Goal: Communication & Community: Answer question/provide support

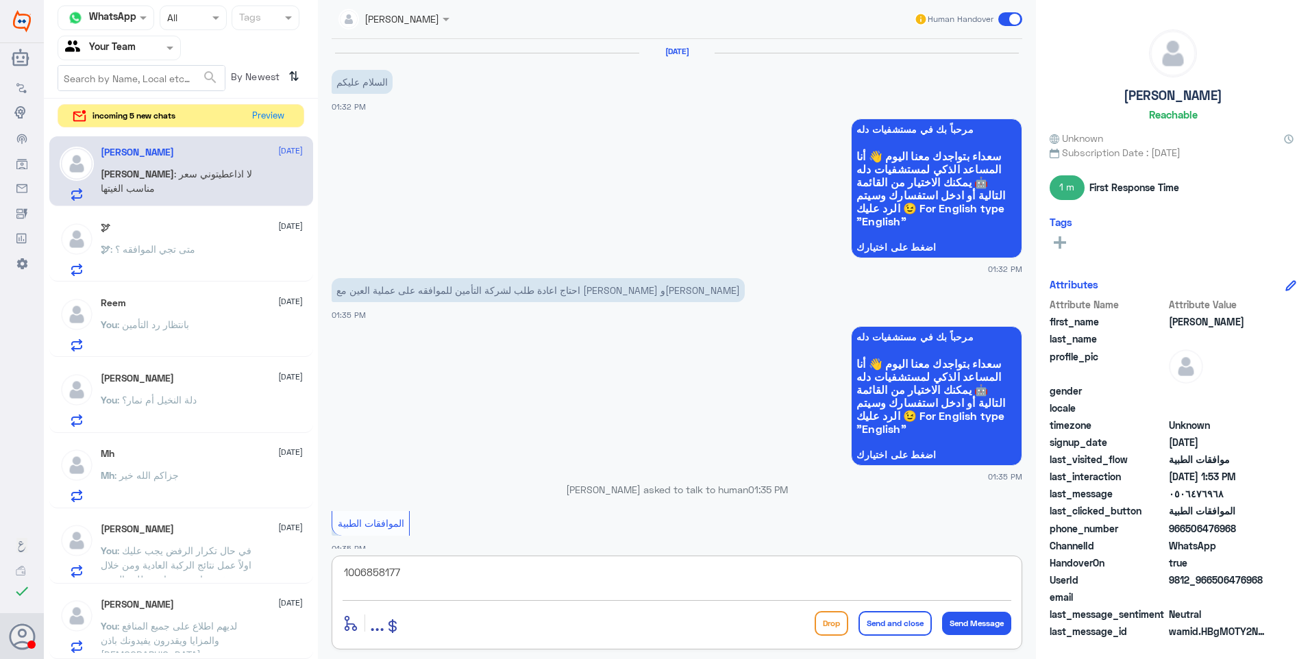
scroll to position [835, 0]
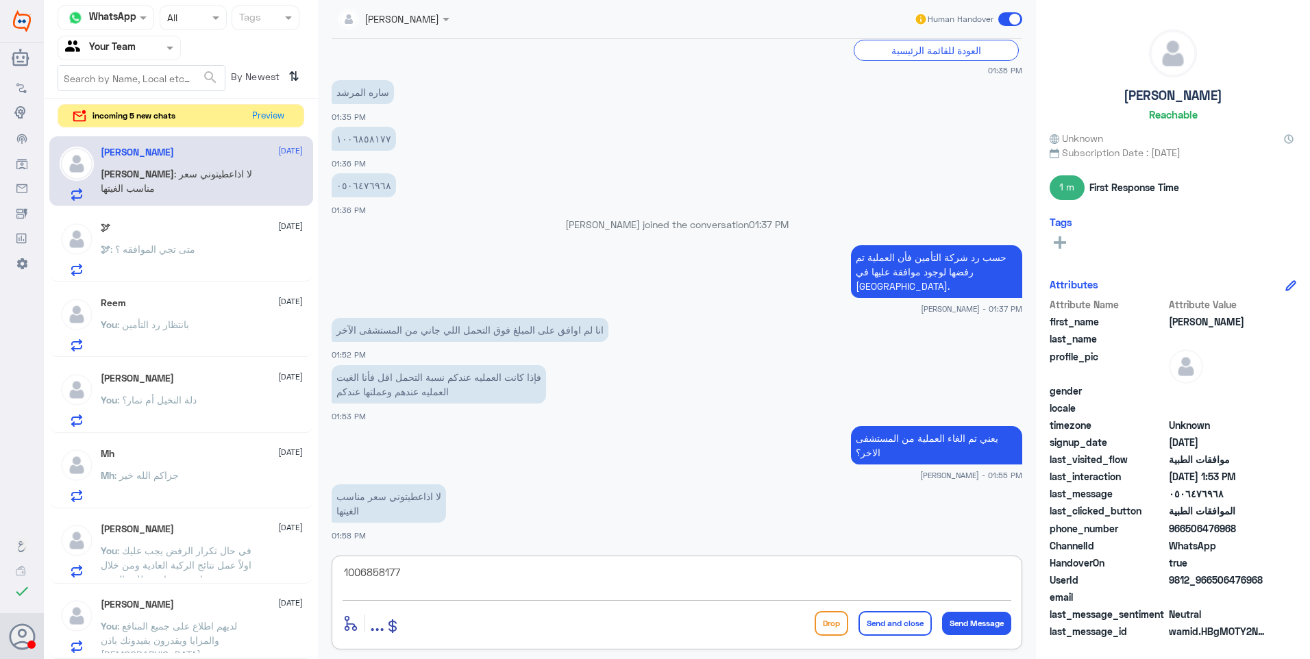
click at [407, 577] on textarea "1006858177" at bounding box center [676, 580] width 669 height 34
drag, startPoint x: 291, startPoint y: 568, endPoint x: 271, endPoint y: 561, distance: 21.7
click at [274, 562] on div "Channel WhatsApp Status × All Tags Agent Filter Your Team search By Newest ⇅ in…" at bounding box center [677, 331] width 1266 height 663
type textarea "h"
type textarea "ا"
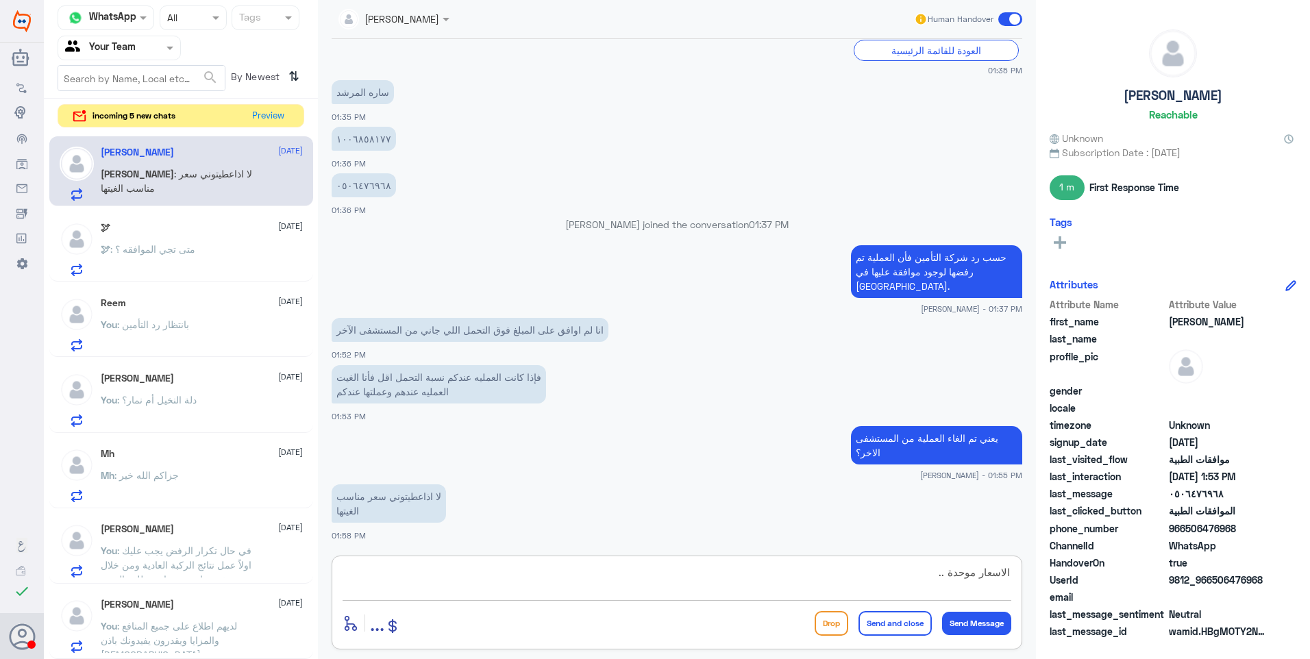
type textarea "الاسعار موحدة .."
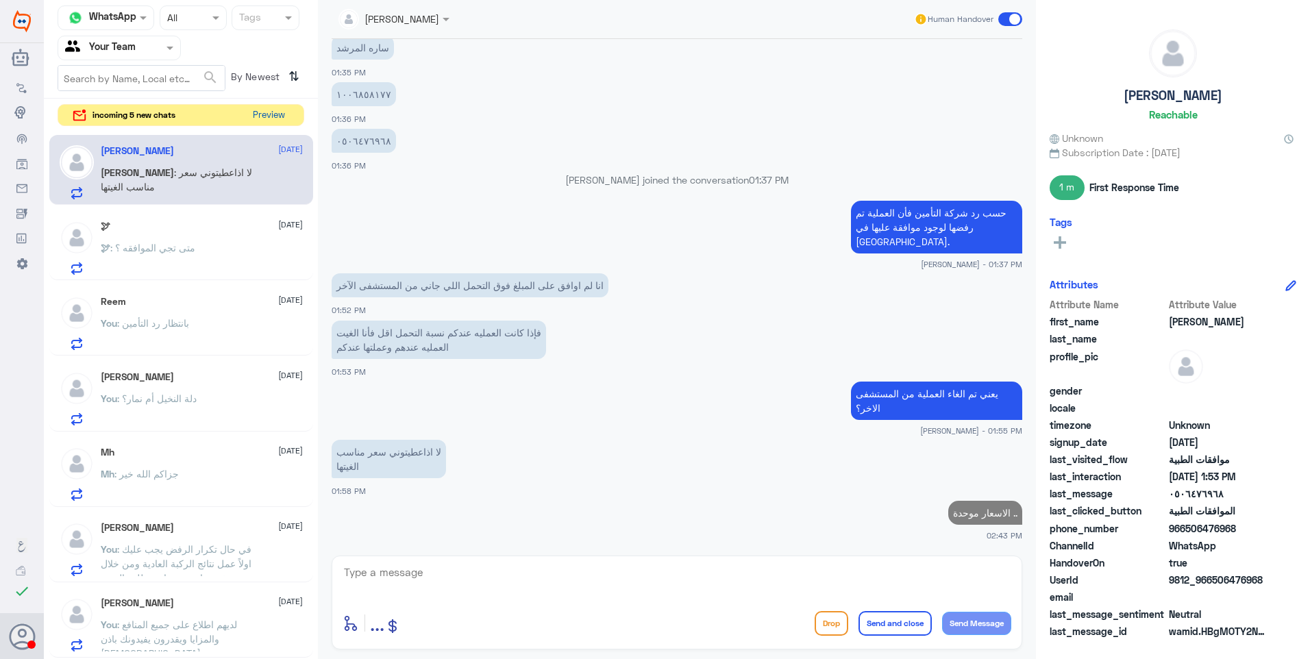
click at [262, 108] on button "Preview" at bounding box center [268, 115] width 42 height 21
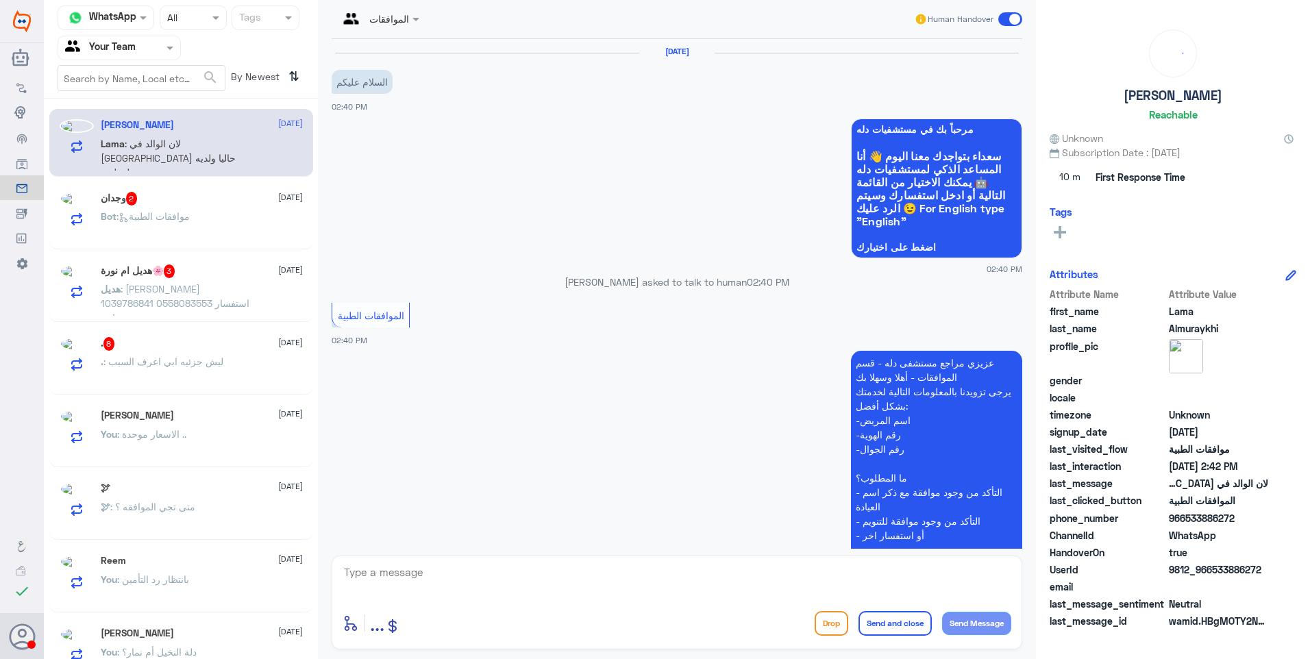
scroll to position [518, 0]
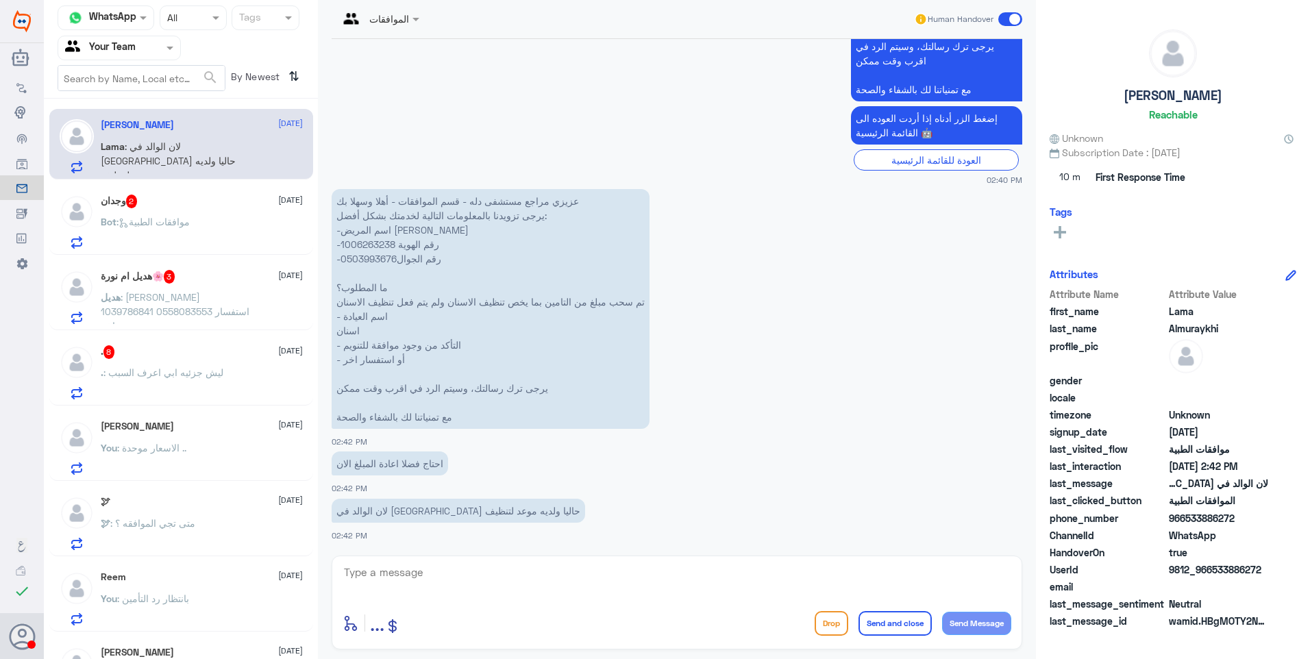
click at [375, 242] on p "عزيزي مراجع مستشفى دله - قسم الموافقات - أهلا وسهلا بك يرجى تزويدنا بالمعلومات …" at bounding box center [491, 309] width 318 height 240
copy p "1006263238"
click at [201, 425] on div "[PERSON_NAME] [DATE]" at bounding box center [202, 427] width 202 height 12
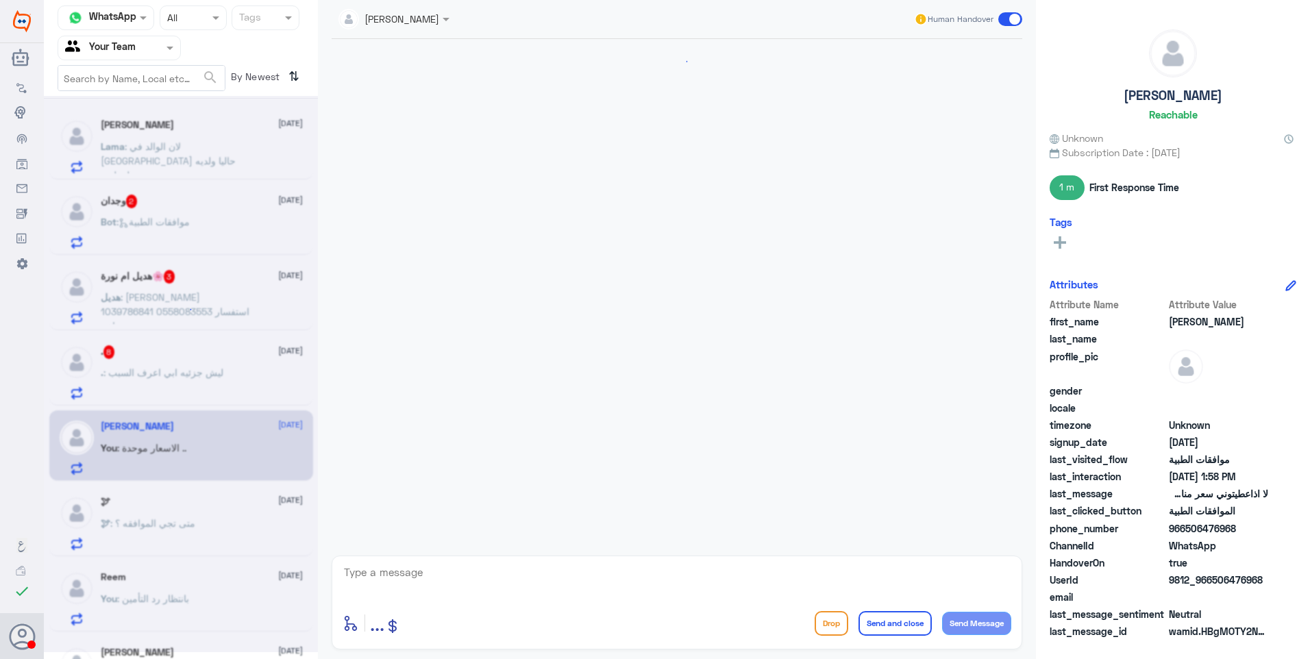
scroll to position [879, 0]
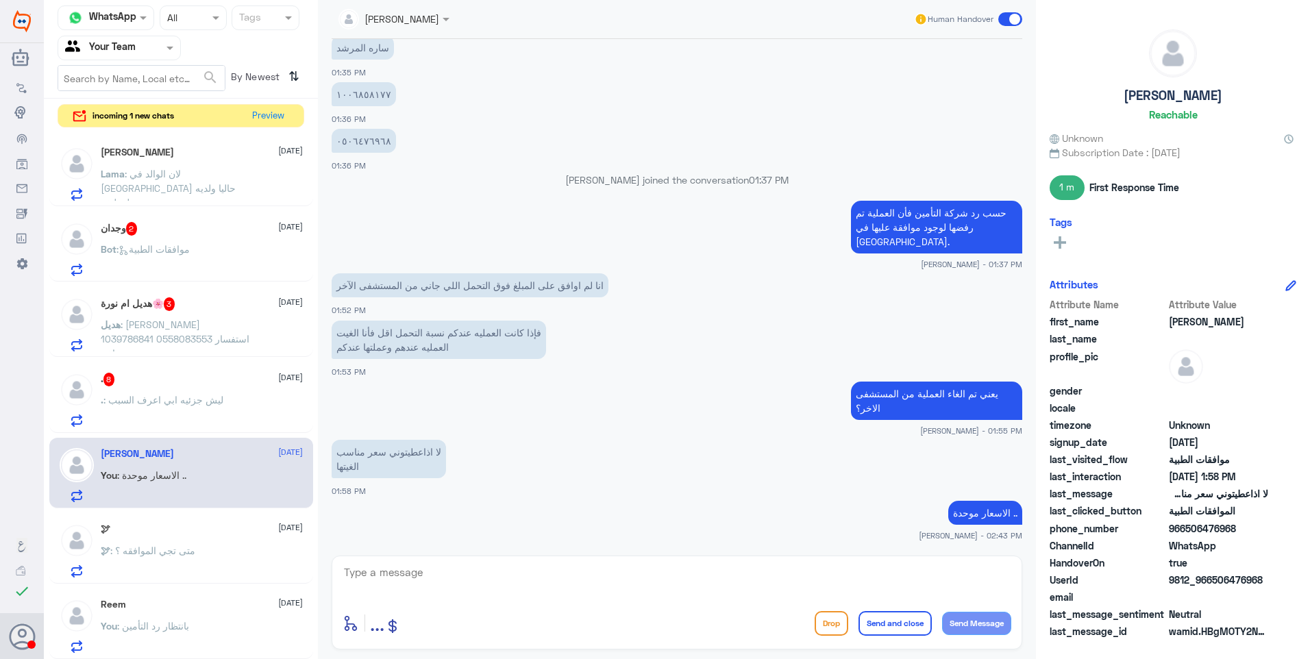
click at [141, 401] on span ": ليش جزئيه ابي اعرف السبب" at bounding box center [163, 400] width 120 height 12
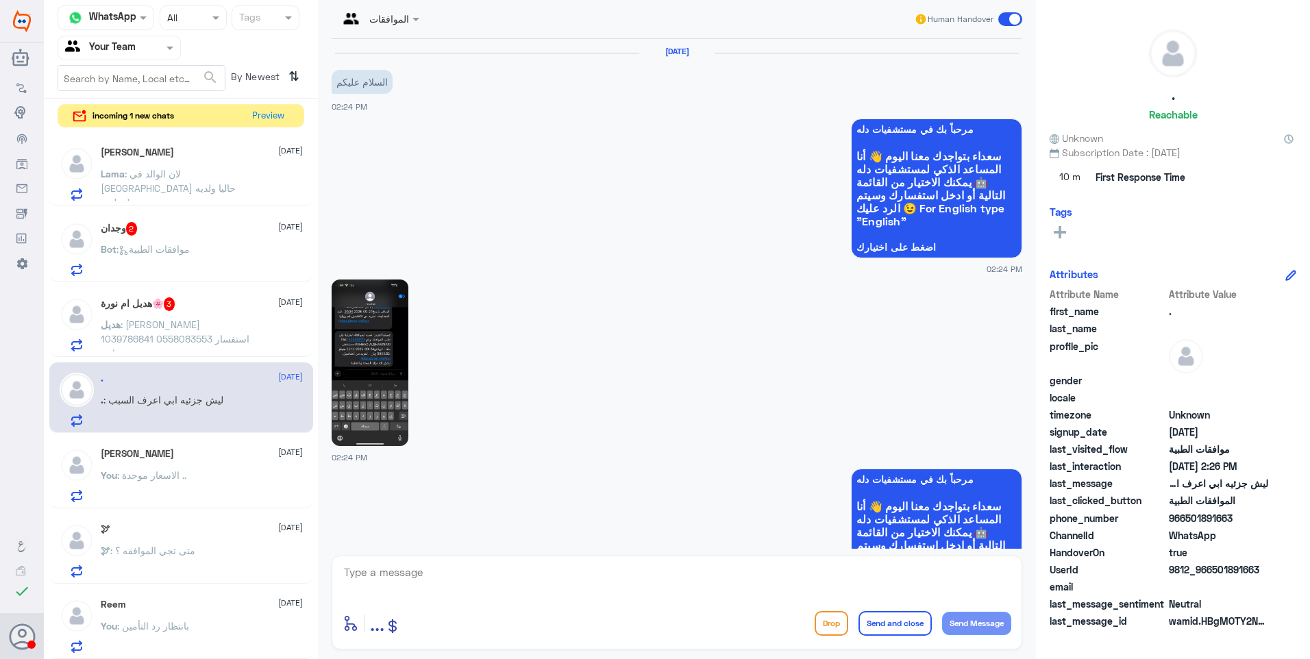
scroll to position [1237, 0]
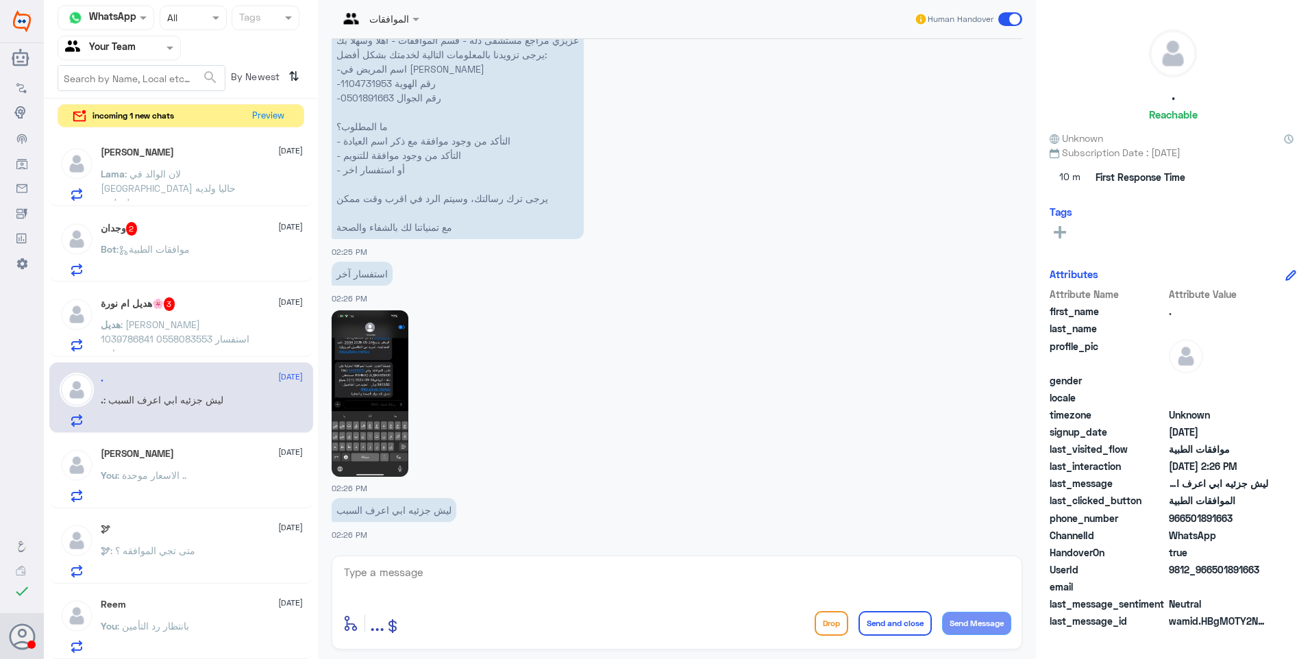
click at [200, 562] on div "🕊 : متى تجي الموافقه ؟" at bounding box center [202, 562] width 202 height 31
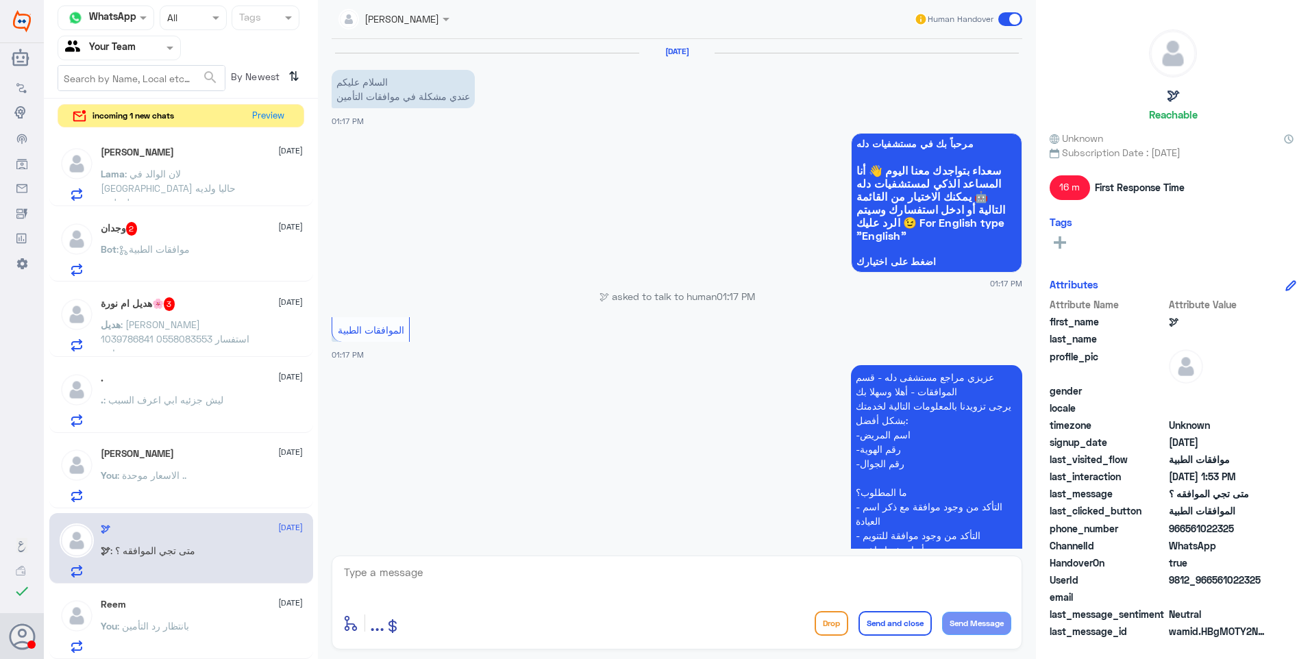
scroll to position [846, 0]
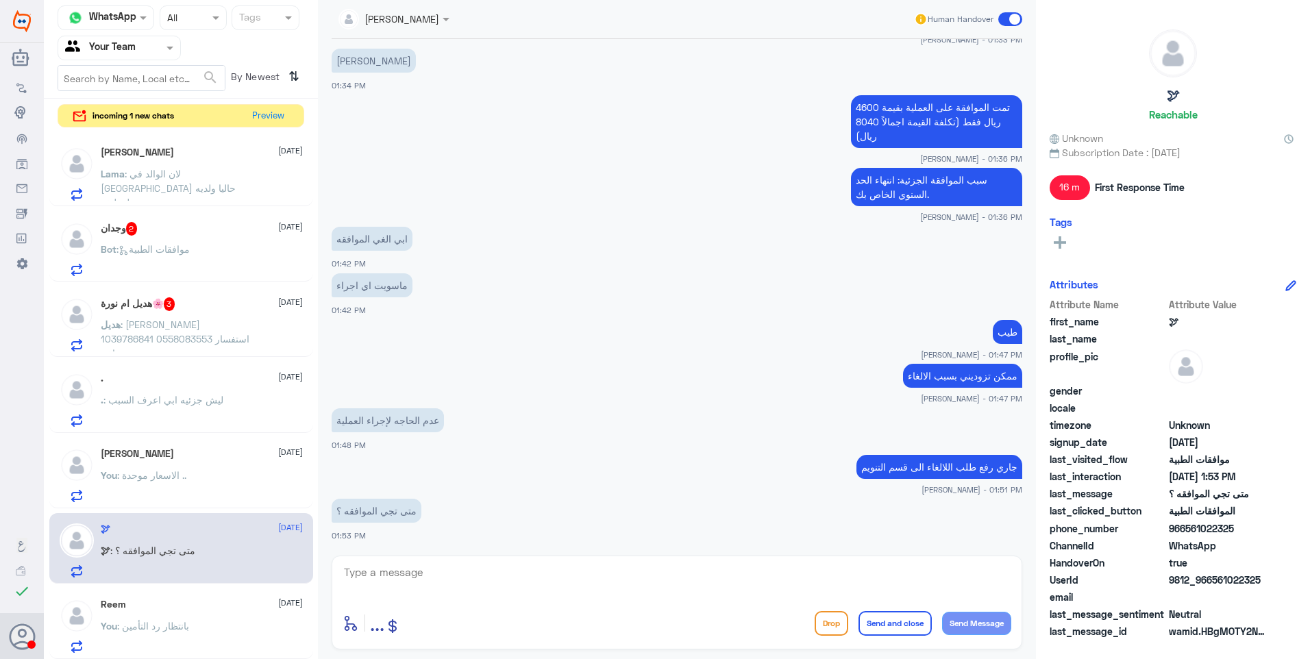
click at [180, 484] on p "You : الاسعار موحدة .." at bounding box center [144, 485] width 86 height 34
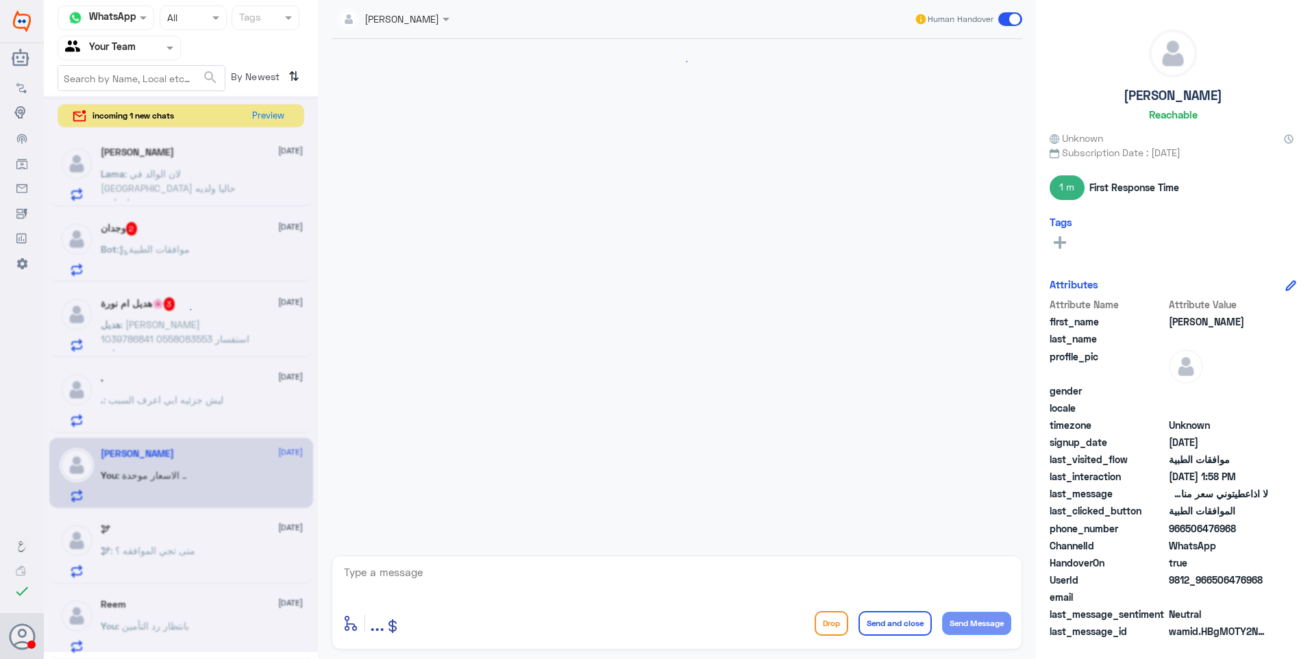
scroll to position [879, 0]
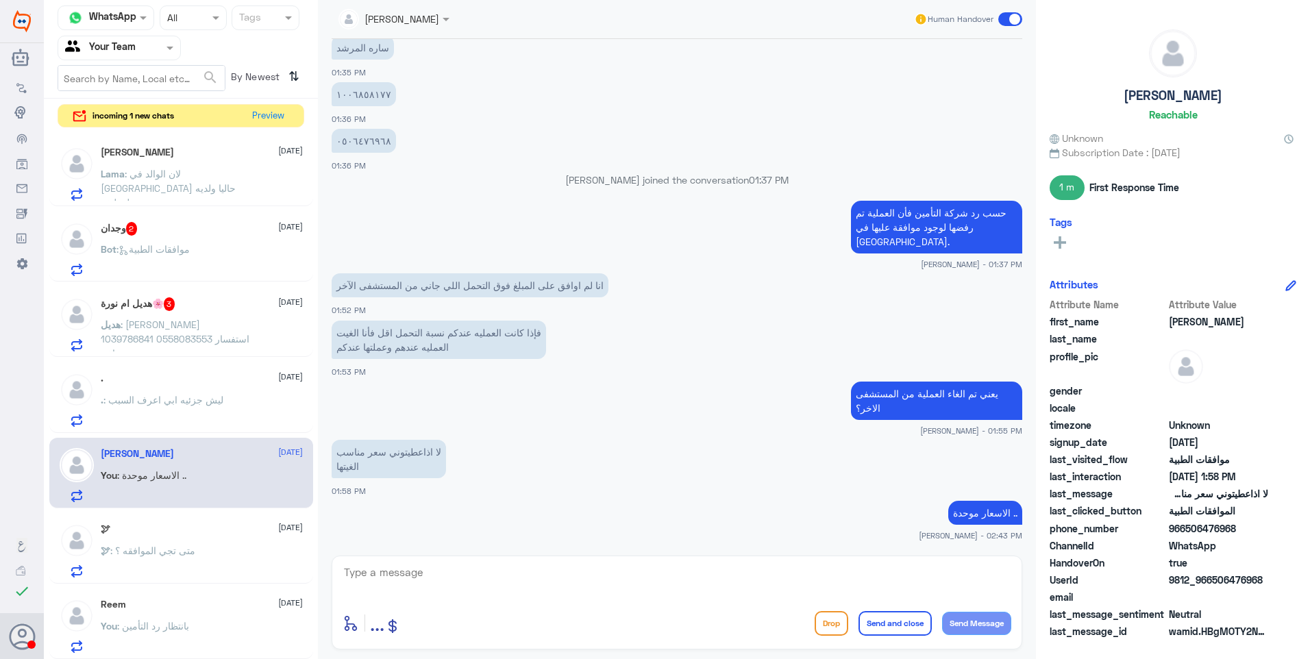
click at [187, 554] on span ": متى تجي الموافقه ؟" at bounding box center [152, 551] width 85 height 12
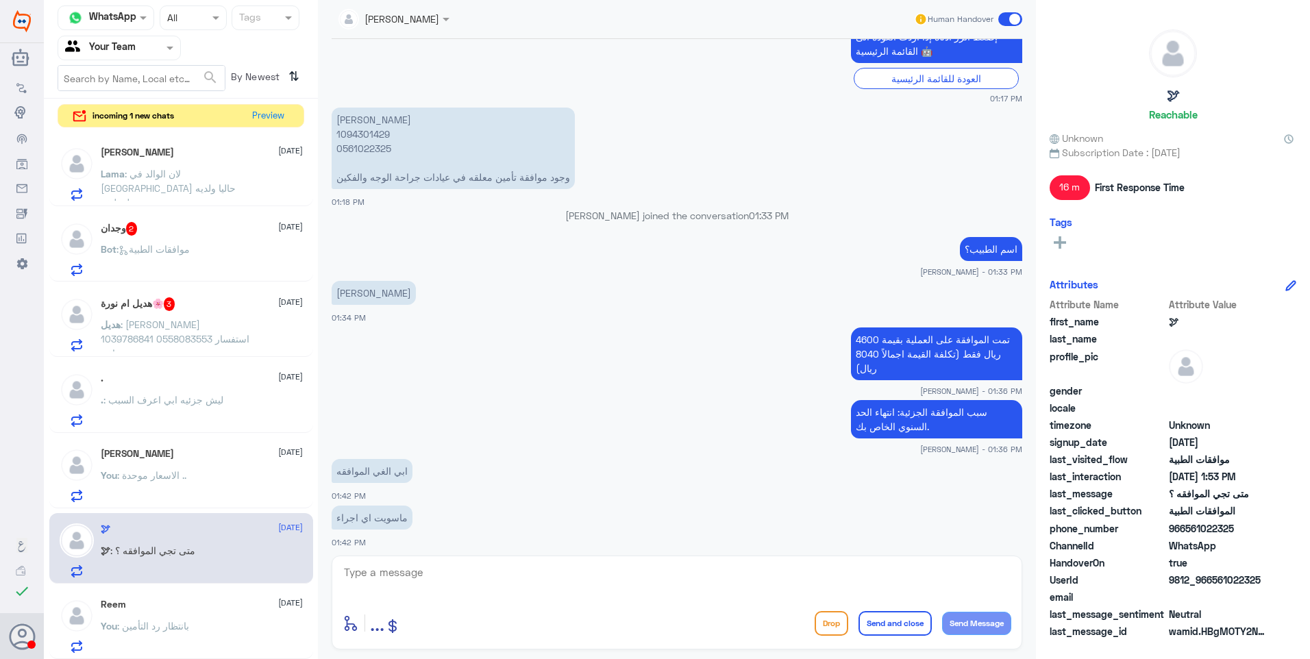
scroll to position [572, 0]
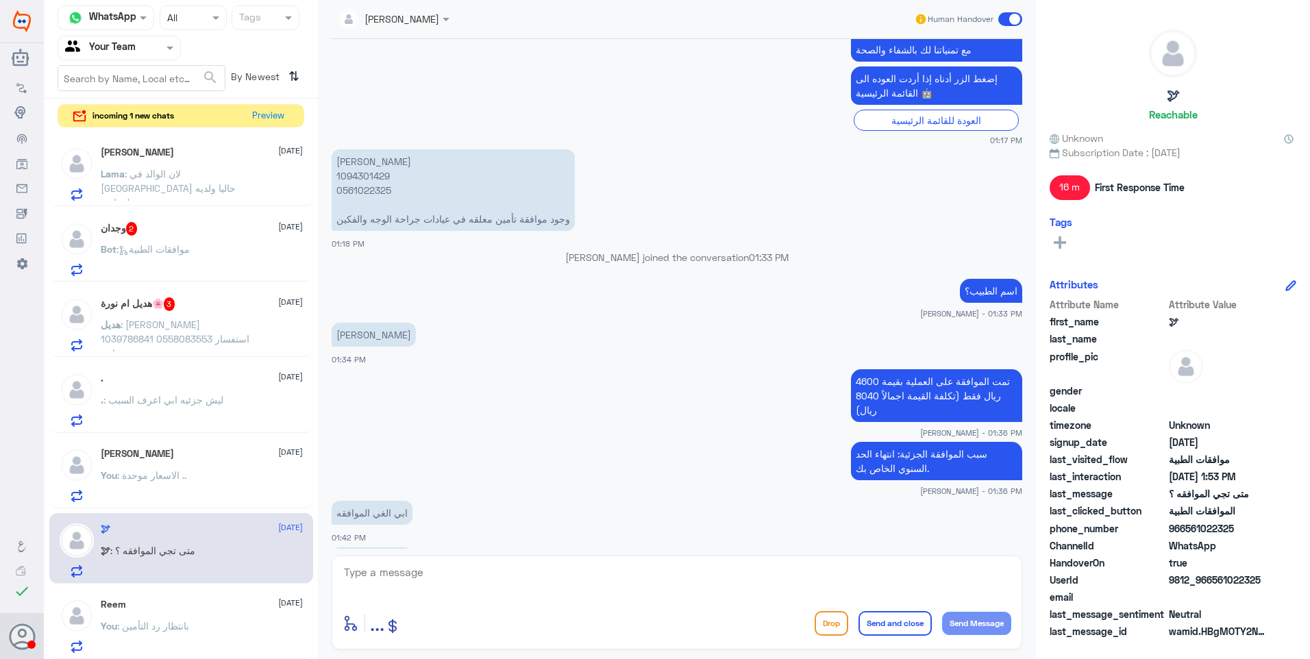
click at [360, 173] on p "[PERSON_NAME] 1094301429 0561022325 وجود موافقة تأمين معلقه في عيادات جراحة الو…" at bounding box center [453, 190] width 243 height 82
copy p "1094301429"
click at [278, 604] on span "[DATE]" at bounding box center [290, 603] width 25 height 12
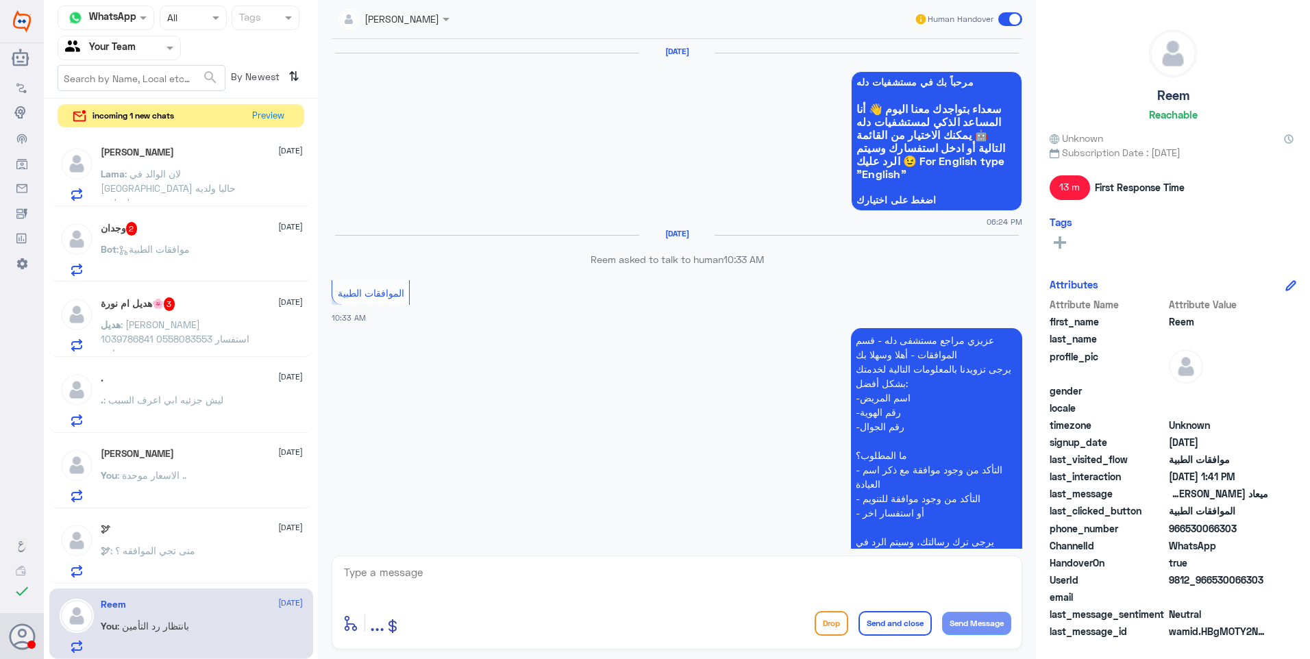
scroll to position [1448, 0]
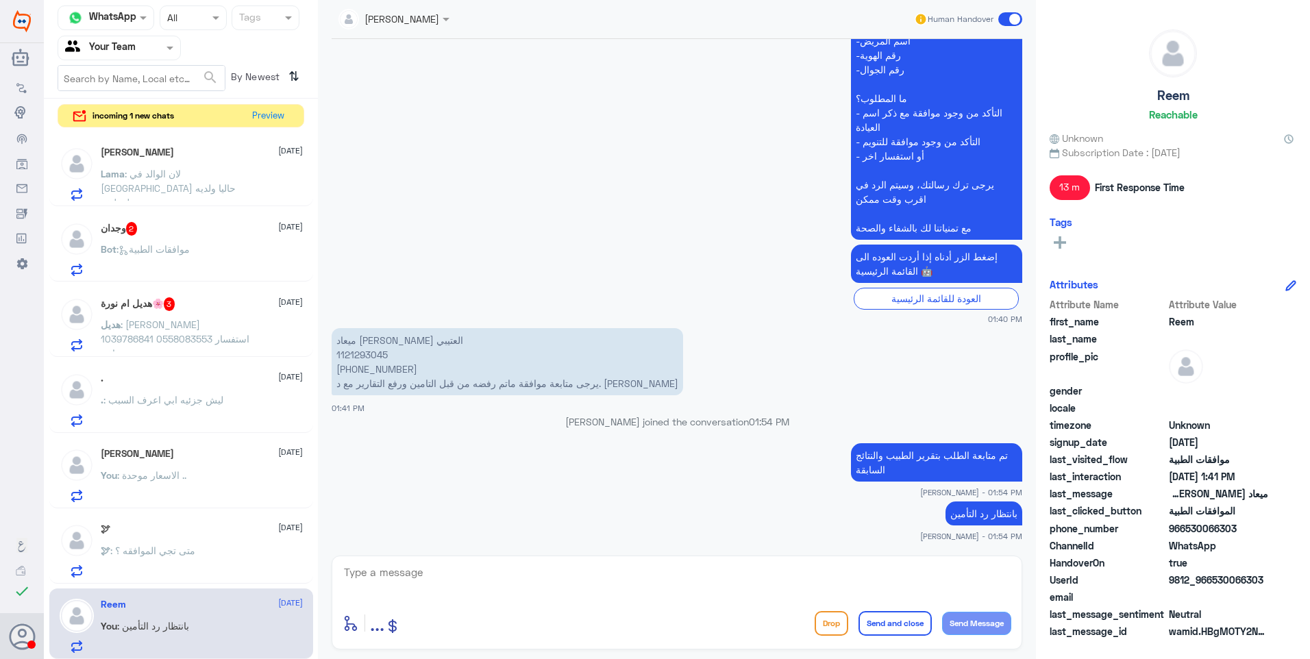
click at [214, 540] on div "🕊 [DATE] 🕊 : متى تجي الموافقه ؟" at bounding box center [202, 550] width 202 height 54
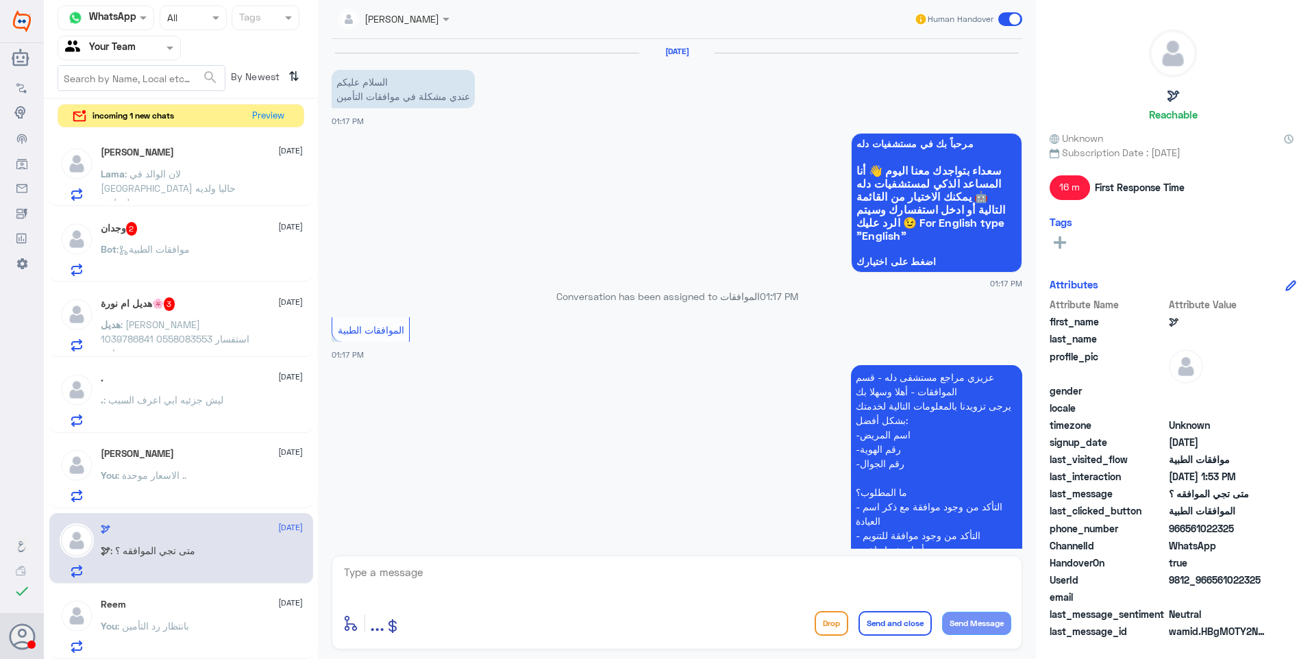
click at [423, 570] on textarea at bounding box center [676, 580] width 669 height 34
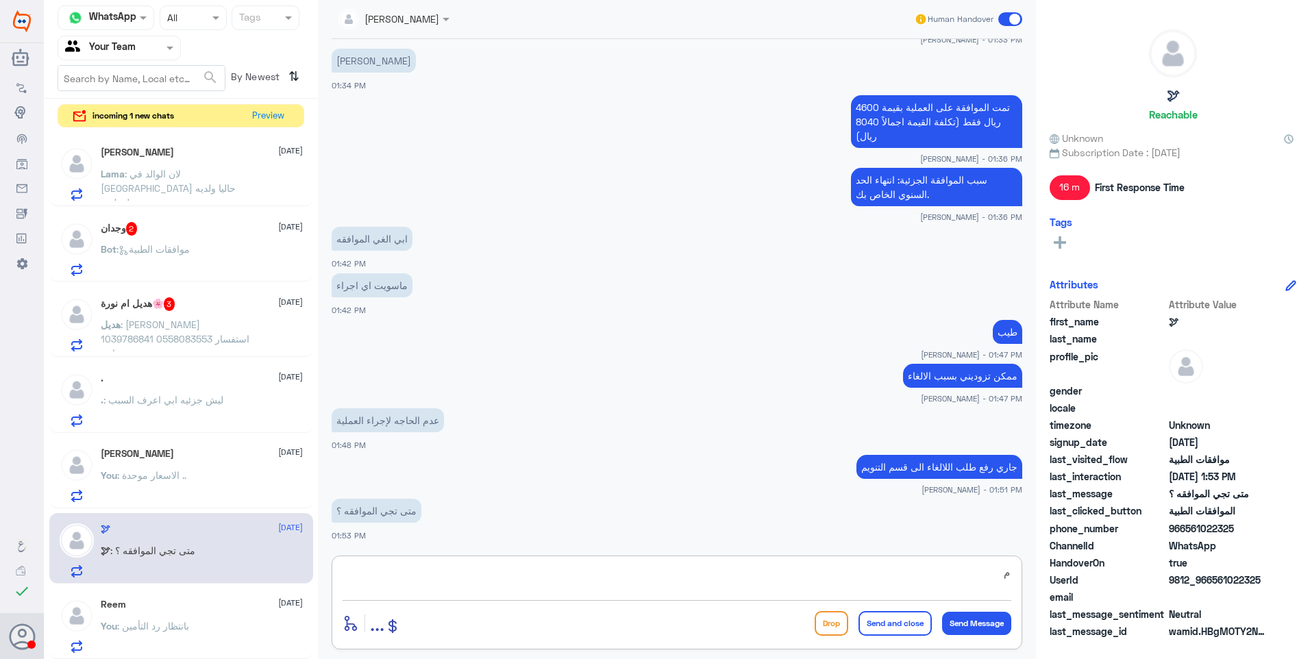
type textarea "م"
type textarea "تم الالغاء"
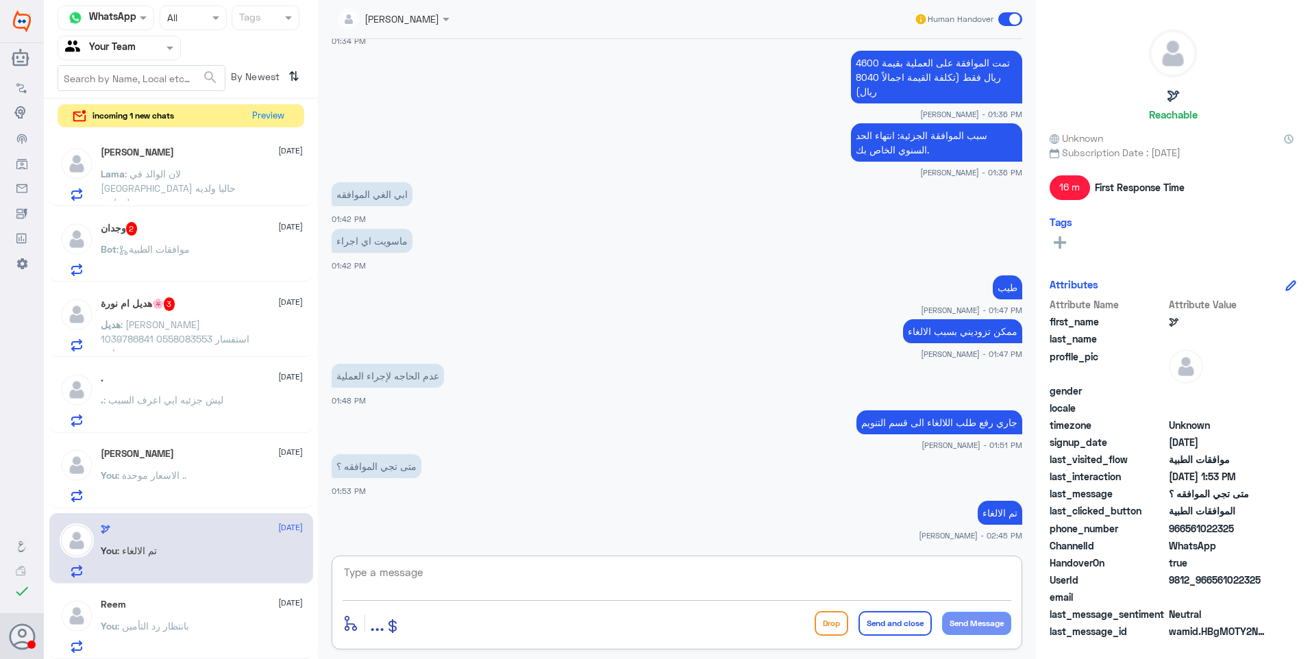
paste textarea "نشكر تواصلكم مع مستشفيات دلة."
type textarea "نشكر تواصلكم مع مستشفيات دلة."
click at [896, 623] on button "Send and close" at bounding box center [894, 623] width 73 height 25
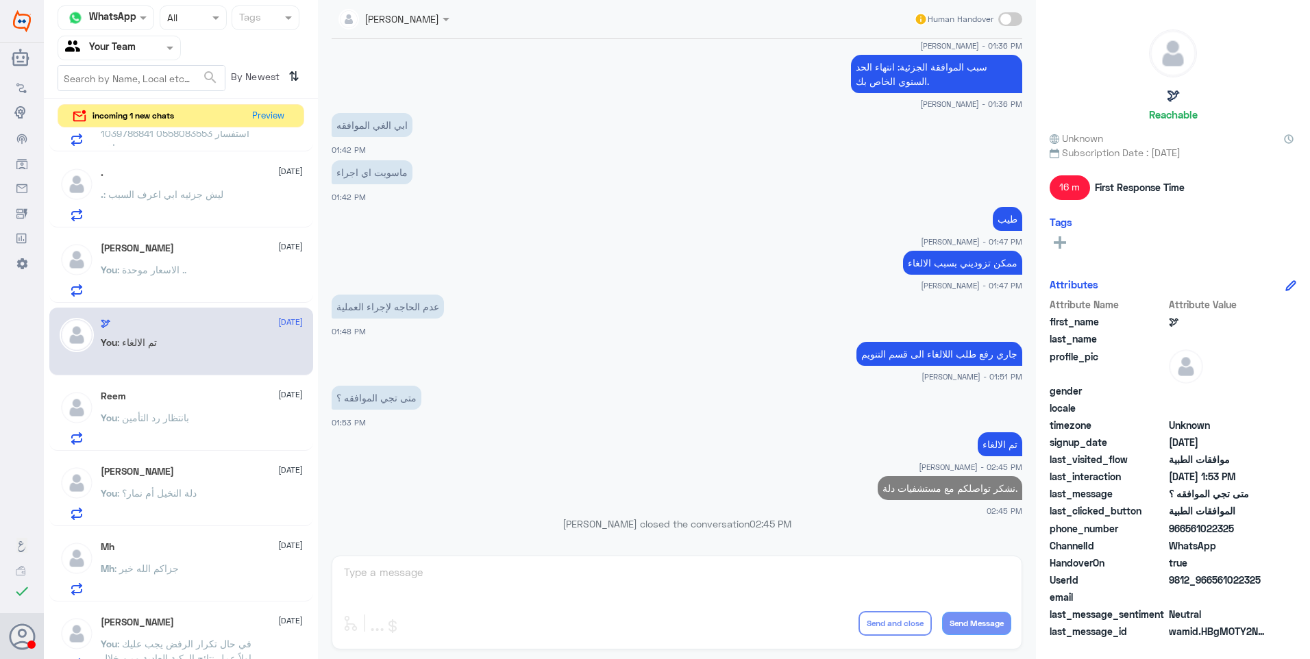
scroll to position [205, 0]
click at [227, 158] on div ". [DATE] . : ليش جزئيه ابي اعرف السبب" at bounding box center [181, 192] width 264 height 71
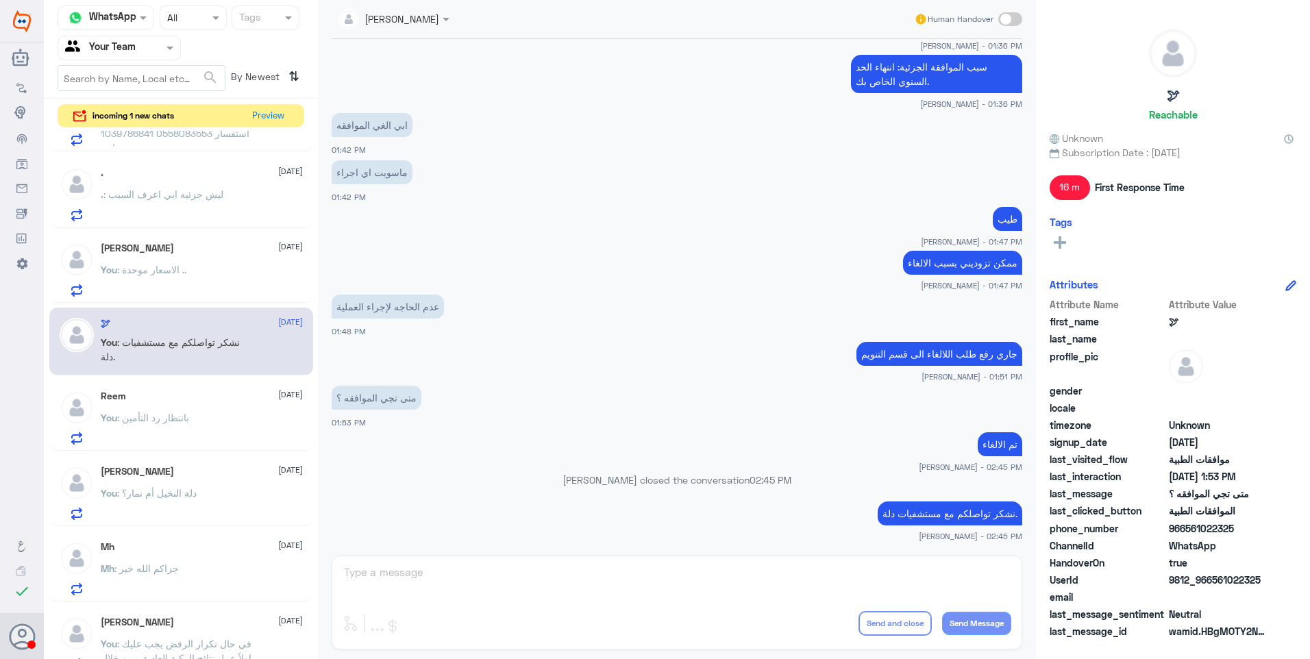
click at [221, 197] on div ". : ليش جزئيه ابي اعرف السبب" at bounding box center [202, 205] width 202 height 31
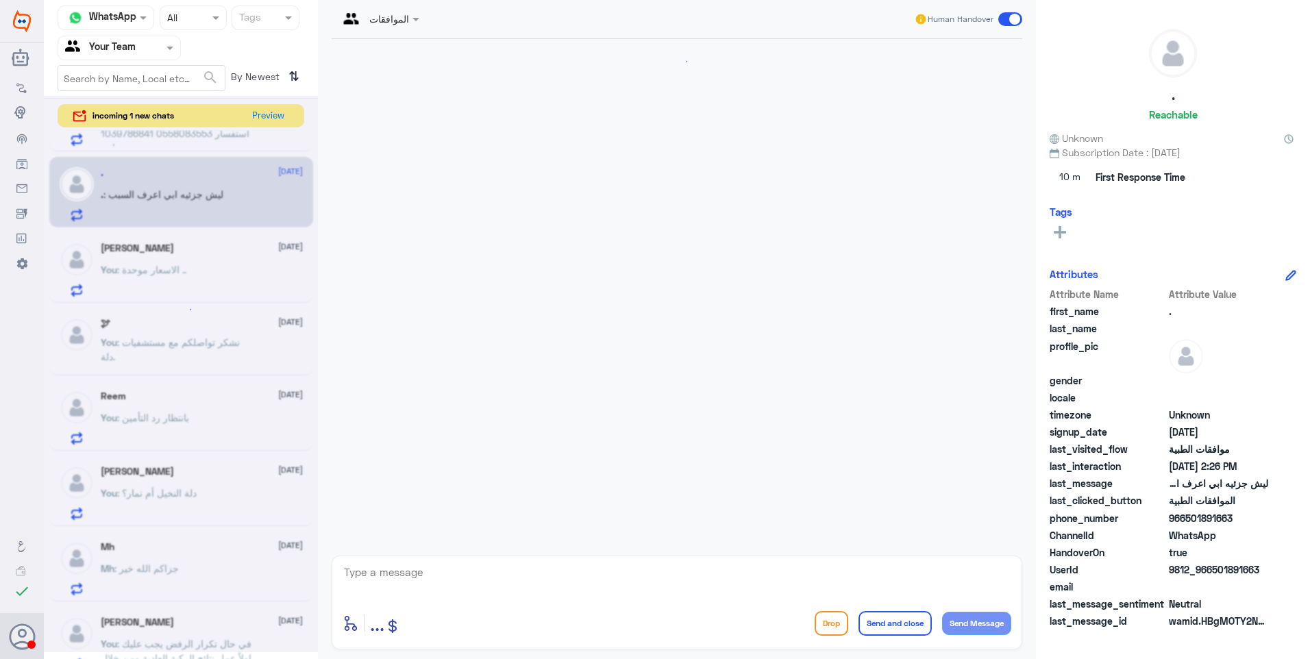
scroll to position [1237, 0]
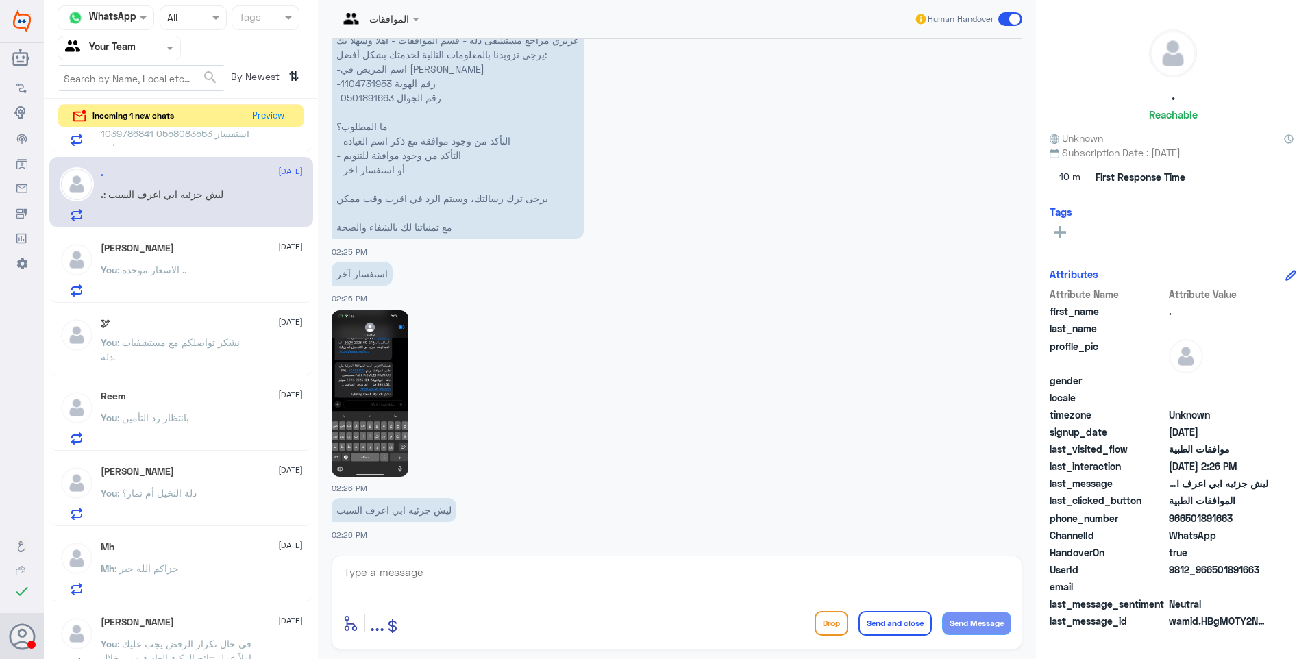
click at [373, 382] on img at bounding box center [370, 393] width 77 height 166
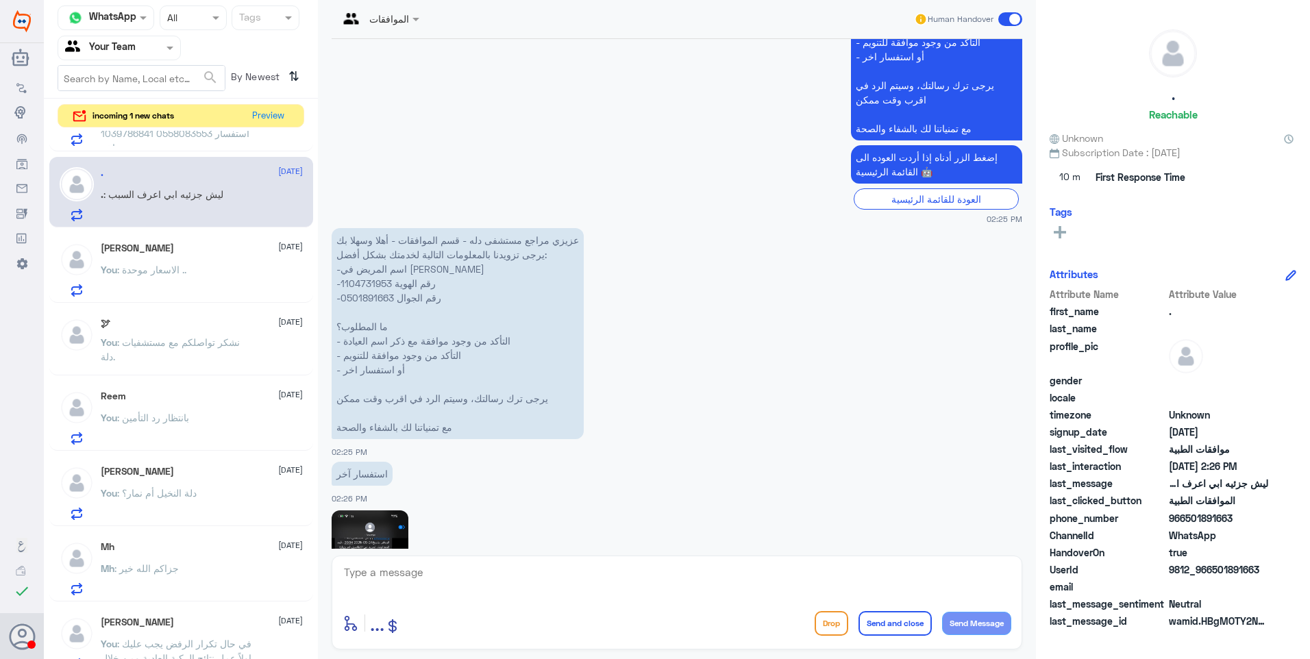
scroll to position [1032, 0]
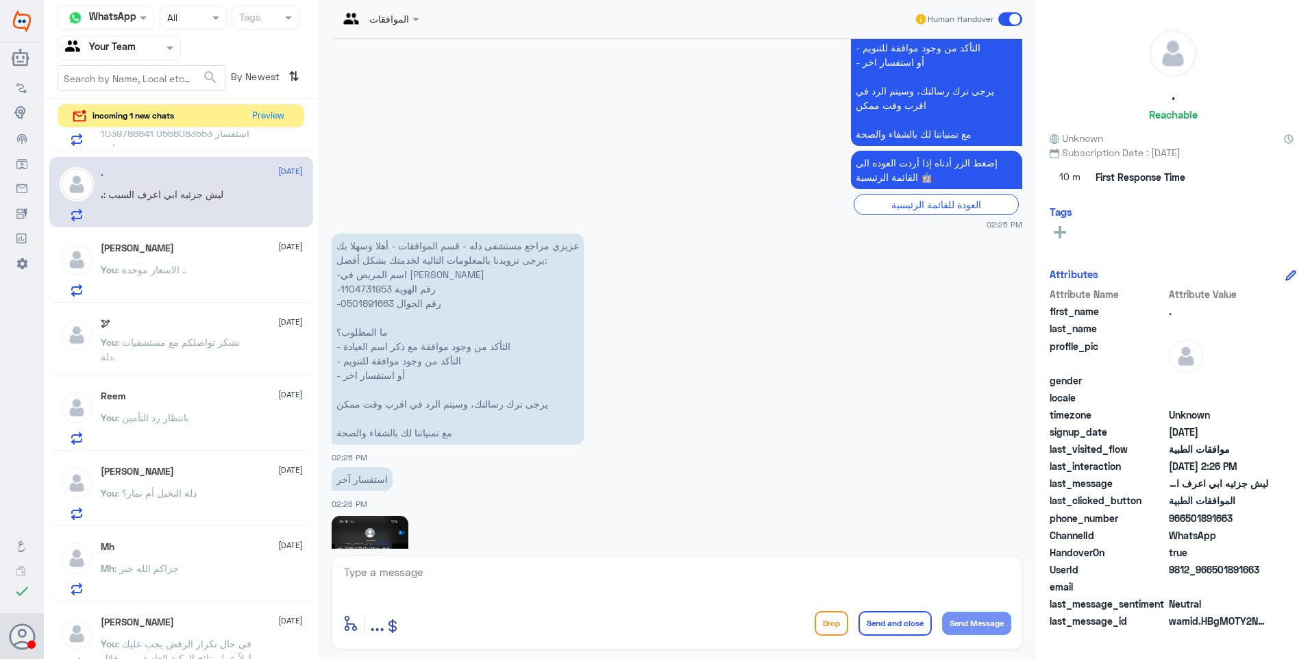
click at [373, 284] on p "عزيزي مراجع مستشفى دله - قسم الموافقات - أهلا وسهلا بك يرجى تزويدنا بالمعلومات …" at bounding box center [458, 339] width 252 height 211
copy p "1104731953"
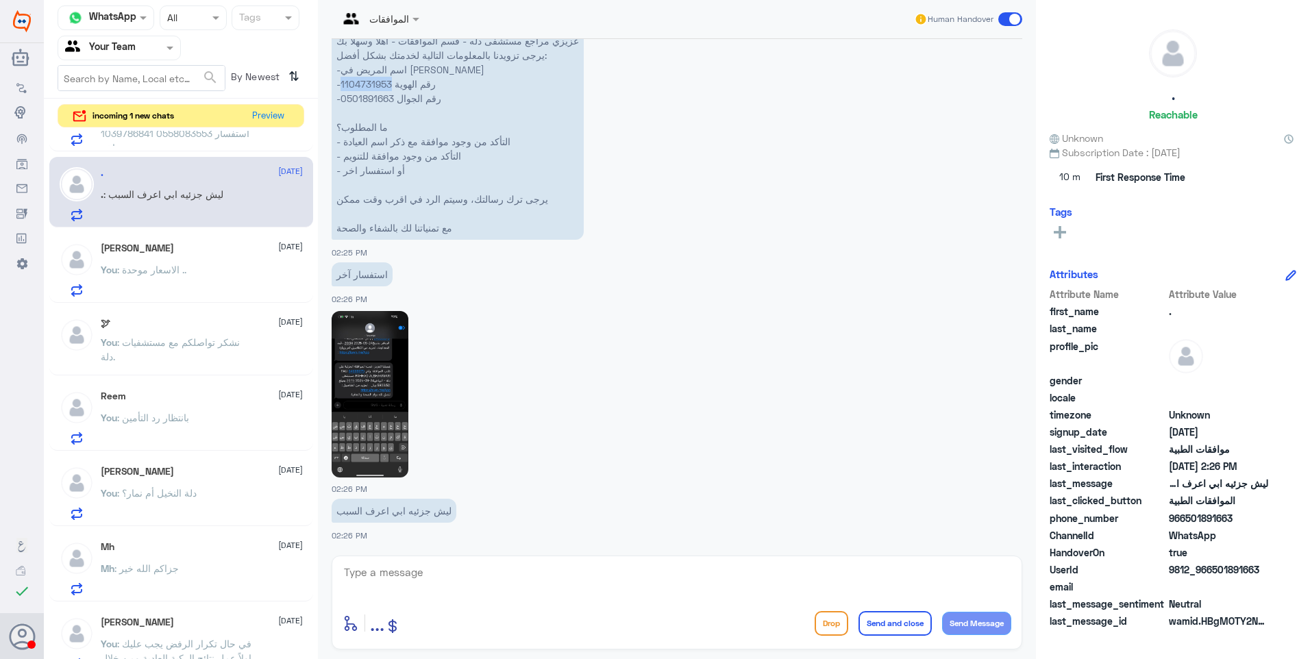
scroll to position [1237, 0]
click at [375, 423] on img at bounding box center [370, 393] width 77 height 166
click at [444, 576] on textarea at bounding box center [676, 580] width 669 height 34
type textarea "تم انتهاء الحد السنوي الخاص بالولادة"
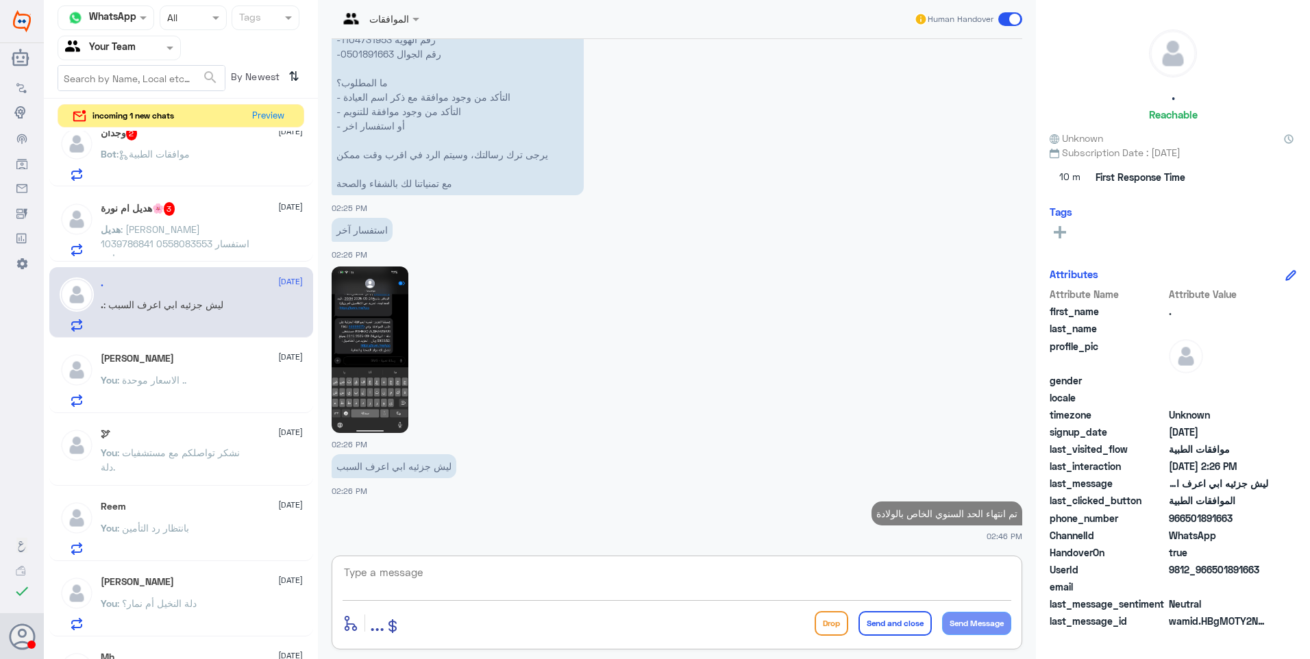
scroll to position [0, 0]
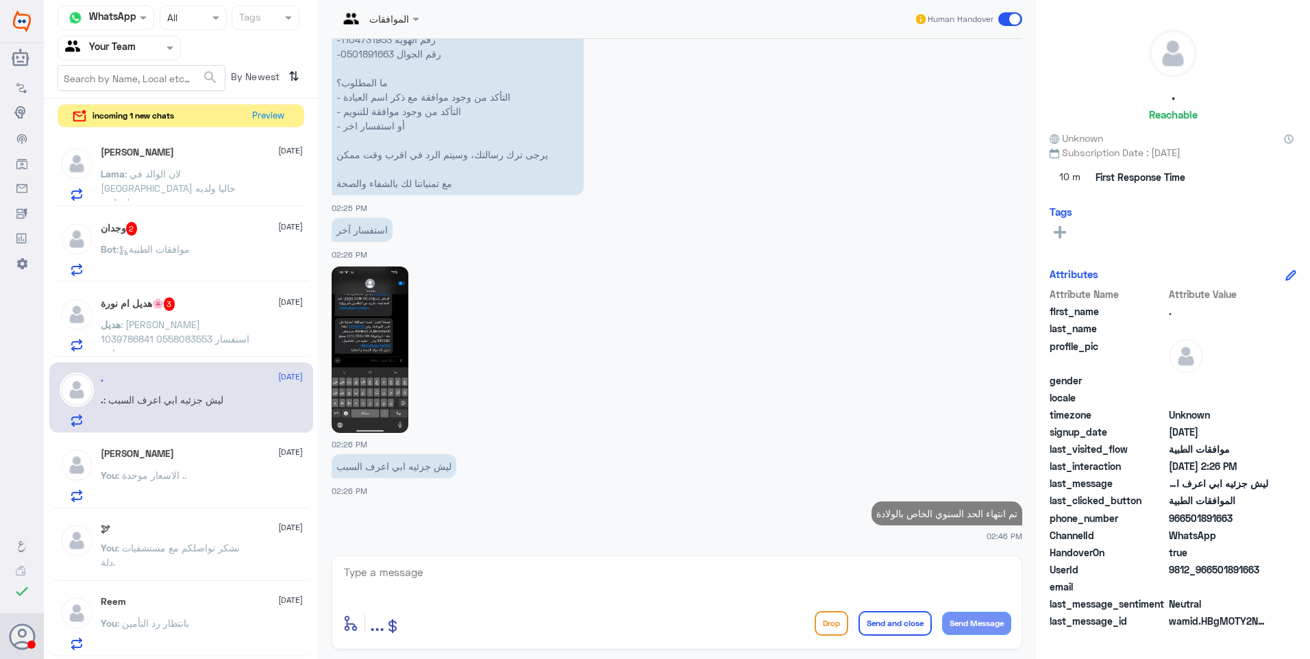
click at [214, 336] on span ": [PERSON_NAME] 1039786841 0558083553 استفسار اخر" at bounding box center [175, 339] width 149 height 40
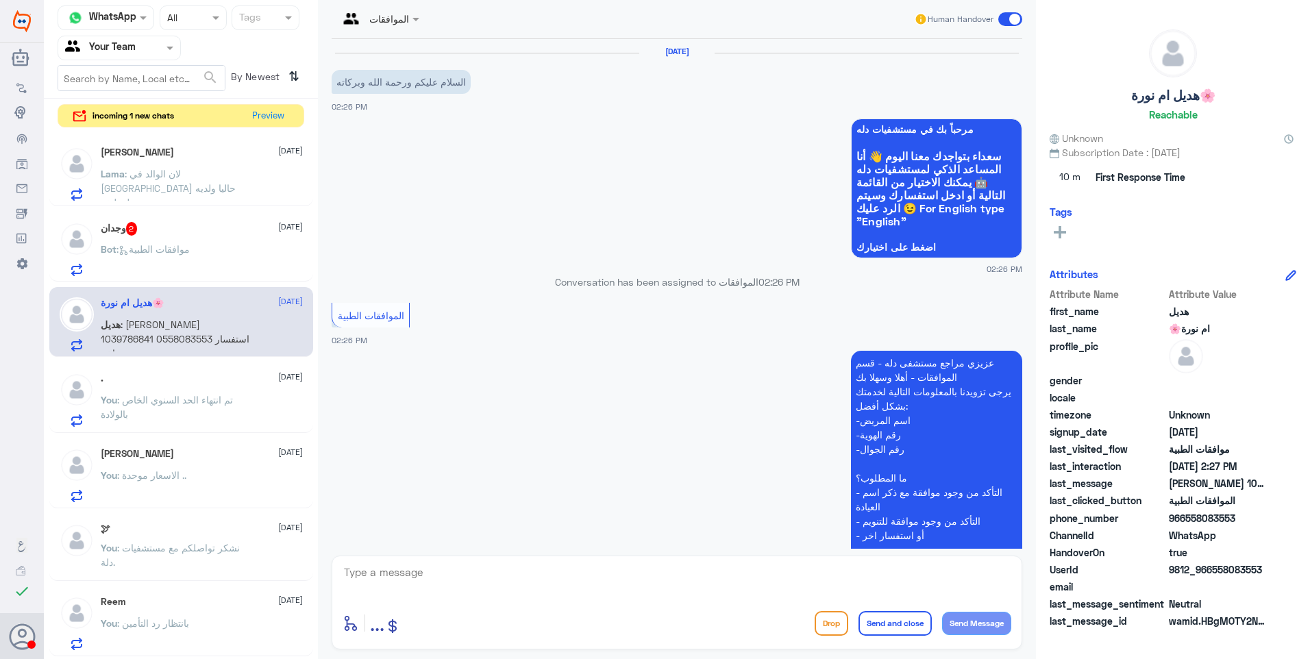
scroll to position [251, 0]
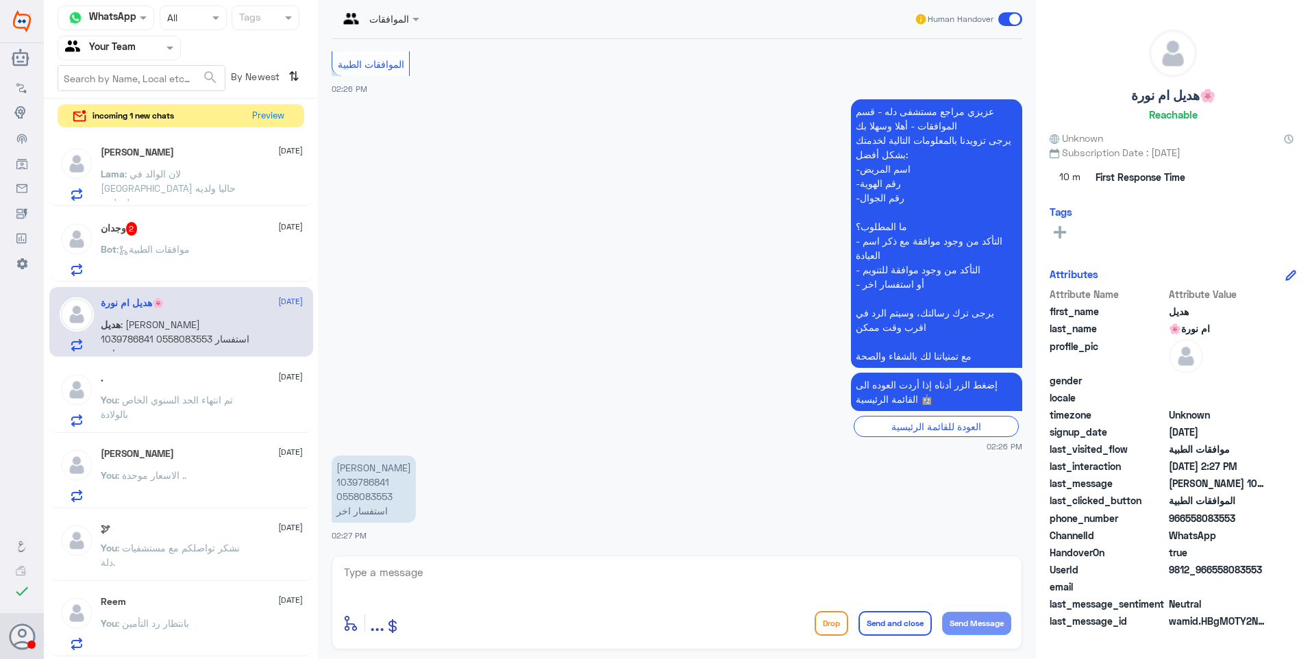
click at [366, 490] on p "[PERSON_NAME] 1039786841 0558083553 استفسار اخر" at bounding box center [374, 488] width 84 height 67
copy p "0558083553"
click at [352, 482] on p "[PERSON_NAME] 1039786841 0558083553 استفسار اخر" at bounding box center [374, 488] width 84 height 67
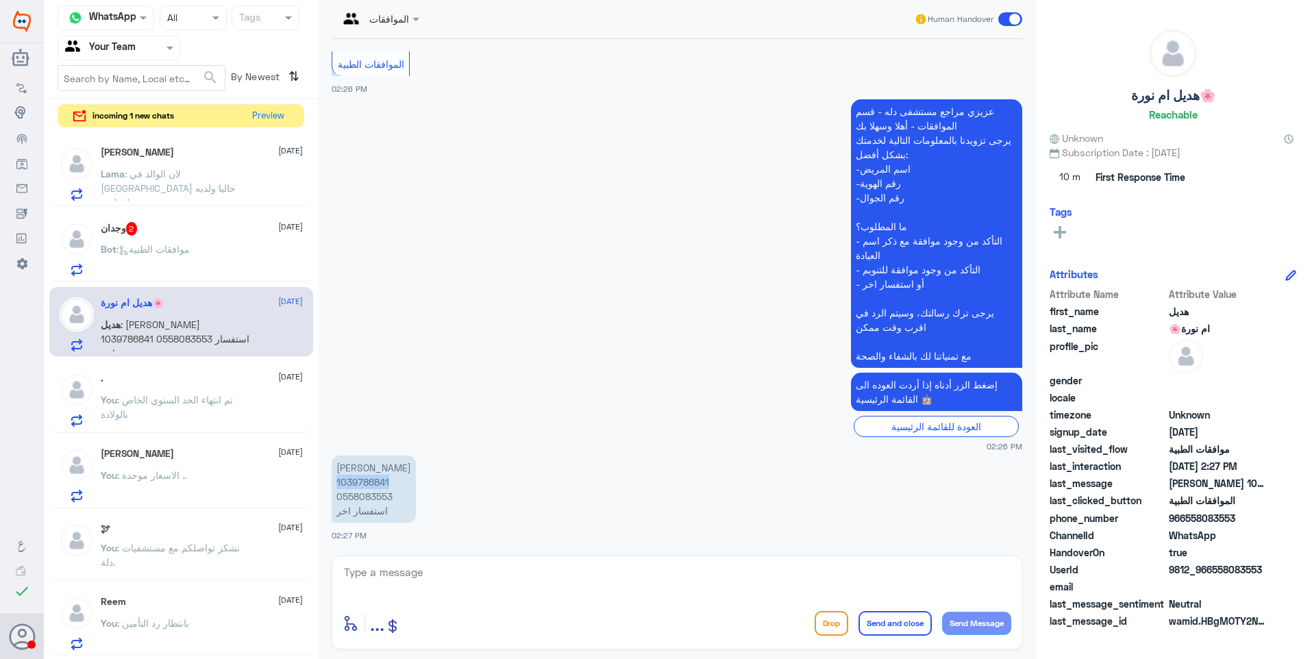
copy p "1039786841"
click at [428, 586] on textarea at bounding box center [676, 580] width 669 height 34
type textarea "t"
type textarea "تفضلي وضحي استفسارك"
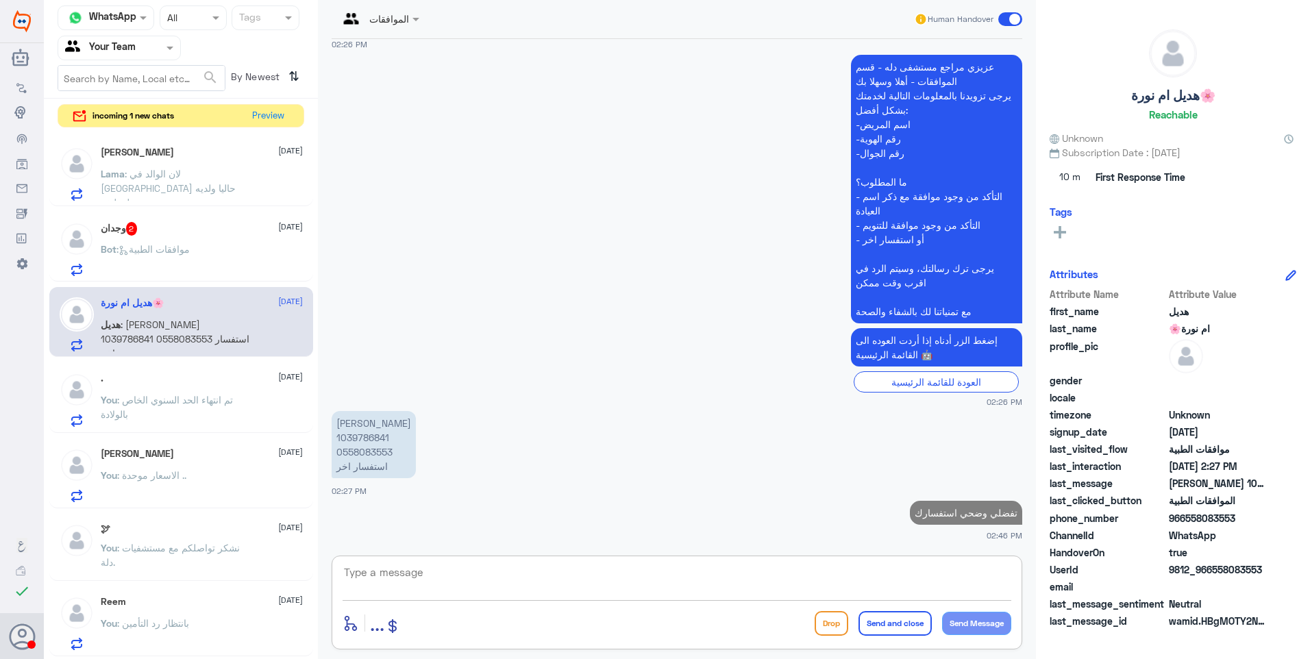
click at [145, 256] on p "Bot : موافقات الطبية" at bounding box center [145, 259] width 89 height 34
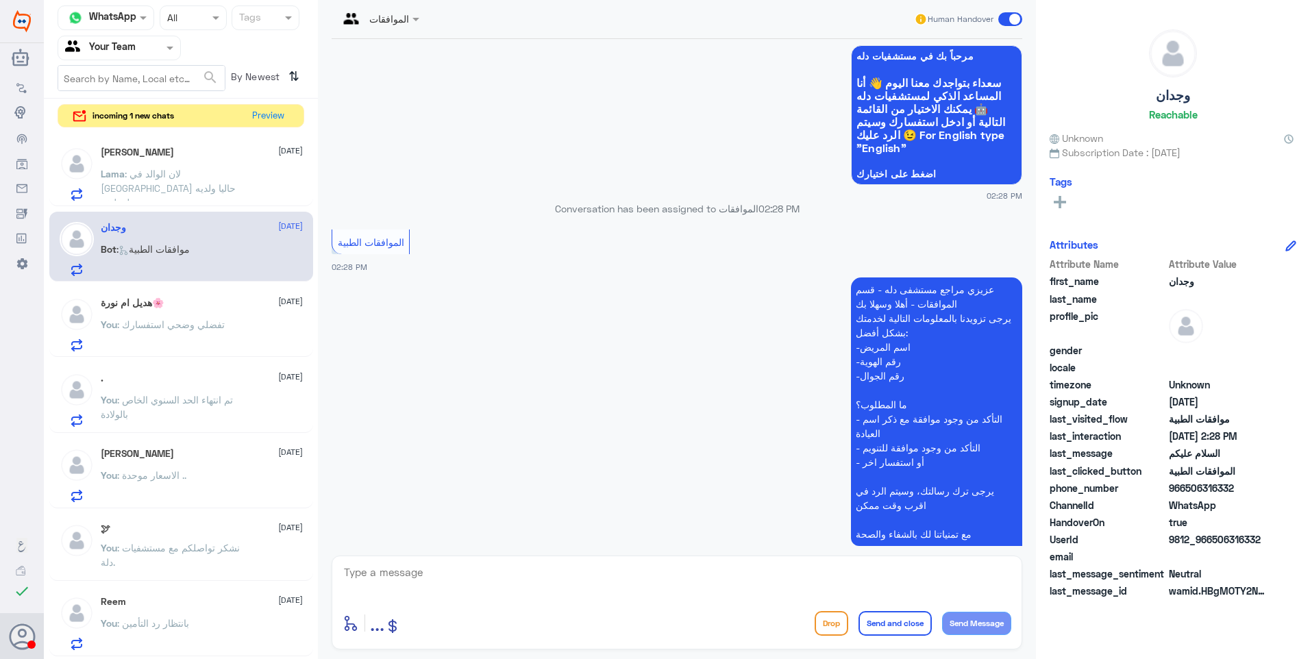
scroll to position [162, 0]
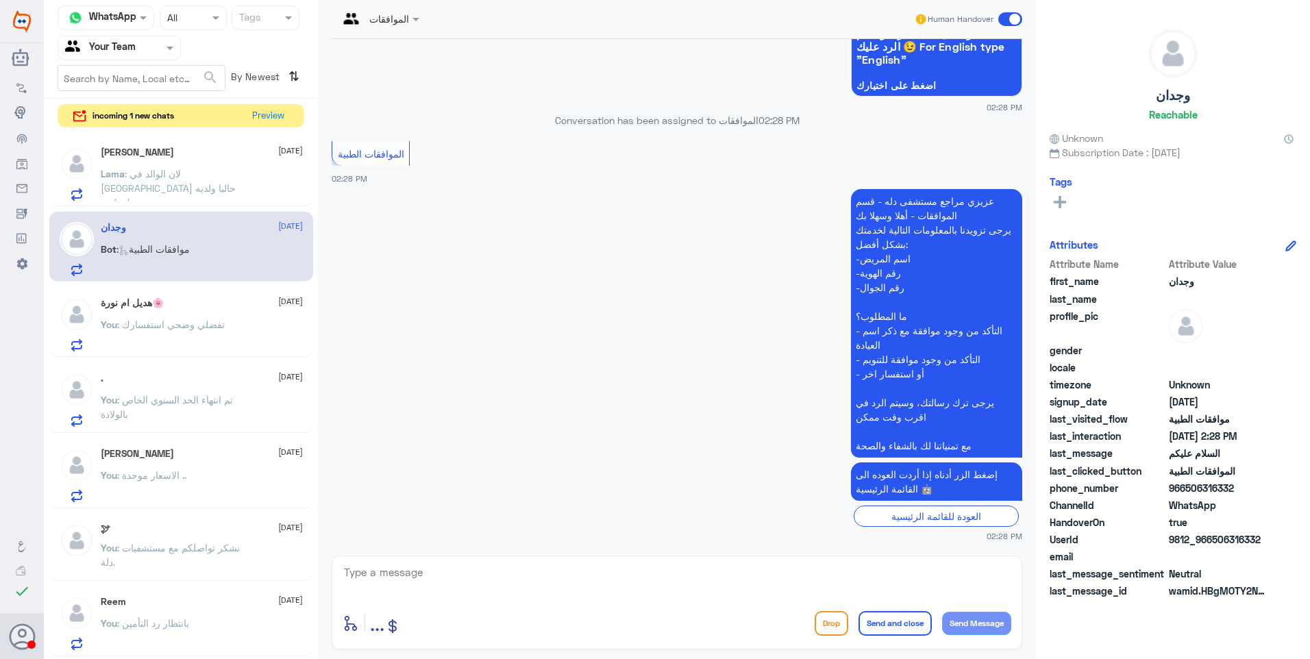
drag, startPoint x: 414, startPoint y: 593, endPoint x: 411, endPoint y: 577, distance: 16.0
click at [413, 593] on textarea at bounding box center [676, 580] width 669 height 34
paste textarea "فضلاً زودنا ببياناتك ووضح لنا استفسارك"
type textarea "فضلاً زودنا ببياناتك ووضح لنا استفسارك"
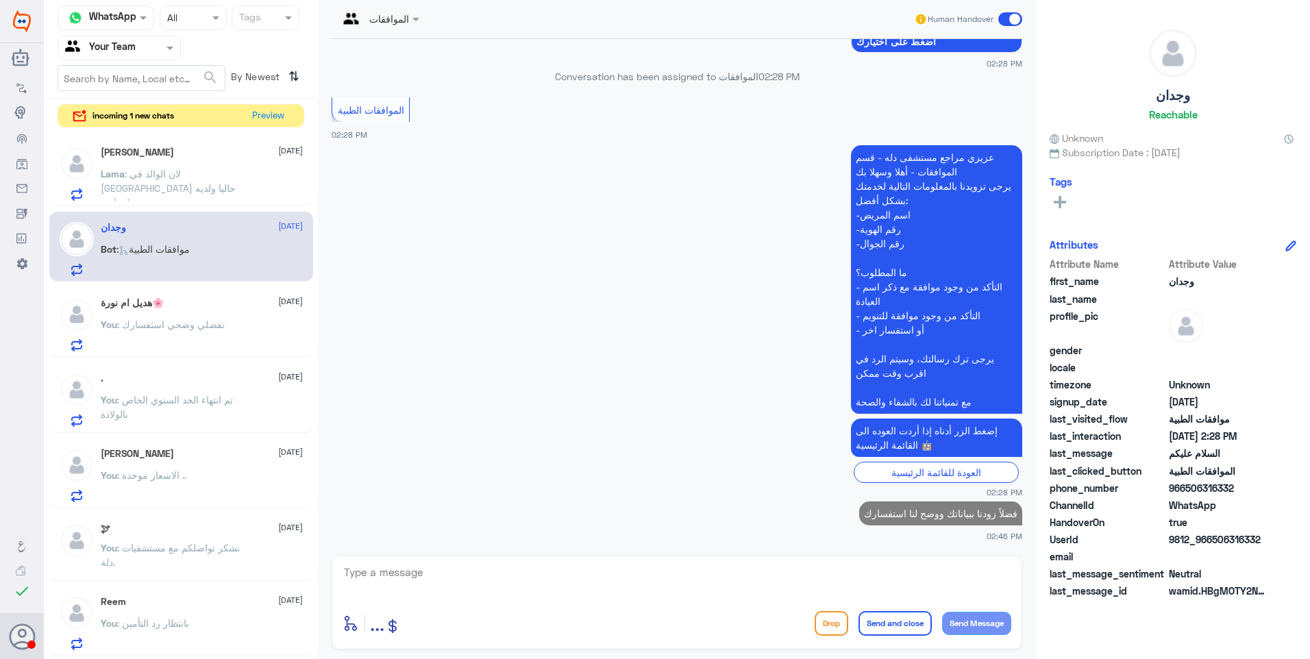
click at [194, 172] on span ": لان الوالد في [GEOGRAPHIC_DATA] حاليا ولديه موعد لتنظيف" at bounding box center [168, 188] width 135 height 40
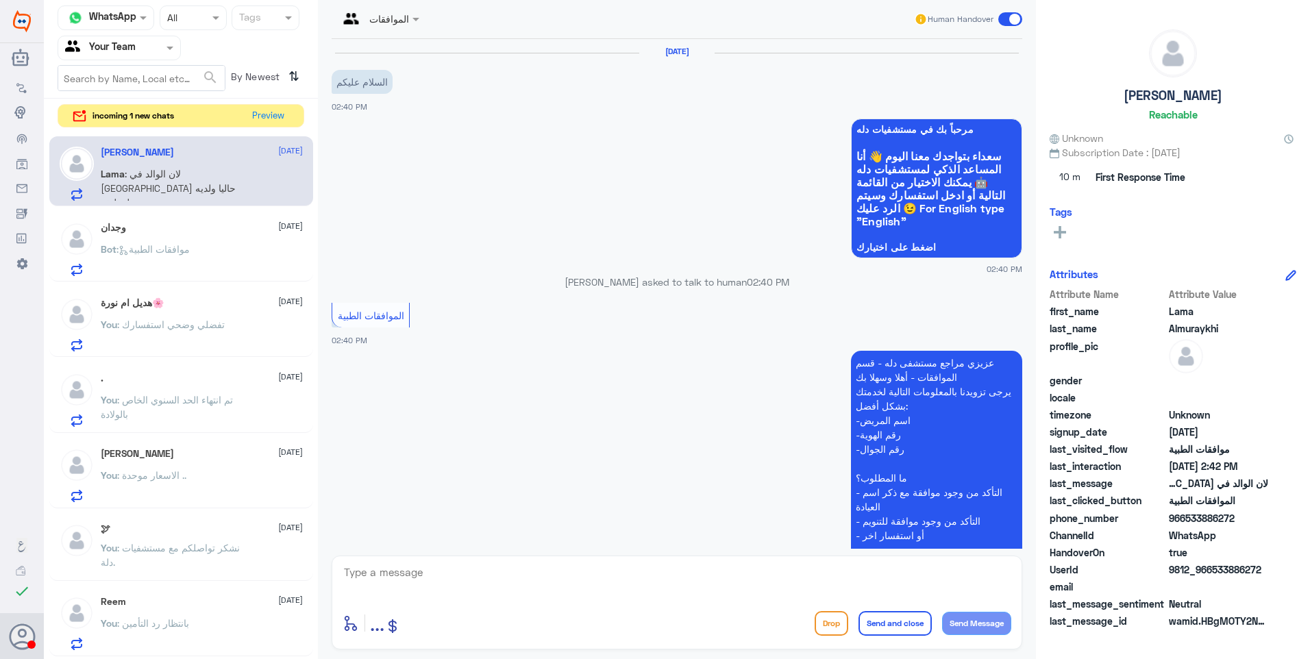
scroll to position [518, 0]
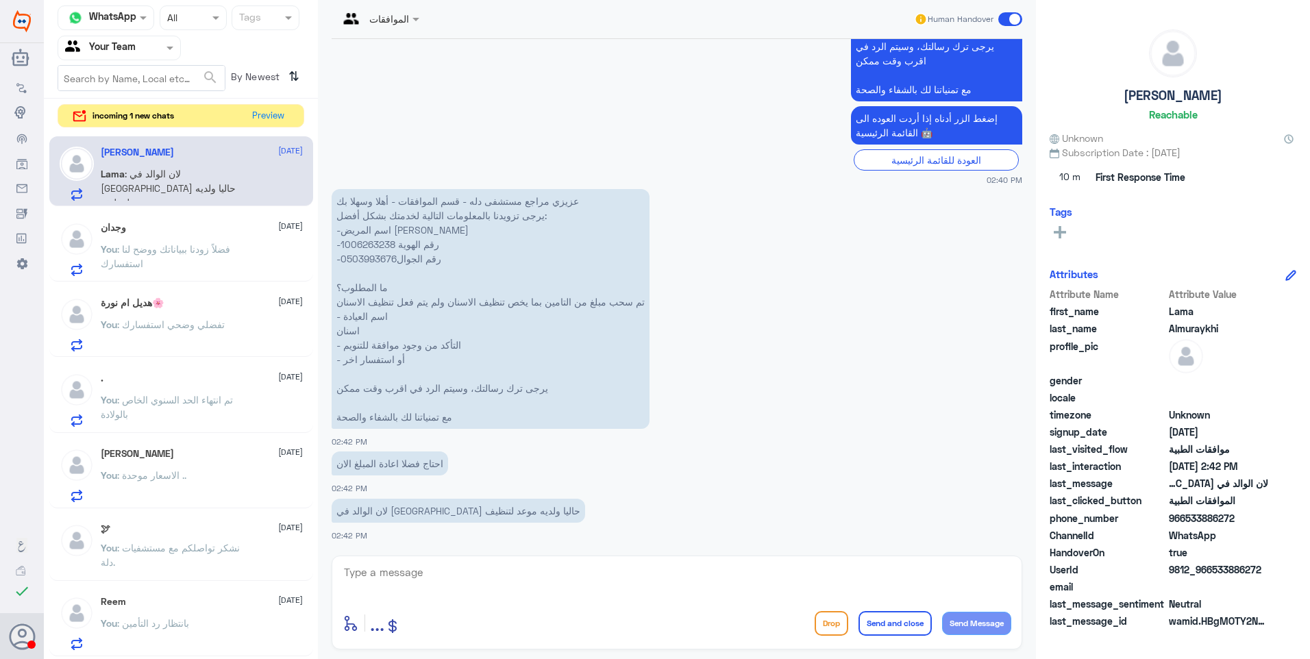
click at [364, 242] on p "عزيزي مراجع مستشفى دله - قسم الموافقات - أهلا وسهلا بك يرجى تزويدنا بالمعلومات …" at bounding box center [491, 309] width 318 height 240
copy p "1006263238"
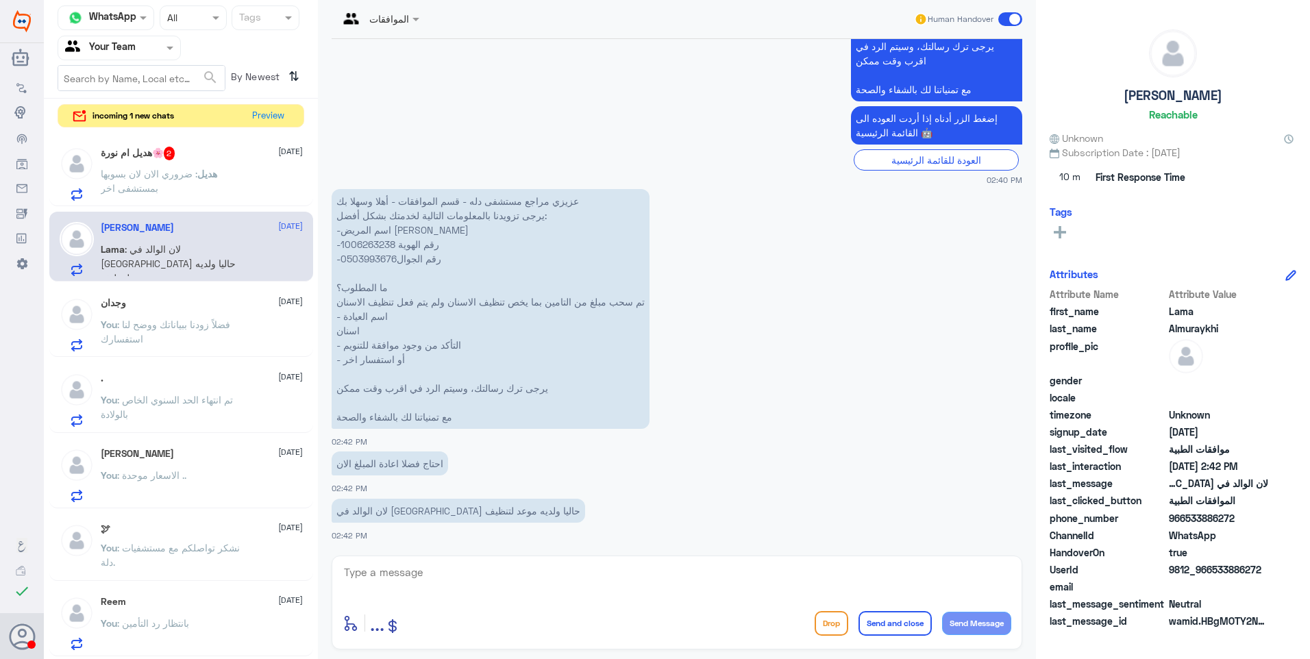
drag, startPoint x: 312, startPoint y: 627, endPoint x: 331, endPoint y: 605, distance: 29.1
click at [312, 627] on app-inbox-user "Reem [DATE] You : بانتظار رد التأمين" at bounding box center [181, 621] width 274 height 71
click at [408, 579] on textarea at bounding box center [676, 580] width 669 height 34
type textarea "الطلب متضمن موافقة اشعة"
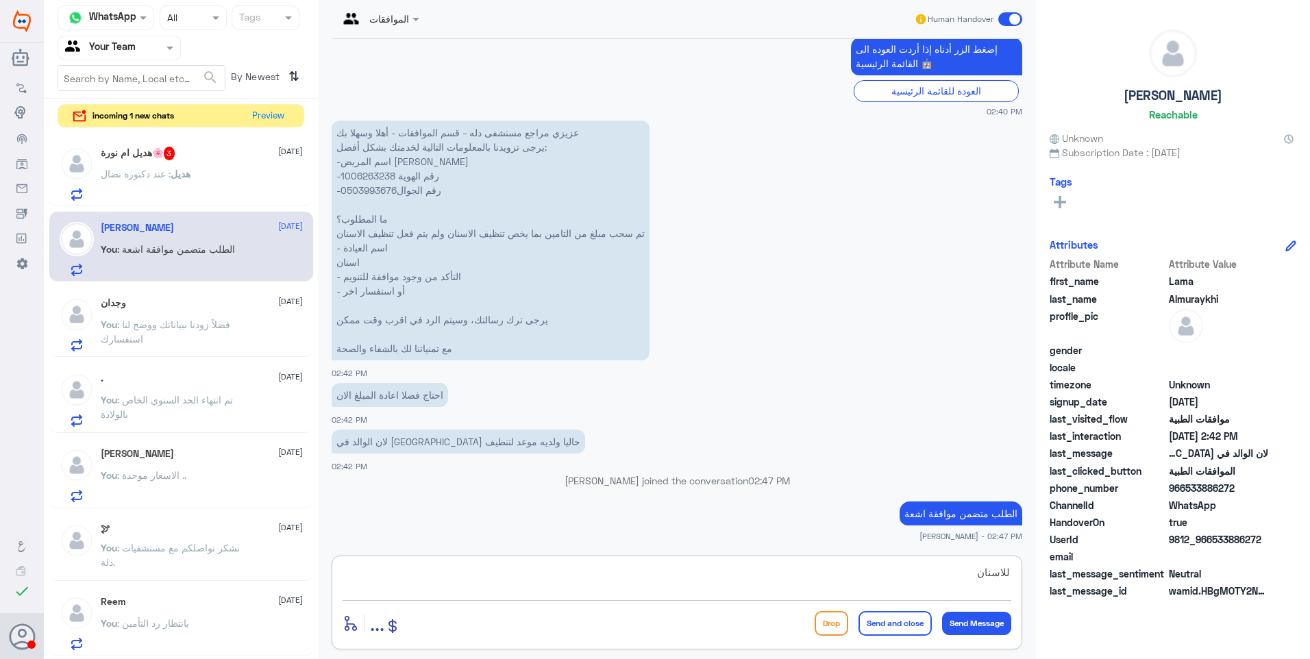
type textarea "للاسنان"
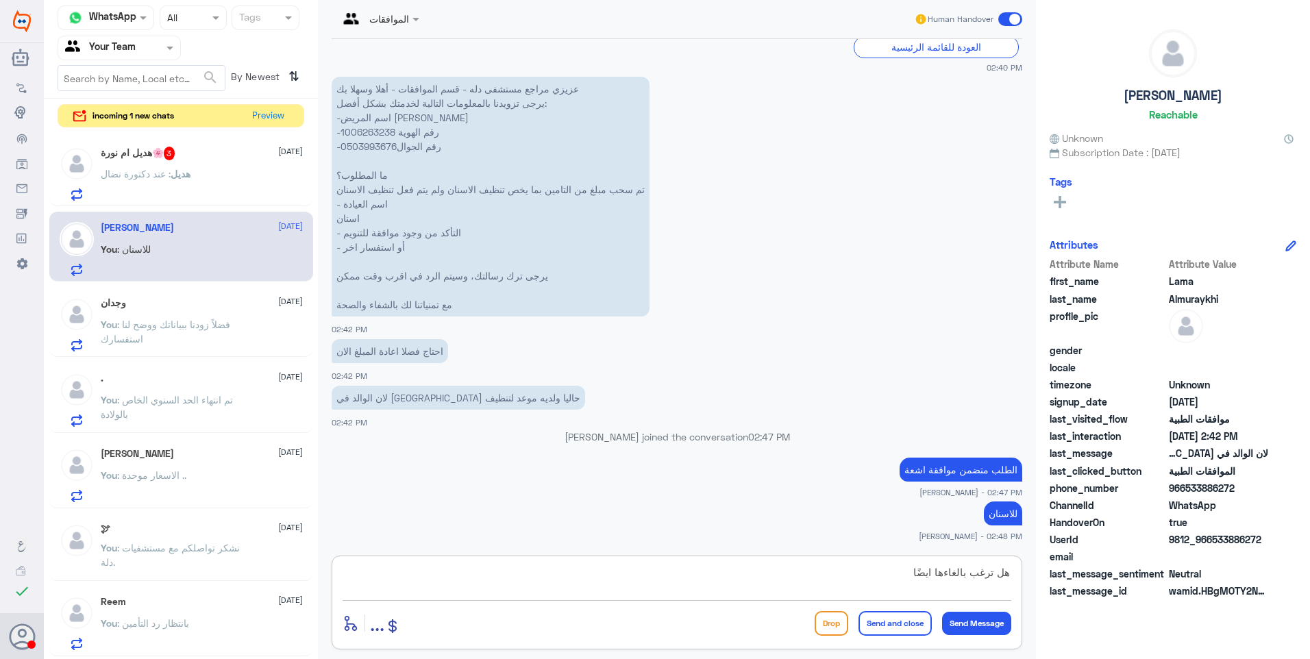
type textarea "هل ترغب بالغاءها ايضًا ؟"
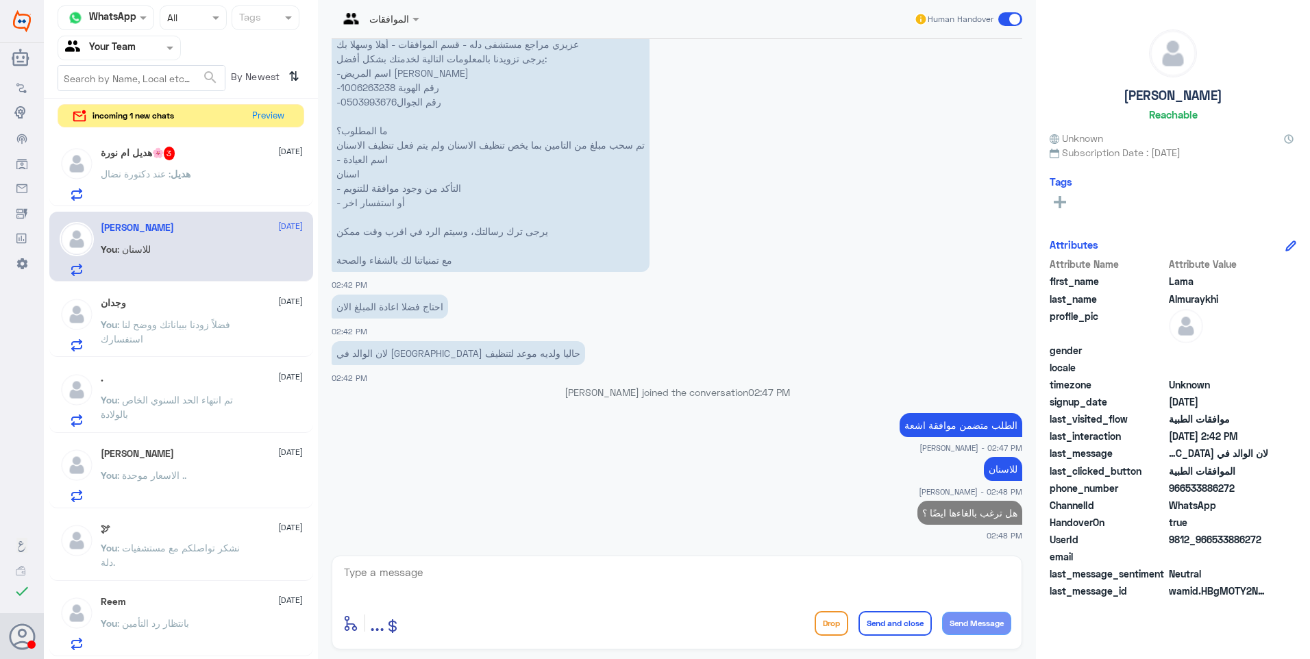
click at [186, 173] on span "هديل" at bounding box center [181, 174] width 20 height 12
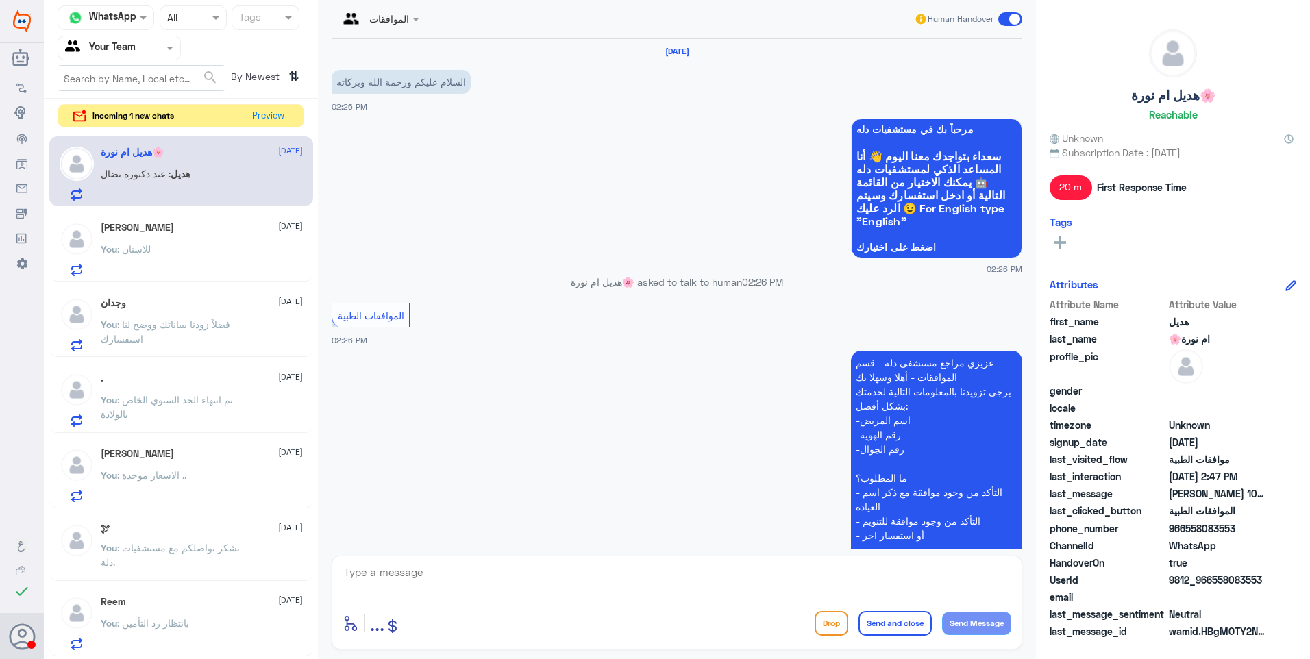
scroll to position [461, 0]
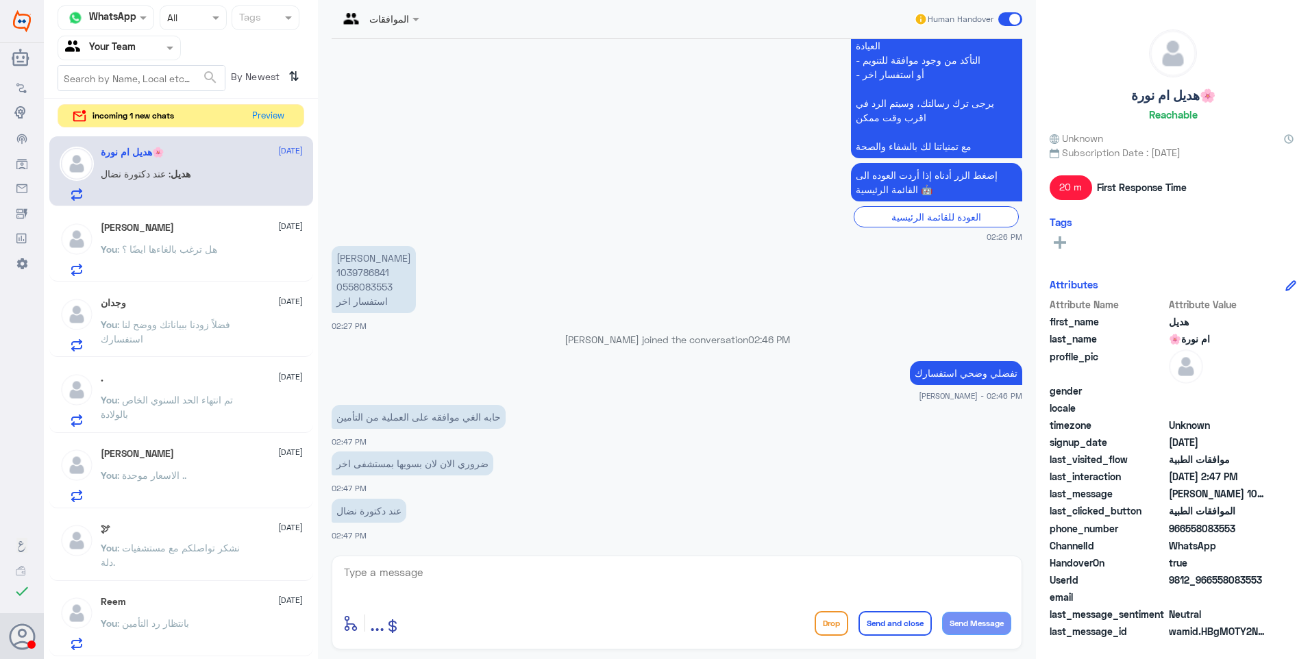
click at [369, 275] on p "[PERSON_NAME] 1039786841 0558083553 استفسار اخر" at bounding box center [374, 279] width 84 height 67
copy p "1039786841"
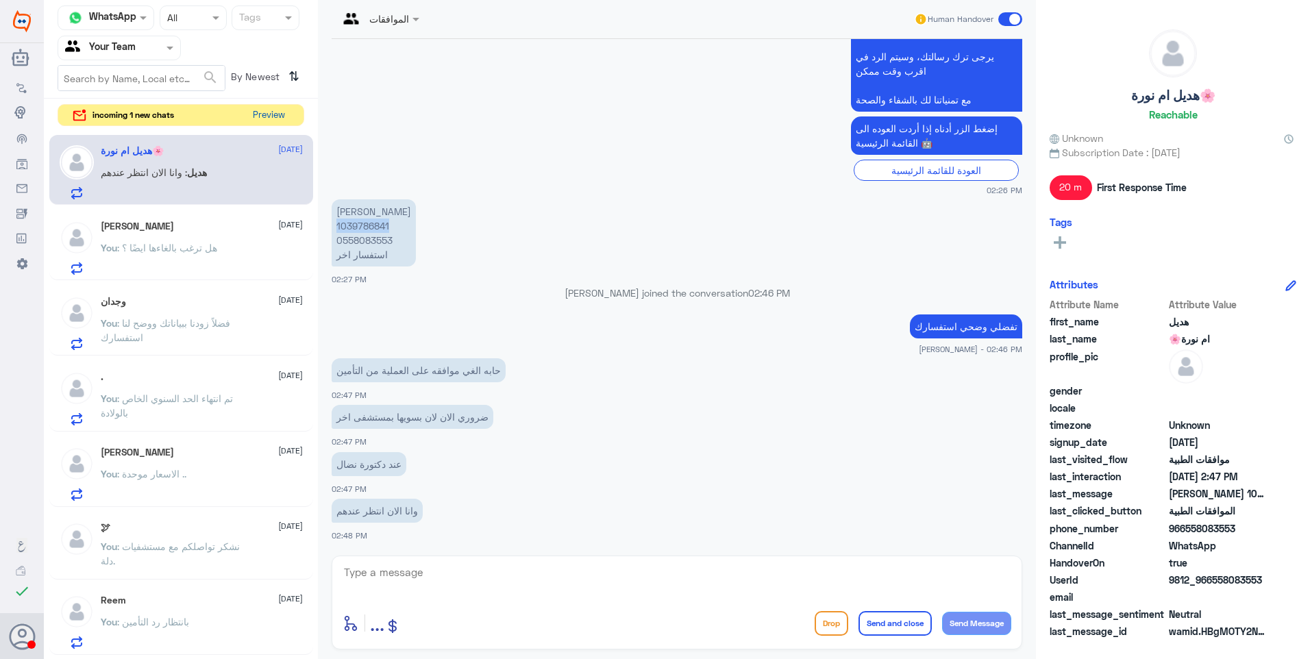
click at [268, 118] on button "Preview" at bounding box center [268, 115] width 42 height 21
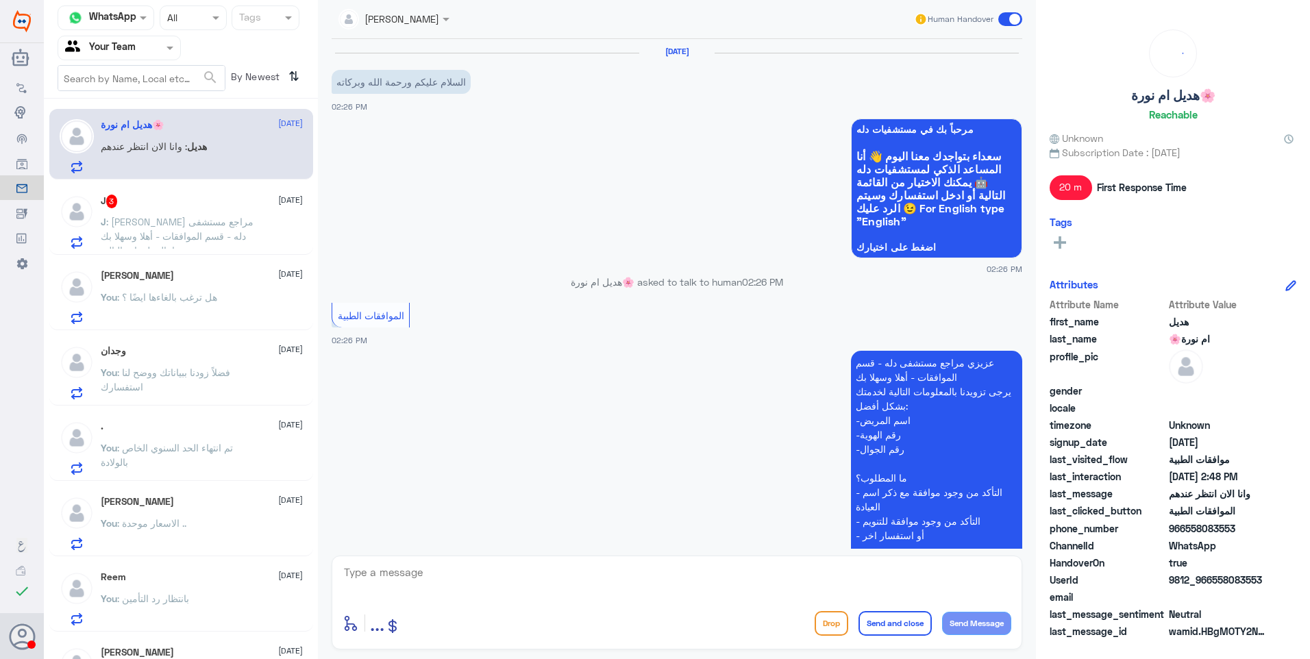
scroll to position [508, 0]
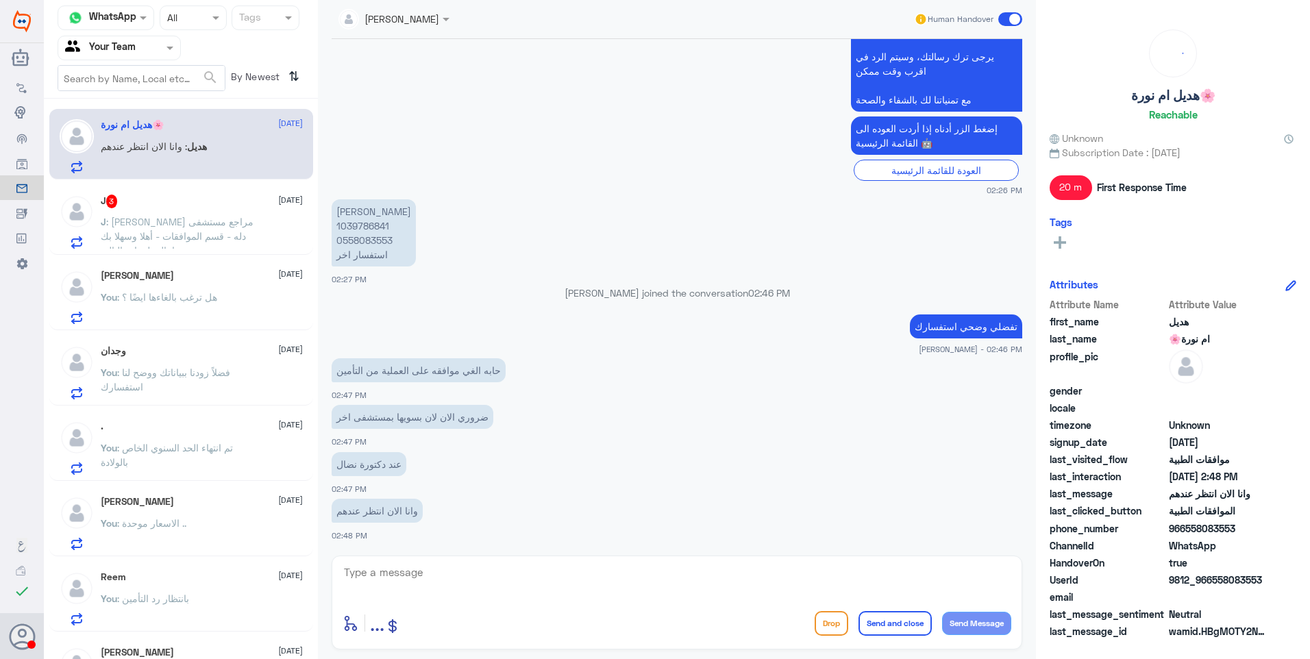
click at [158, 236] on span ": [PERSON_NAME] مراجع مستشفى دله - قسم الموافقات - أهلا وسهلا بك يرجى تزويدنا ب…" at bounding box center [177, 308] width 153 height 184
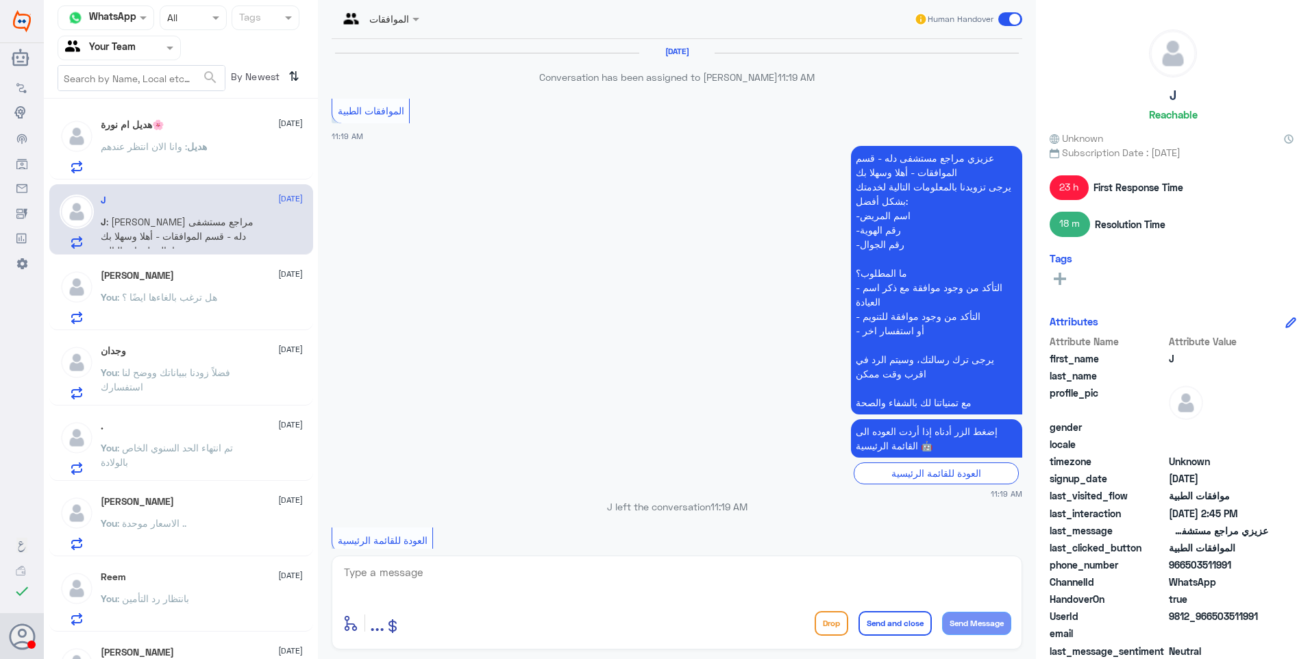
scroll to position [1276, 0]
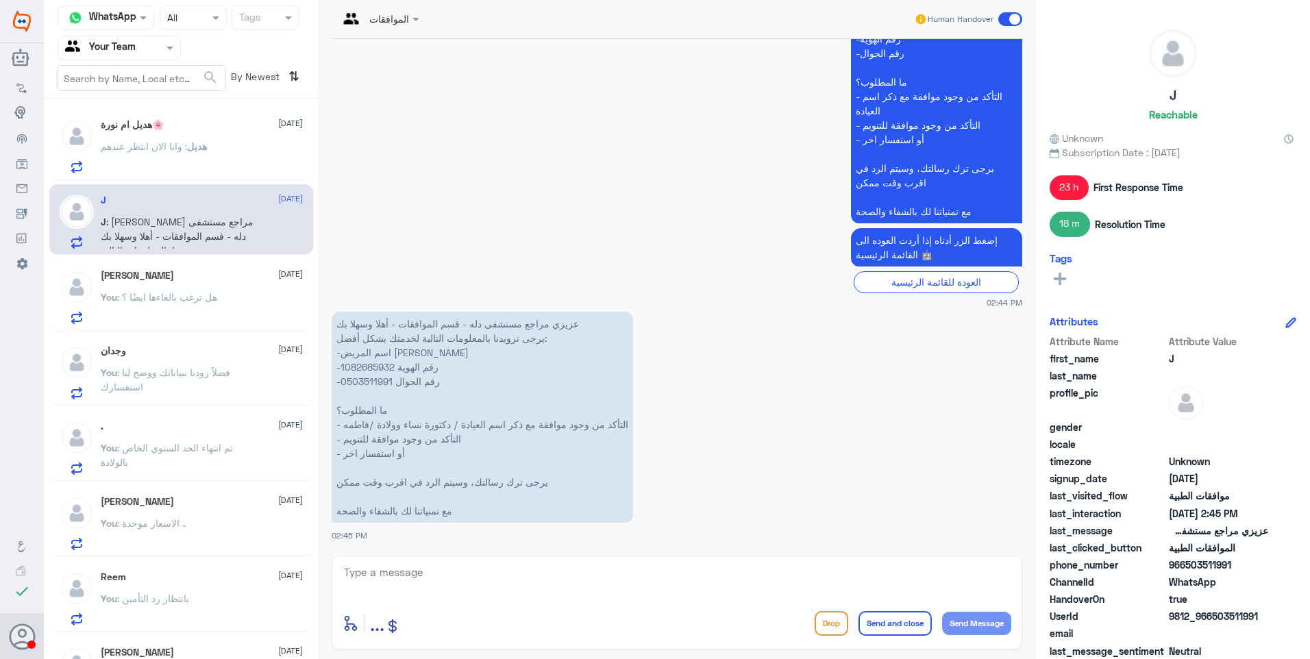
click at [162, 152] on span ": وانا الان انتظر عندهم" at bounding box center [144, 146] width 86 height 12
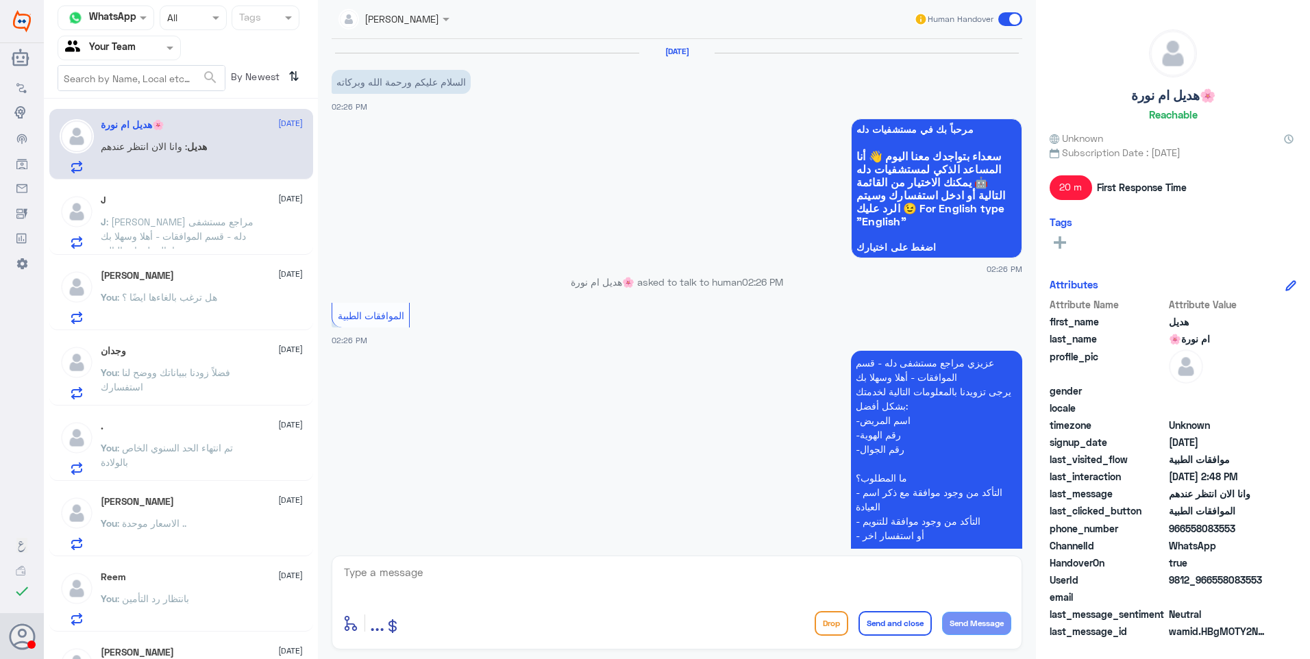
scroll to position [508, 0]
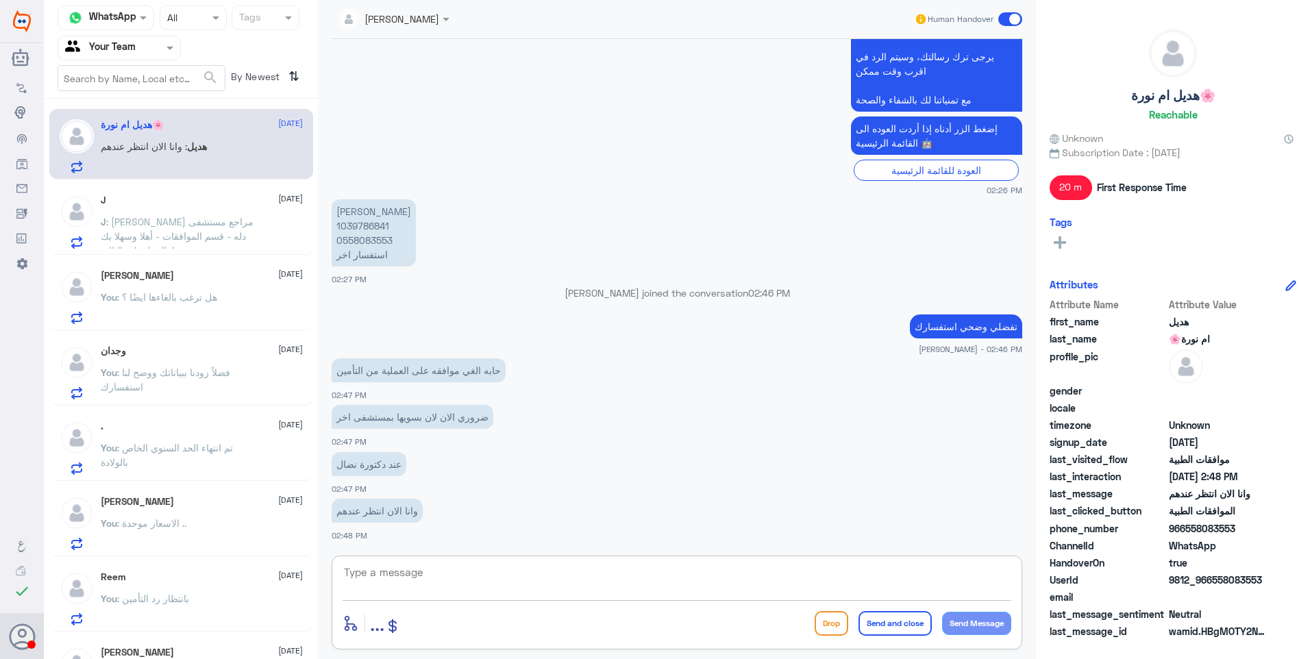
click at [399, 566] on textarea at bounding box center [676, 580] width 669 height 34
type textarea "p"
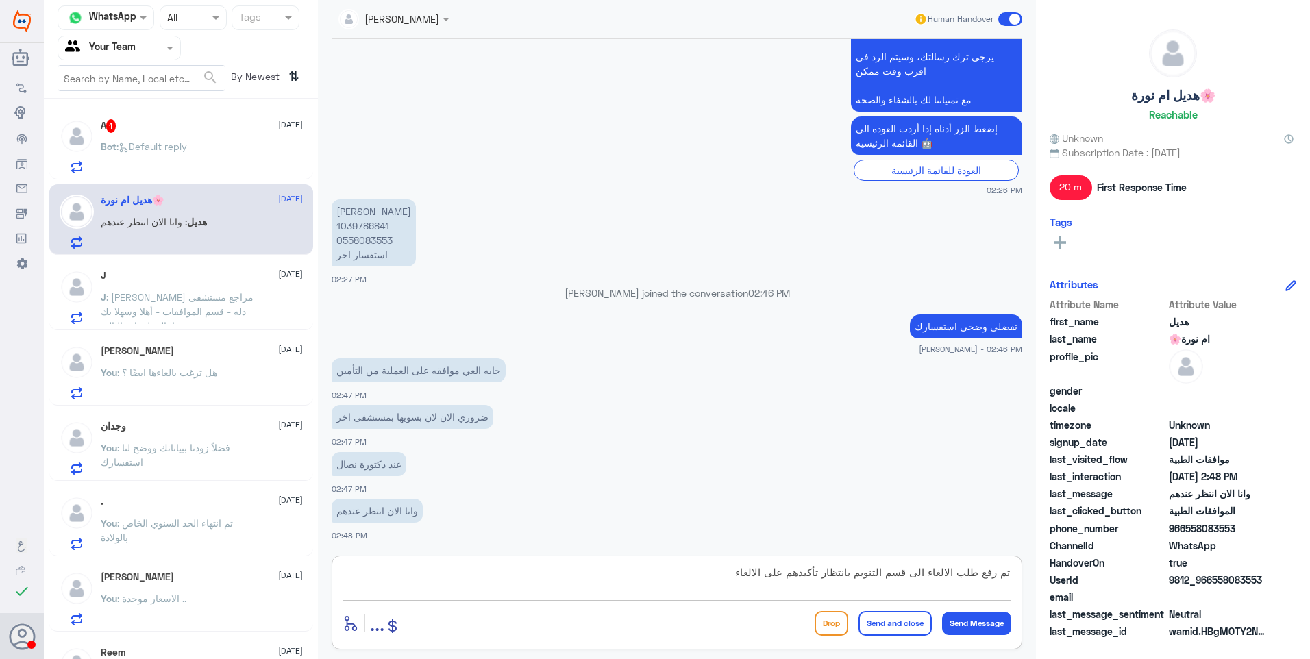
type textarea "تم رفع طلب الالغاء الى قسم التنويم بانتظار تأكيدهم على الالغاء"
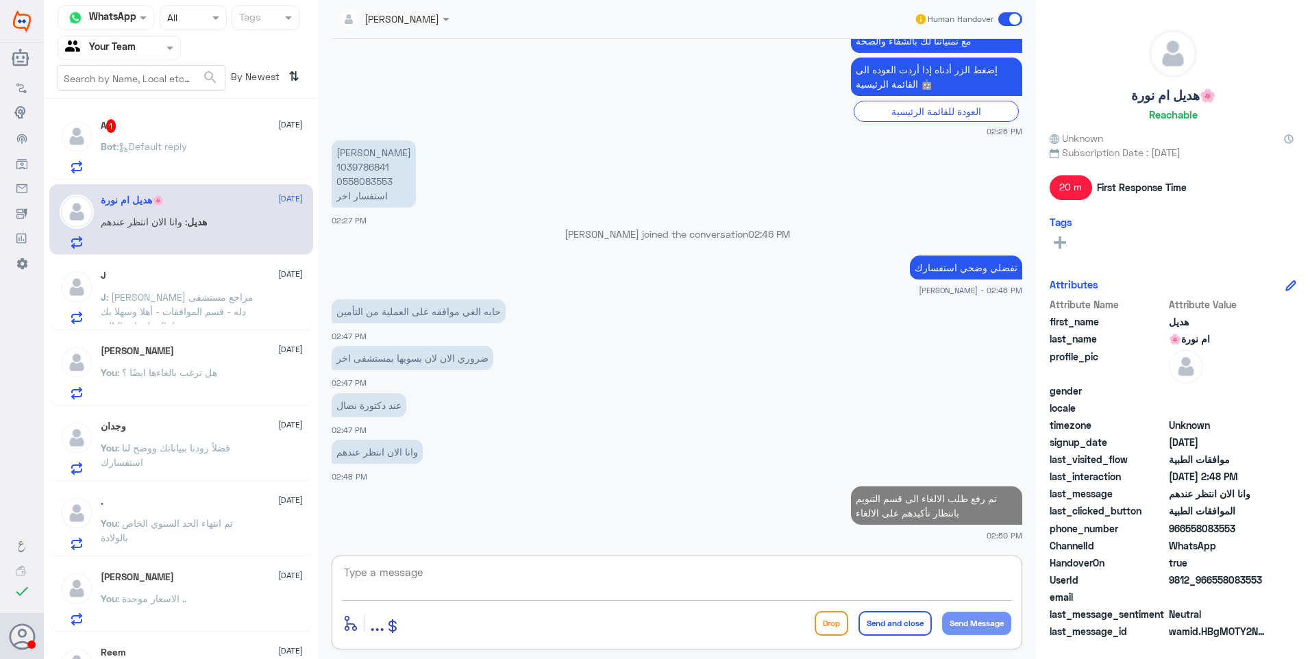
click at [161, 171] on p "Bot : Default reply" at bounding box center [144, 156] width 86 height 34
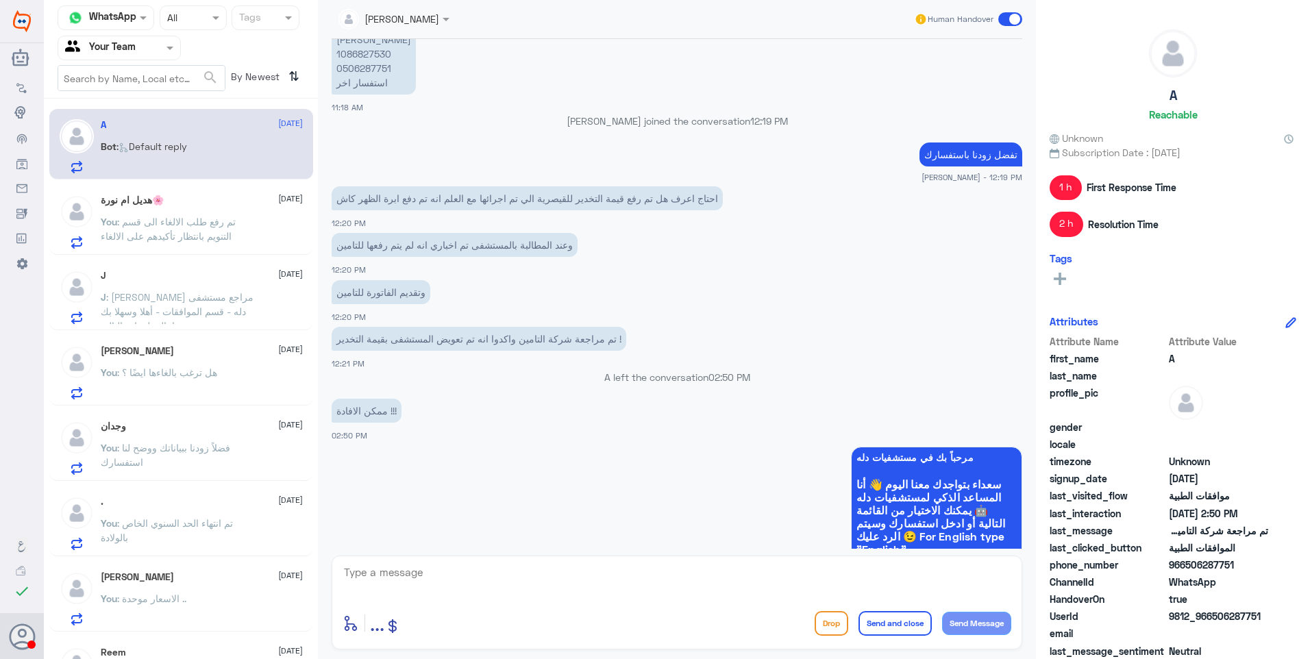
scroll to position [1298, 0]
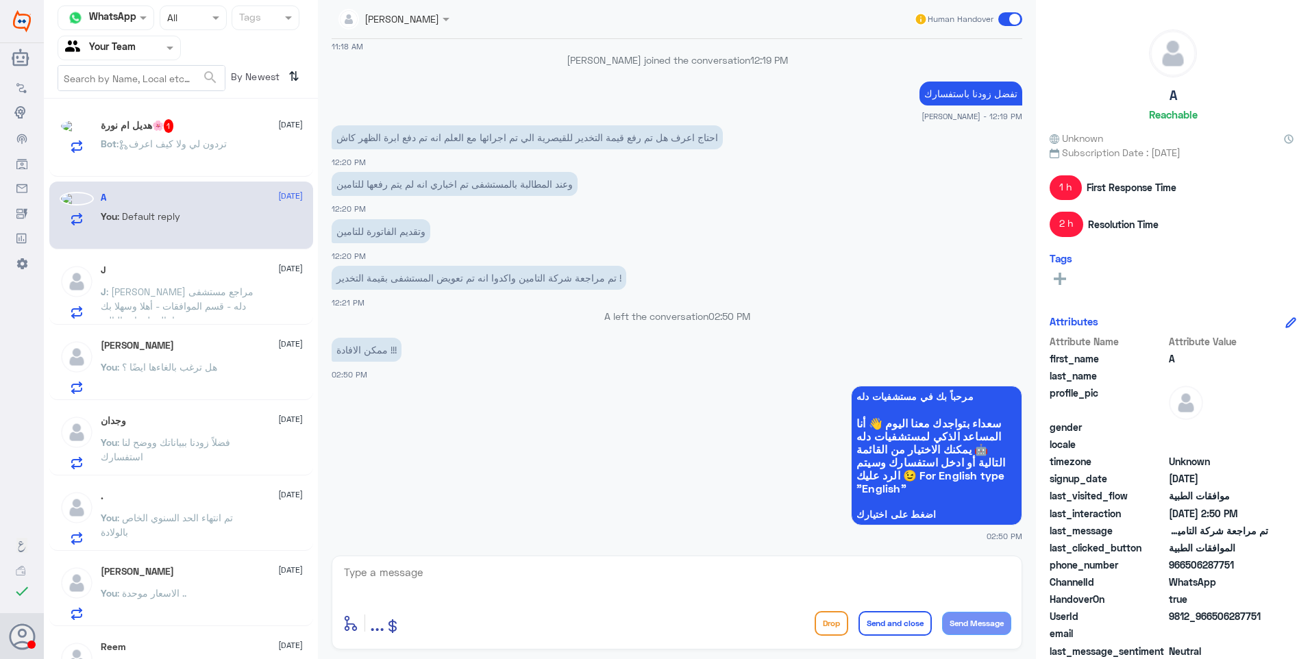
click at [210, 213] on div "A [DATE] You : Default reply" at bounding box center [202, 217] width 202 height 51
click at [208, 160] on p "هديل : [PERSON_NAME] ولا كيف اعرف" at bounding box center [178, 156] width 154 height 34
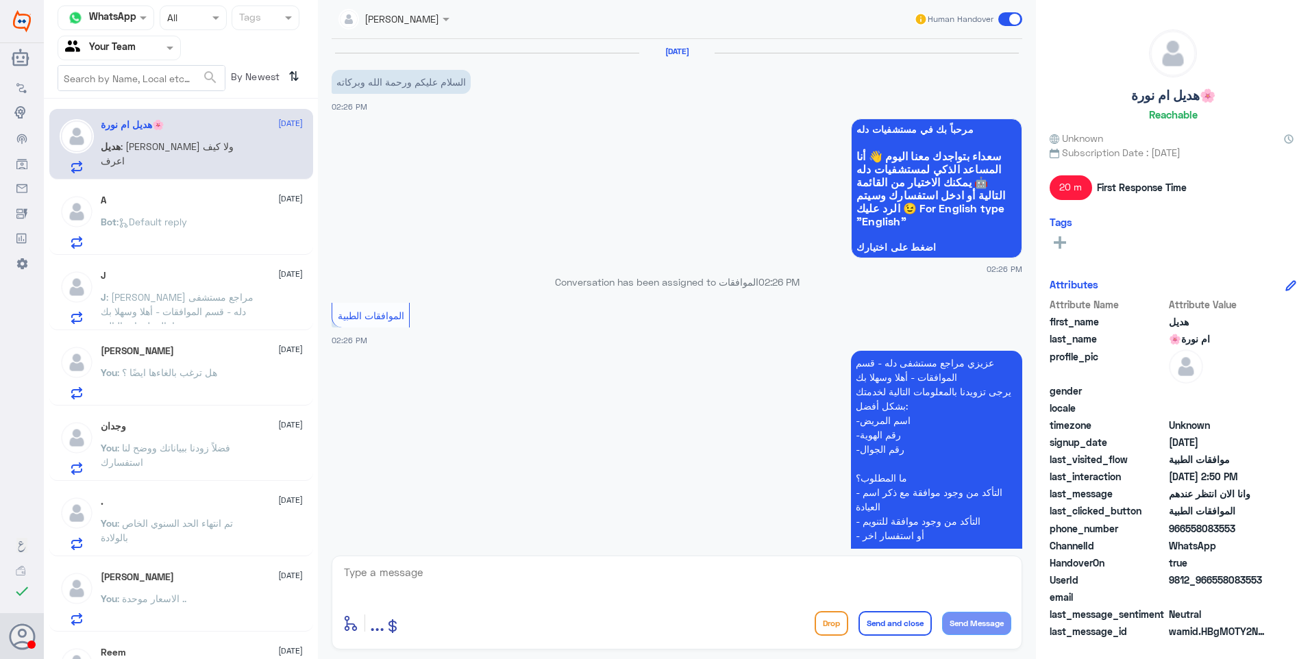
scroll to position [613, 0]
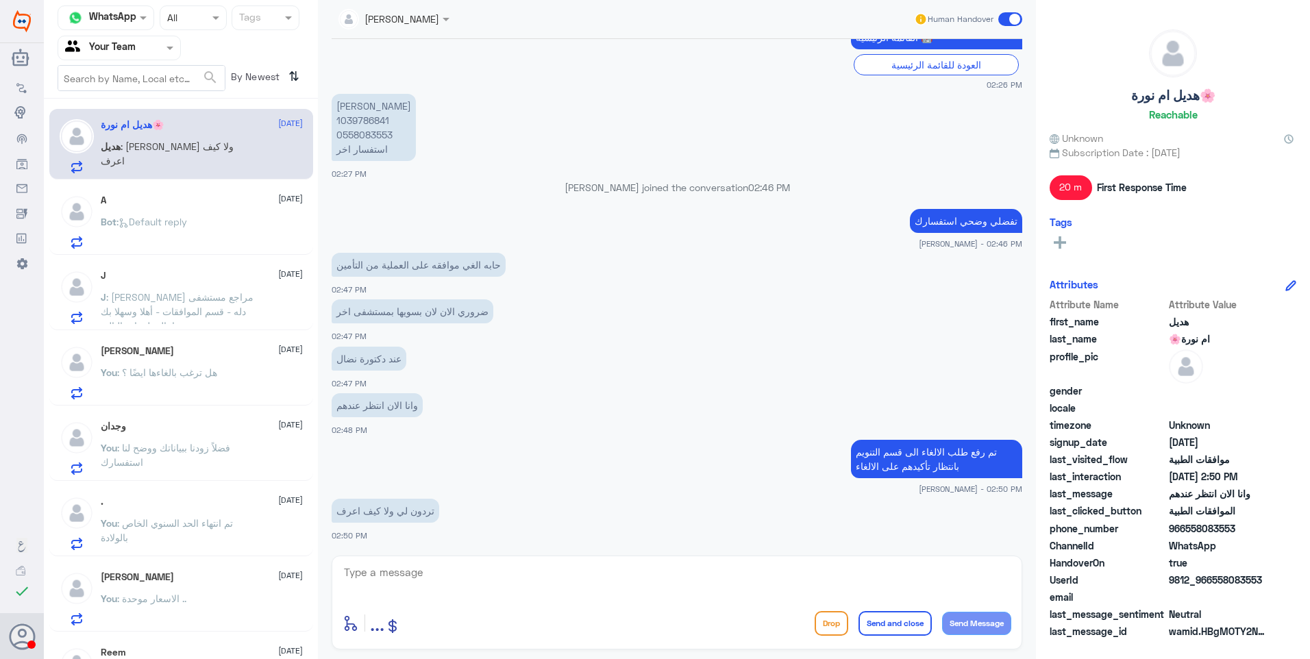
click at [431, 566] on textarea at bounding box center [676, 580] width 669 height 34
type textarea "نعم"
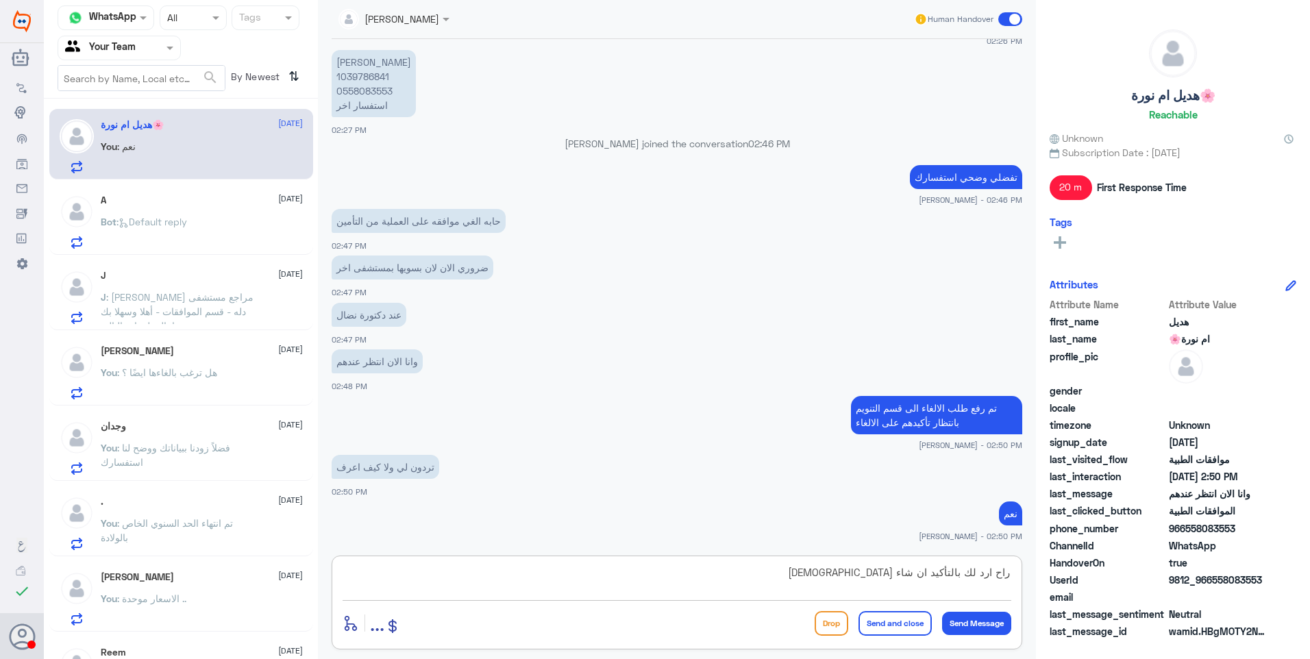
type textarea "راح ارد لك بالتأكيد ان شاء [DEMOGRAPHIC_DATA]"
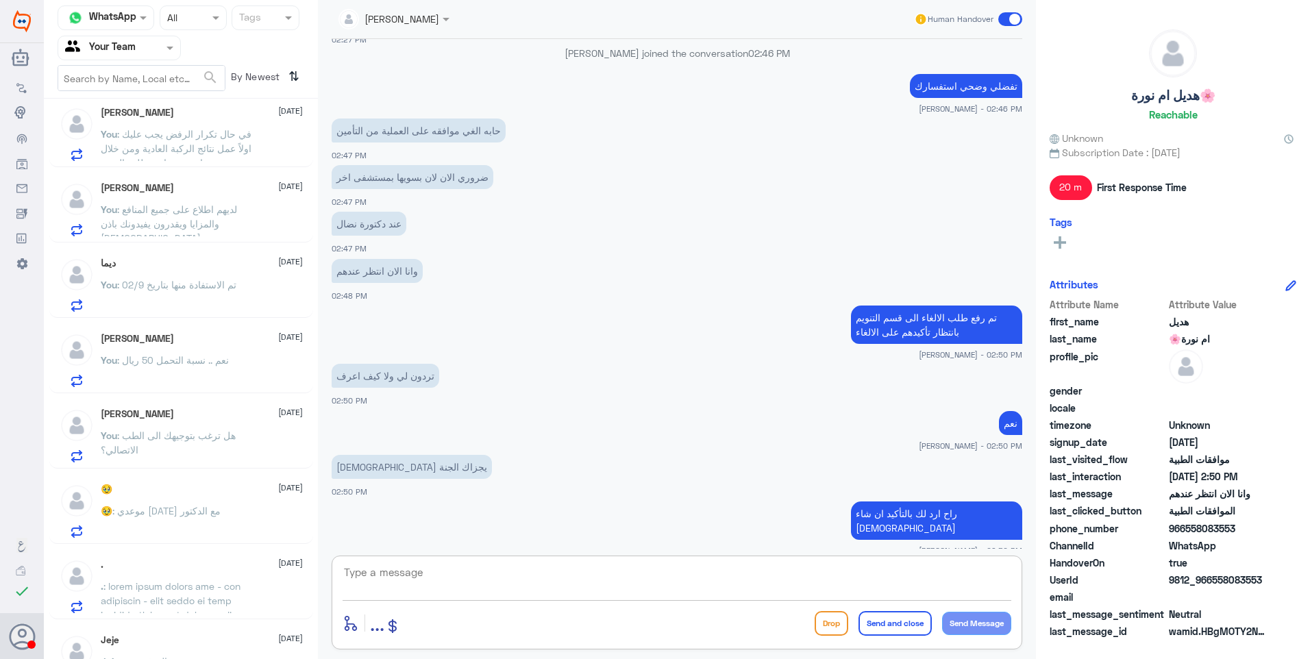
scroll to position [897, 0]
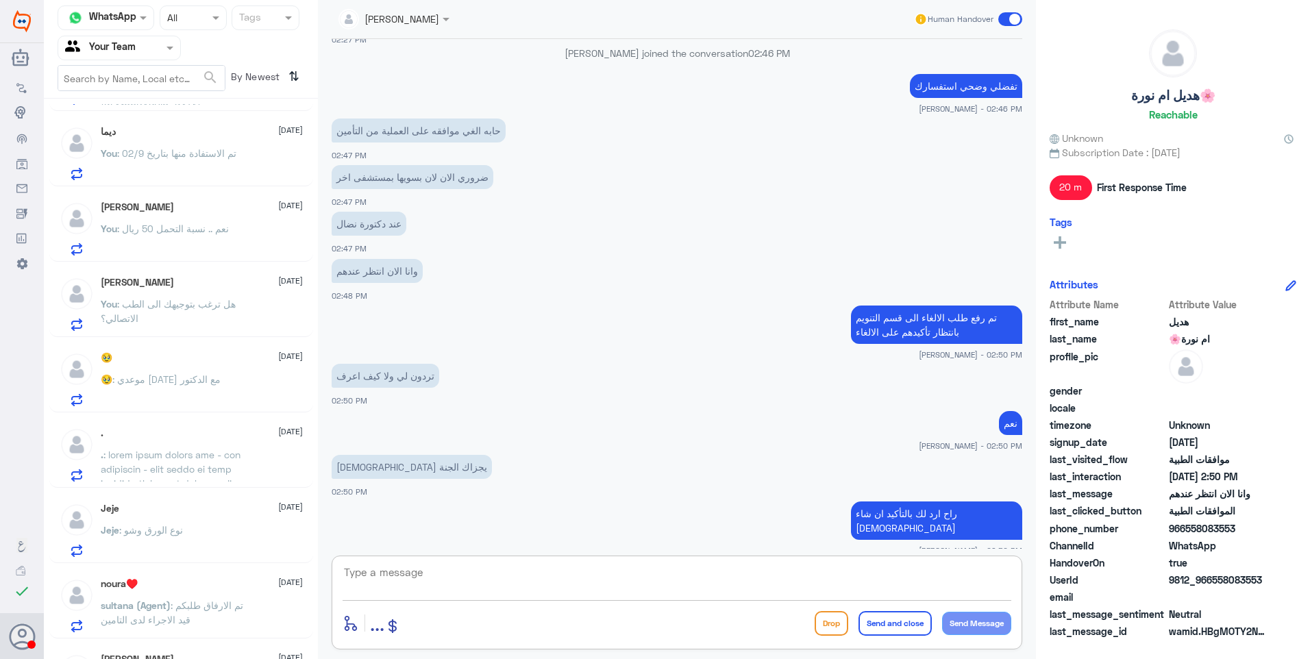
click at [224, 449] on span at bounding box center [178, 663] width 154 height 429
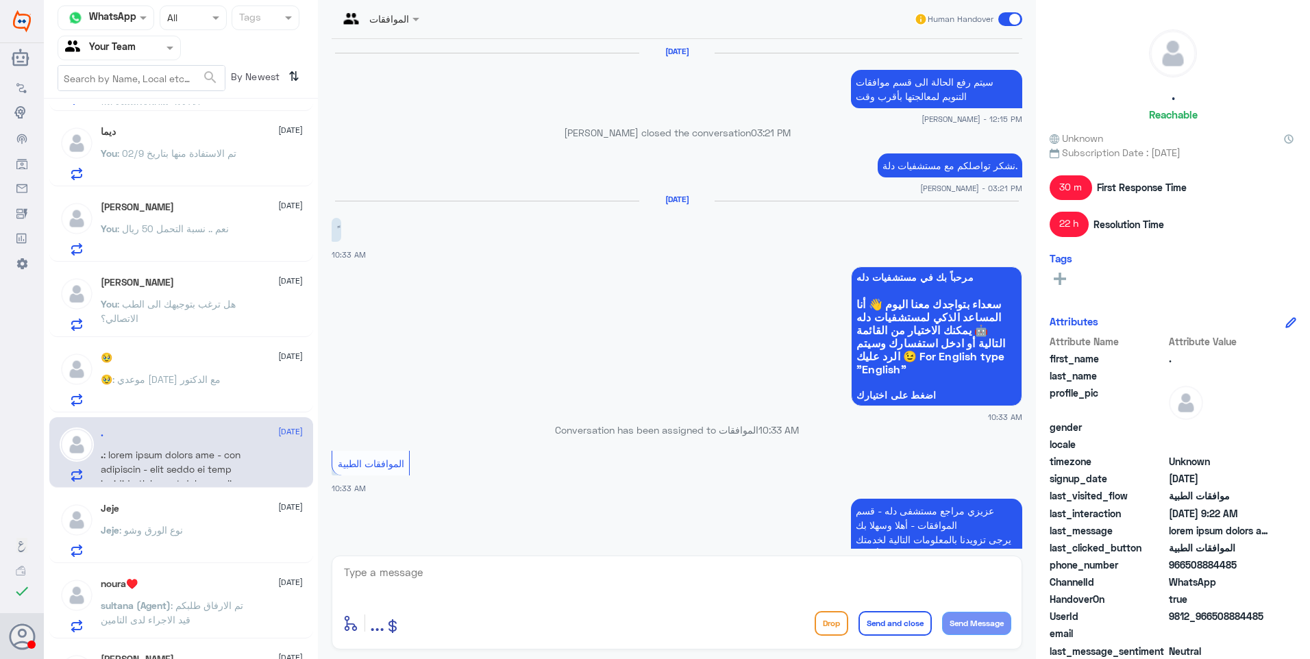
scroll to position [1964, 0]
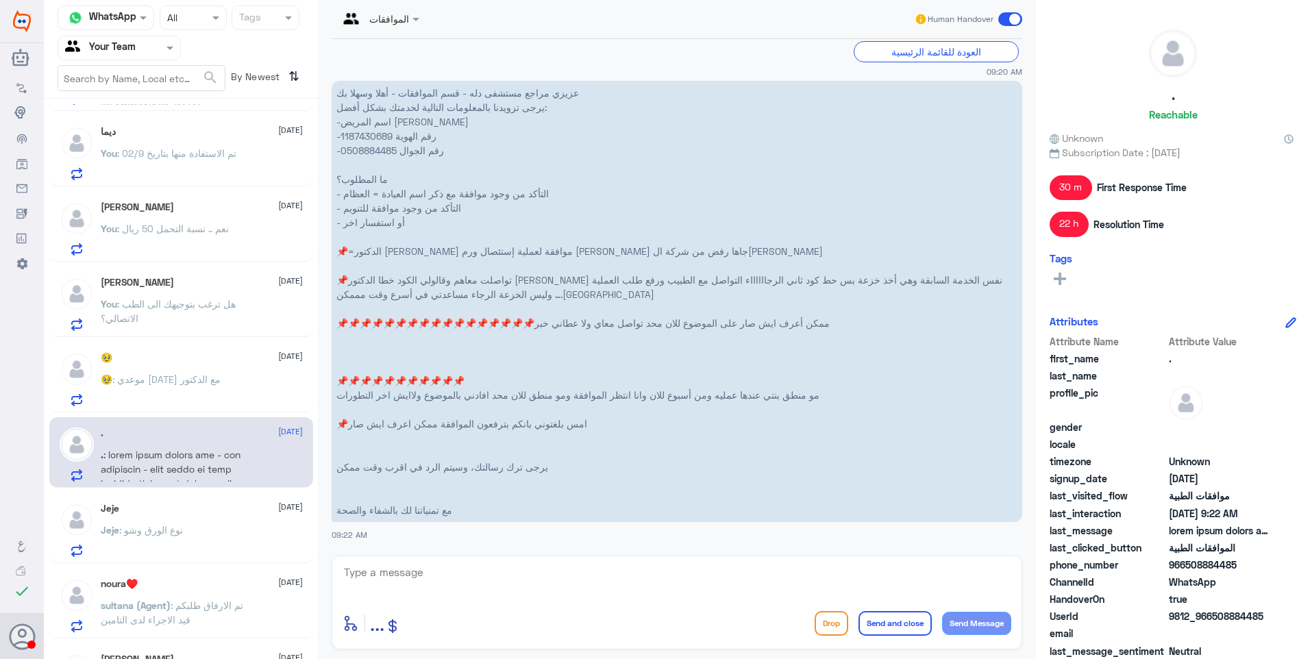
click at [242, 379] on div "🥹 : موعدي [DATE] مع الدكتور" at bounding box center [202, 390] width 202 height 31
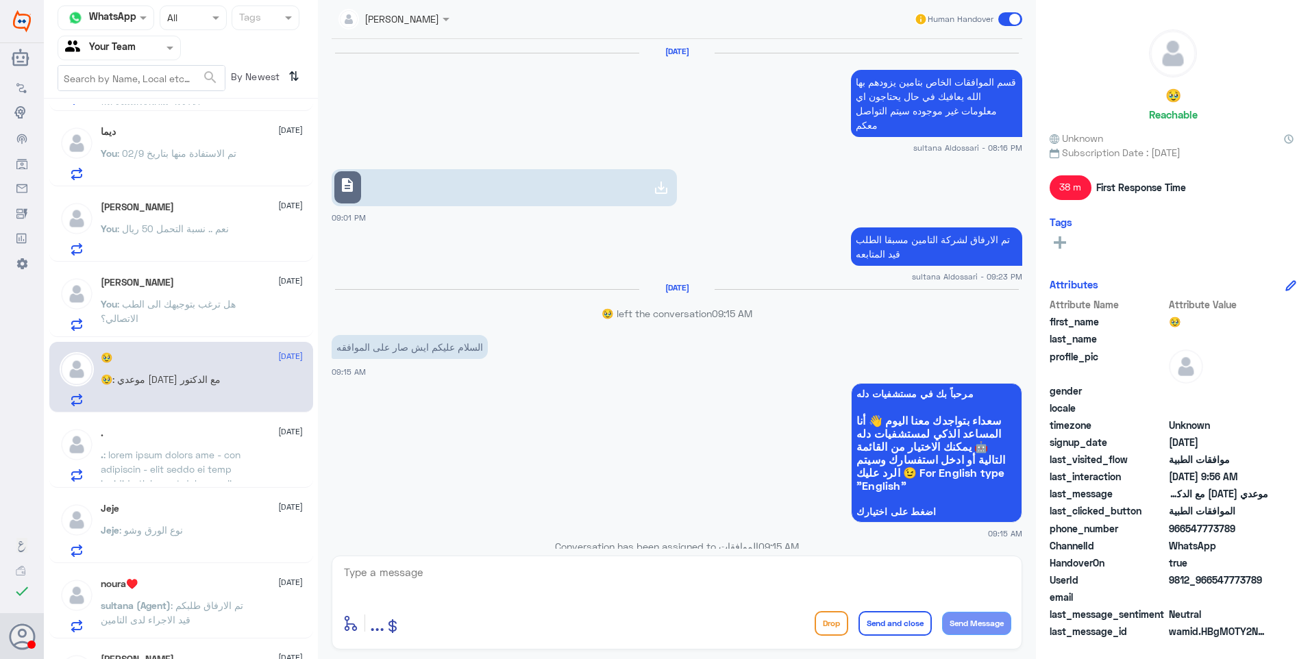
scroll to position [950, 0]
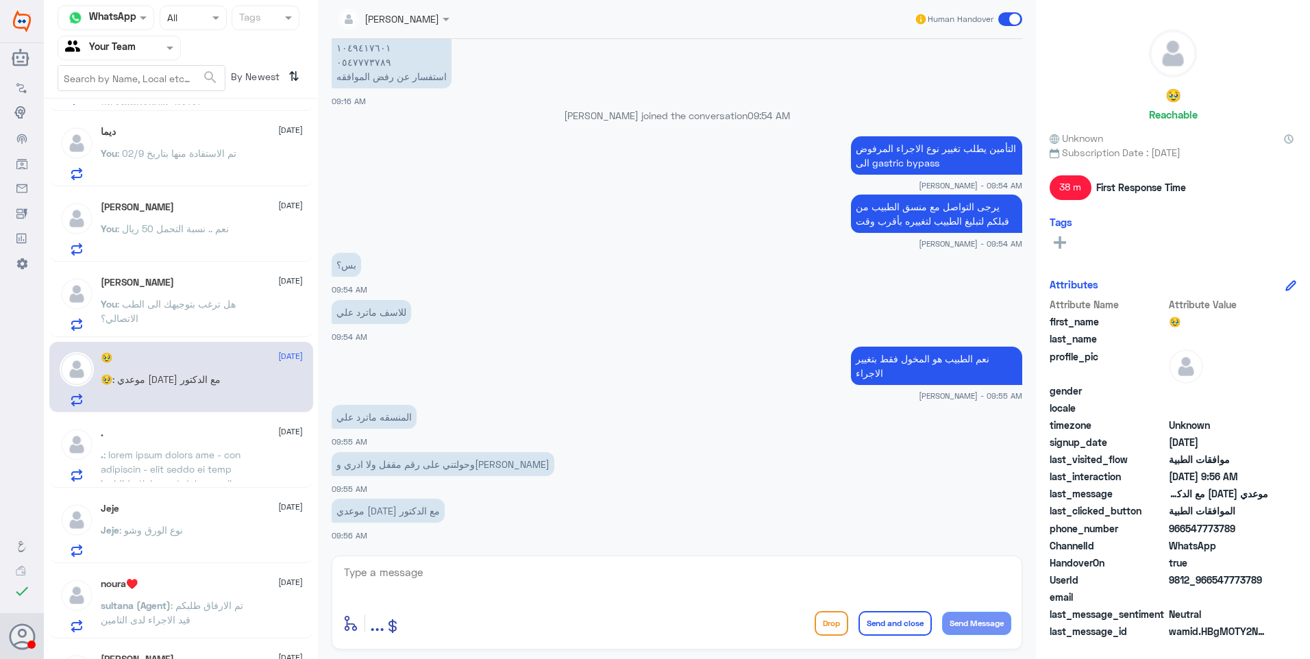
click at [913, 357] on p "نعم الطبيب هو المخول فقط بتغيير الاجراء" at bounding box center [936, 366] width 171 height 38
drag, startPoint x: 913, startPoint y: 357, endPoint x: 942, endPoint y: 356, distance: 28.8
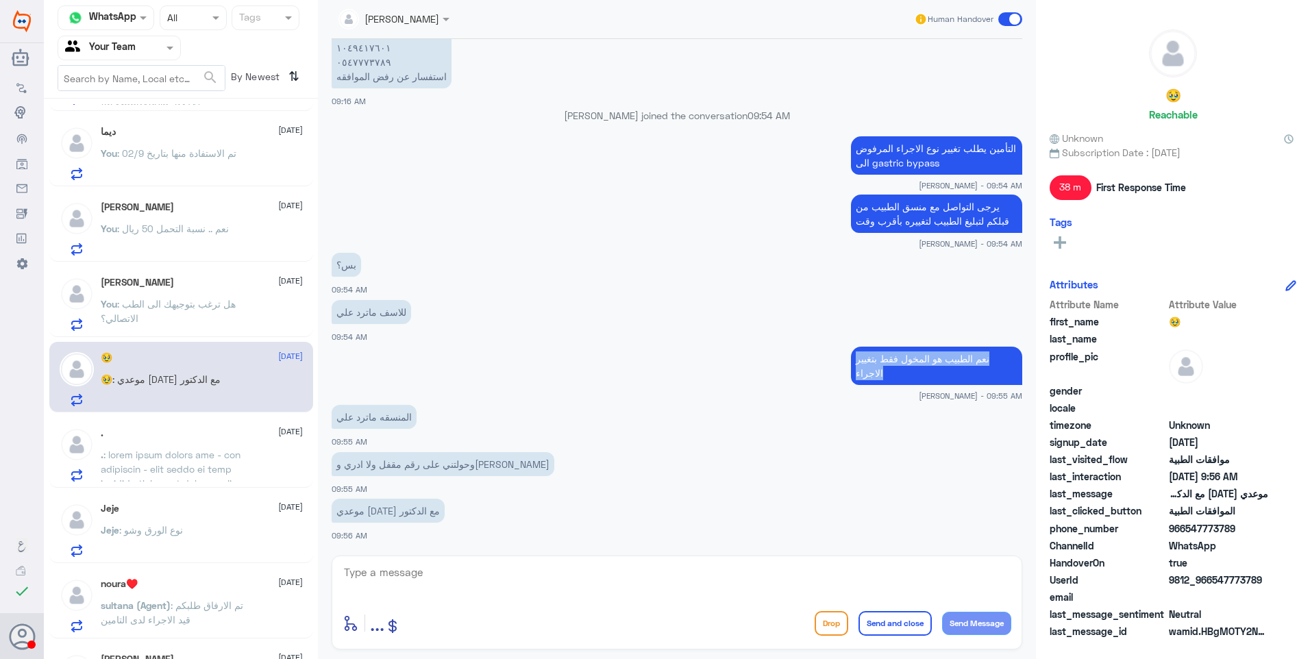
click at [942, 356] on p "نعم الطبيب هو المخول فقط بتغيير الاجراء" at bounding box center [936, 366] width 171 height 38
drag, startPoint x: 973, startPoint y: 358, endPoint x: 882, endPoint y: 358, distance: 90.4
click at [882, 358] on p "نعم الطبيب هو المخول فقط بتغيير الاجراء" at bounding box center [936, 366] width 171 height 38
drag, startPoint x: 882, startPoint y: 358, endPoint x: 853, endPoint y: 363, distance: 29.2
click at [861, 356] on p "نعم الطبيب هو المخول فقط بتغيير الاجراء" at bounding box center [936, 366] width 171 height 38
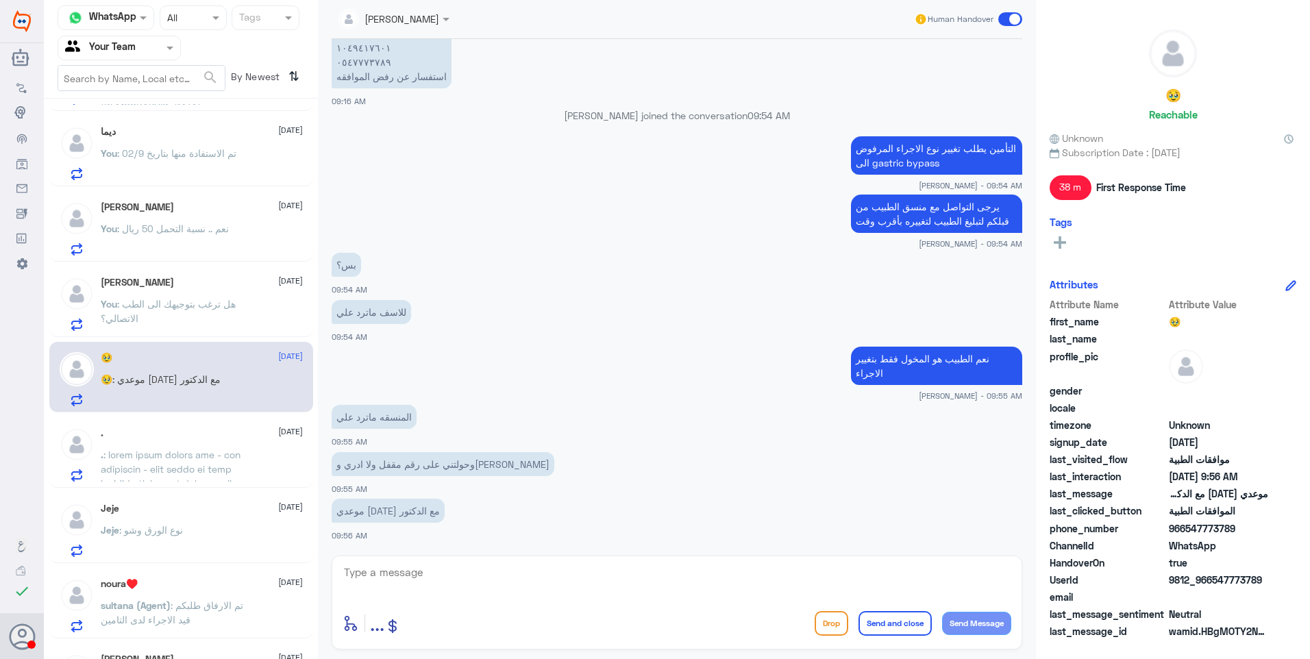
drag, startPoint x: 466, startPoint y: 570, endPoint x: 482, endPoint y: 584, distance: 21.3
click at [466, 574] on textarea at bounding box center [676, 580] width 669 height 34
type textarea "تغيير الكود من الطبيب فقط .. سترفع حالتكم الى قسم التنويم لمتابعتها"
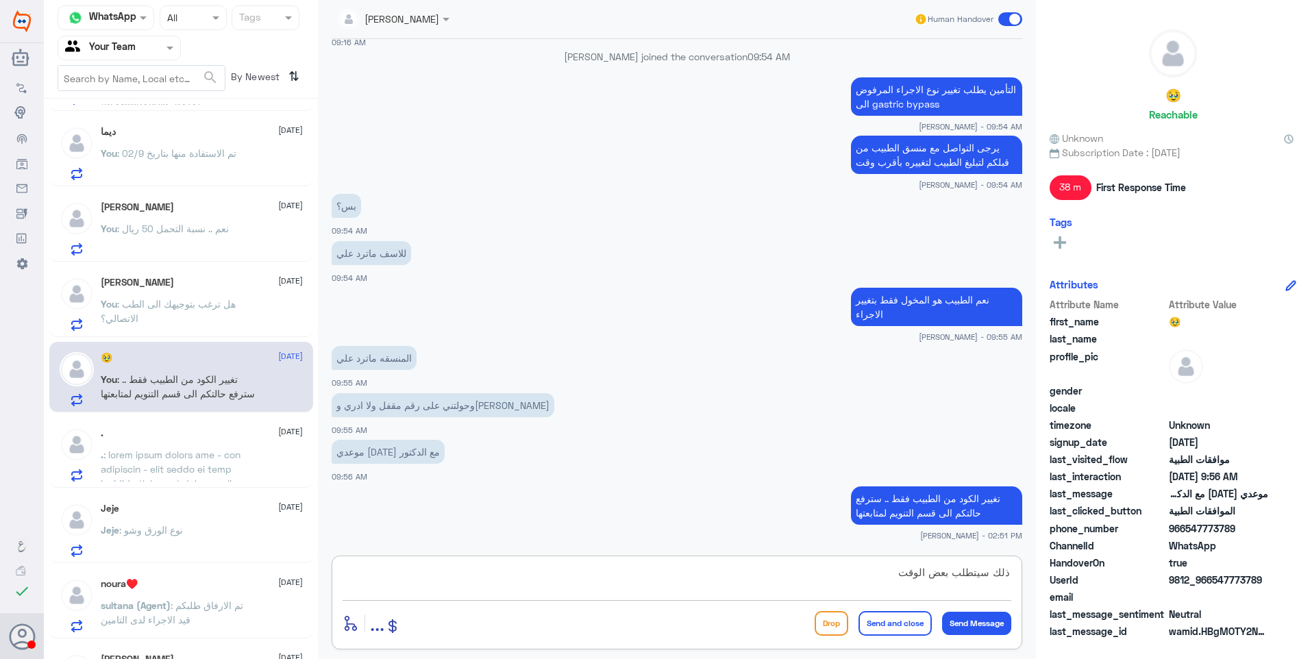
type textarea "ذلك سيتطلب بعض الوقت"
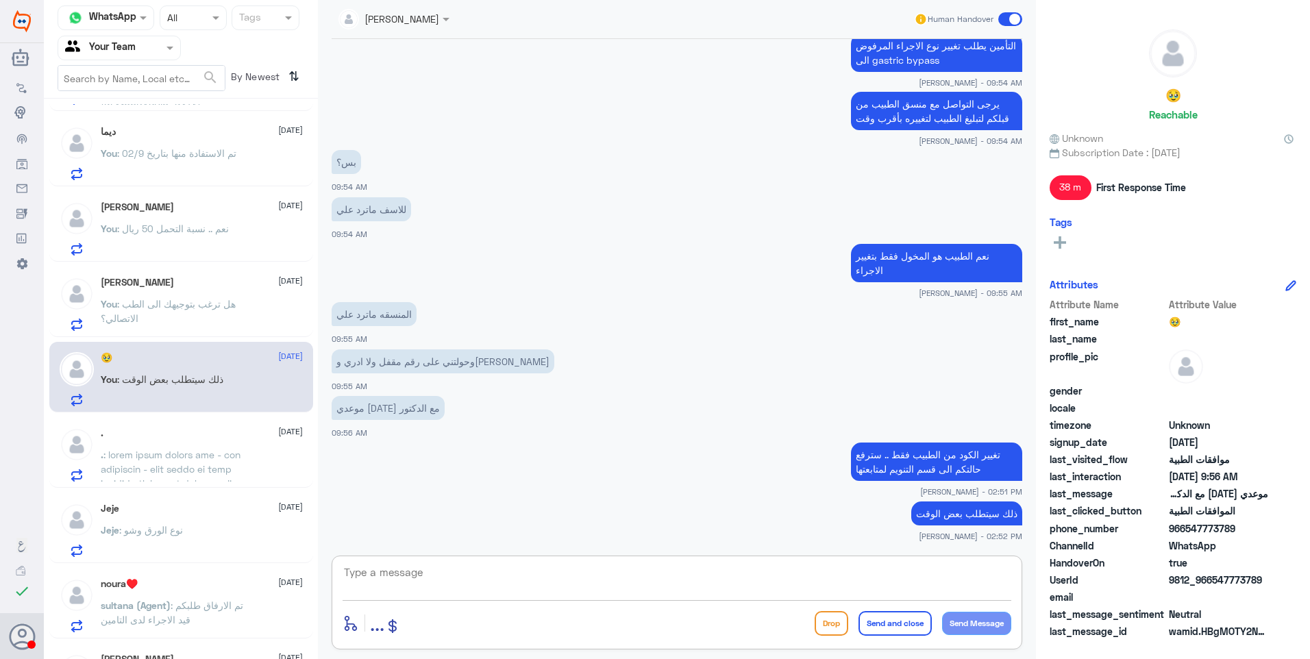
paste textarea "نشكر تواصلكم مع مستشفيات دلة."
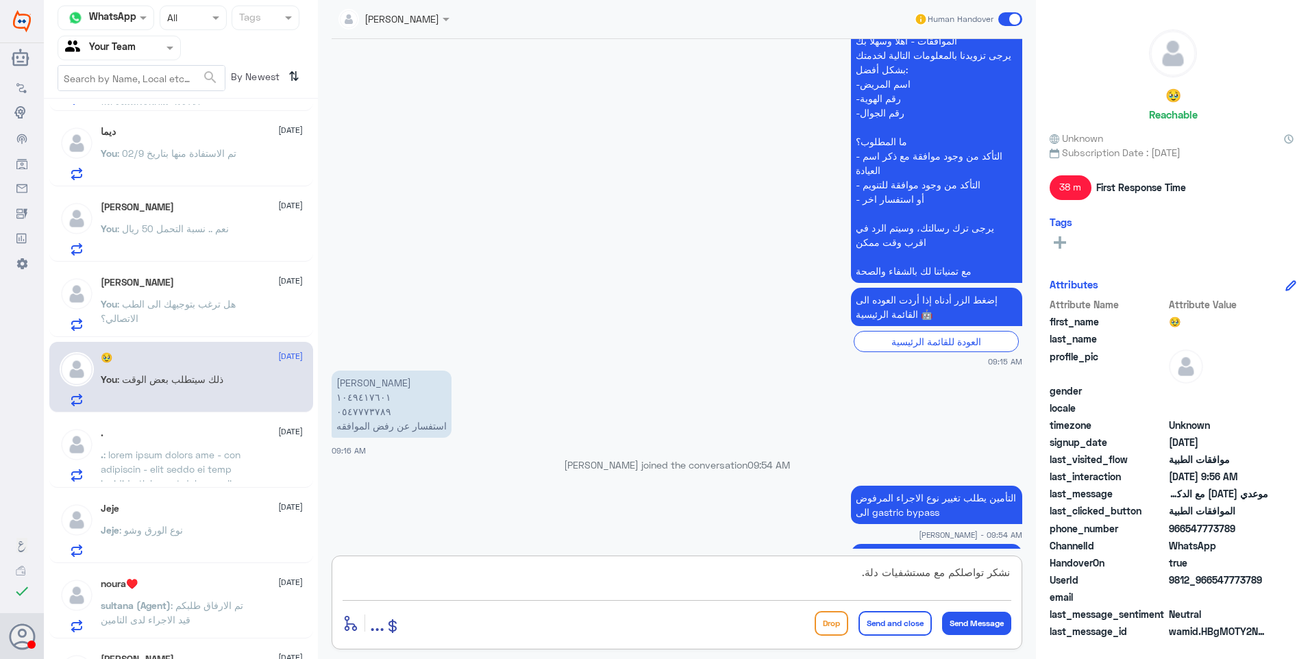
scroll to position [573, 0]
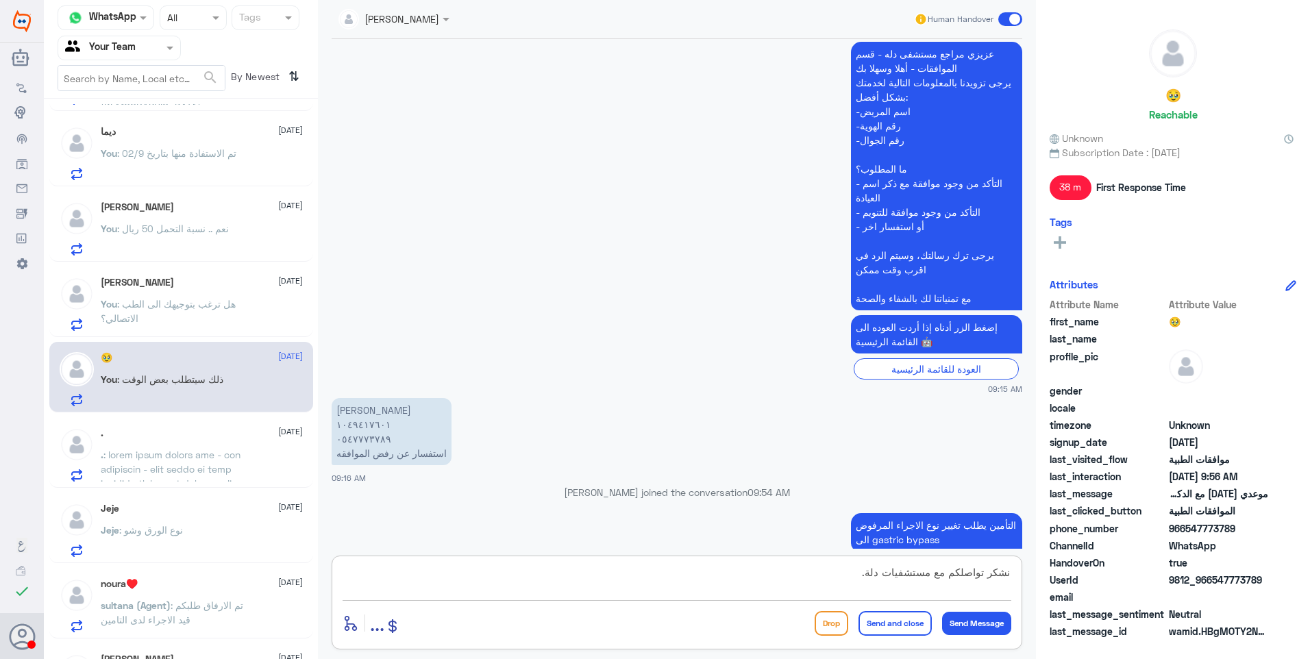
type textarea "نشكر تواصلكم مع مستشفيات دلة."
click at [356, 424] on p "[PERSON_NAME] ١٠٤٩٤١٧٦٠١ ٠٥٤٧٧٧٣٧٨٩ استفسار عن رفض الموافقه" at bounding box center [392, 431] width 120 height 67
copy p "١٠٤٩٤١٧٦٠١"
click at [444, 580] on textarea "نشكر تواصلكم مع مستشفيات دلة." at bounding box center [676, 580] width 669 height 34
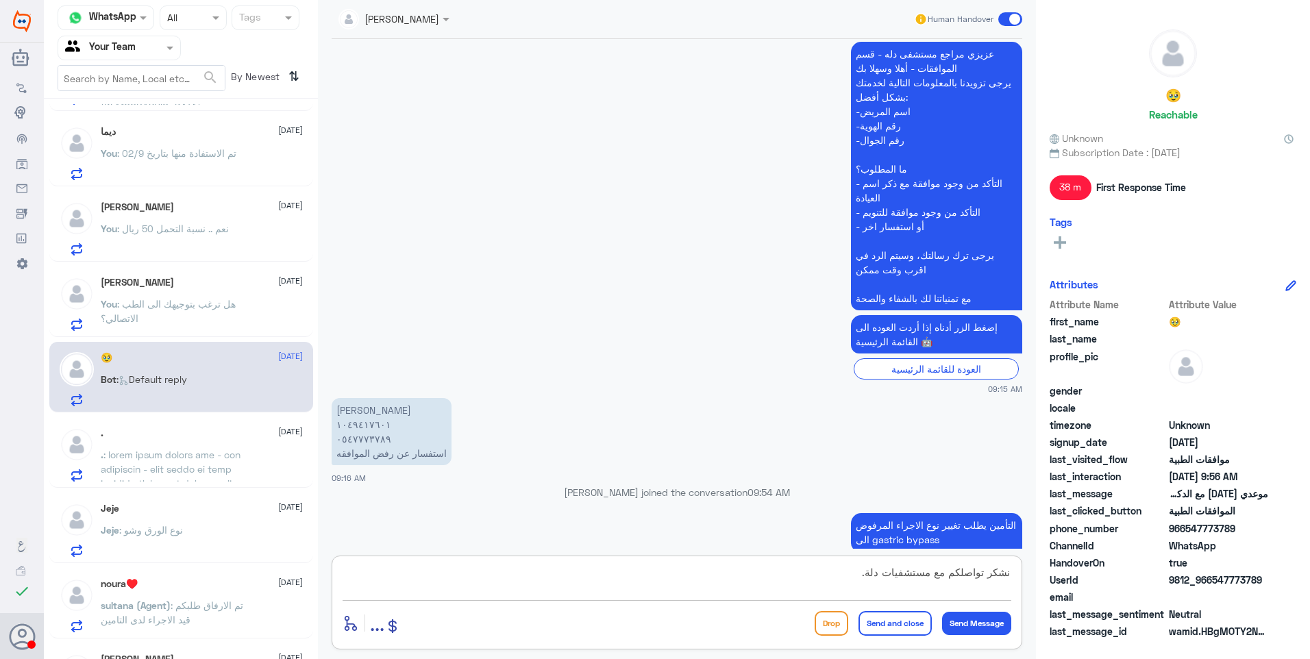
scroll to position [1286, 0]
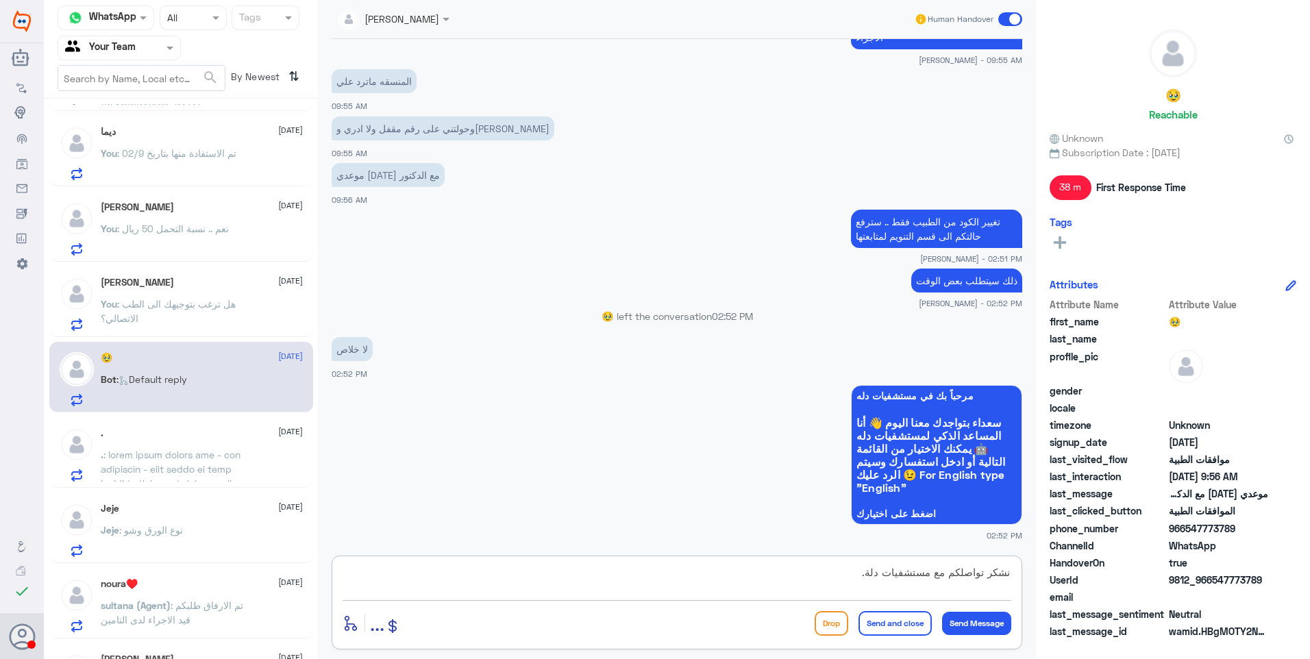
drag, startPoint x: 864, startPoint y: 577, endPoint x: 1118, endPoint y: 599, distance: 255.1
click at [1109, 597] on div "Channel WhatsApp Status × All Tags Agent Filter Your Team search By Newest ⇅ هد…" at bounding box center [677, 331] width 1266 height 663
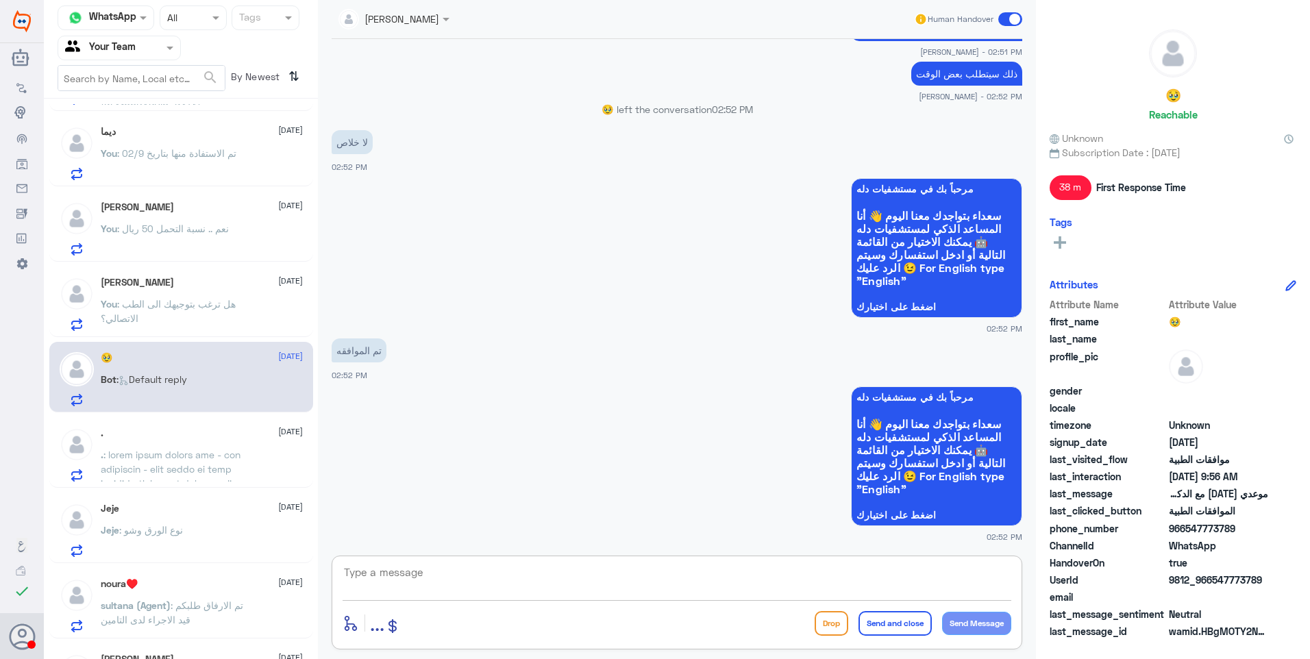
scroll to position [1493, 0]
click at [411, 573] on textarea at bounding box center [676, 580] width 669 height 34
paste textarea "١٠٤٩٤١٧٦٠١"
drag, startPoint x: 434, startPoint y: 588, endPoint x: 327, endPoint y: 557, distance: 111.2
click at [327, 557] on div "Ahlam Alshehri Human Handover [DATE] قسم الموافقات الخاص بتامين يزودهم بها الله…" at bounding box center [677, 331] width 718 height 663
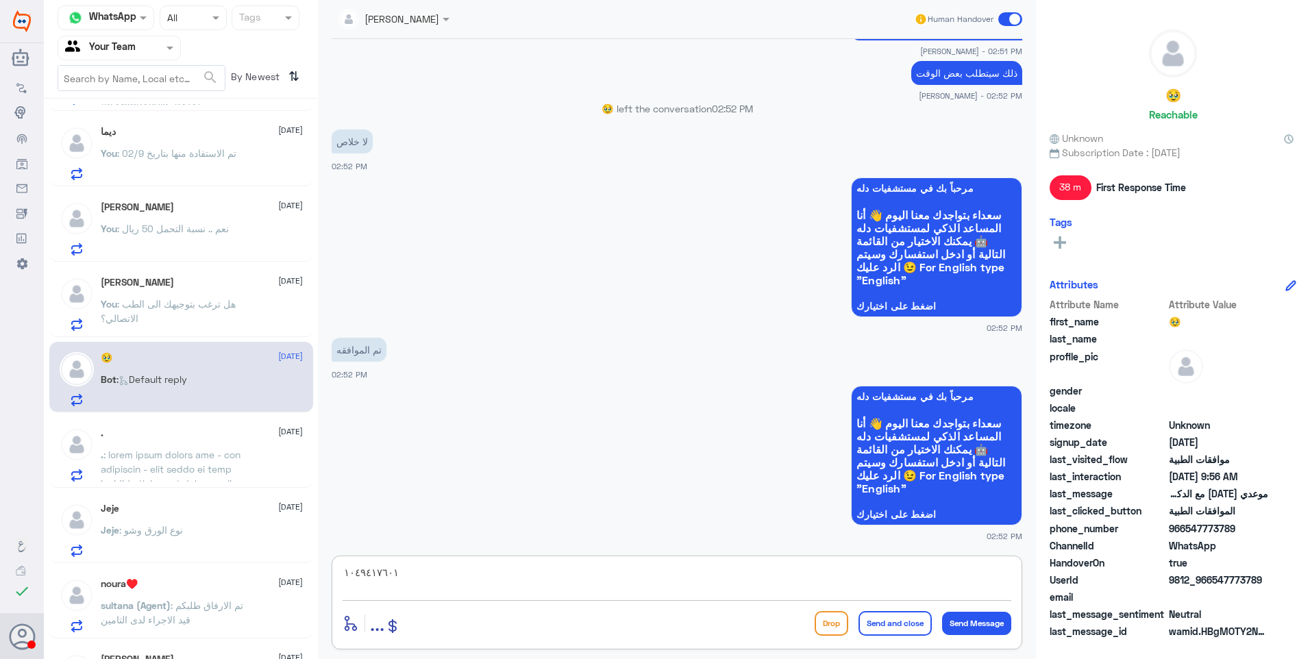
paste textarea "شكر تواصلكم مع مستشفيات دلة."
type textarea "نشكر تواصلكم مع مستشفيات دلة."
click at [899, 627] on button "Send and close" at bounding box center [894, 623] width 73 height 25
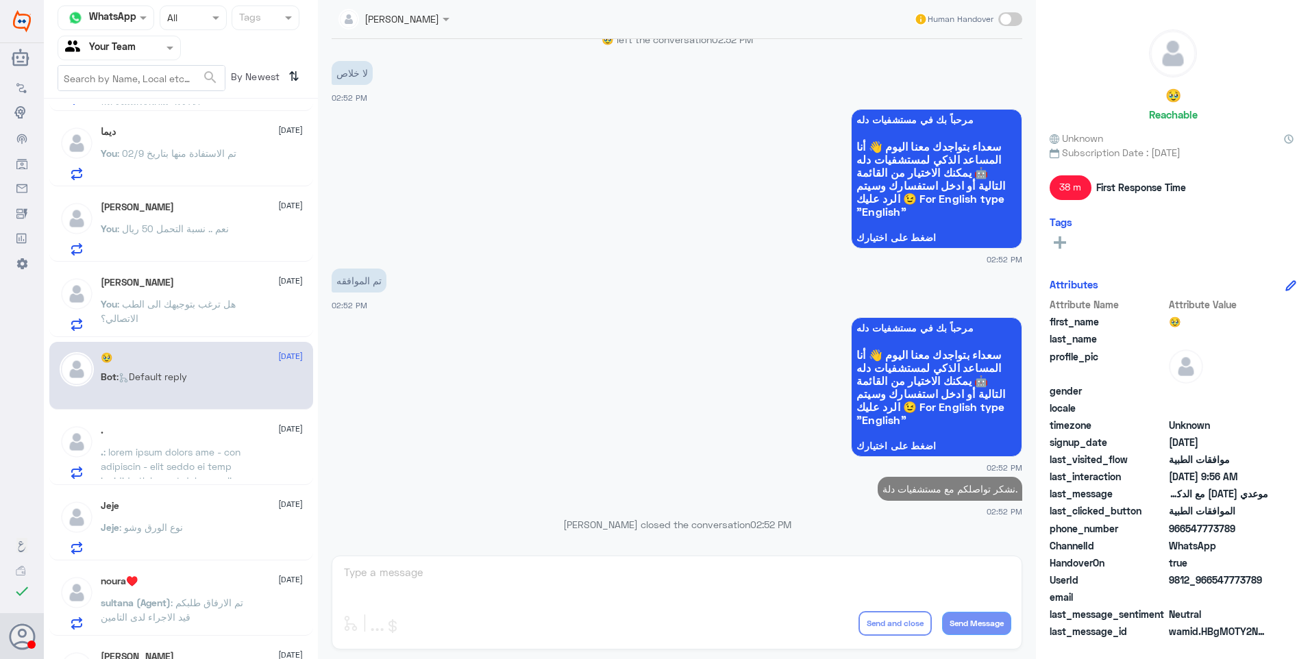
scroll to position [1534, 0]
click at [225, 314] on p "You : هل ترغب بتوجيهك الى الطب الاتصالي؟" at bounding box center [178, 314] width 154 height 34
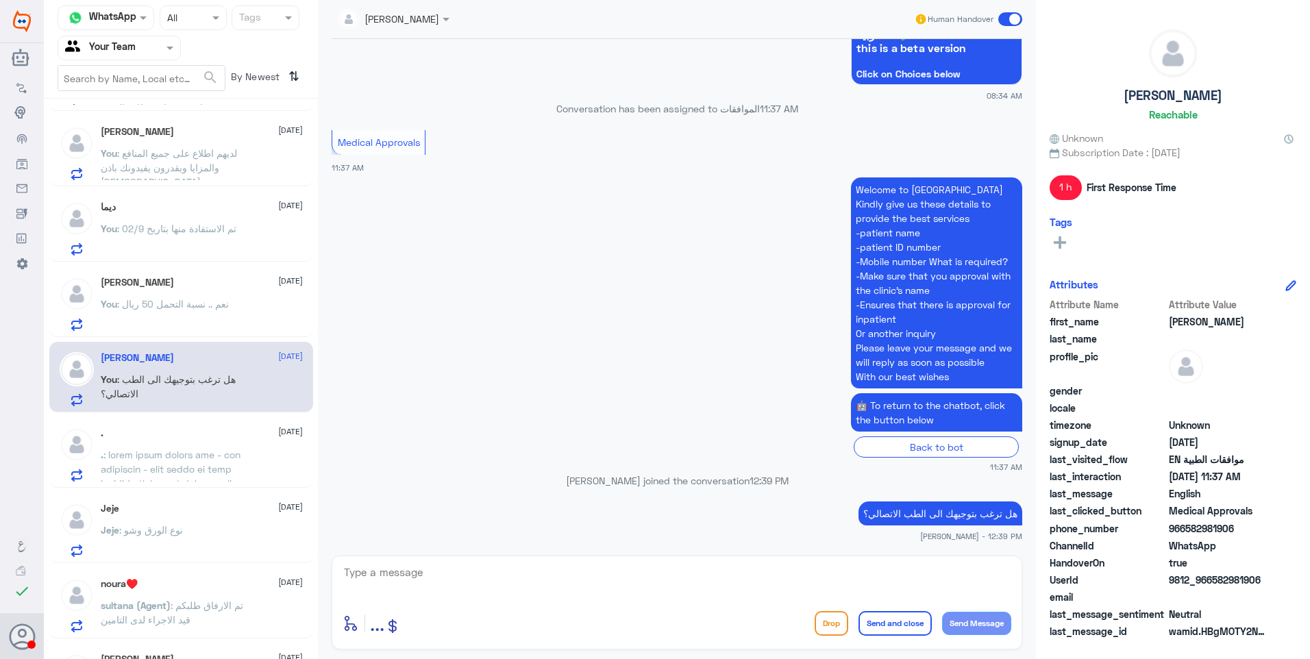
scroll to position [895, 0]
click at [522, 586] on textarea at bounding box center [676, 580] width 669 height 34
paste textarea "نشكر تواصلكم مع مستشفيات دلة."
type textarea "نشكر تواصلكم مع مستشفيات دلة."
click at [888, 639] on div "نشكر تواصلكم مع مستشفيات دلة. enter flow name ... Drop Send and close Send Mess…" at bounding box center [677, 603] width 690 height 94
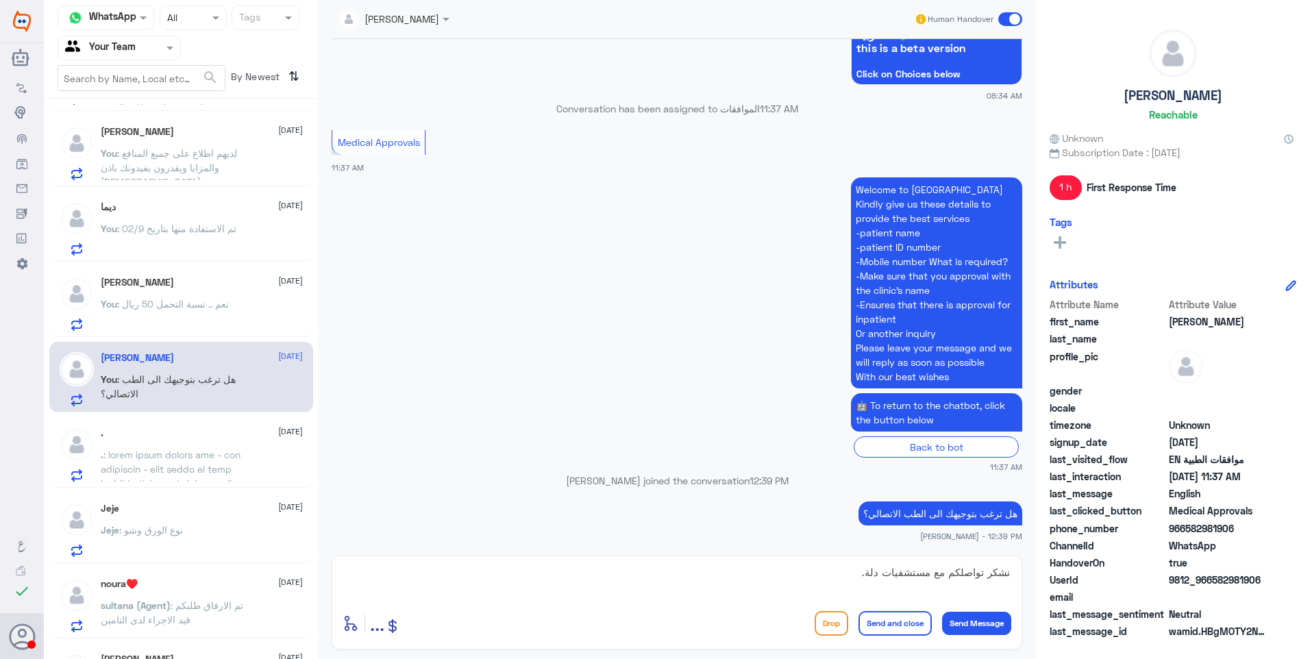
drag, startPoint x: 905, startPoint y: 610, endPoint x: 903, endPoint y: 621, distance: 10.5
click at [903, 613] on button "Send and close" at bounding box center [894, 623] width 73 height 25
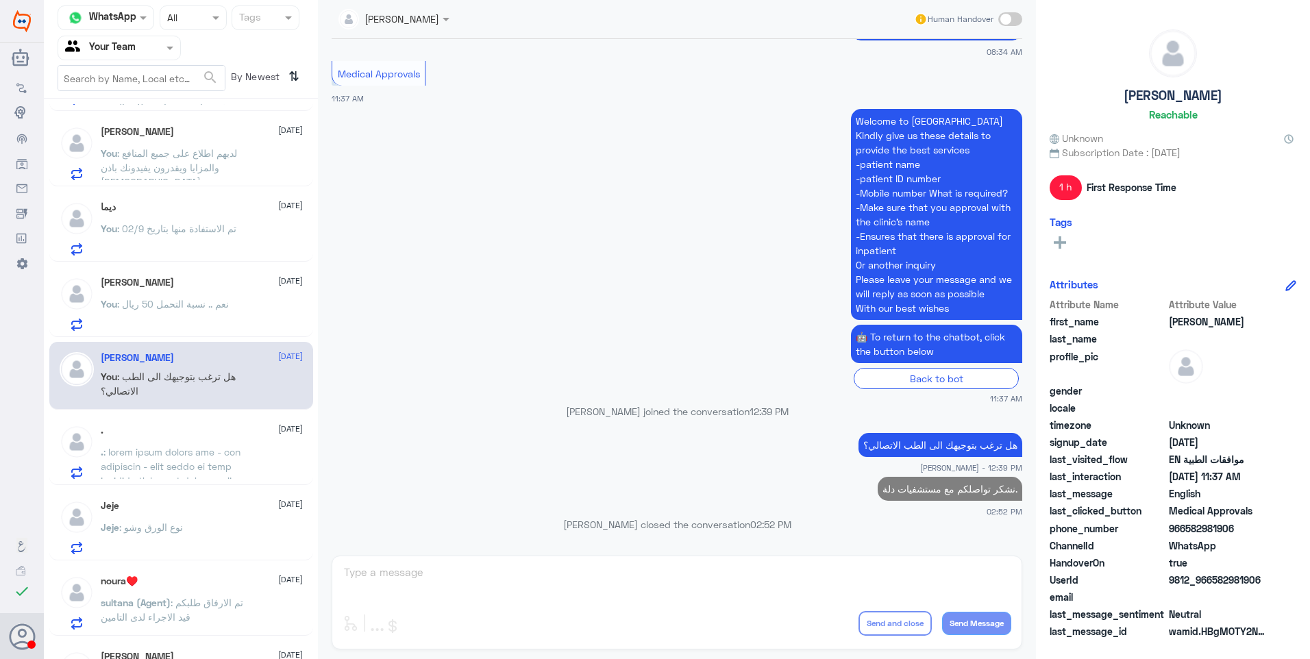
click at [216, 310] on p "You : نعم .. نسبة التحمل 50 ريال" at bounding box center [165, 314] width 128 height 34
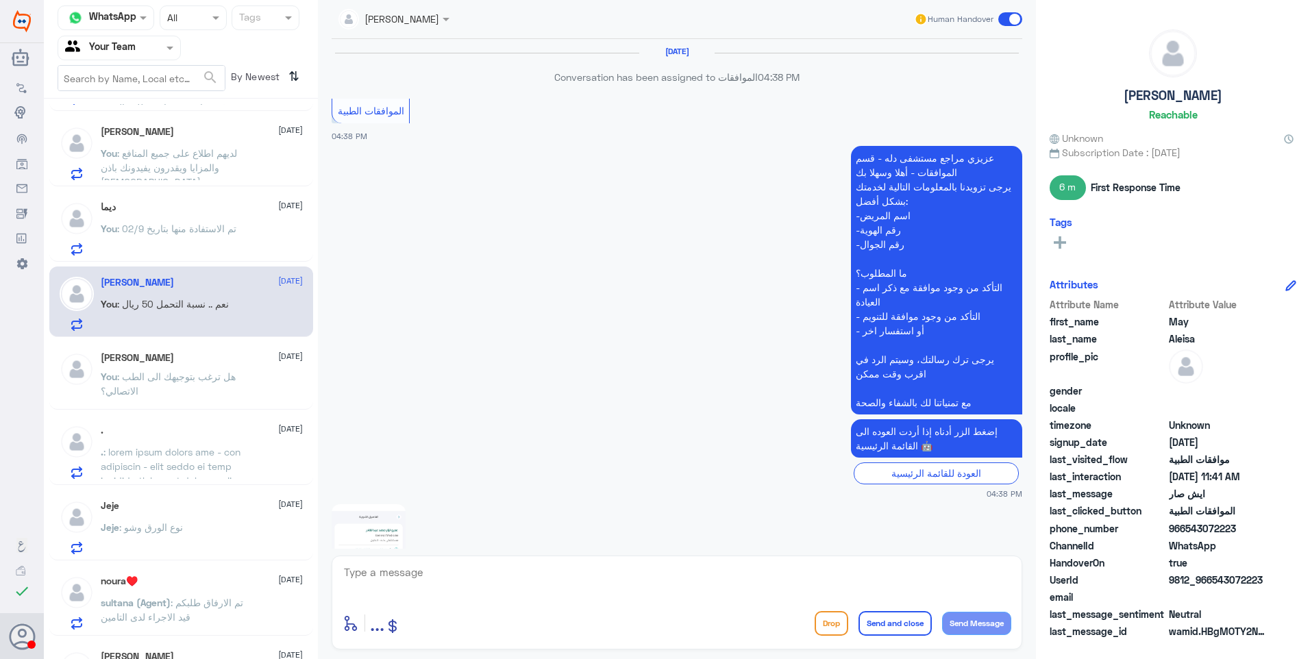
scroll to position [1322, 0]
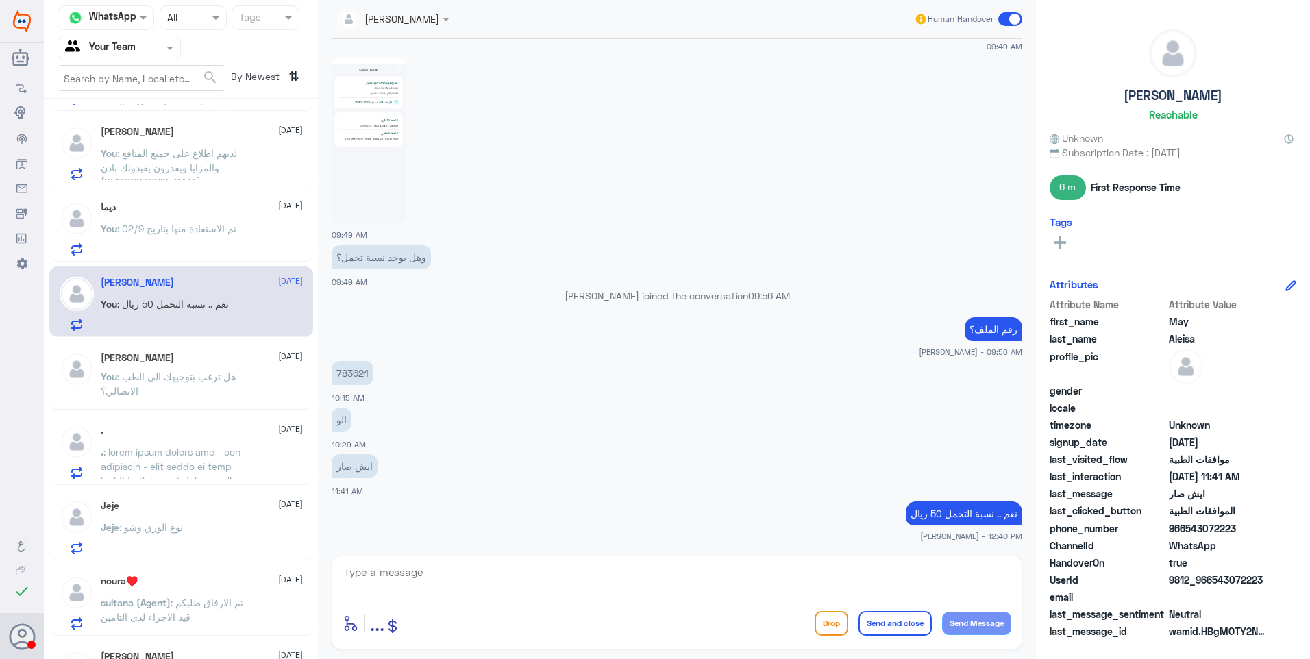
click at [487, 554] on div "[PERSON_NAME] Human Handover [DATE] Conversation has been assigned to الموافقات…" at bounding box center [677, 331] width 718 height 663
drag, startPoint x: 509, startPoint y: 575, endPoint x: 601, endPoint y: 588, distance: 93.5
click at [511, 576] on textarea at bounding box center [676, 580] width 669 height 34
paste textarea "نشكر تواصلكم مع مستشفيات دلة."
type textarea "نشكر تواصلكم مع مستشفيات دلة."
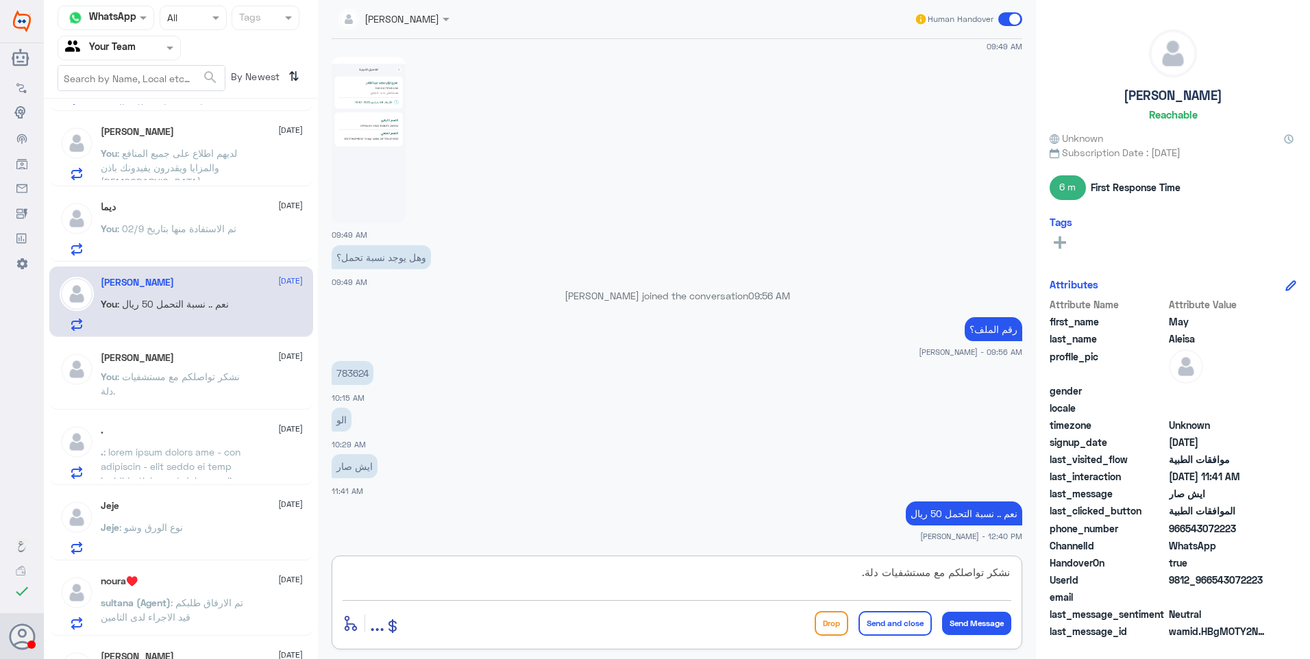
click at [897, 623] on button "Send and close" at bounding box center [894, 623] width 73 height 25
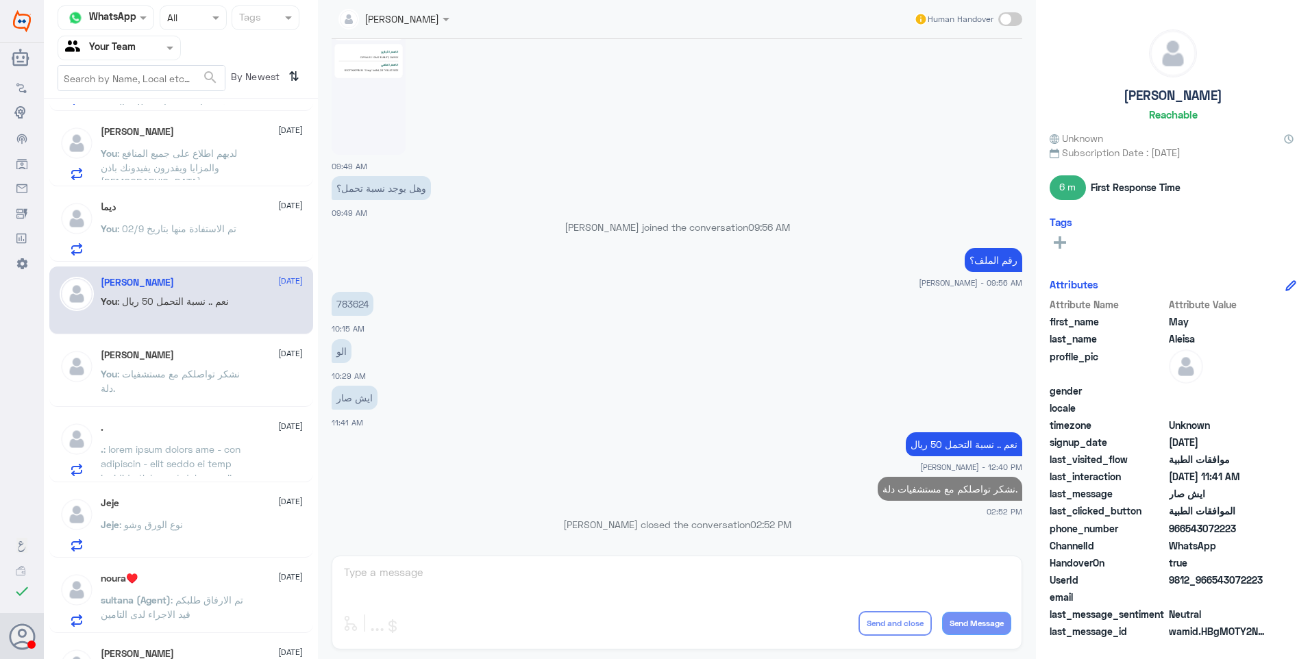
scroll to position [1362, 0]
click at [156, 243] on p "You : تم الاستفادة منها بتاريخ 02/9" at bounding box center [169, 238] width 136 height 34
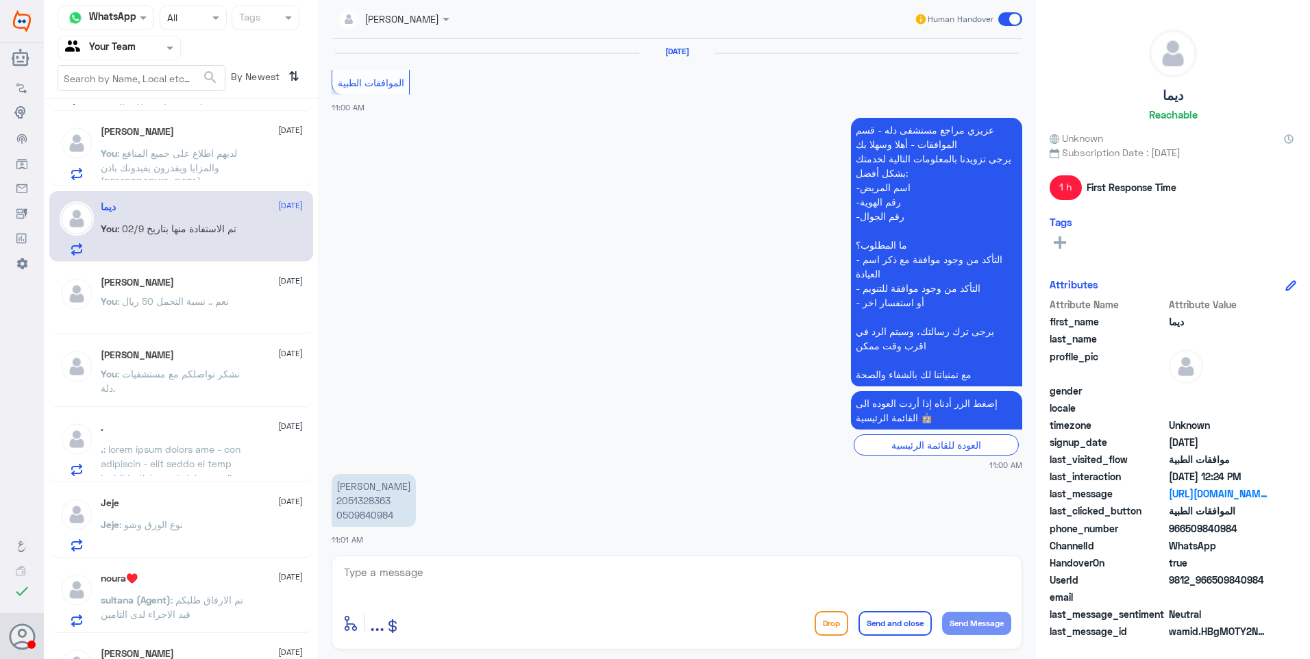
scroll to position [967, 0]
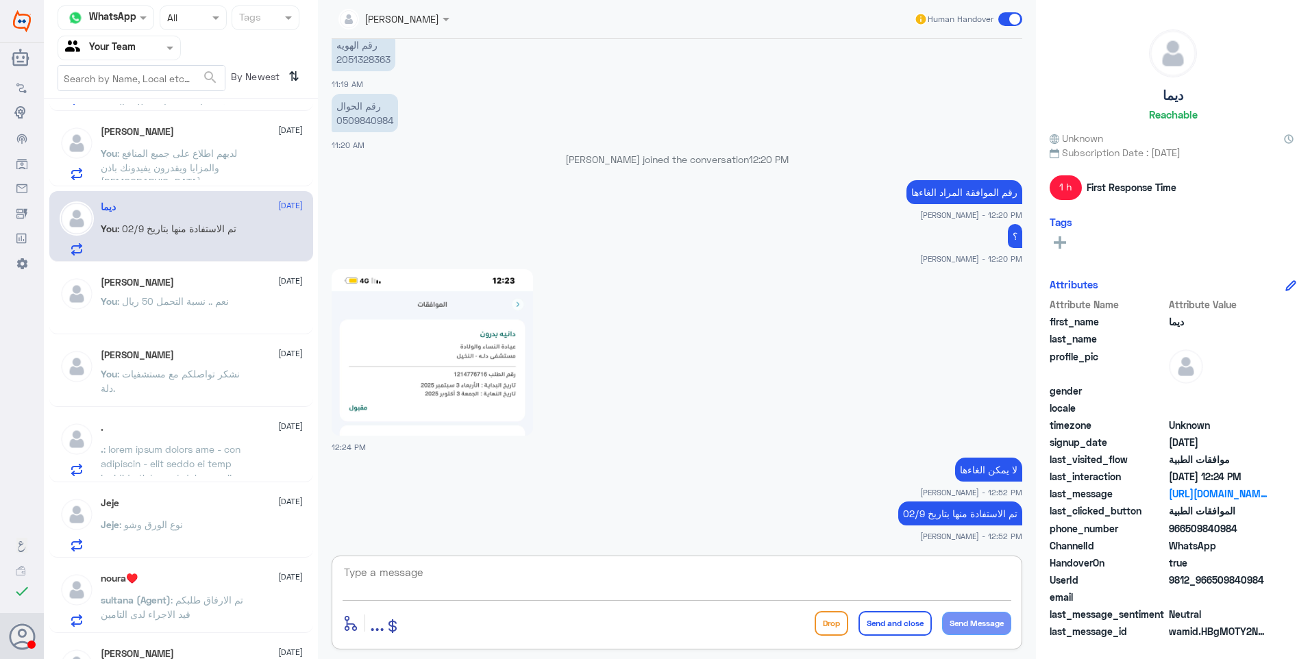
click at [559, 593] on textarea at bounding box center [676, 580] width 669 height 34
paste textarea "نشكر تواصلكم مع مستشفيات دلة."
type textarea "نشكر تواصلكم مع مستشفيات دلة."
click at [896, 618] on button "Send and close" at bounding box center [894, 623] width 73 height 25
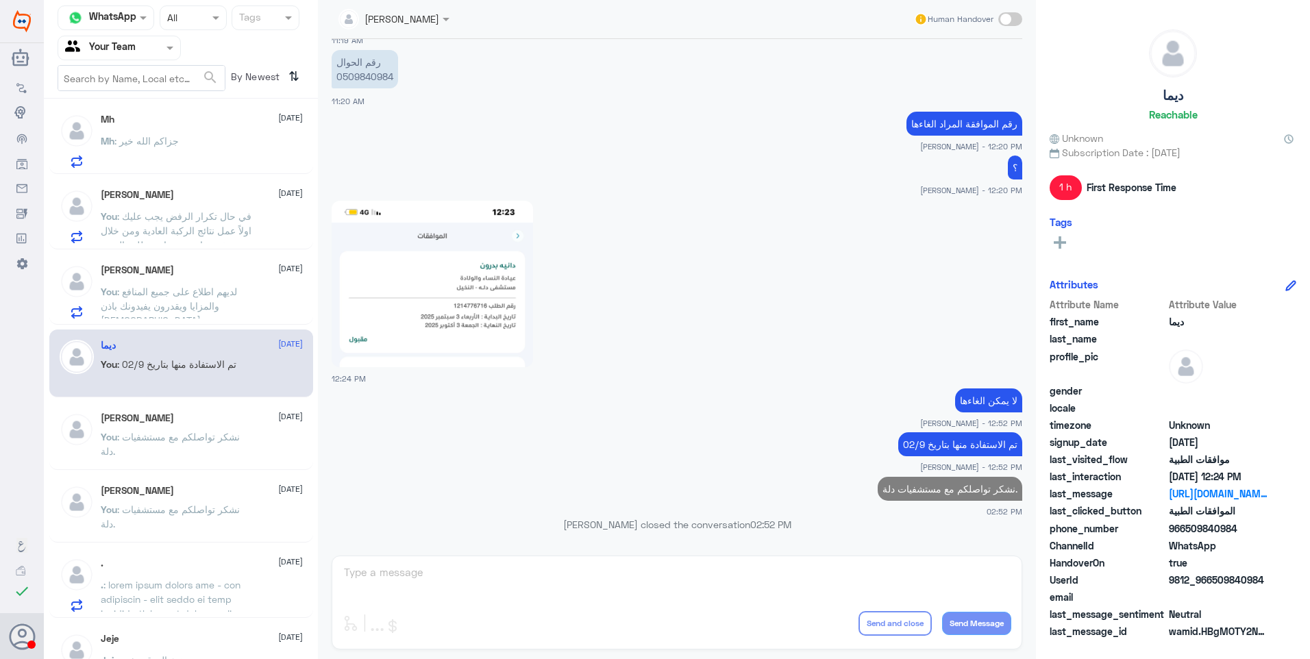
scroll to position [552, 0]
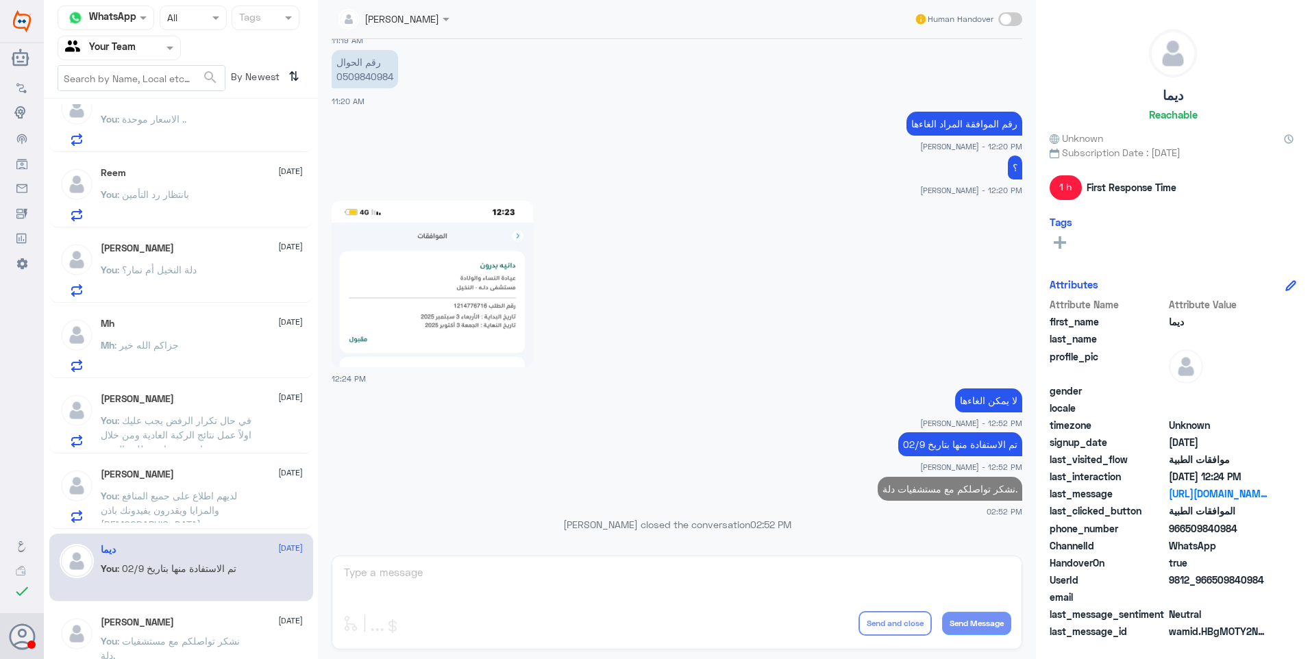
click at [214, 508] on span ": لديهم اطلاع على جميع المنافع والمزايا ويقدرون يفيدونك باذن [DEMOGRAPHIC_DATA]" at bounding box center [169, 510] width 136 height 40
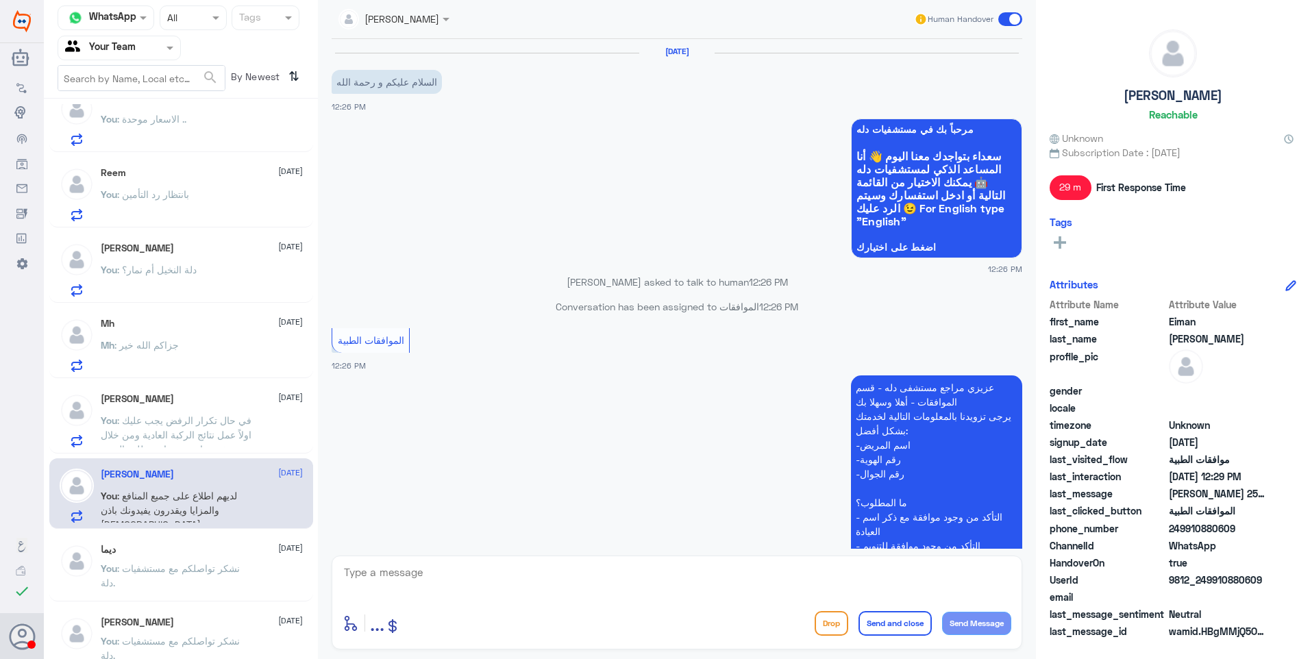
scroll to position [418, 0]
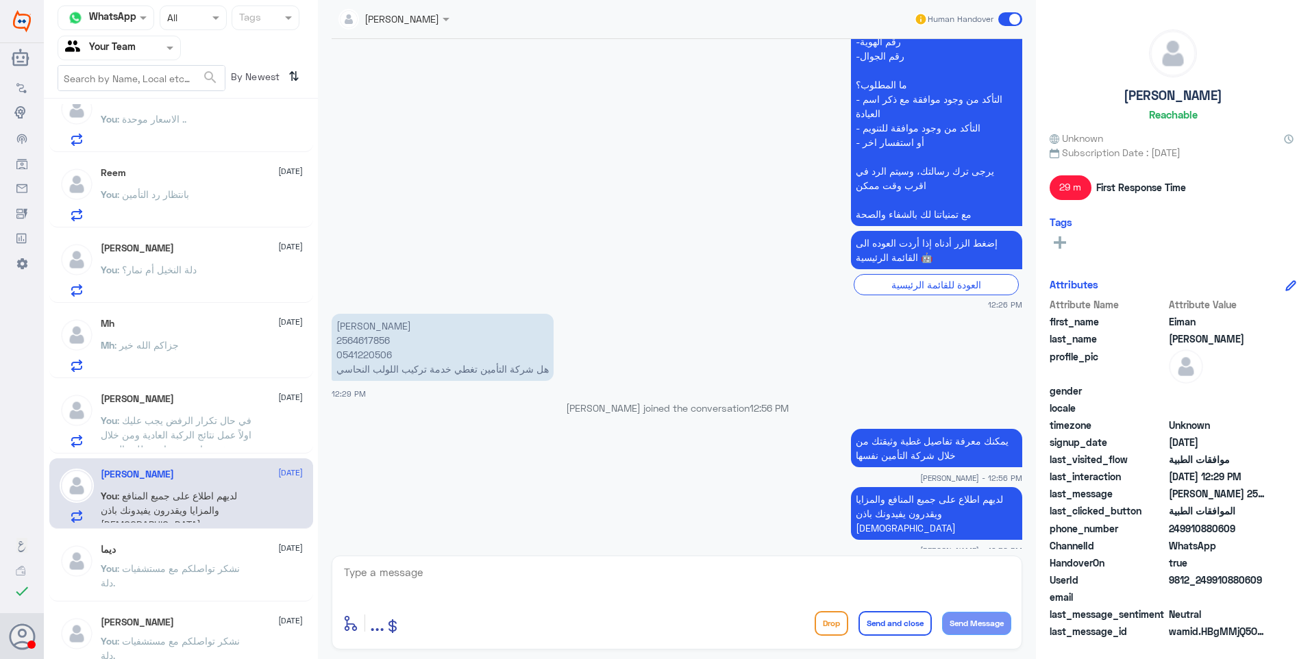
drag, startPoint x: 525, startPoint y: 573, endPoint x: 629, endPoint y: 597, distance: 107.5
click at [525, 576] on textarea at bounding box center [676, 580] width 669 height 34
paste textarea "نشكر تواصلكم مع مستشفيات دلة."
type textarea "نشكر تواصلكم مع مستشفيات دلة."
click at [899, 625] on button "Send and close" at bounding box center [894, 623] width 73 height 25
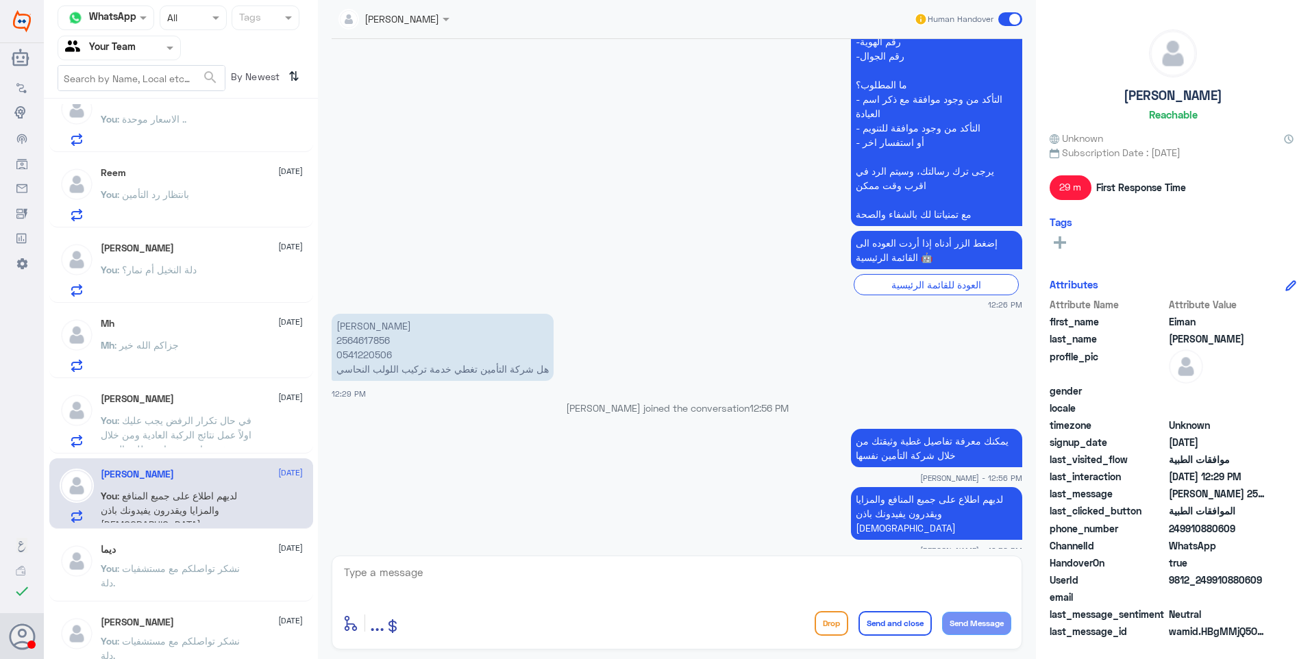
scroll to position [462, 0]
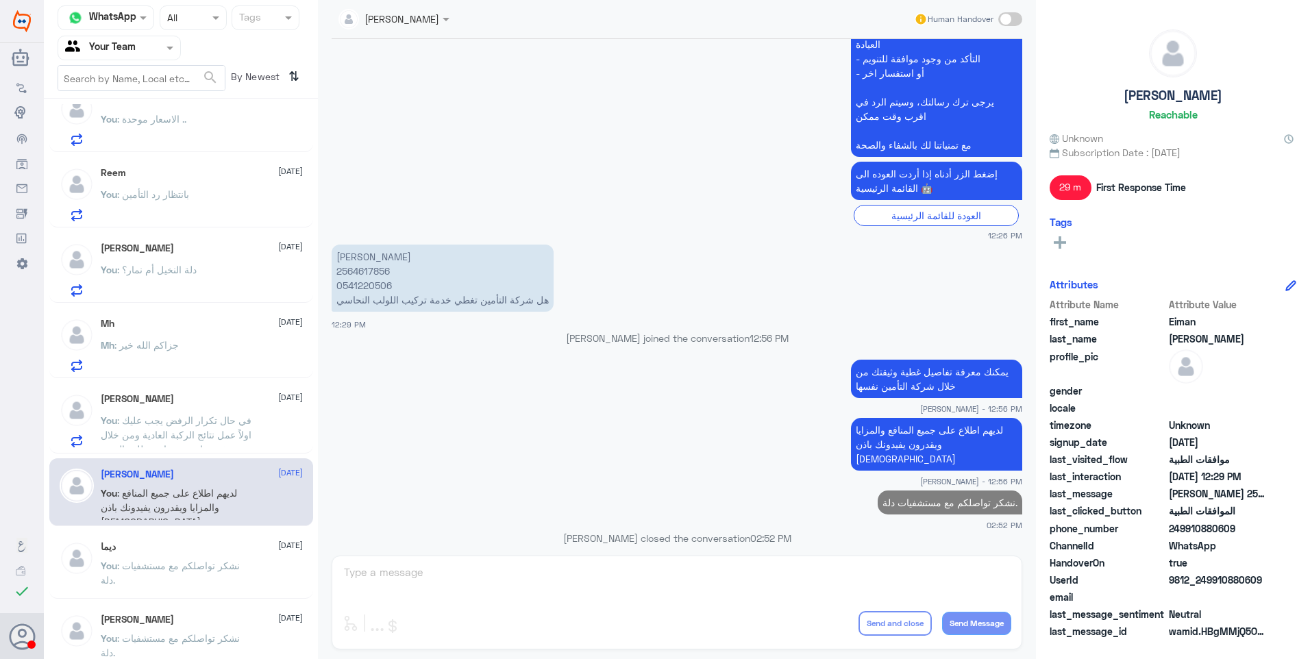
click at [203, 402] on div "[PERSON_NAME] [DATE]" at bounding box center [202, 399] width 202 height 12
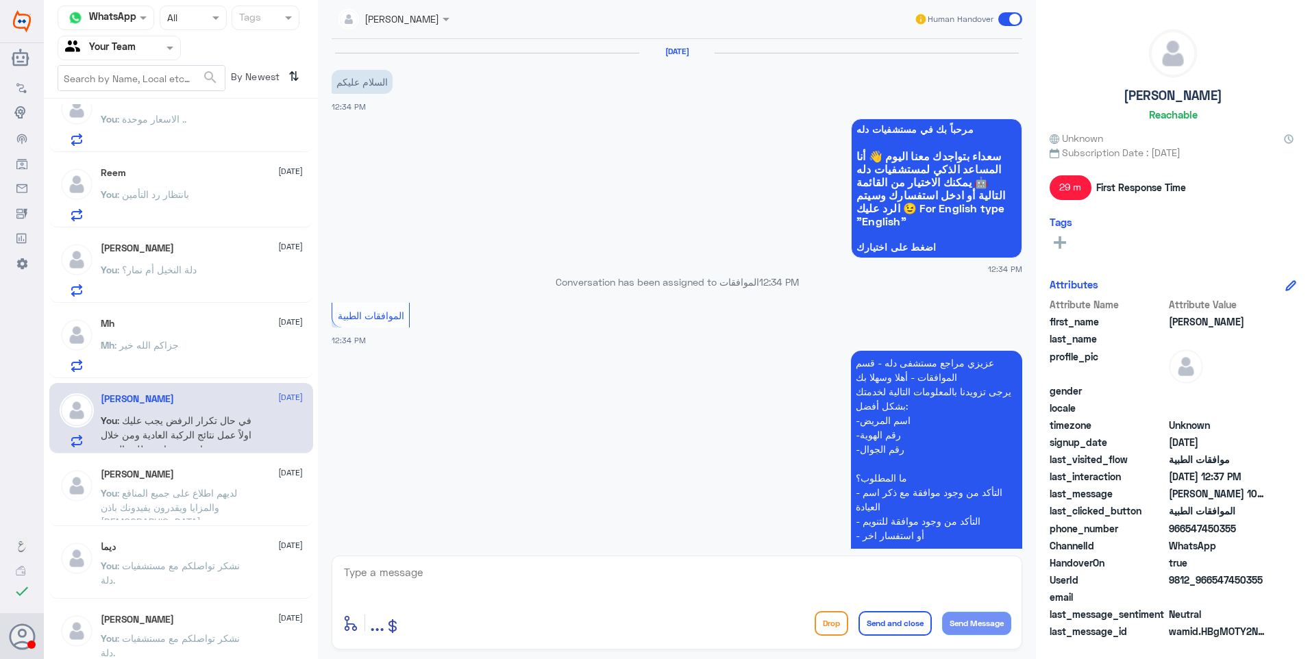
scroll to position [479, 0]
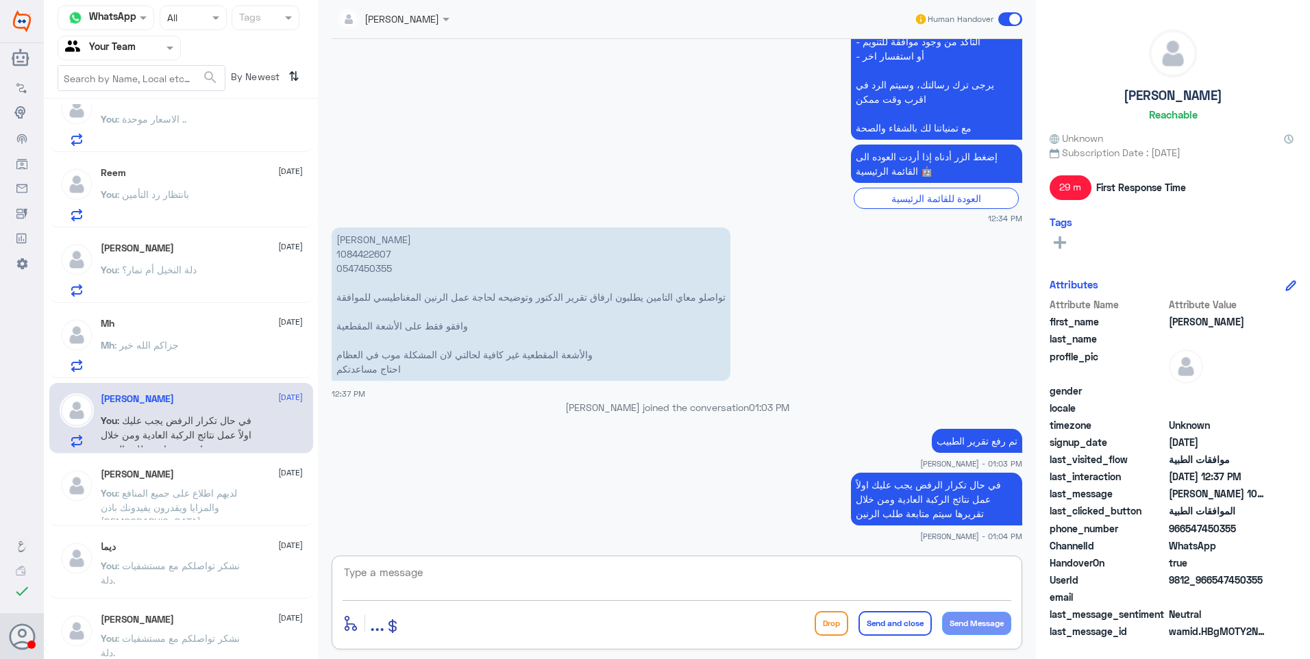
drag, startPoint x: 753, startPoint y: 574, endPoint x: 706, endPoint y: 591, distance: 50.3
click at [755, 578] on textarea at bounding box center [676, 580] width 669 height 34
paste textarea "نشكر تواصلكم مع مستشفيات دلة."
type textarea "نشكر تواصلكم مع مستشفيات دلة."
click at [892, 632] on button "Send and close" at bounding box center [894, 623] width 73 height 25
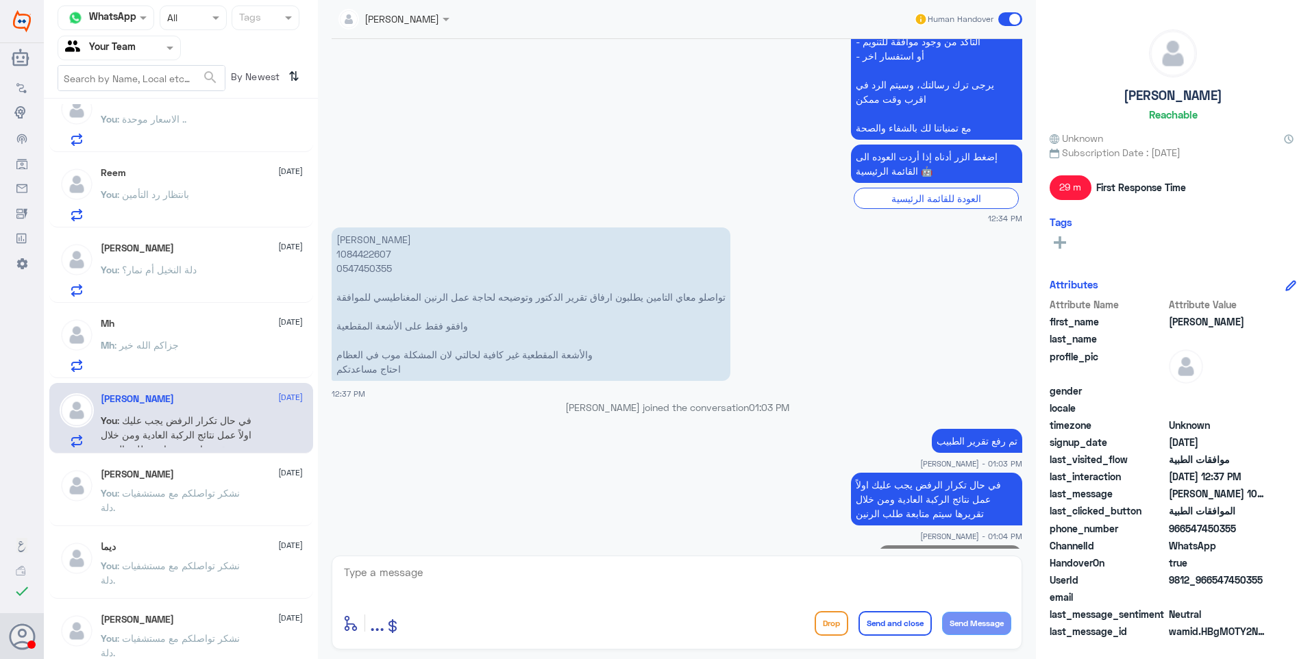
scroll to position [523, 0]
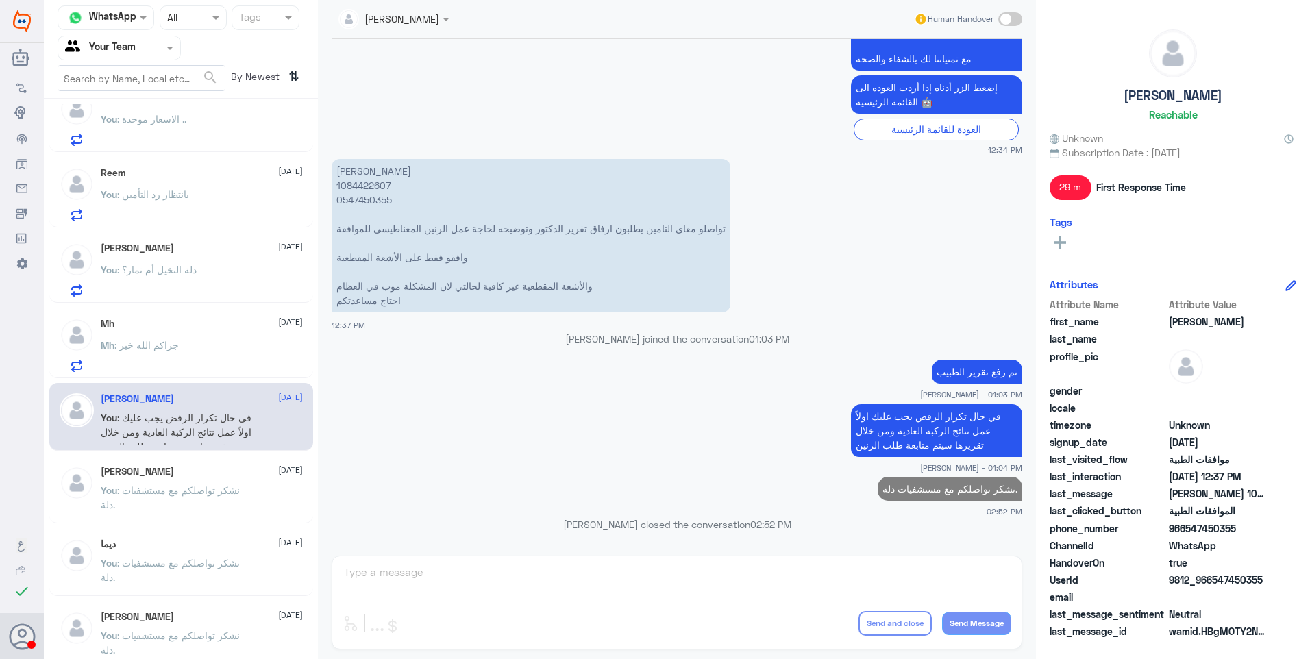
drag, startPoint x: 199, startPoint y: 334, endPoint x: 387, endPoint y: 284, distance: 194.2
click at [200, 334] on div "Mh [DATE] Mh : جزاكم الله خير" at bounding box center [202, 345] width 202 height 54
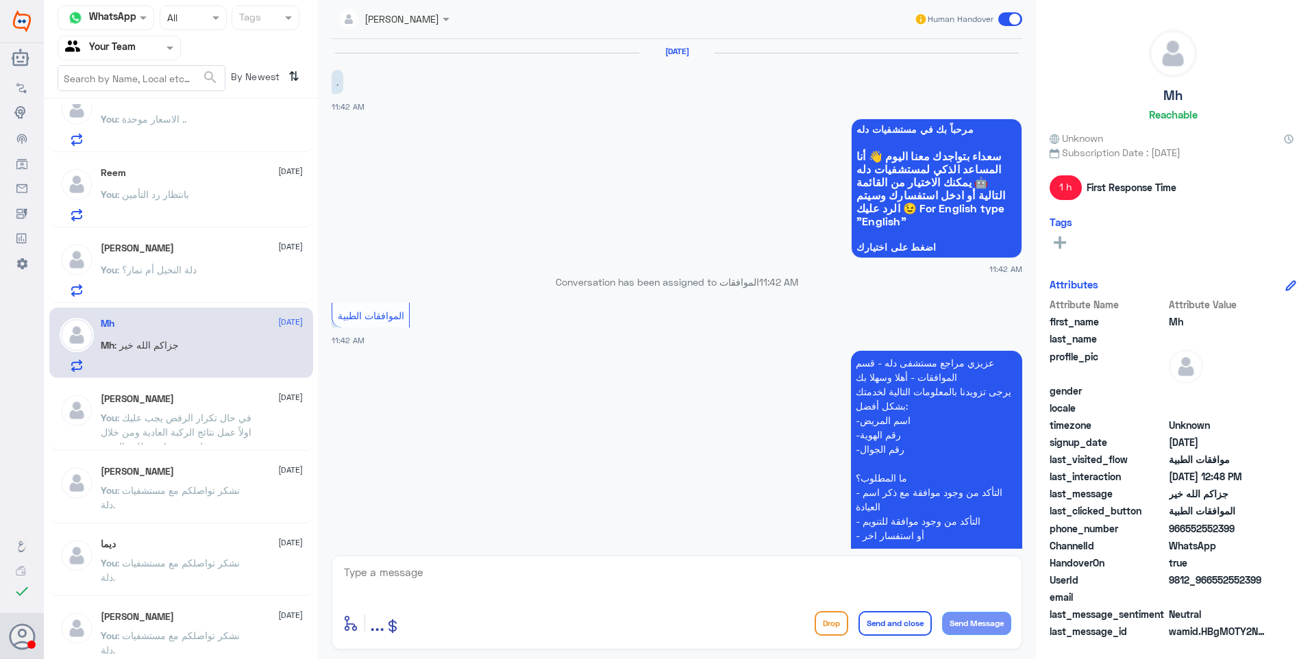
scroll to position [469, 0]
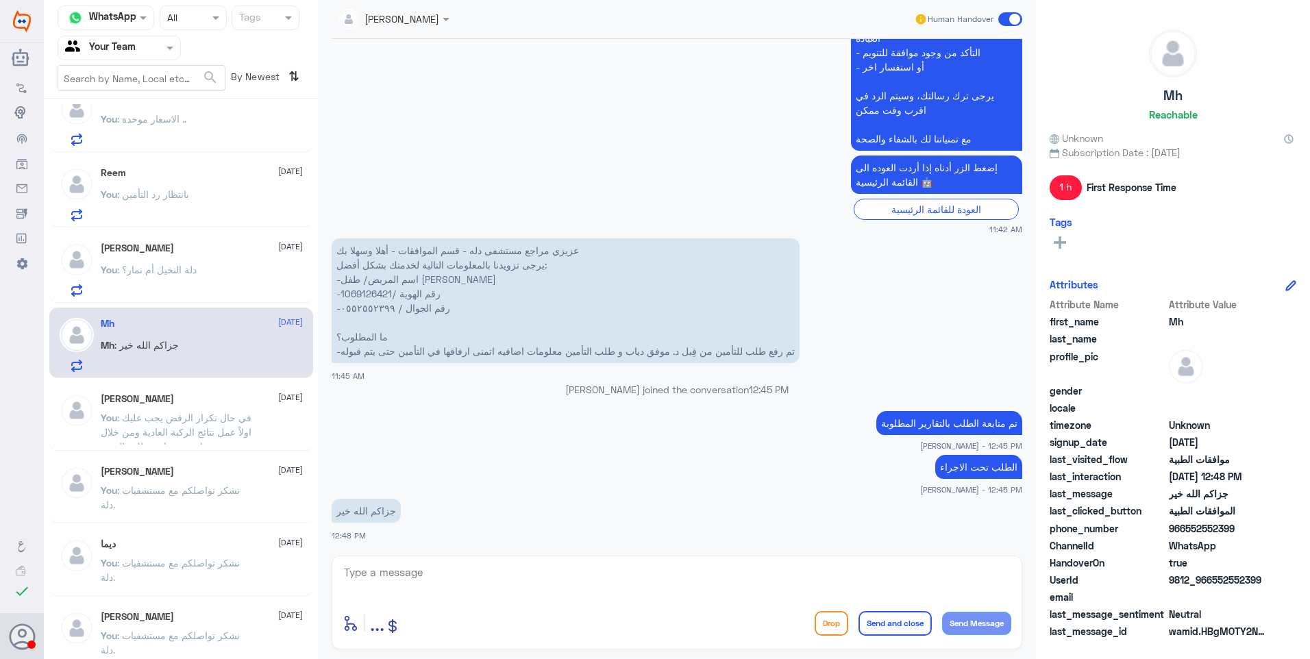
click at [366, 292] on p "عزيزي مراجع مستشفى دله - قسم الموافقات - أهلا وسهلا بك يرجى تزويدنا بالمعلومات …" at bounding box center [566, 300] width 468 height 125
copy p "1069126421"
click at [417, 578] on textarea at bounding box center [676, 580] width 669 height 34
type textarea "g"
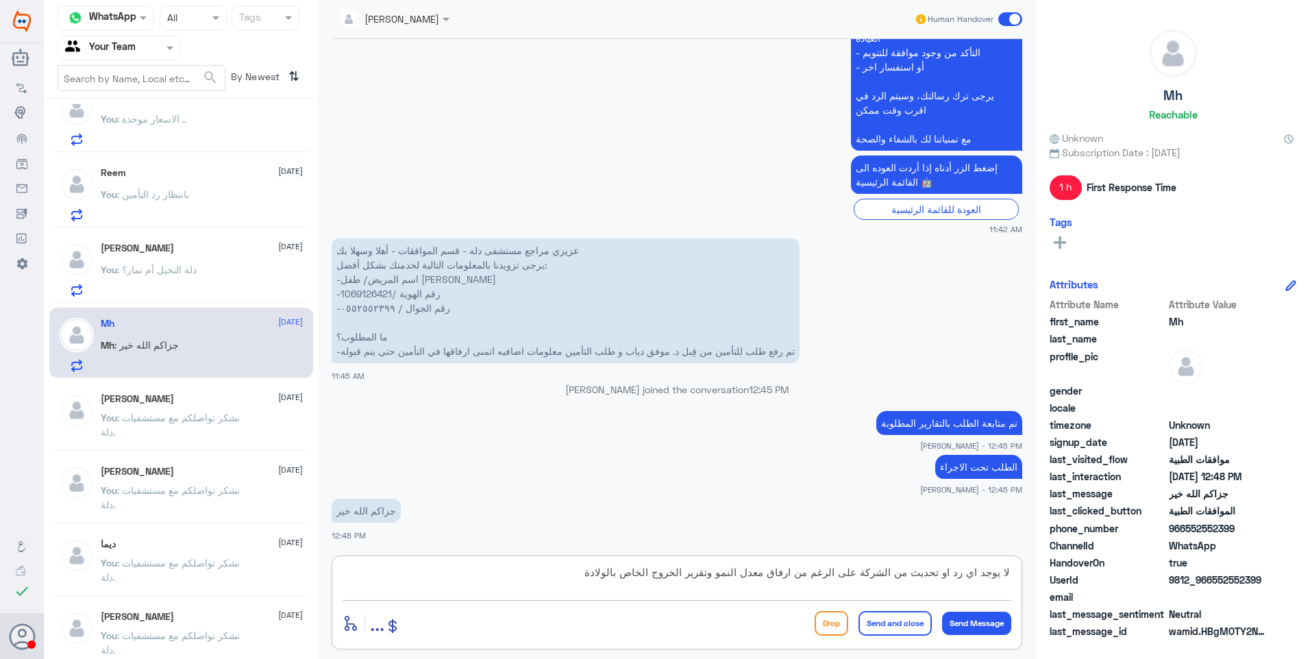
type textarea "لا يوجد اي رد او تحديث من الشركة على الرغم من ارفاق معدل النمو وتقرير الخروج ال…"
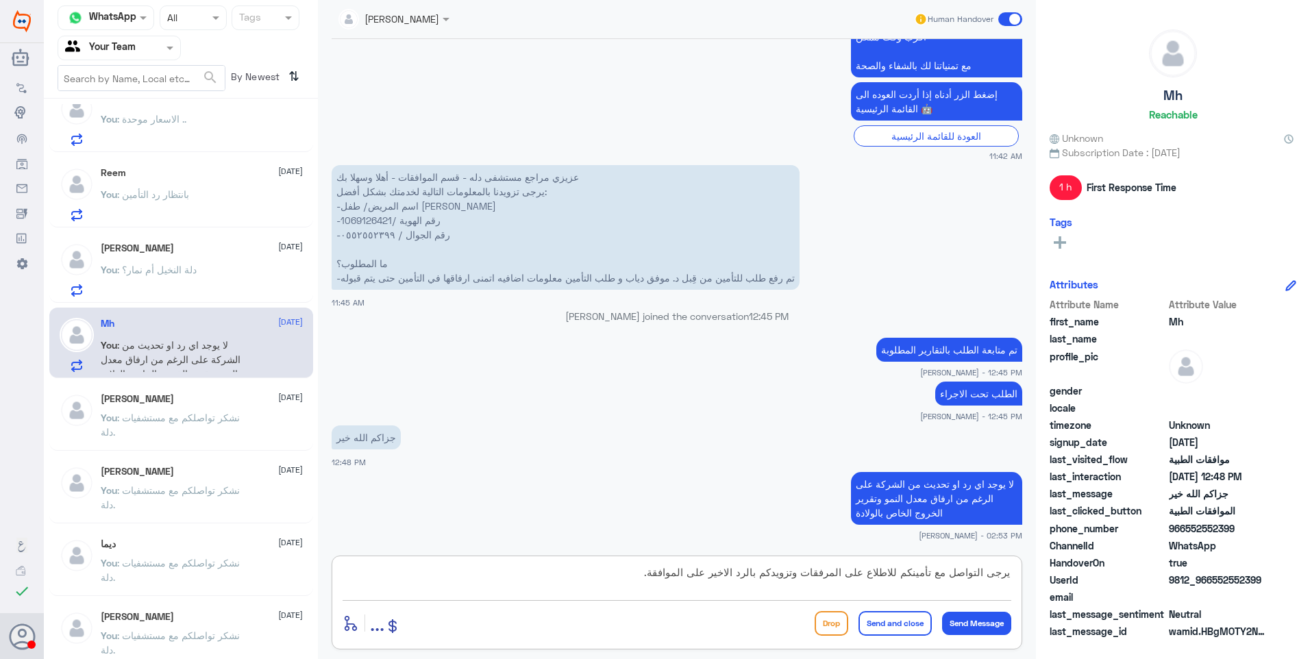
type textarea "يرجى التواصل مع تأمينكم للاطلاع على المرفقات وتزويدكم بالرد الاخير على الموافقة."
click at [904, 621] on button "Send and close" at bounding box center [894, 623] width 73 height 25
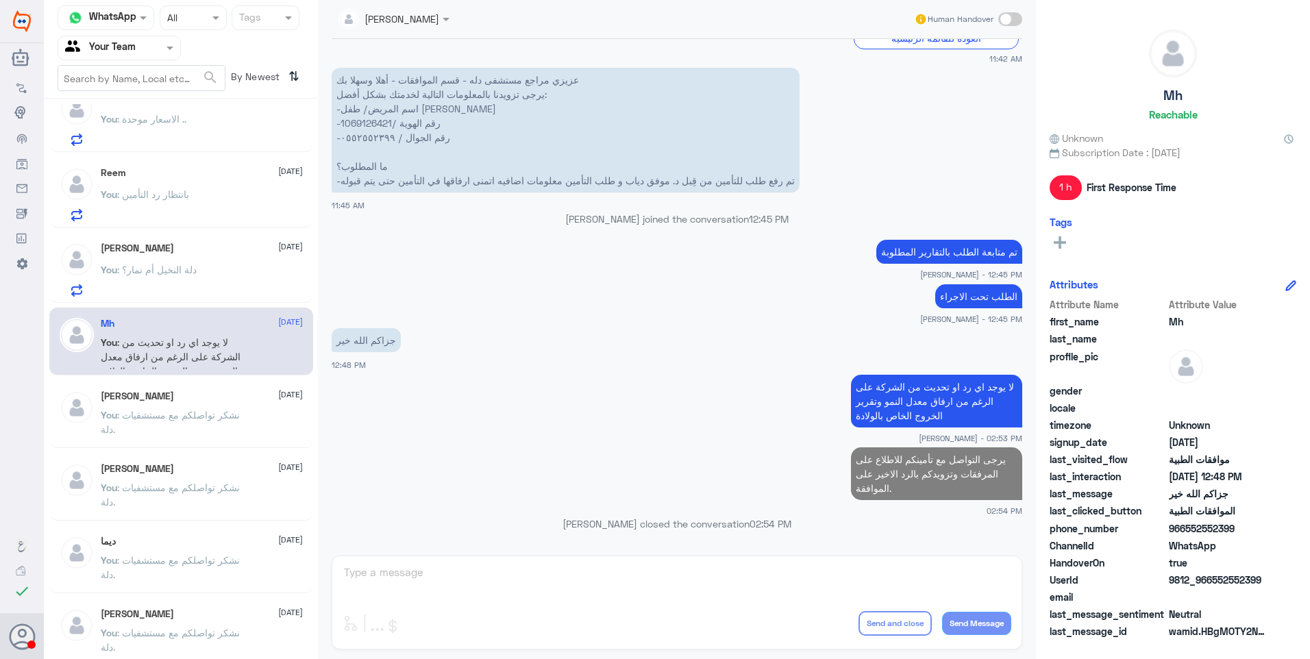
click at [182, 226] on div "Reem [DATE] You : بانتظار رد التأمين" at bounding box center [181, 192] width 264 height 71
click at [234, 242] on div "[PERSON_NAME] [DATE]" at bounding box center [202, 248] width 202 height 12
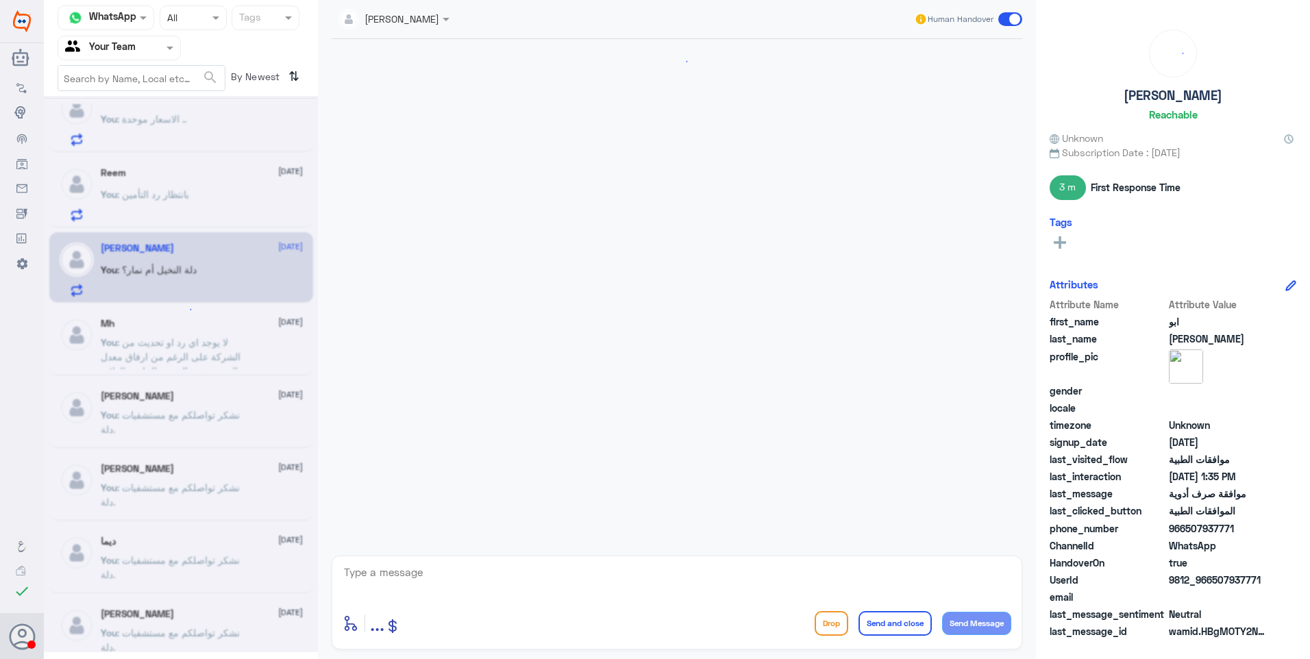
scroll to position [400, 0]
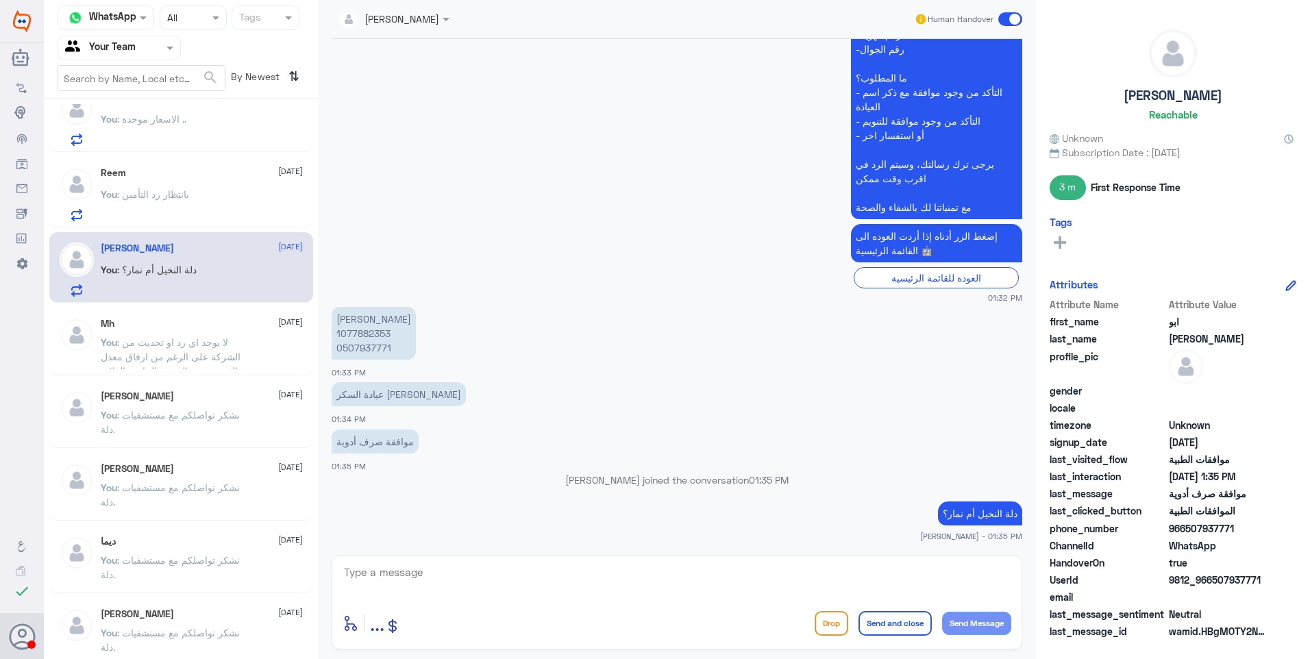
drag, startPoint x: 442, startPoint y: 572, endPoint x: 460, endPoint y: 582, distance: 20.0
click at [454, 580] on textarea at bounding box center [676, 580] width 669 height 34
paste textarea "نشكر تواصلكم مع مستشفيات دلة."
type textarea "نشكر تواصلكم مع مستشفيات دلة."
click at [888, 629] on button "Send and close" at bounding box center [894, 623] width 73 height 25
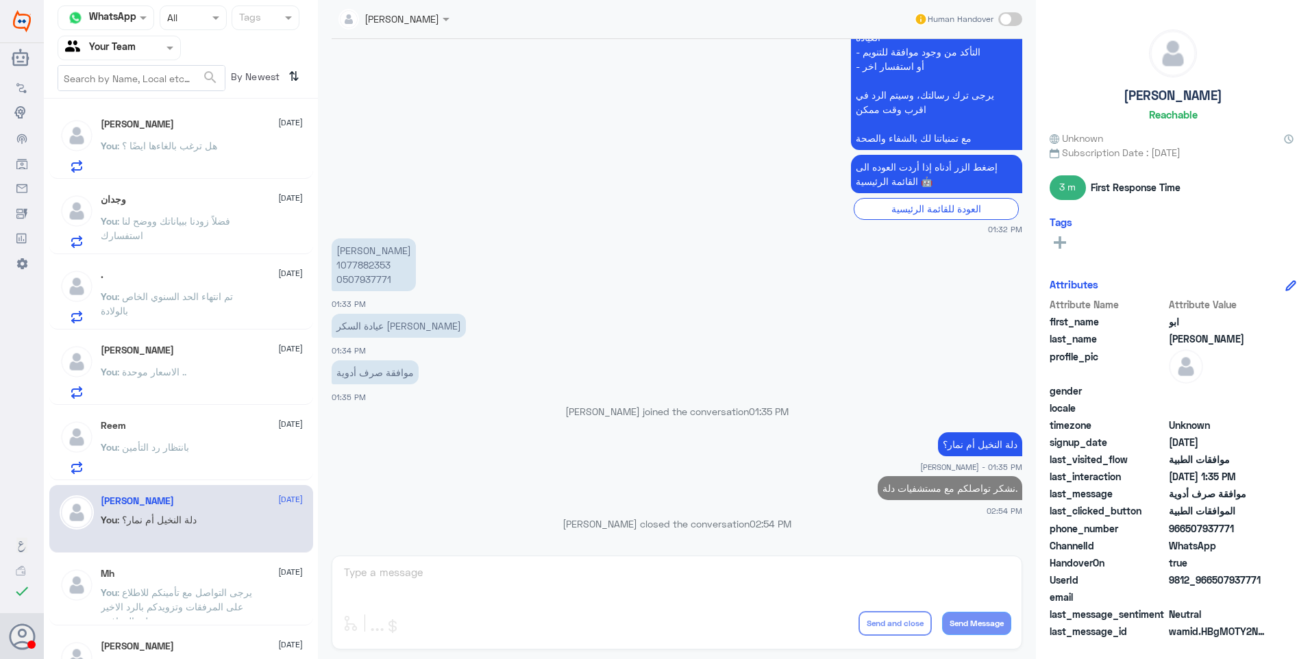
scroll to position [278, 0]
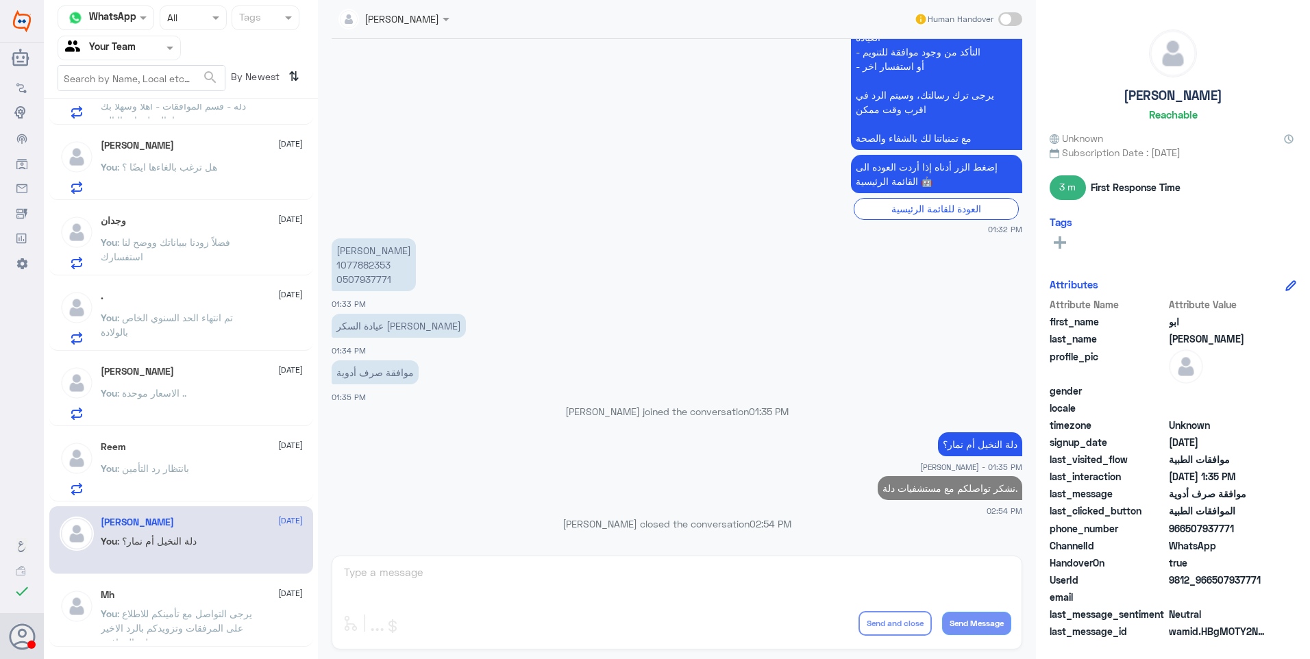
click at [143, 462] on p "You : بانتظار رد التأمين" at bounding box center [145, 478] width 88 height 34
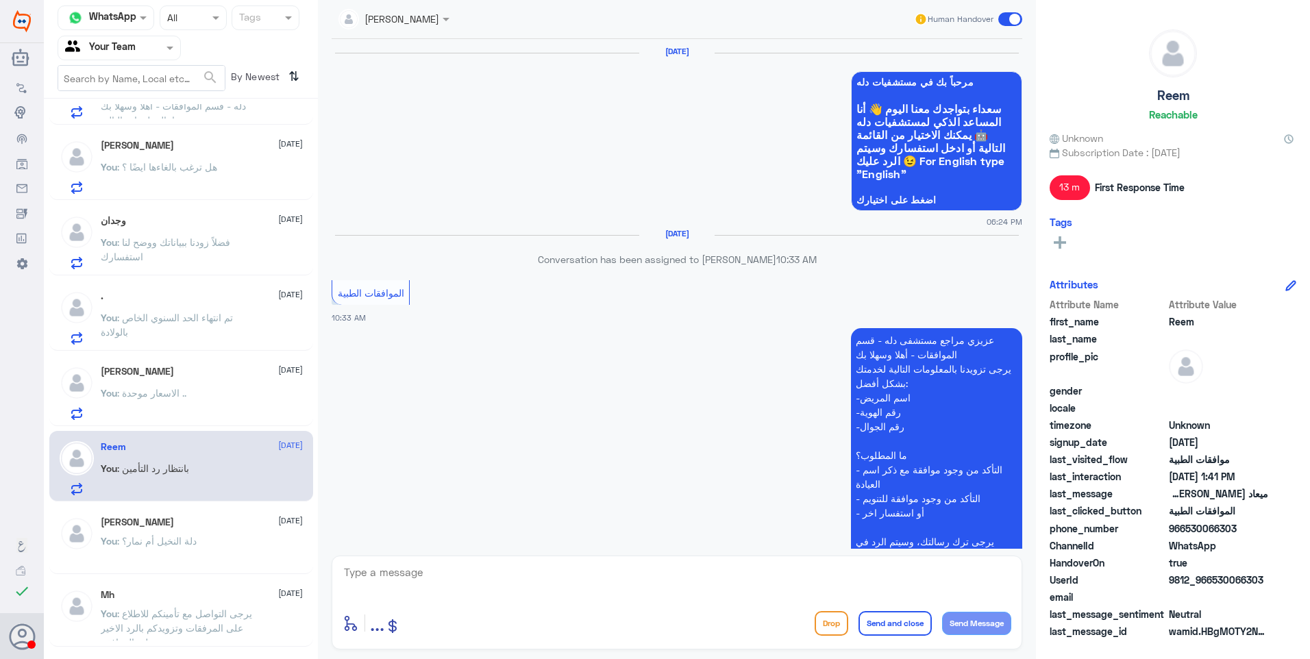
scroll to position [1448, 0]
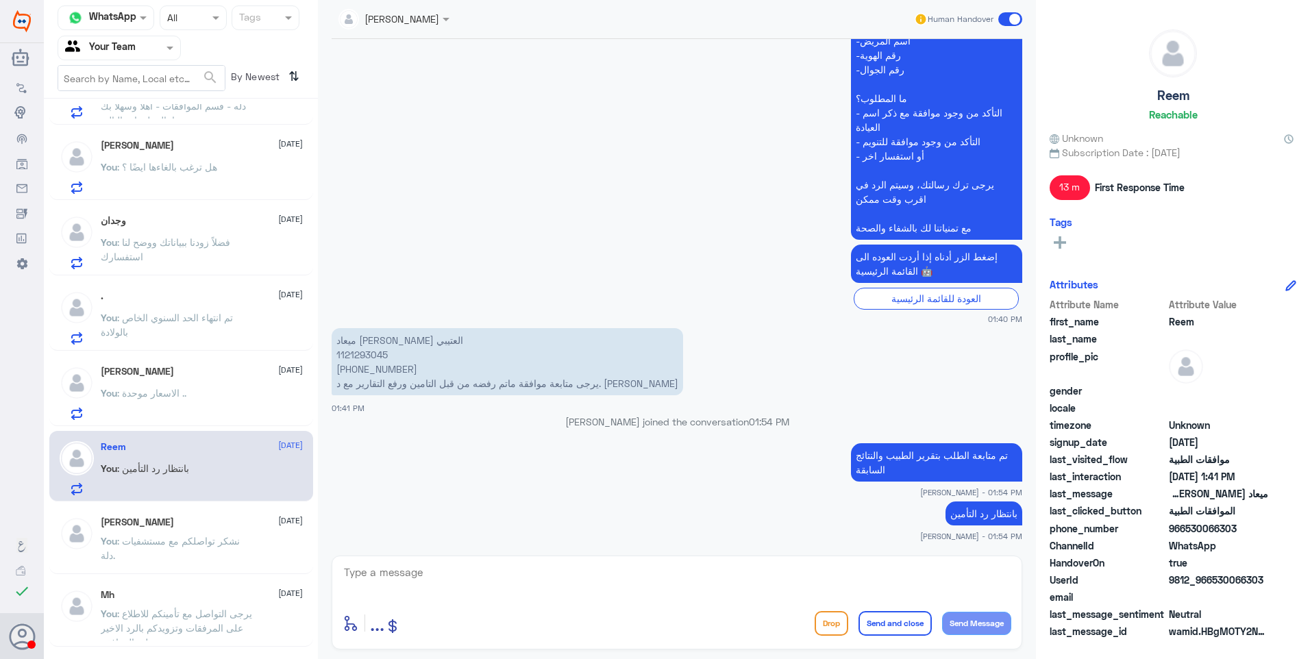
click at [358, 356] on p "ميعاد [PERSON_NAME] العتيبي 1121293045 [PHONE_NUMBER] يرجى متابعة موافقة ماتم ر…" at bounding box center [507, 361] width 351 height 67
copy p "1121293045"
click at [393, 594] on textarea at bounding box center [676, 580] width 669 height 34
type textarea "لازالت الموافقة جزئية كما كانت"
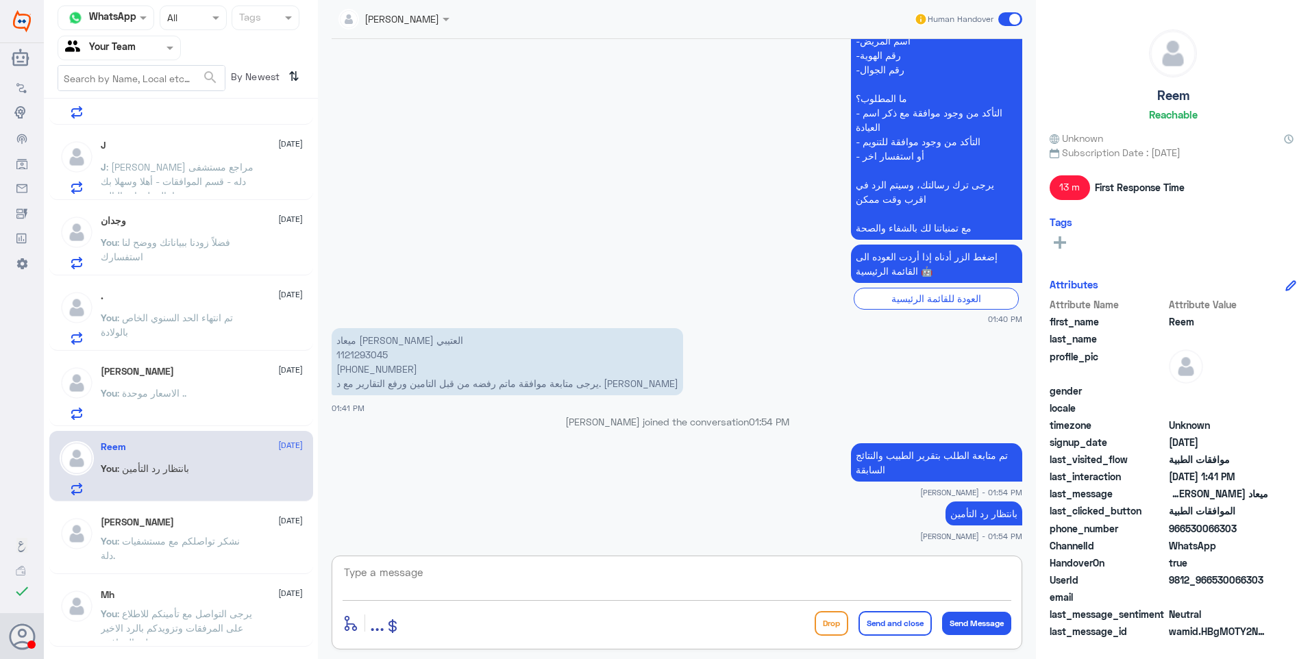
scroll to position [1492, 0]
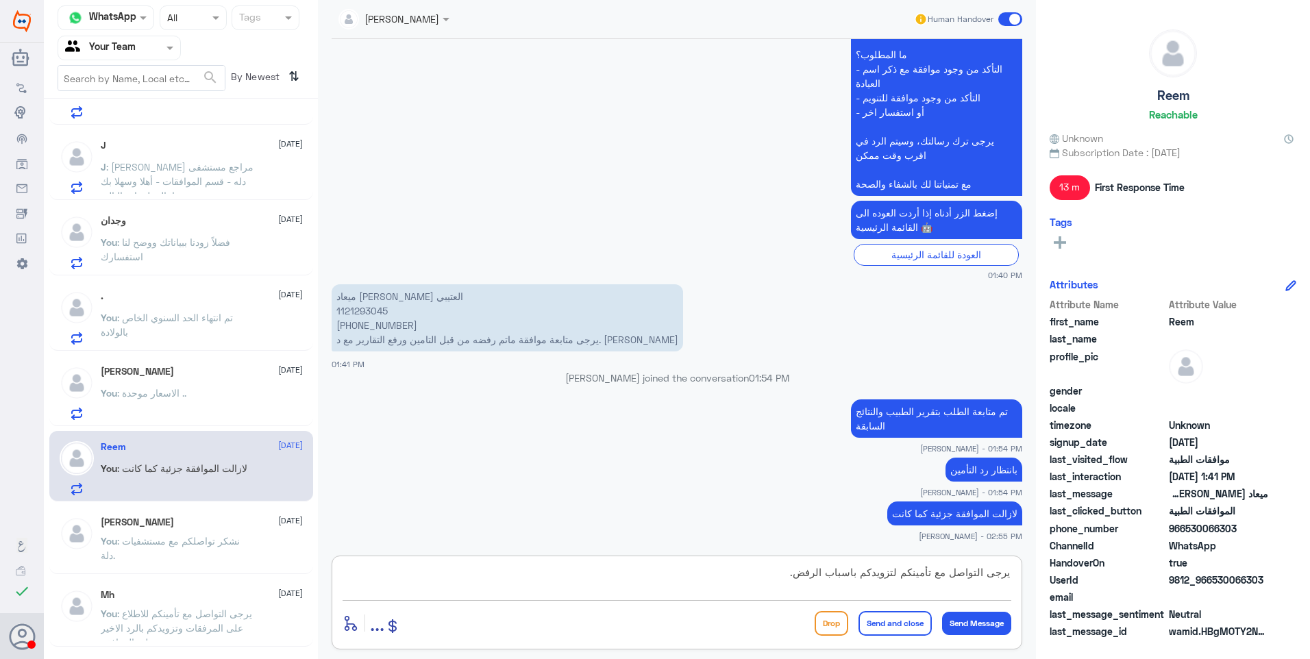
type textarea "يرجى التواصل مع تأمينكم لتزويدكم باسباب الرفض."
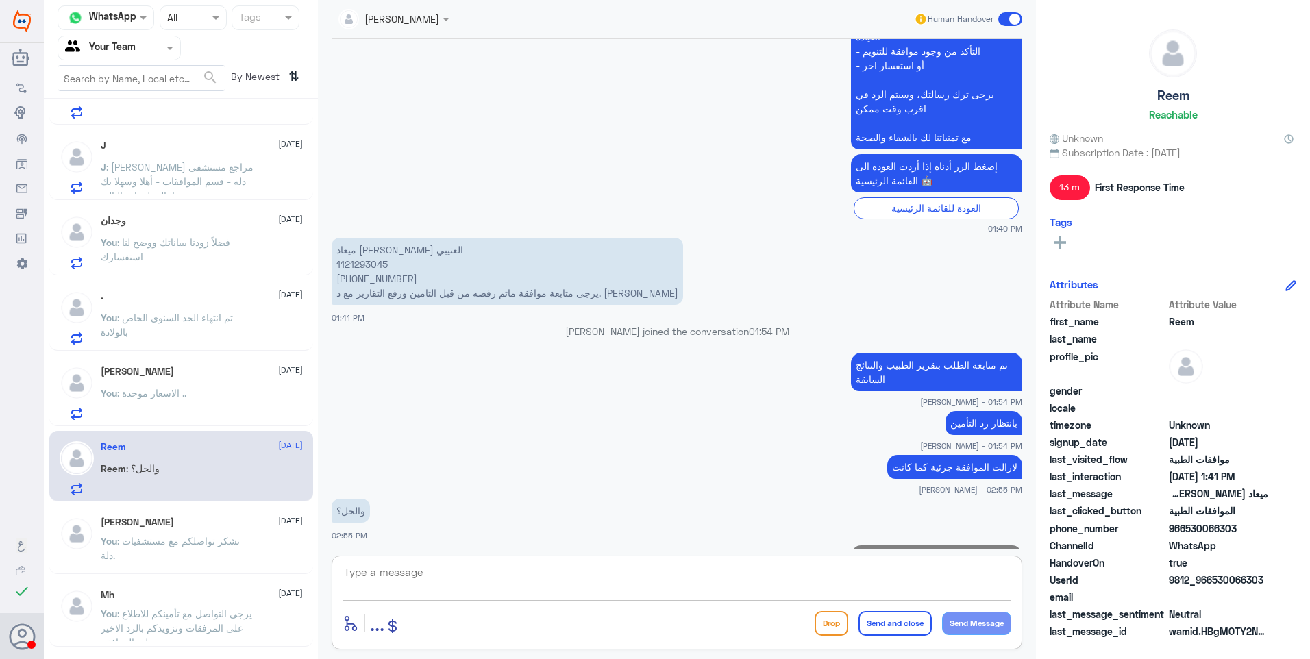
scroll to position [1597, 0]
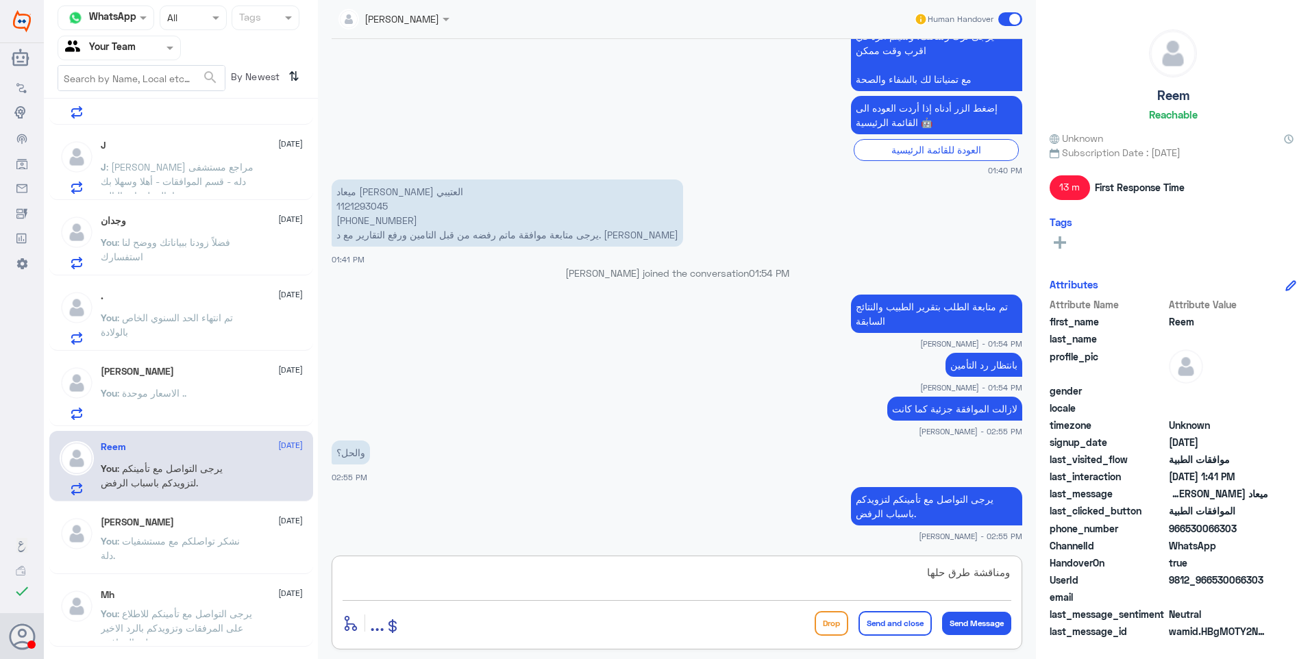
type textarea "ومناقشة طرق حلها"
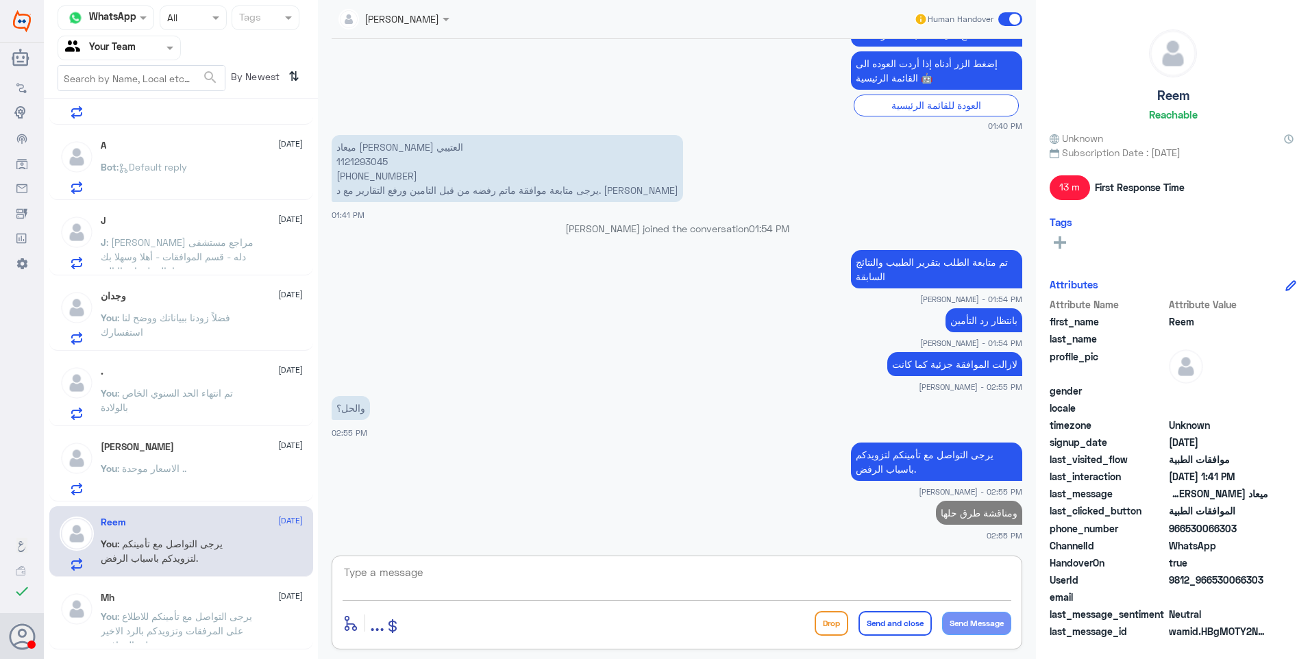
scroll to position [275, 0]
click at [132, 458] on div "[PERSON_NAME] [DATE] You : الاسعار موحدة .." at bounding box center [202, 468] width 202 height 54
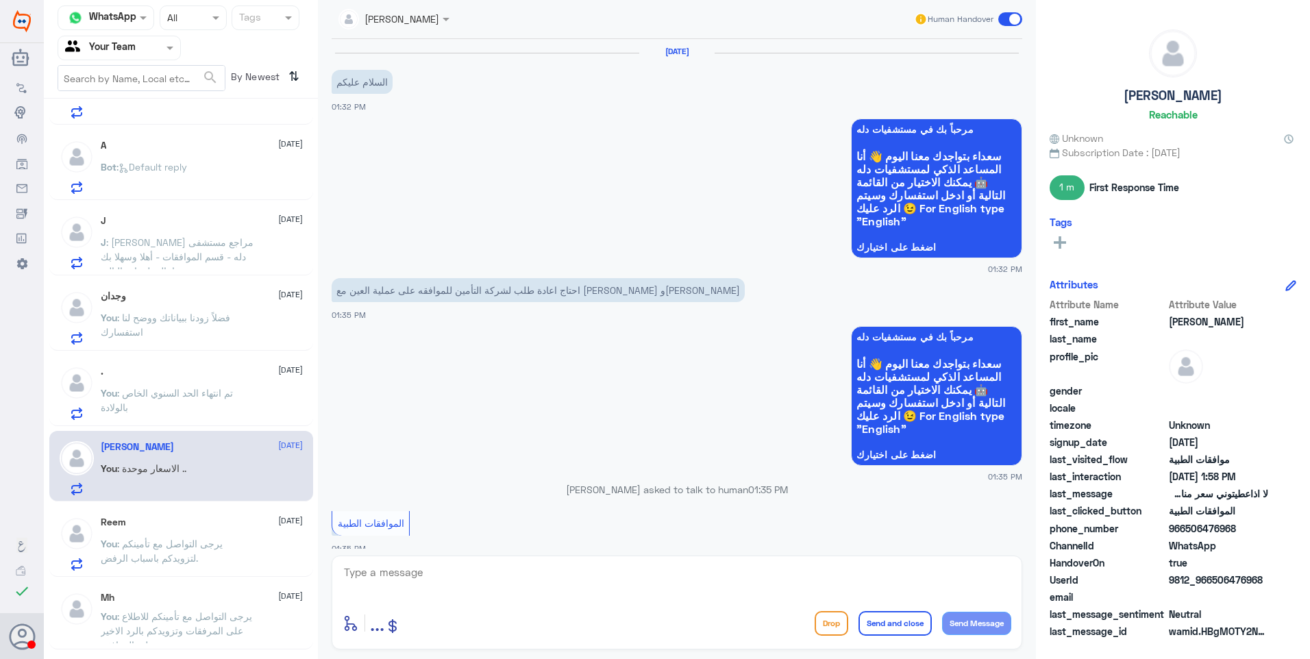
scroll to position [879, 0]
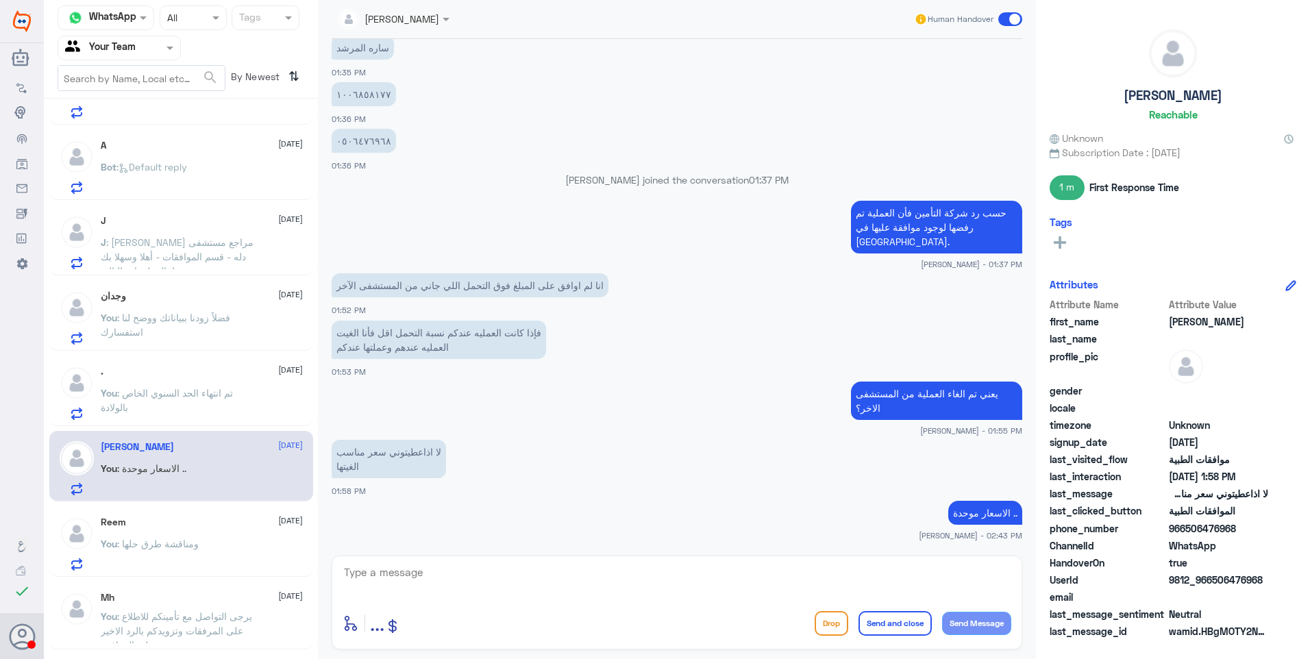
drag, startPoint x: 406, startPoint y: 565, endPoint x: 495, endPoint y: 586, distance: 90.7
click at [424, 580] on textarea at bounding box center [676, 580] width 669 height 34
paste textarea "نشكر تواصلكم مع مستشفيات دلة."
type textarea "نشكر تواصلكم مع مستشفيات دلة."
click at [901, 625] on button "Send and close" at bounding box center [894, 623] width 73 height 25
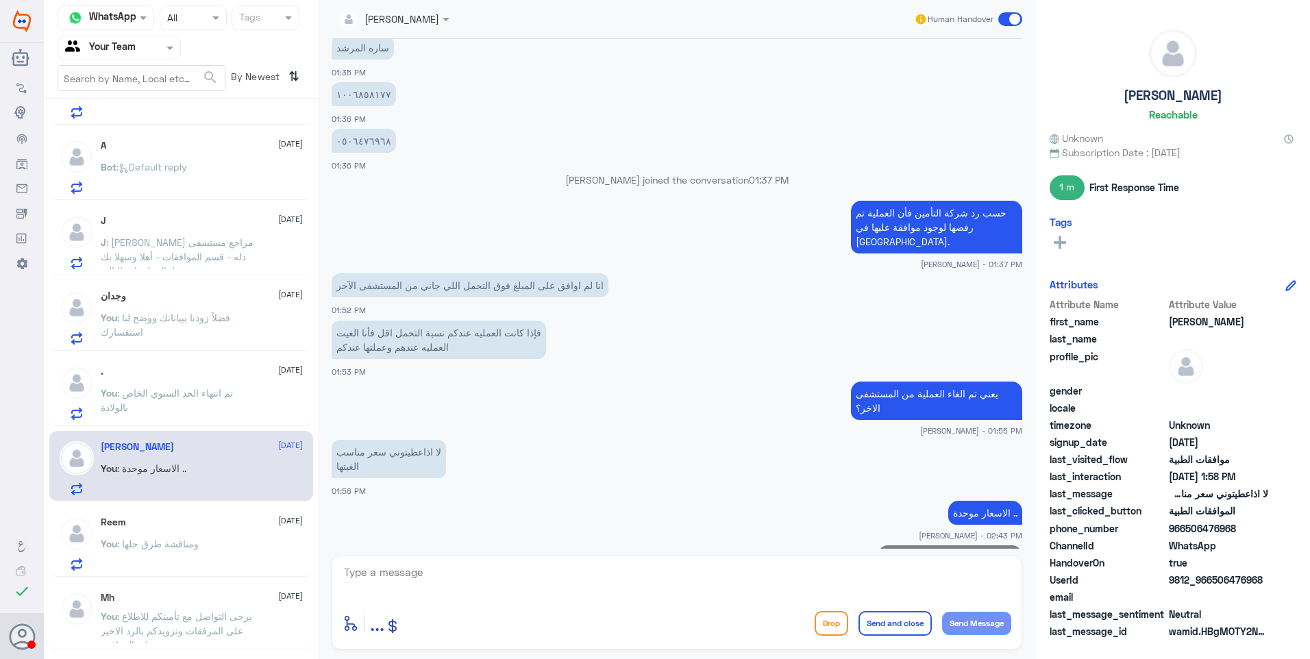
scroll to position [923, 0]
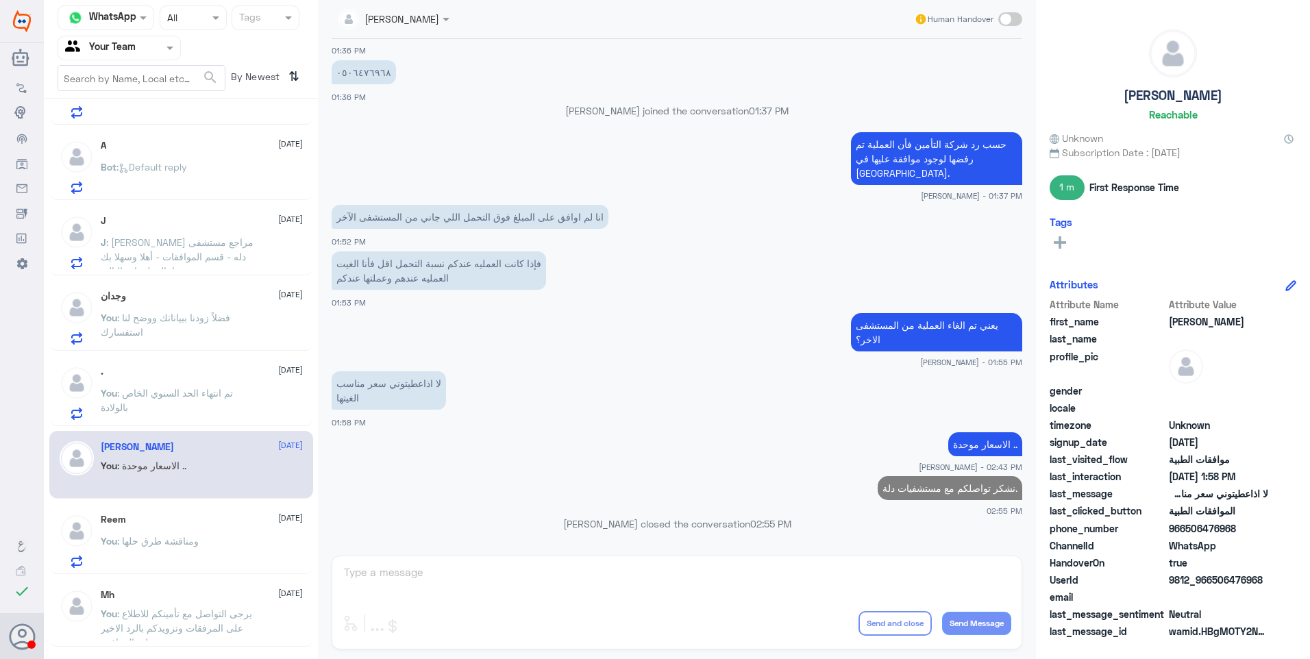
click at [172, 384] on div ". [DATE] You : تم انتهاء الحد السنوي الخاص بالولادة" at bounding box center [202, 393] width 202 height 54
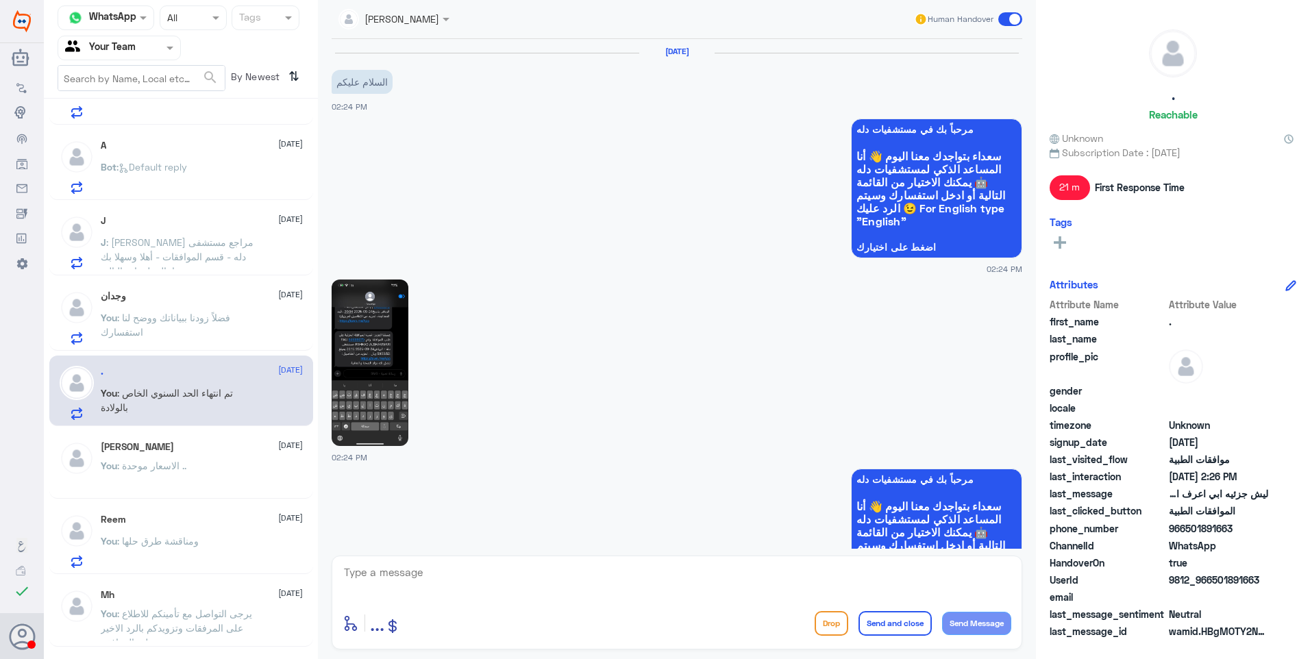
scroll to position [1306, 0]
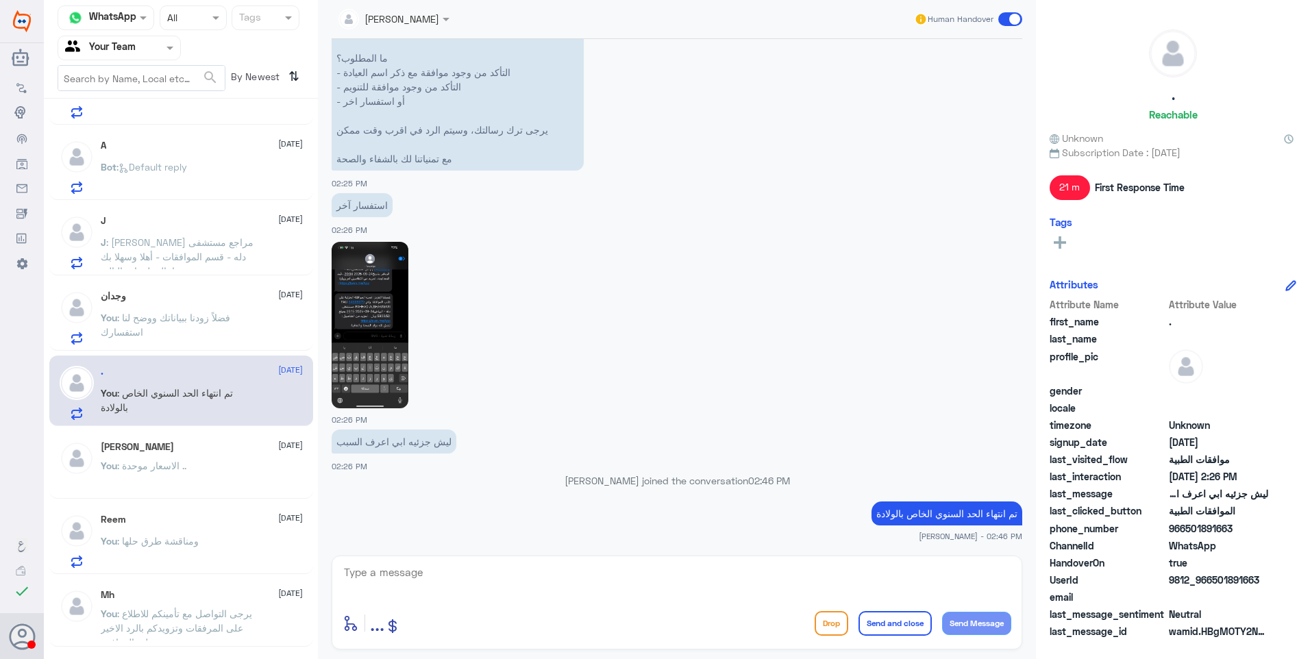
click at [608, 421] on div "02:26 PM" at bounding box center [677, 331] width 690 height 189
click at [653, 590] on textarea at bounding box center [676, 580] width 669 height 34
paste textarea "نشكر تواصلكم مع مستشفيات دلة."
type textarea "نشكر تواصلكم مع مستشفيات دلة."
click at [885, 616] on button "Send and close" at bounding box center [894, 623] width 73 height 25
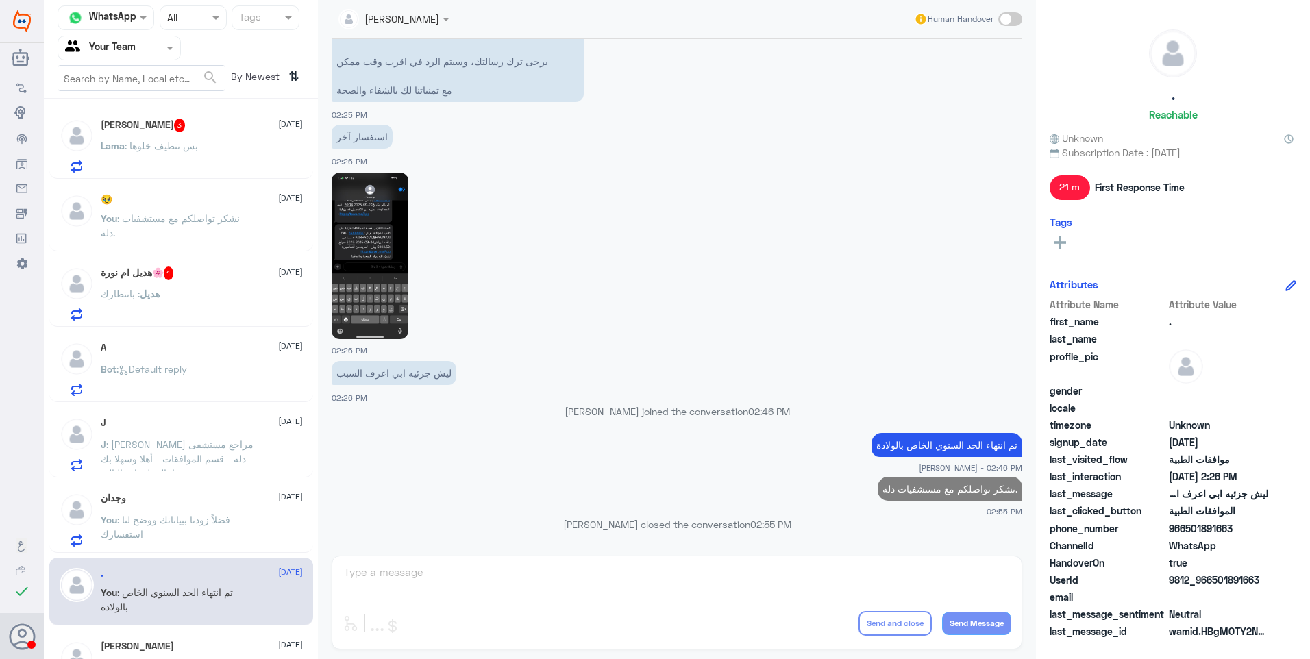
scroll to position [141, 0]
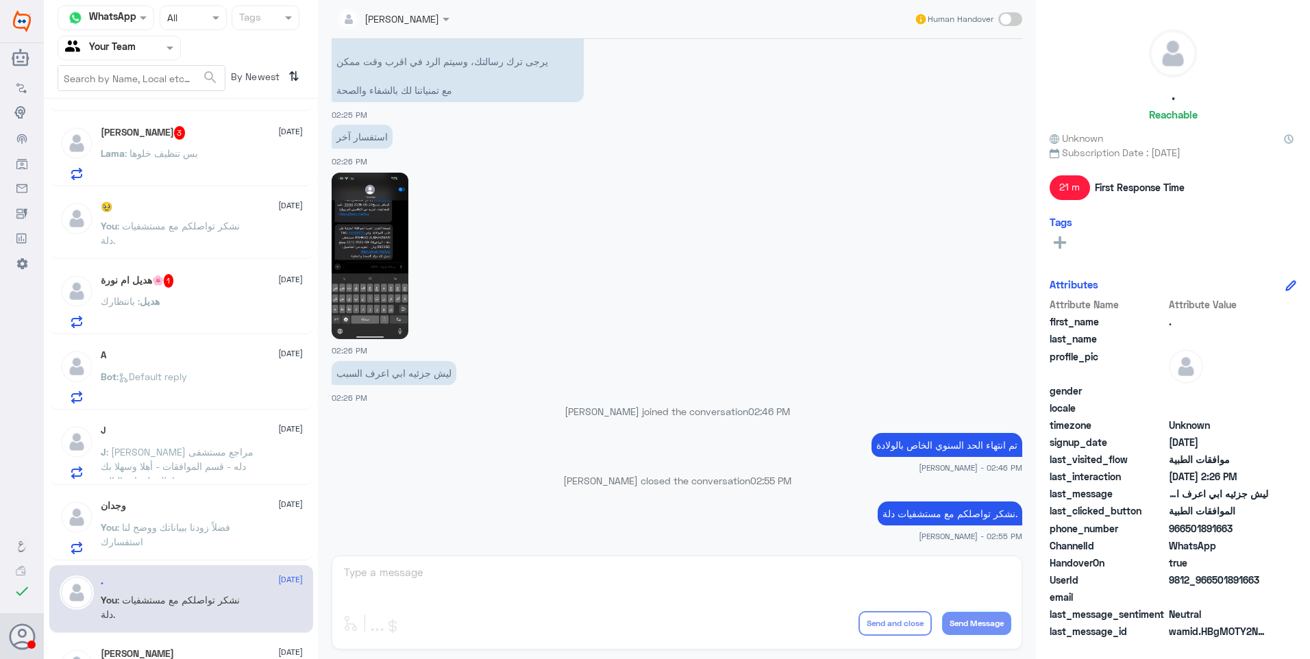
click at [206, 530] on span ": فضلاً زودنا ببياناتك ووضح لنا استفسارك" at bounding box center [165, 534] width 129 height 26
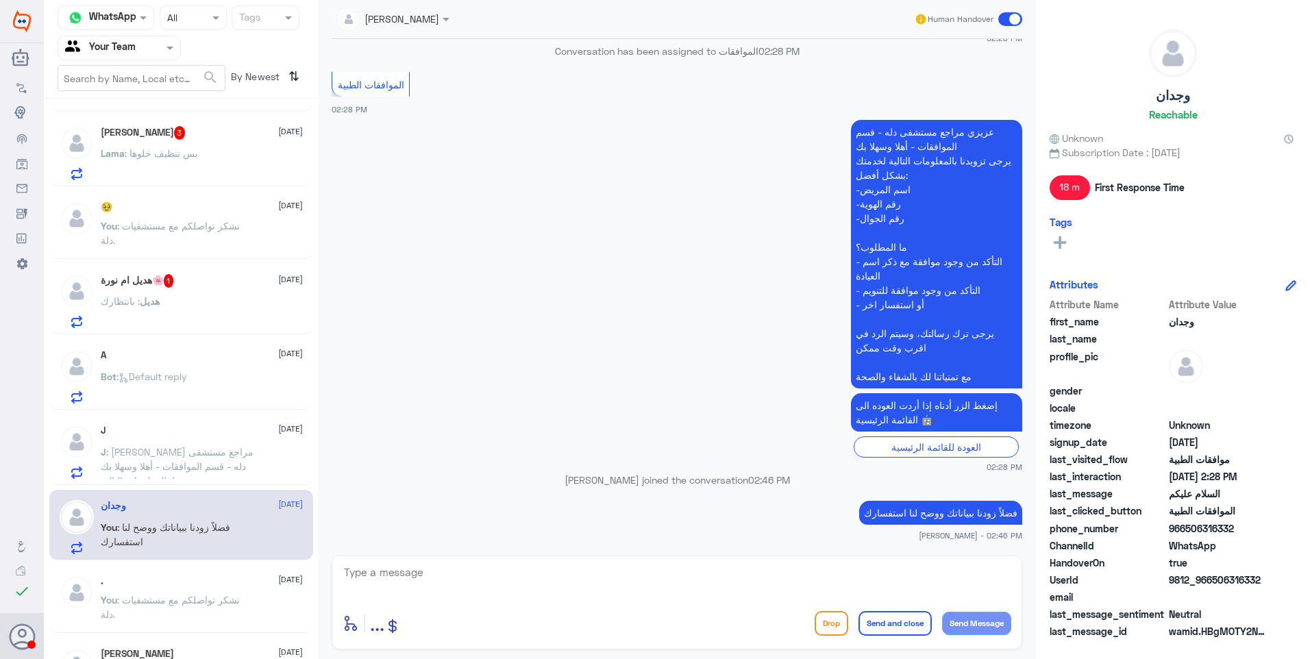
scroll to position [141, 0]
click at [204, 467] on span ": [PERSON_NAME] مراجع مستشفى دله - قسم الموافقات - أهلا وسهلا بك يرجى تزويدنا ب…" at bounding box center [177, 538] width 153 height 184
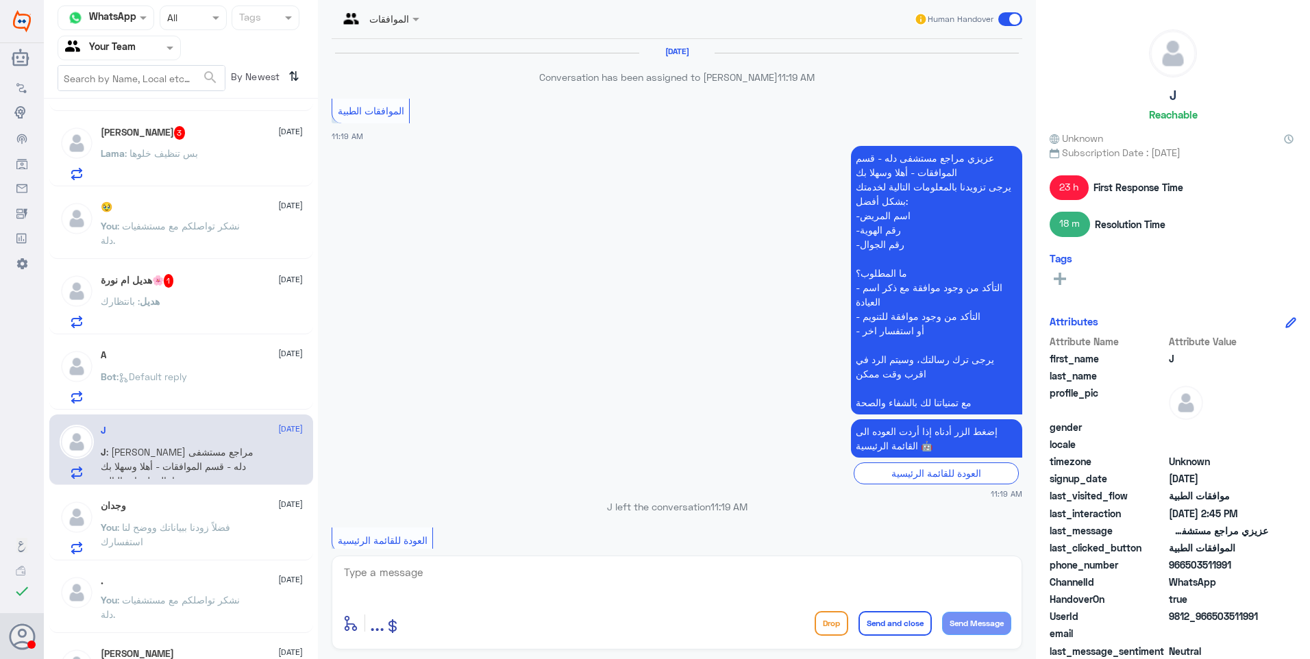
scroll to position [1276, 0]
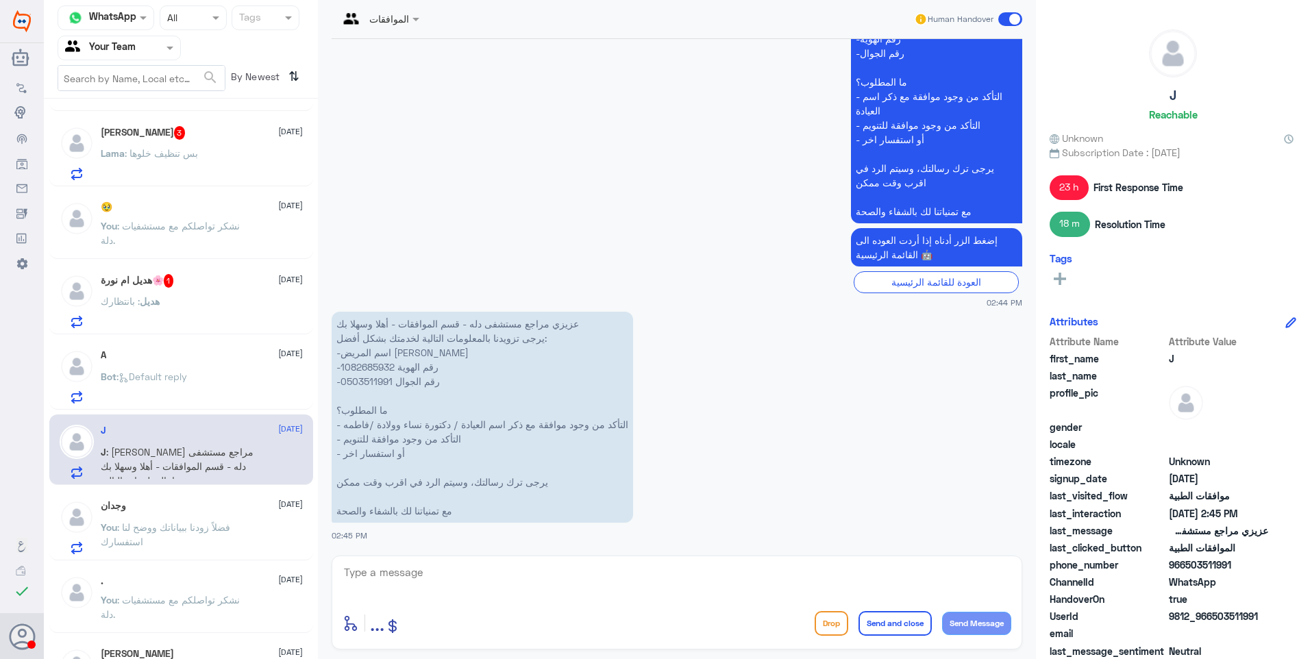
click at [171, 373] on span ": Default reply" at bounding box center [151, 377] width 71 height 12
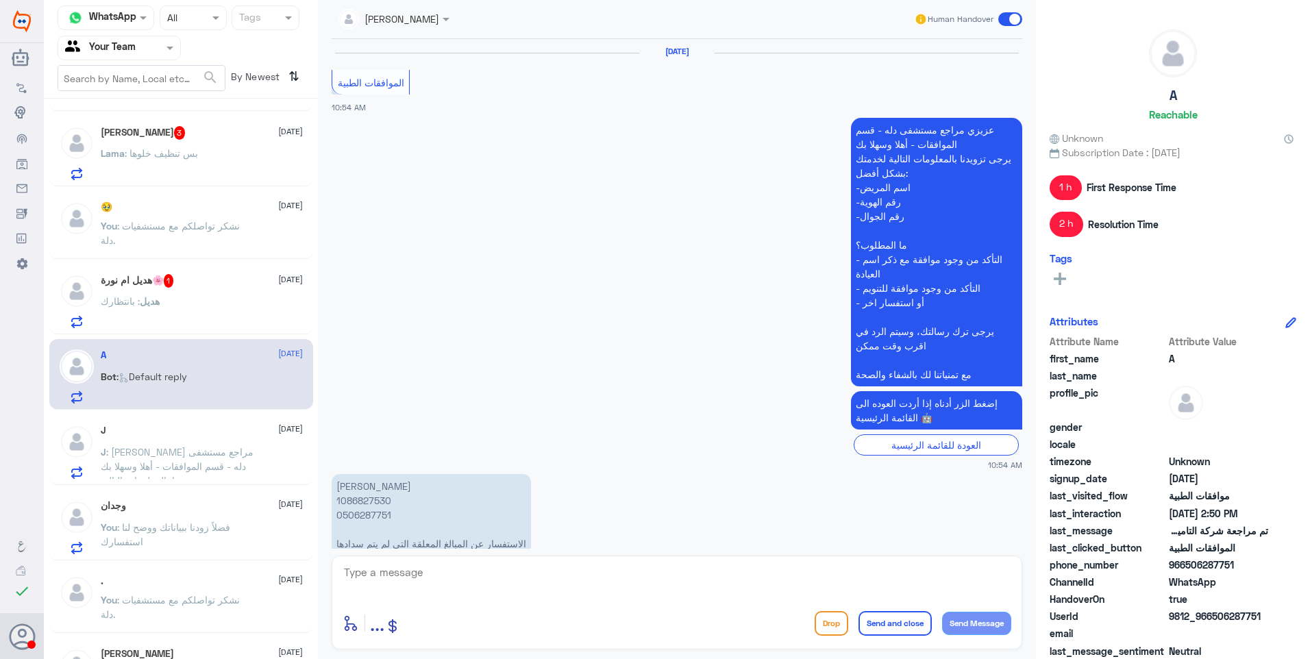
scroll to position [1298, 0]
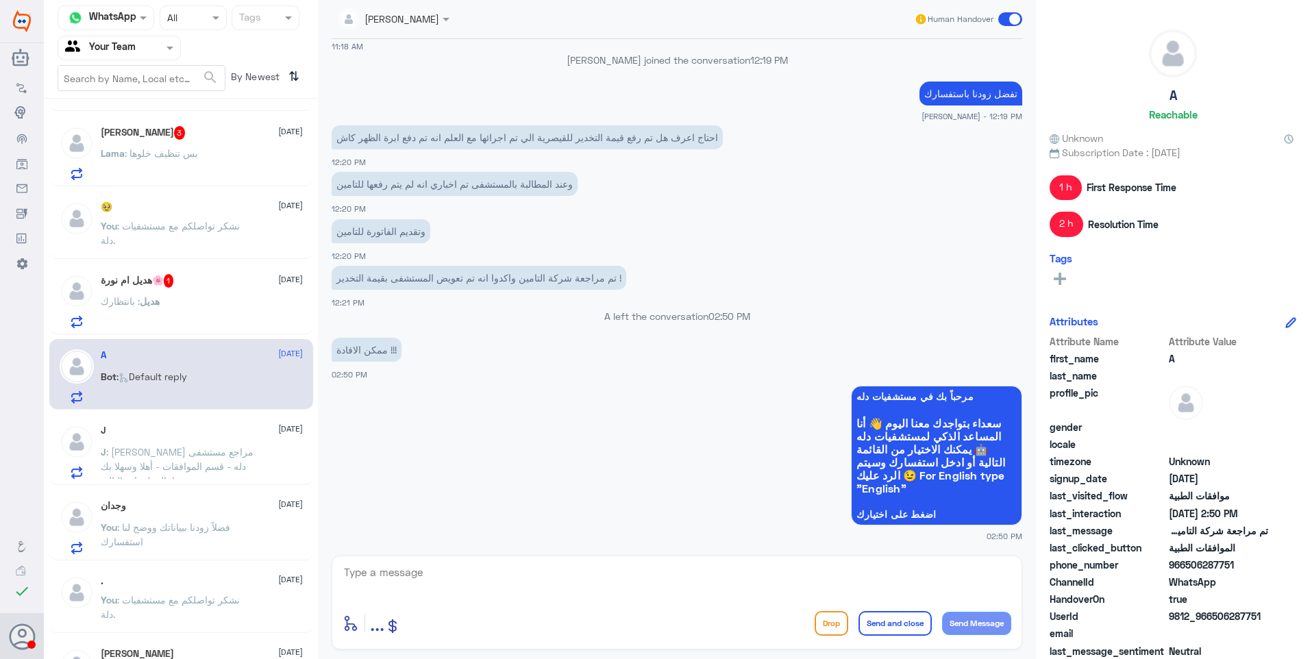
click at [201, 290] on div "هديل ام نورة🌸 1 [DATE] هديل : بانتظارك" at bounding box center [202, 301] width 202 height 54
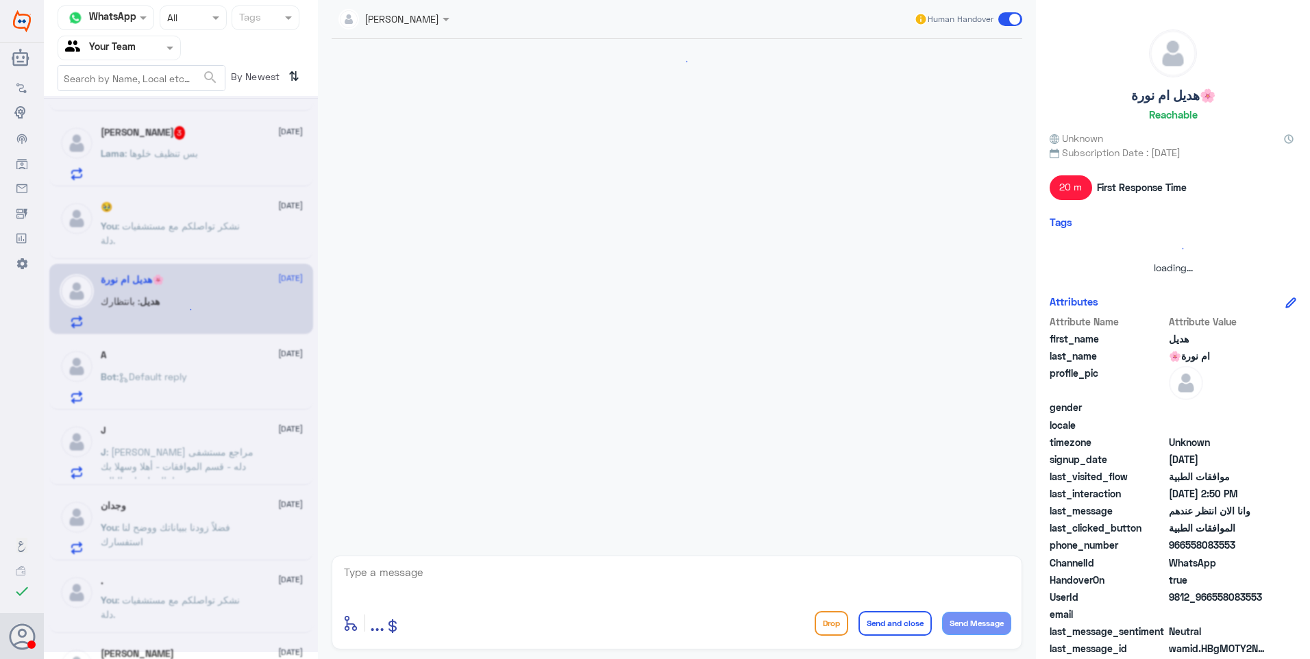
scroll to position [795, 0]
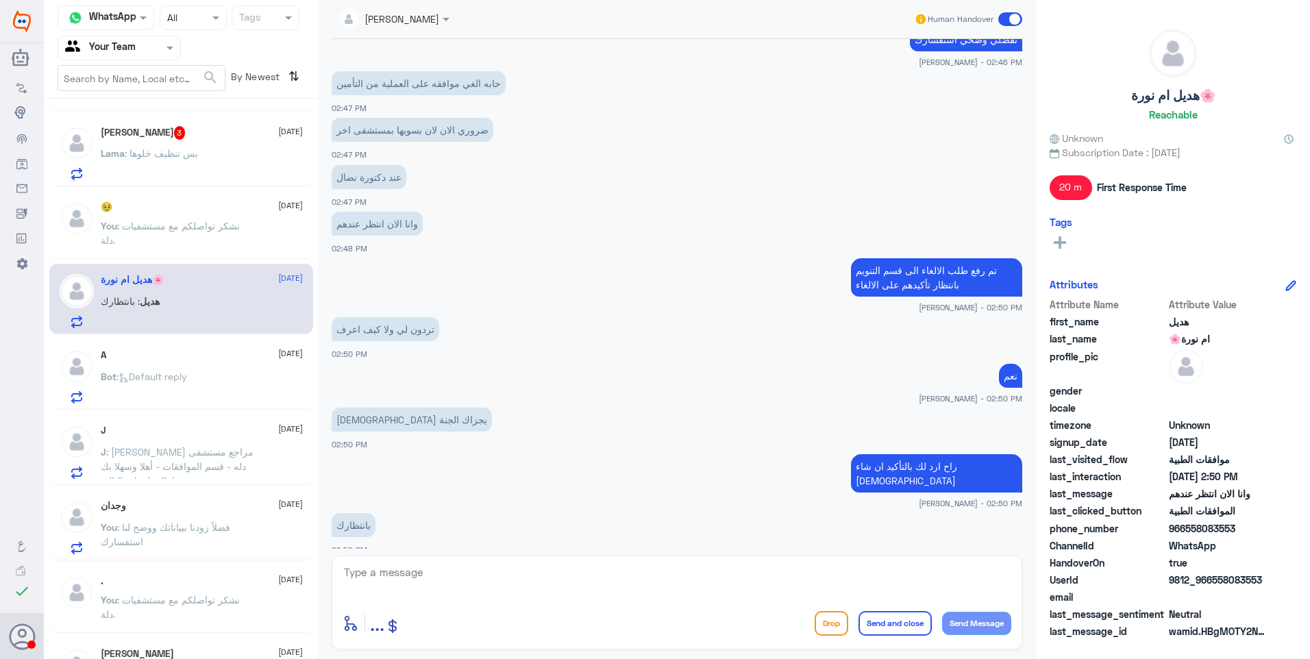
click at [199, 229] on span ": نشكر تواصلكم مع مستشفيات دلة." at bounding box center [170, 233] width 139 height 26
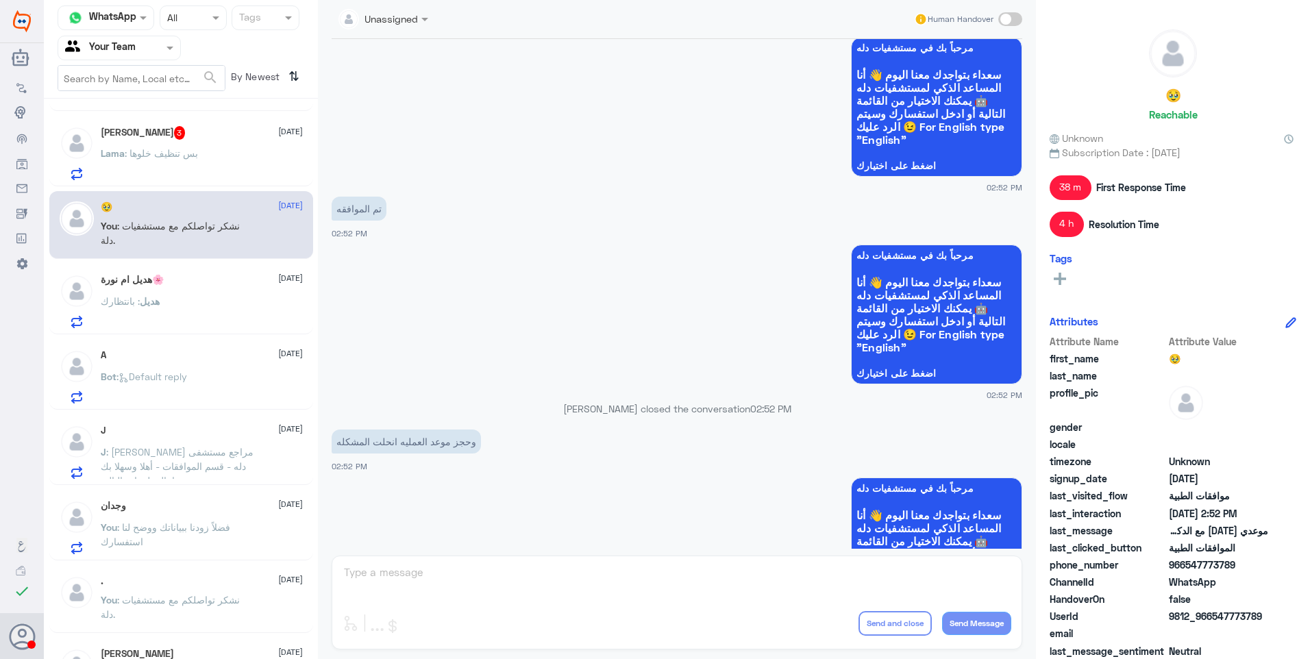
scroll to position [645, 0]
click at [195, 148] on span ": بس تنظيف خلوها" at bounding box center [161, 153] width 73 height 12
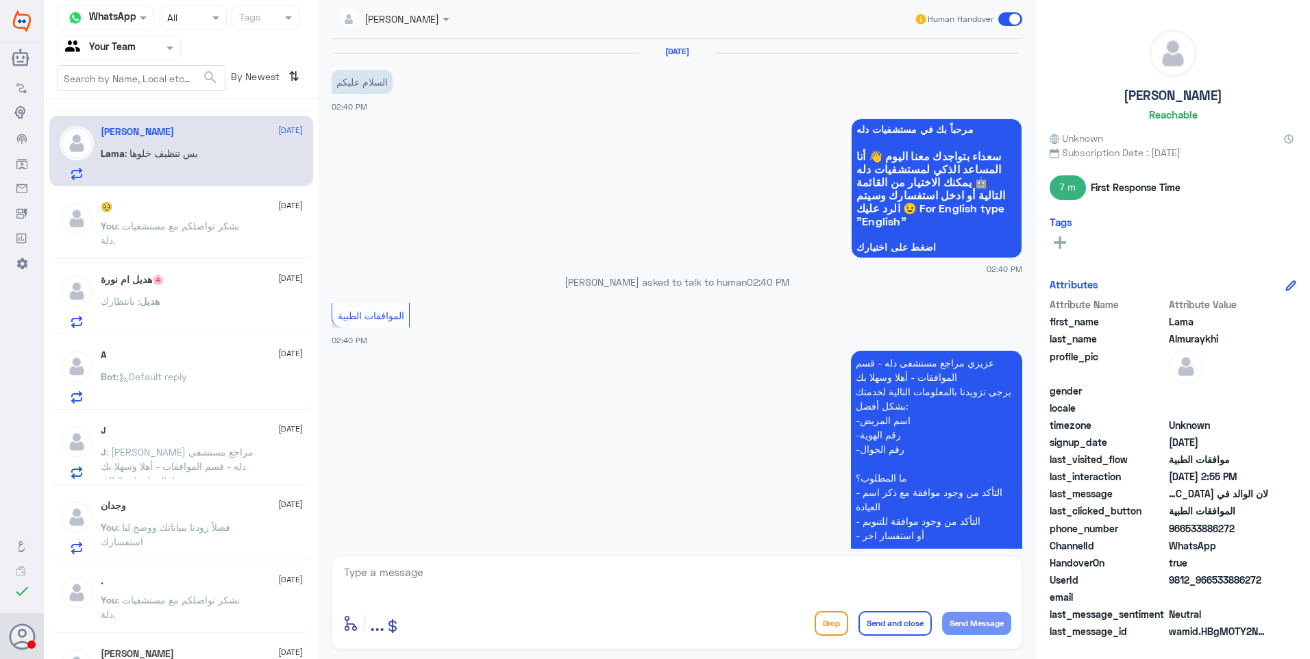
scroll to position [815, 0]
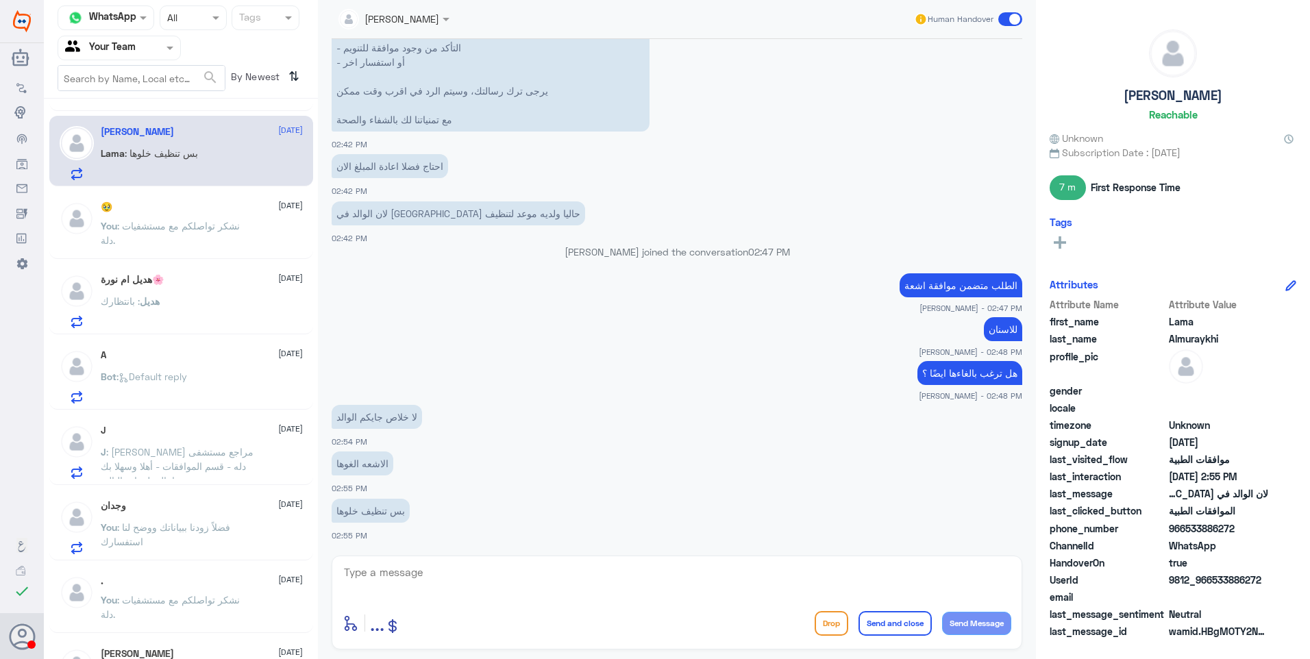
drag, startPoint x: 386, startPoint y: 419, endPoint x: 338, endPoint y: 418, distance: 47.3
click at [338, 418] on p "لا خلاص جايكم الوالد" at bounding box center [377, 417] width 90 height 24
drag, startPoint x: 338, startPoint y: 418, endPoint x: 347, endPoint y: 421, distance: 9.5
click at [347, 421] on p "لا خلاص جايكم الوالد" at bounding box center [377, 417] width 90 height 24
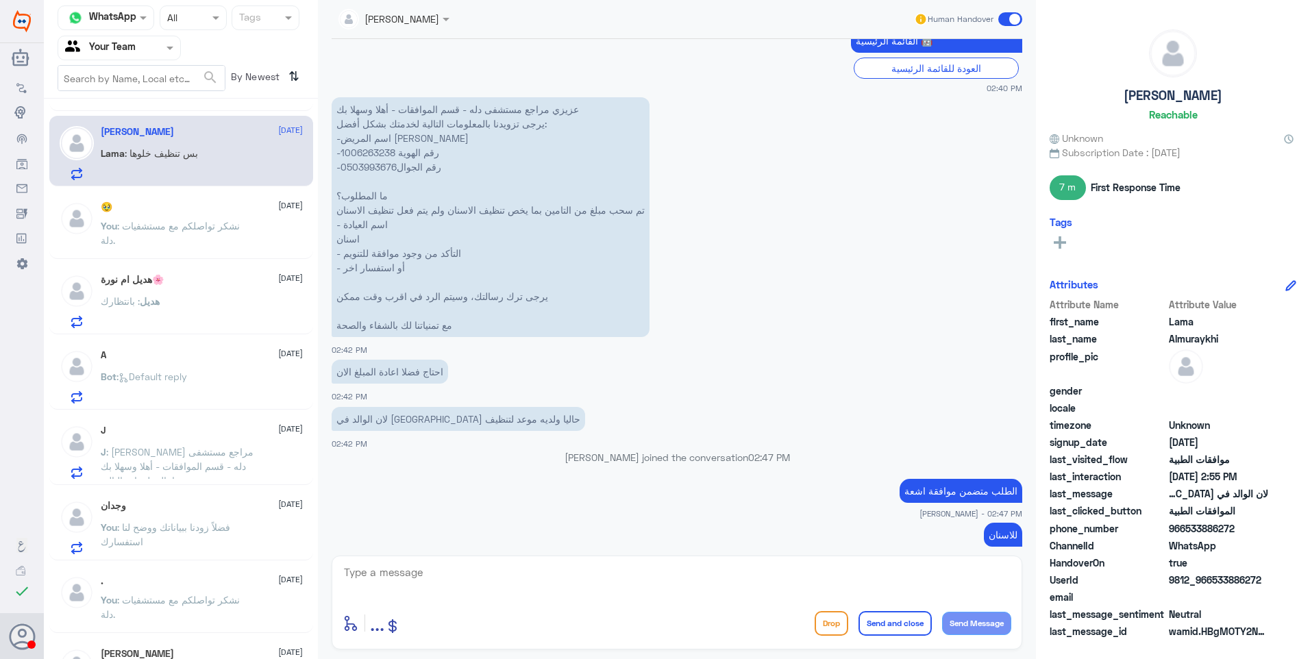
scroll to position [138, 0]
click at [373, 147] on p "عزيزي مراجع مستشفى دله - قسم الموافقات - أهلا وسهلا بك يرجى تزويدنا بالمعلومات …" at bounding box center [491, 217] width 318 height 240
click at [373, 148] on p "عزيزي مراجع مستشفى دله - قسم الموافقات - أهلا وسهلا بك يرجى تزويدنا بالمعلومات …" at bounding box center [491, 217] width 318 height 240
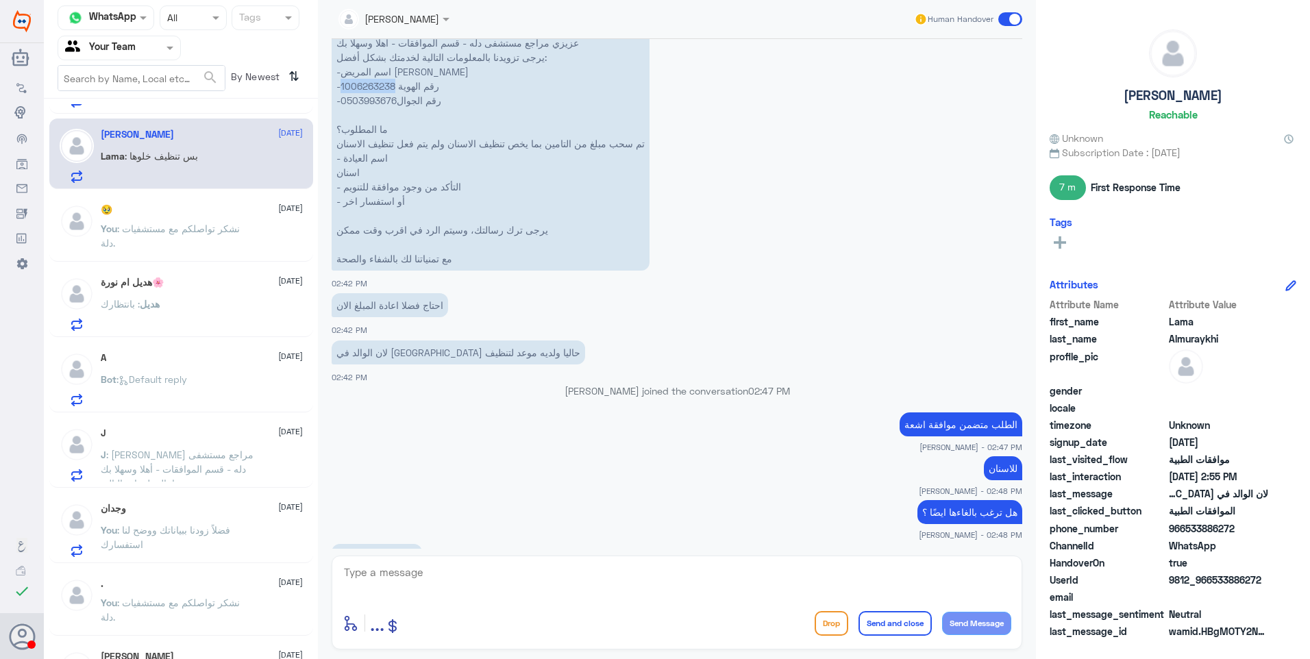
scroll to position [0, 0]
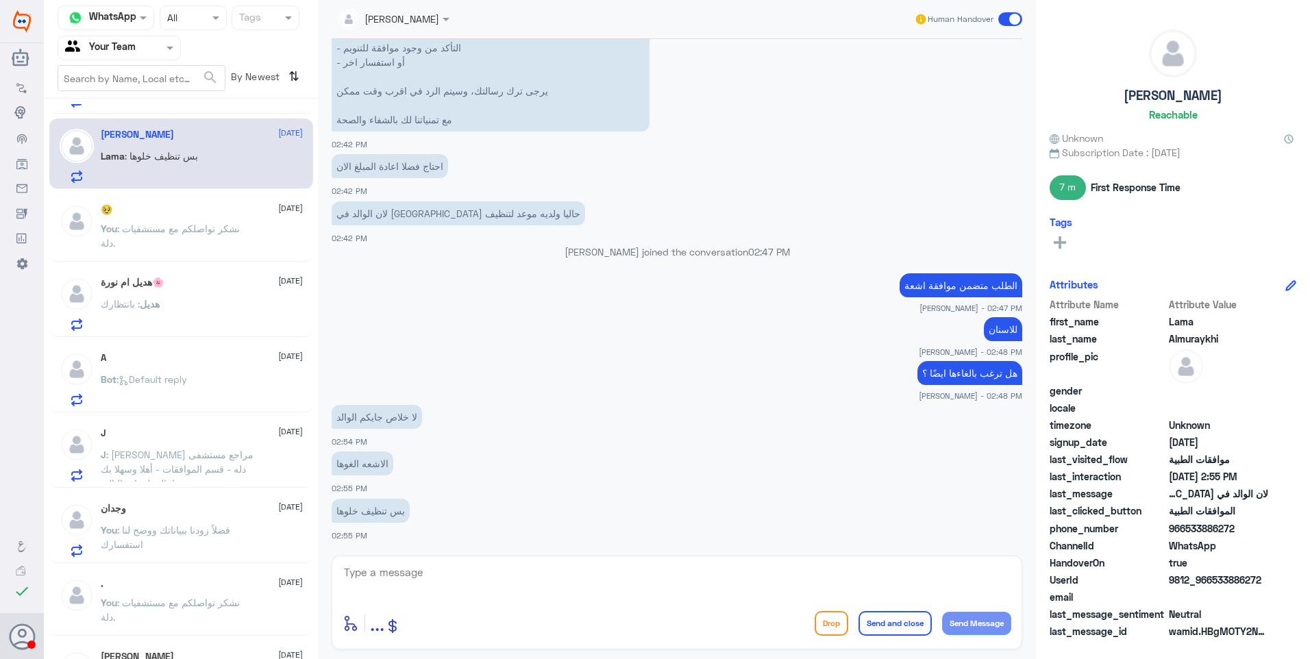
click at [411, 579] on textarea at bounding box center [676, 580] width 669 height 34
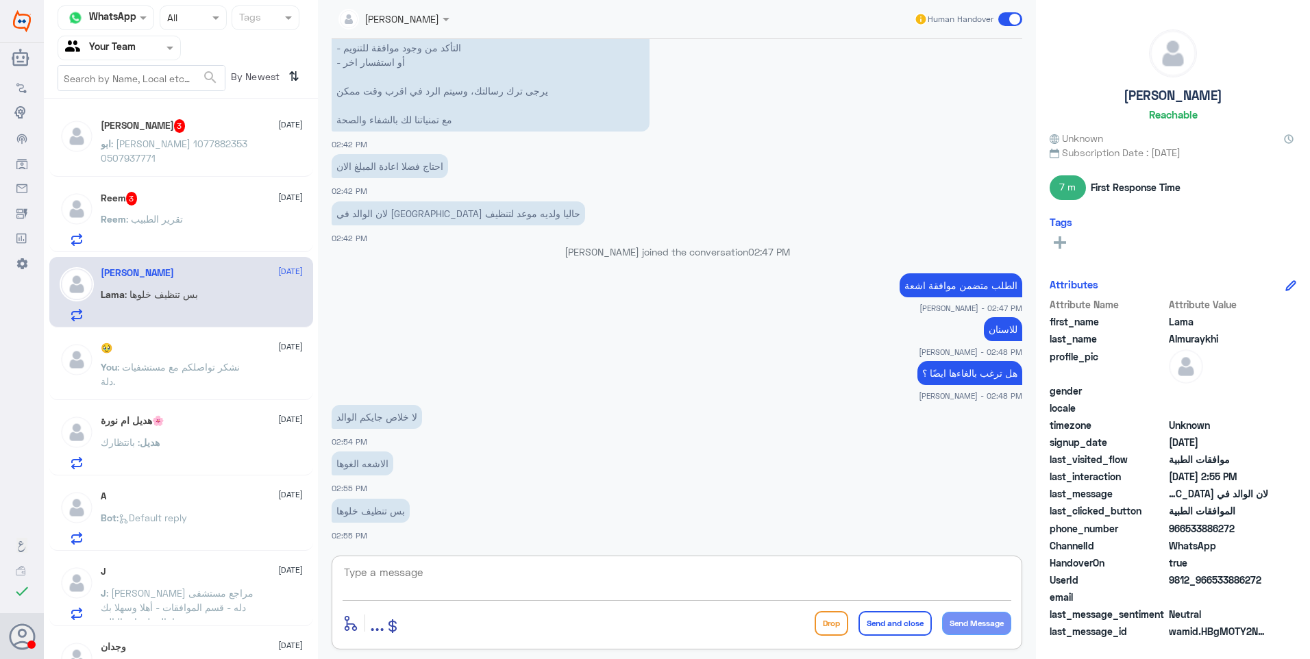
click at [144, 211] on div "Reem 3 [DATE] Reem : تقرير الطبيب" at bounding box center [202, 219] width 202 height 54
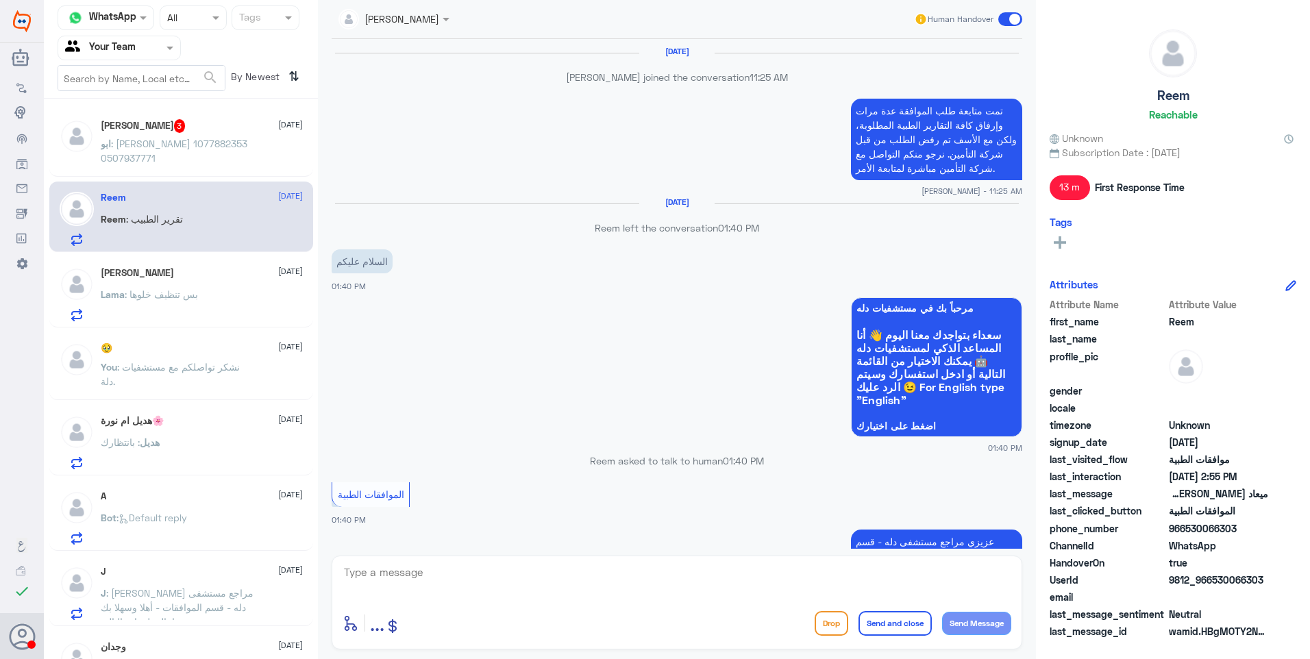
scroll to position [891, 0]
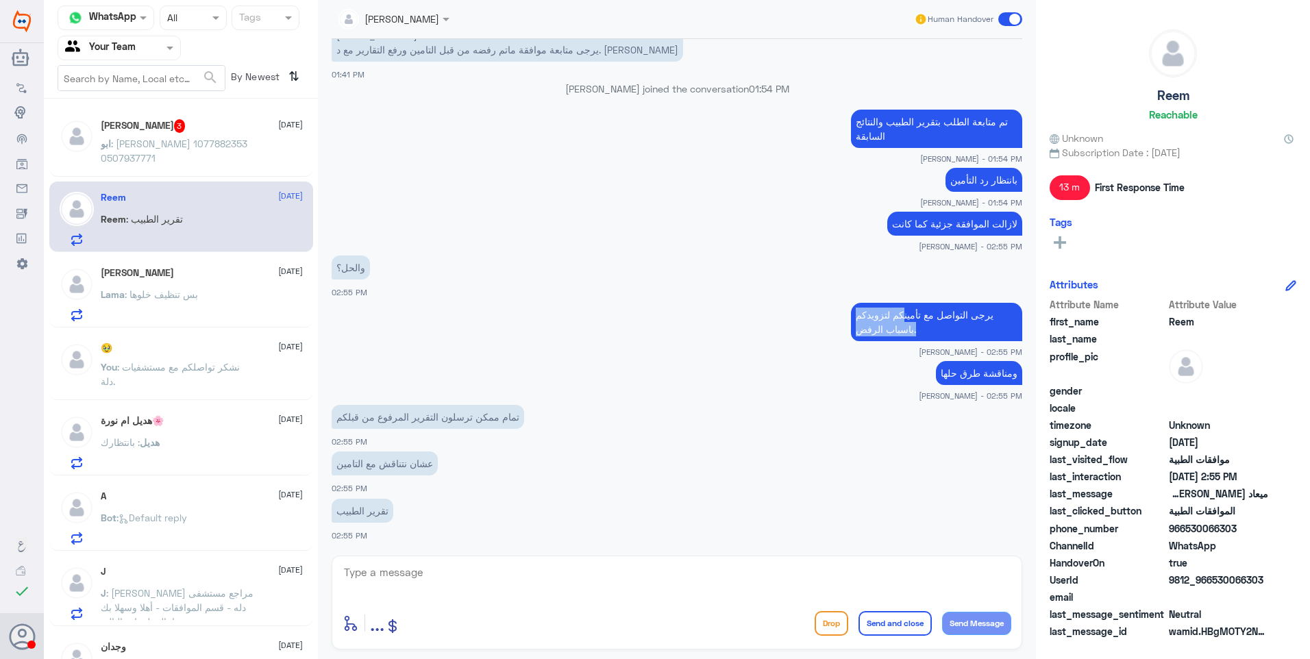
drag, startPoint x: 998, startPoint y: 322, endPoint x: 835, endPoint y: 321, distance: 163.0
click at [836, 321] on app-msgs-text "يرجى التواصل مع تأمينكم لتزويدكم باسباب الرفض." at bounding box center [677, 323] width 690 height 40
drag, startPoint x: 835, startPoint y: 321, endPoint x: 899, endPoint y: 329, distance: 64.9
click at [912, 323] on p "يرجى التواصل مع تأمينكم لتزويدكم باسباب الرفض." at bounding box center [936, 322] width 171 height 38
click at [856, 338] on p "يرجى التواصل مع تأمينكم لتزويدكم باسباب الرفض." at bounding box center [936, 322] width 171 height 38
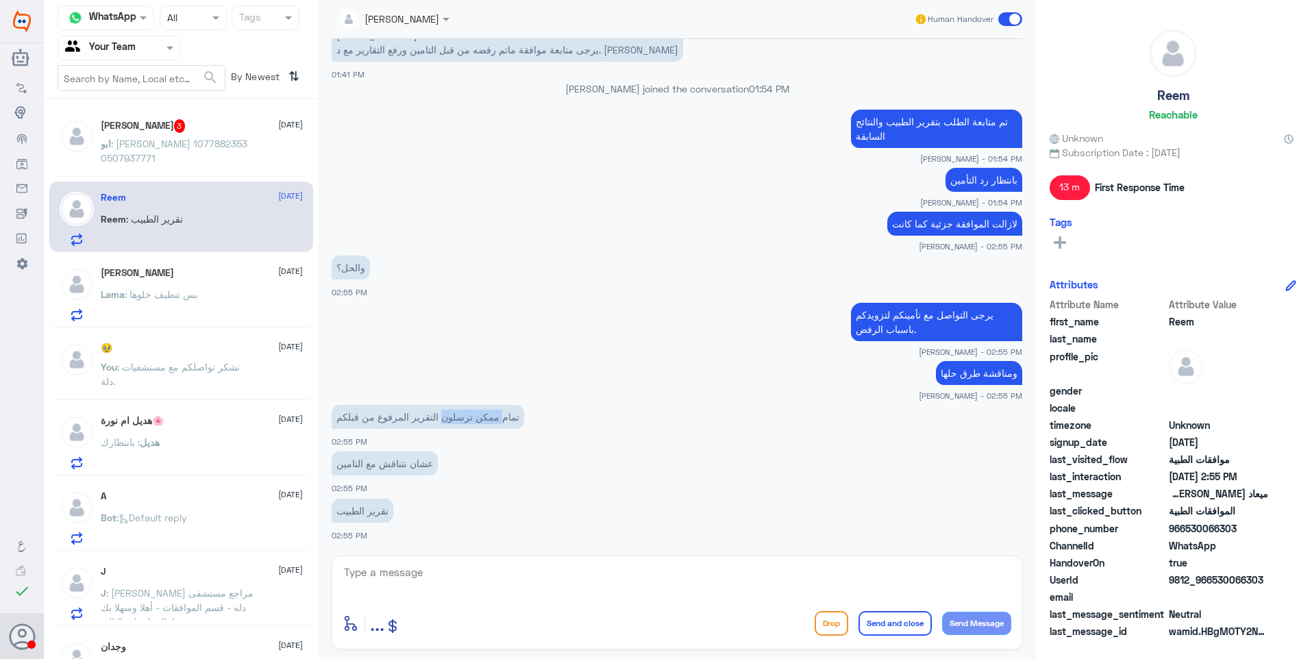
drag, startPoint x: 501, startPoint y: 419, endPoint x: 399, endPoint y: 424, distance: 102.2
click at [401, 424] on p "تمام ممكن ترسلون التقرير المرفوع من قبلكم" at bounding box center [428, 417] width 192 height 24
drag, startPoint x: 399, startPoint y: 424, endPoint x: 410, endPoint y: 425, distance: 10.3
click at [410, 423] on p "تمام ممكن ترسلون التقرير المرفوع من قبلكم" at bounding box center [428, 417] width 192 height 24
click at [371, 584] on textarea at bounding box center [676, 580] width 669 height 34
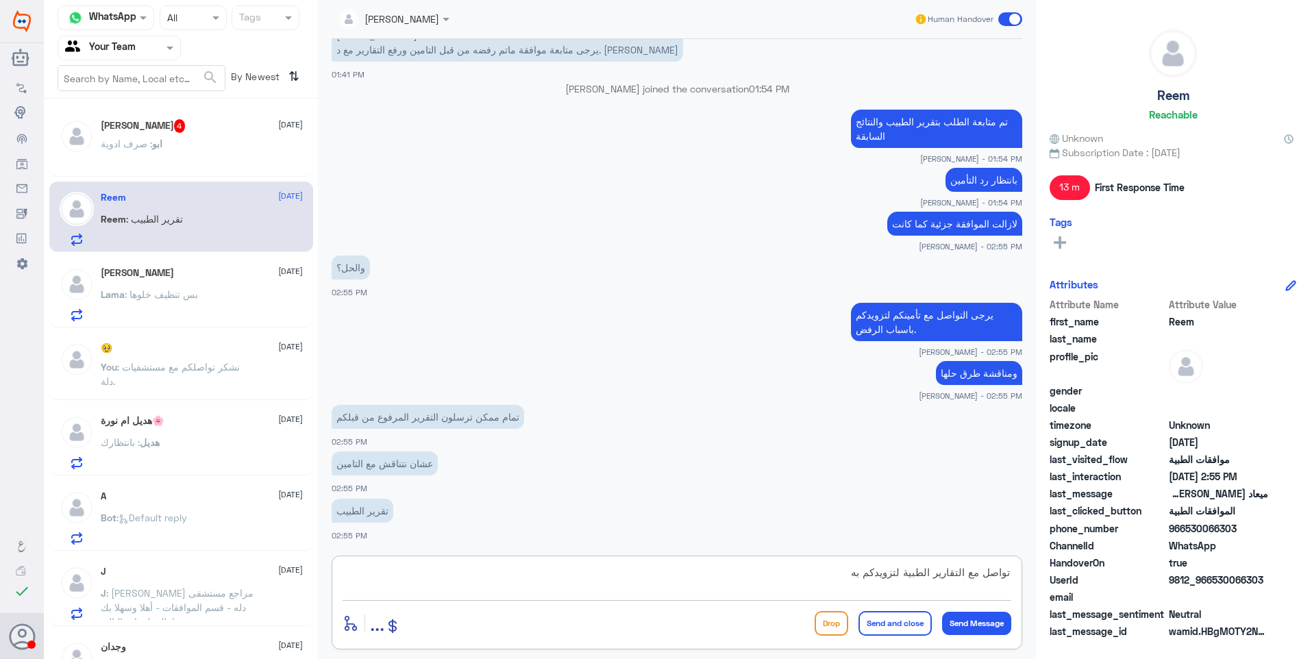
type textarea "تواصل مع التقارير الطبية لتزويدكم به"
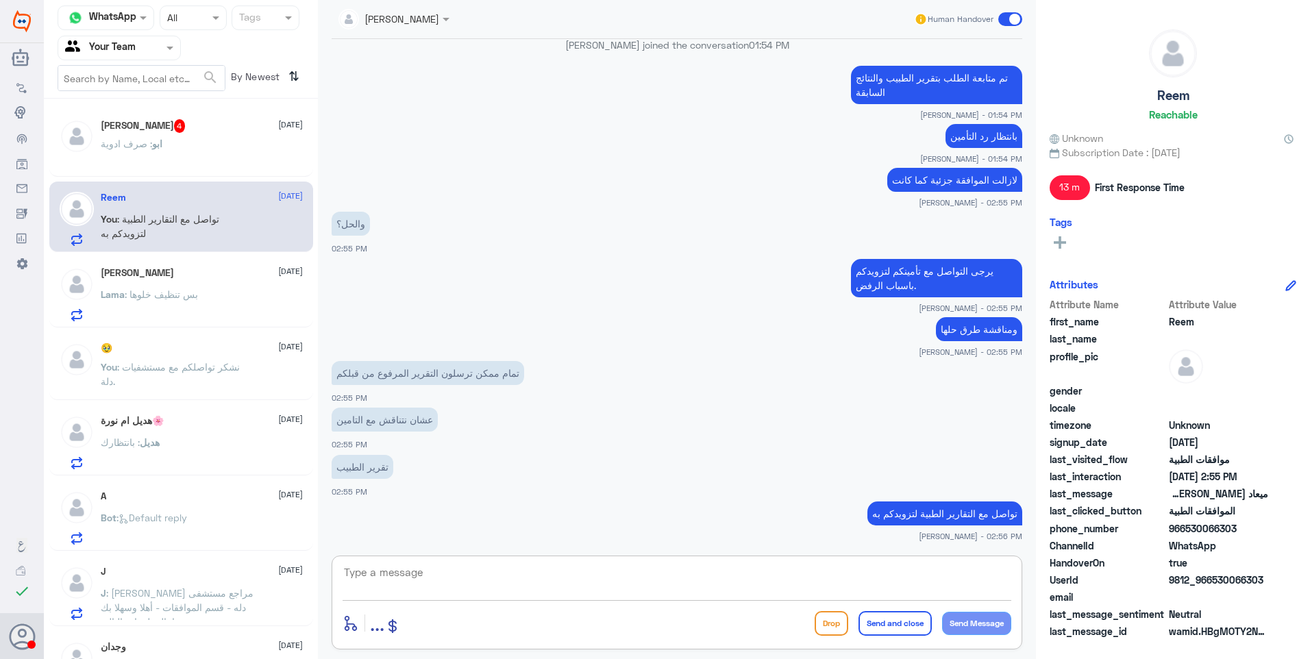
paste textarea "للاجازات المرضية يرجى التواصل مع قسم التقارير الطبية على الرقم 0550181732 ( وات…"
drag, startPoint x: 938, startPoint y: 573, endPoint x: 1103, endPoint y: 575, distance: 165.1
click at [1097, 575] on div "Channel WhatsApp Status × All Tags Agent Filter Your Team search By Newest ⇅ [P…" at bounding box center [677, 331] width 1266 height 663
type textarea "يرجى التواصل مع قسم التقارير الطبية على الرقم 0550181732 ( واتساب )"
click at [655, 588] on textarea "يرجى التواصل مع قسم التقارير الطبية على الرقم 0550181732 ( واتساب )" at bounding box center [676, 580] width 669 height 34
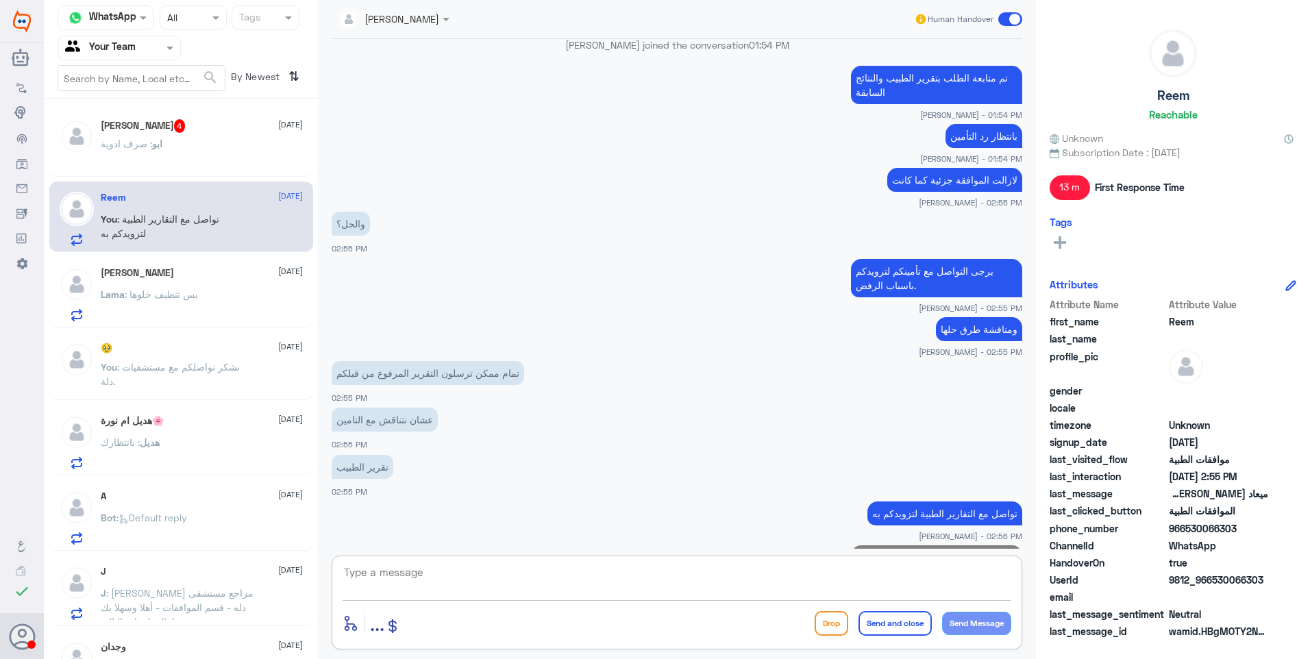
scroll to position [993, 0]
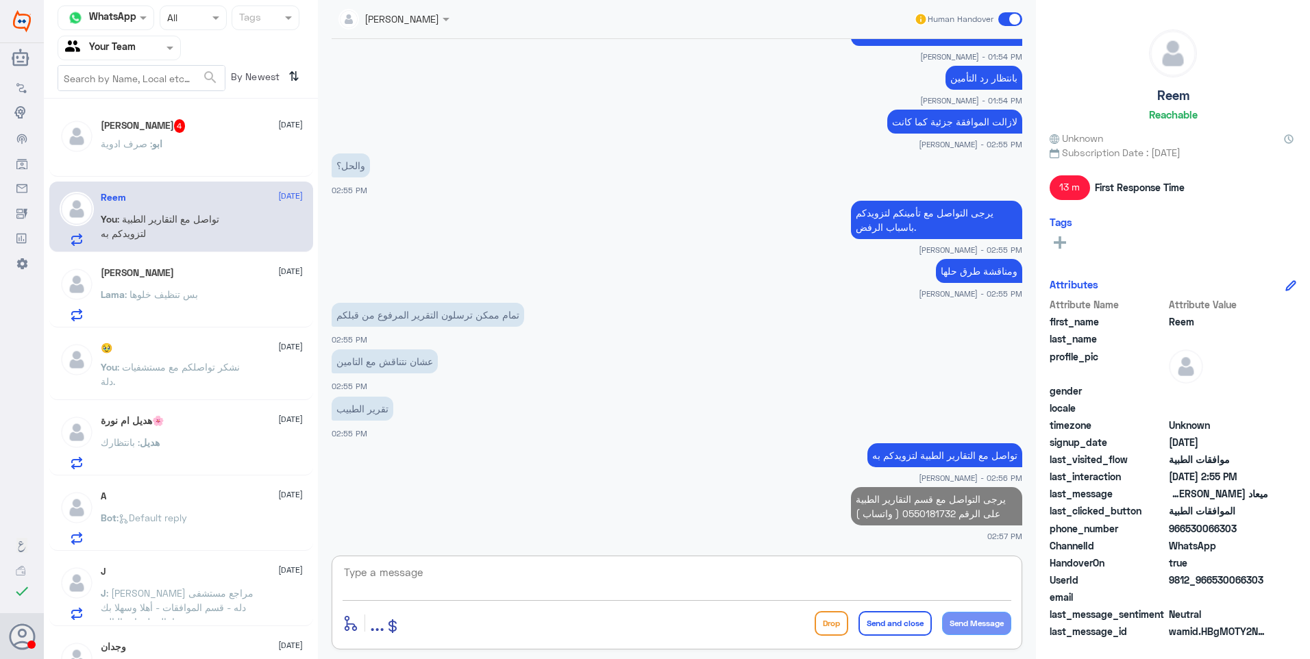
click at [171, 140] on div "ابو : صرف ادوية" at bounding box center [202, 155] width 202 height 31
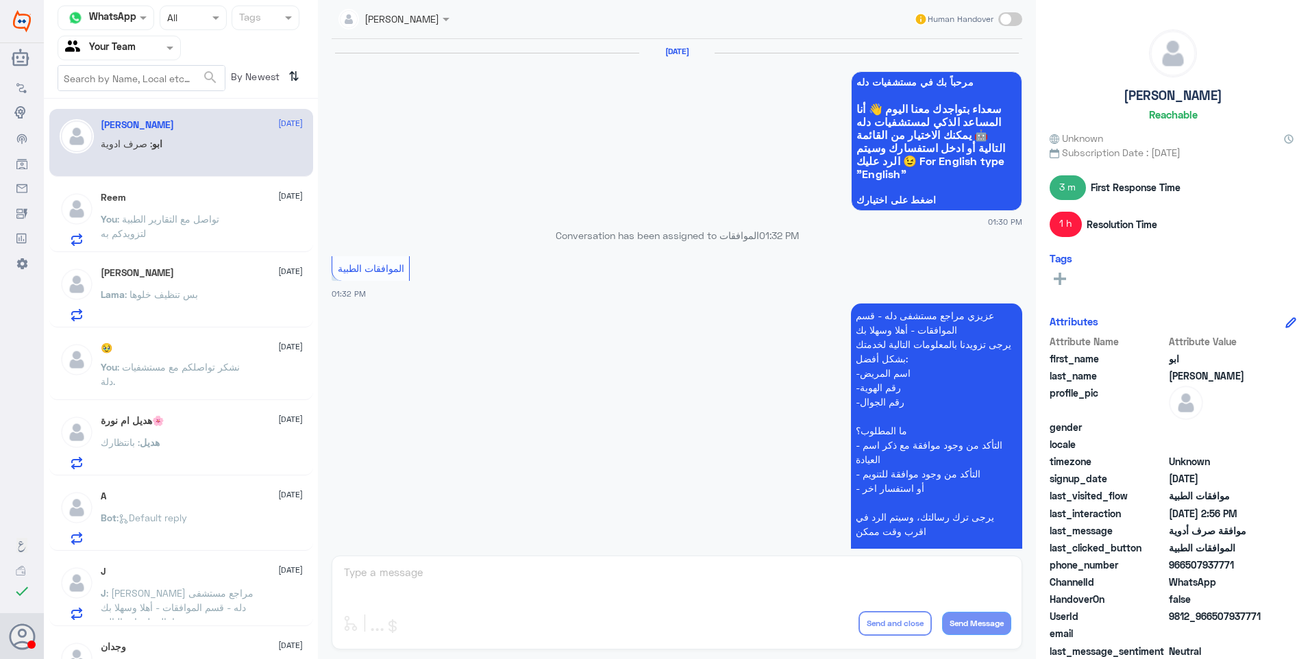
scroll to position [1181, 0]
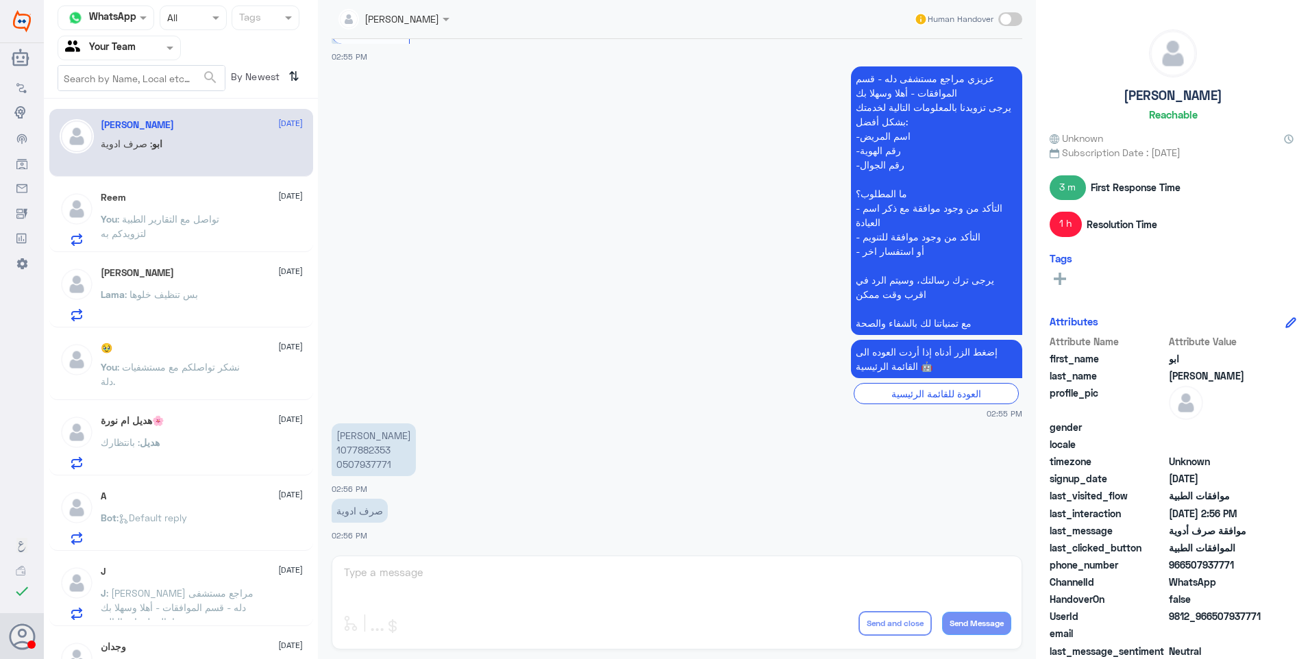
click at [374, 453] on p "[PERSON_NAME] 1077882353 0507937771" at bounding box center [374, 449] width 84 height 53
click at [373, 453] on p "[PERSON_NAME] 1077882353 0507937771" at bounding box center [374, 449] width 84 height 53
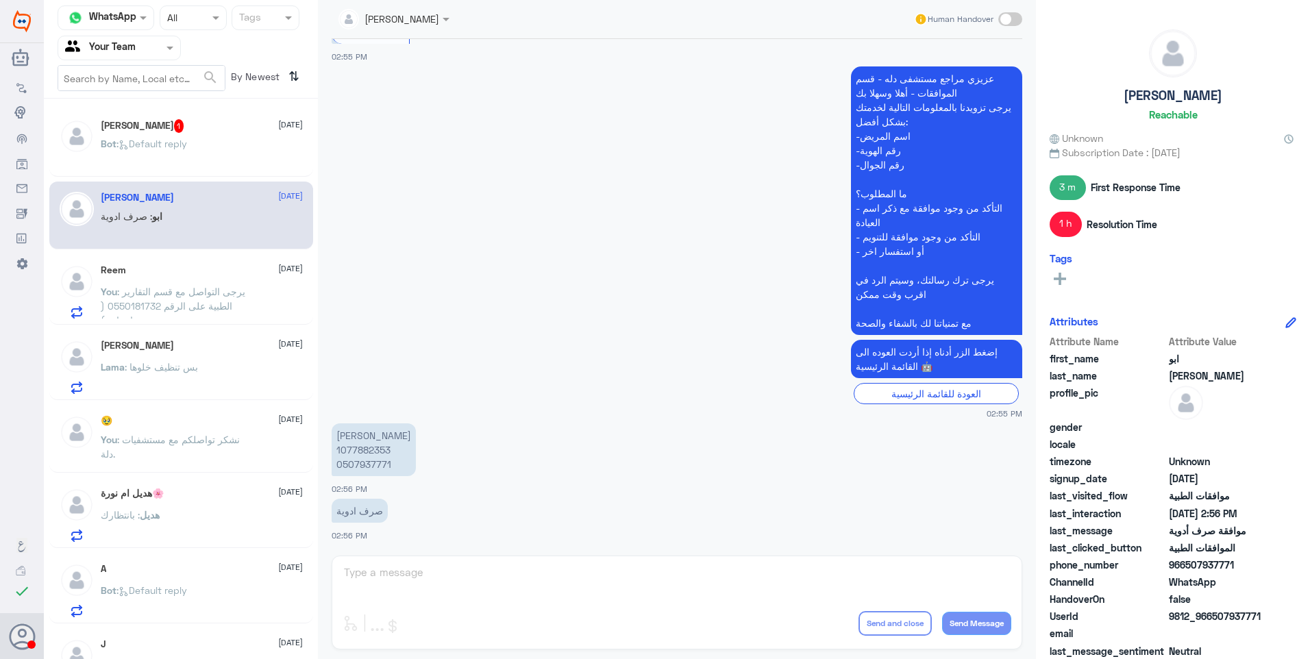
click at [187, 150] on p "Bot : Default reply" at bounding box center [144, 153] width 86 height 34
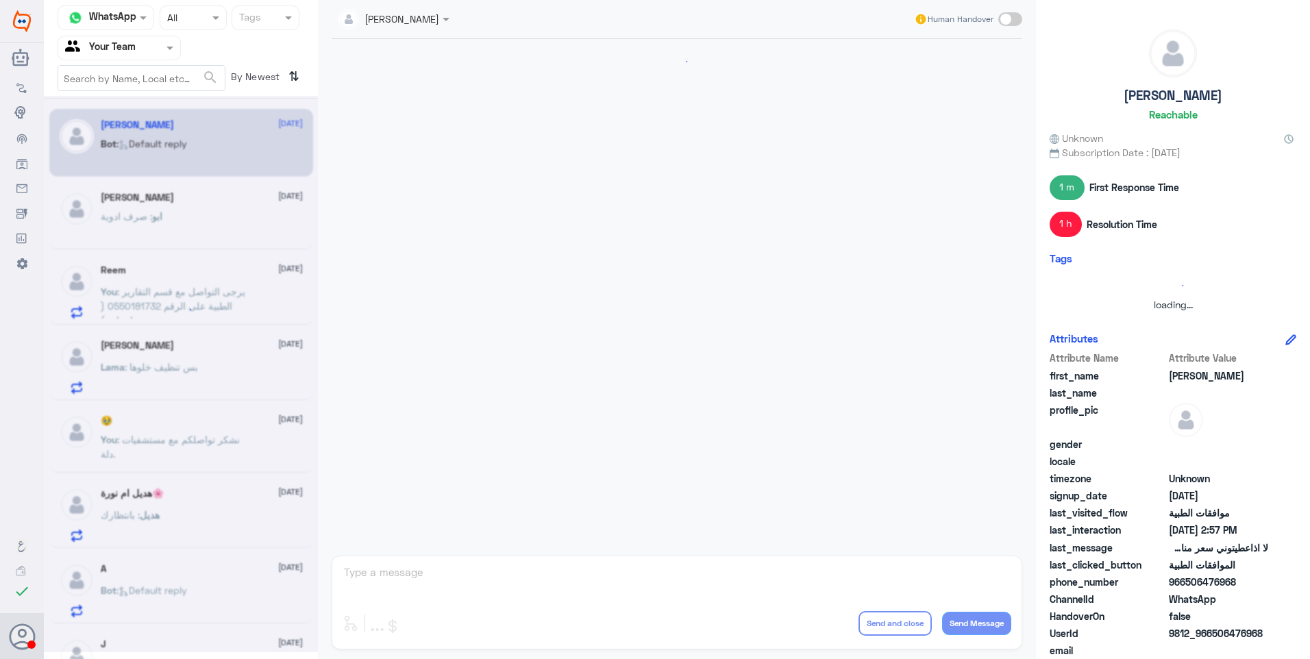
scroll to position [948, 0]
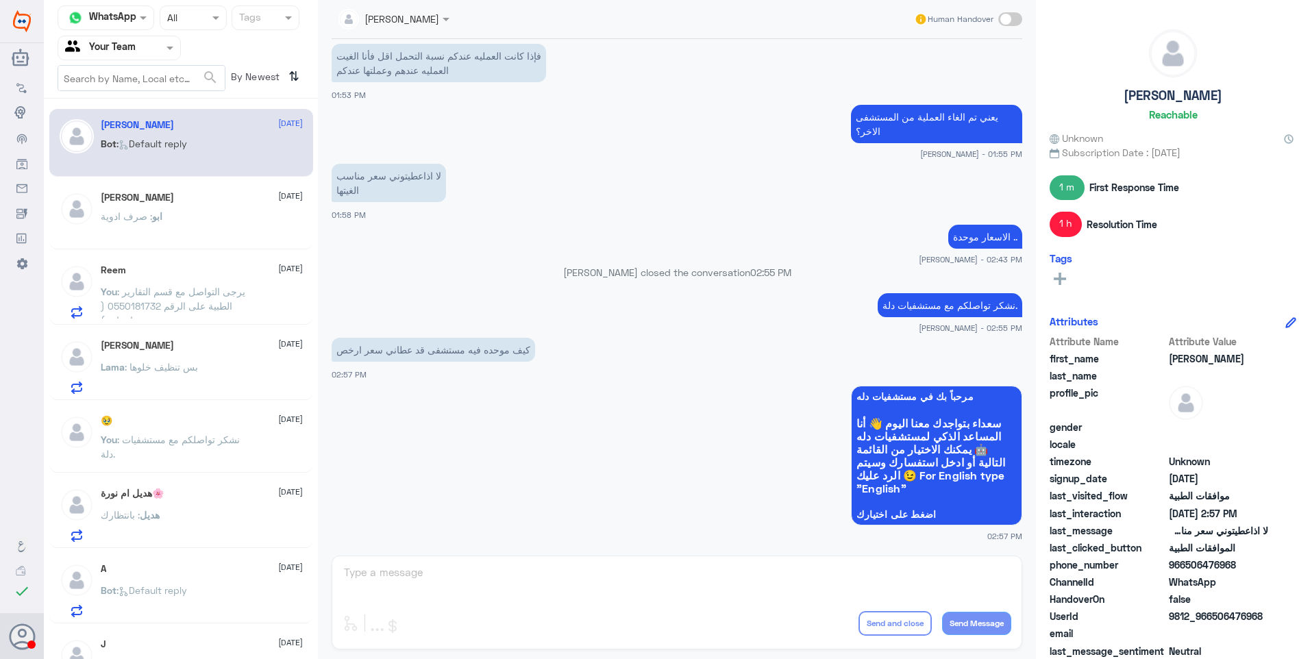
click at [203, 206] on div "[PERSON_NAME] [DATE] ابو : صرف ادوية" at bounding box center [202, 217] width 202 height 51
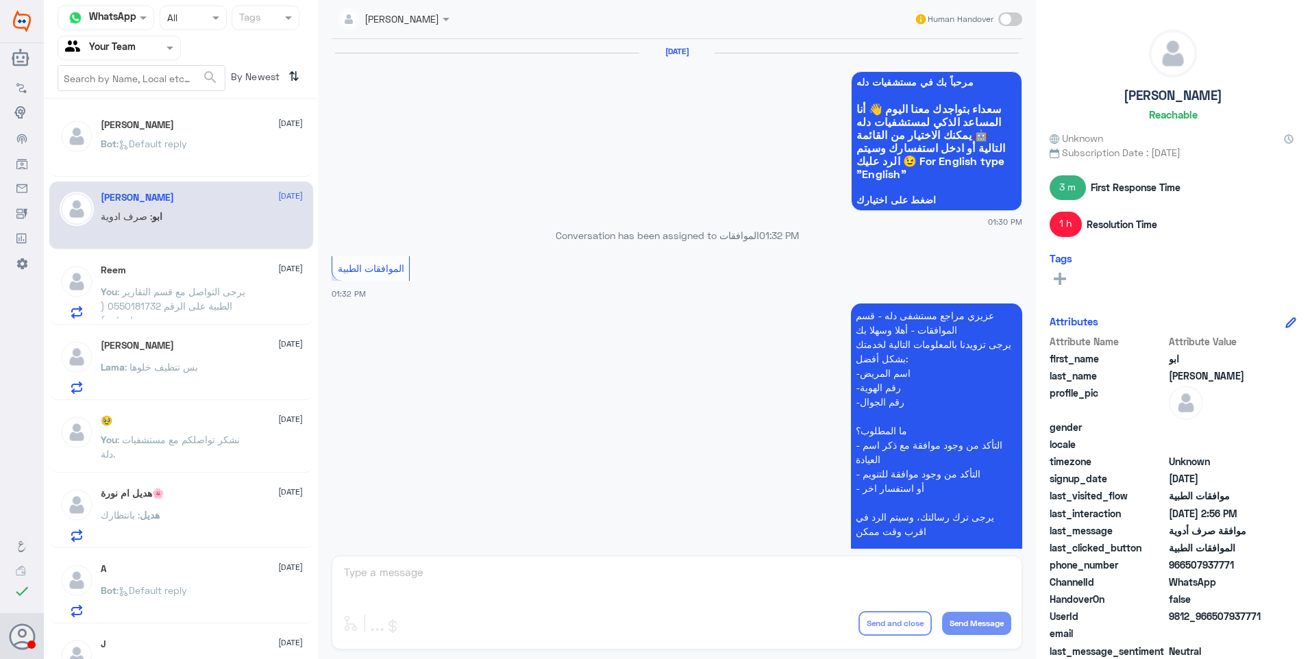
scroll to position [1181, 0]
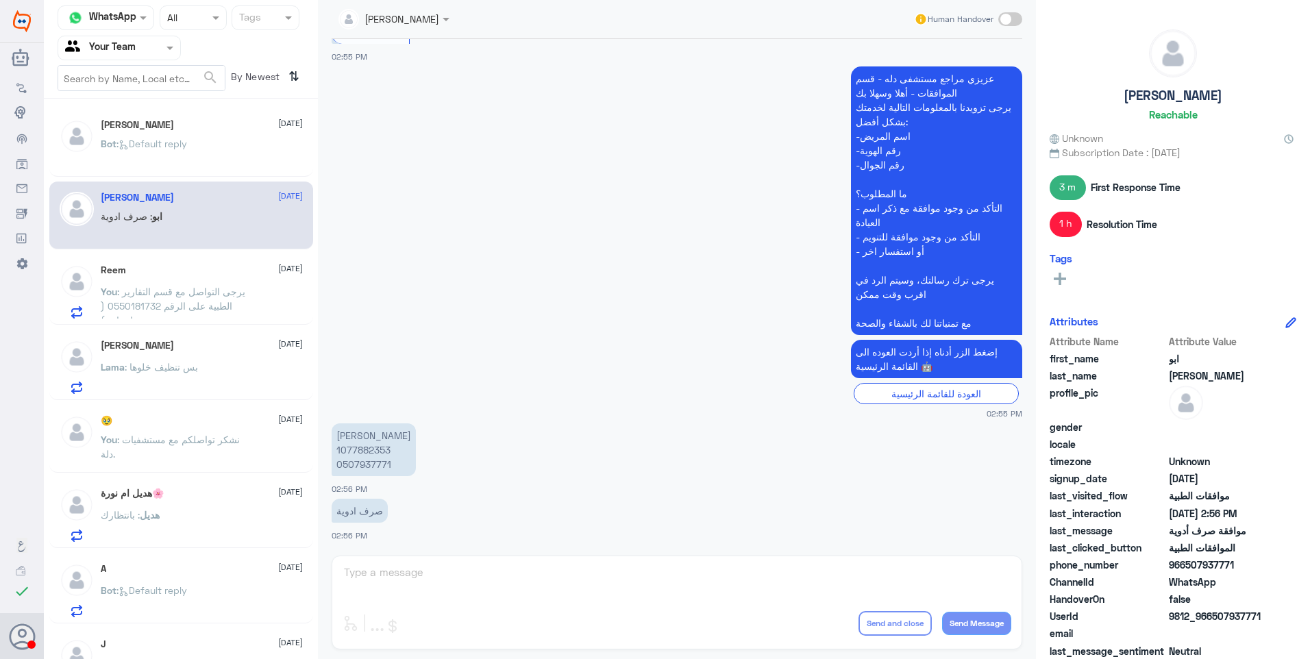
click at [366, 449] on p "[PERSON_NAME] 1077882353 0507937771" at bounding box center [374, 449] width 84 height 53
click at [352, 445] on p "[PERSON_NAME] 1077882353 0507937771" at bounding box center [374, 449] width 84 height 53
click at [166, 150] on p "Bot : Default reply" at bounding box center [144, 153] width 86 height 34
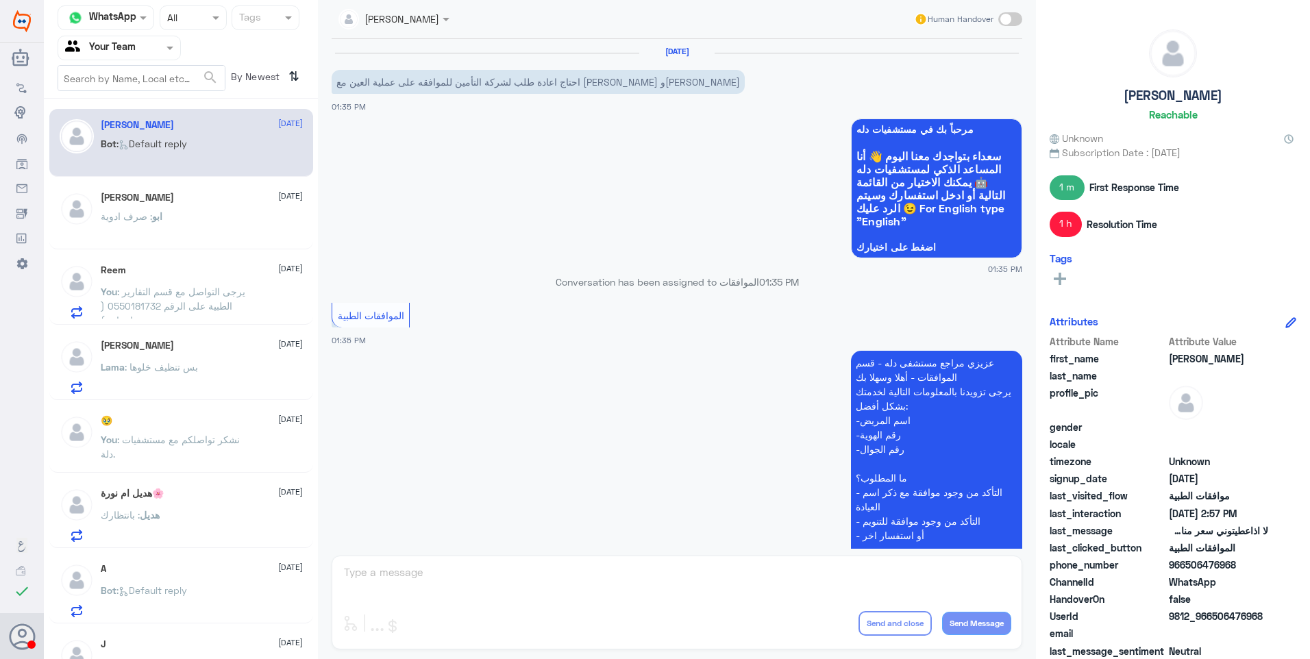
scroll to position [948, 0]
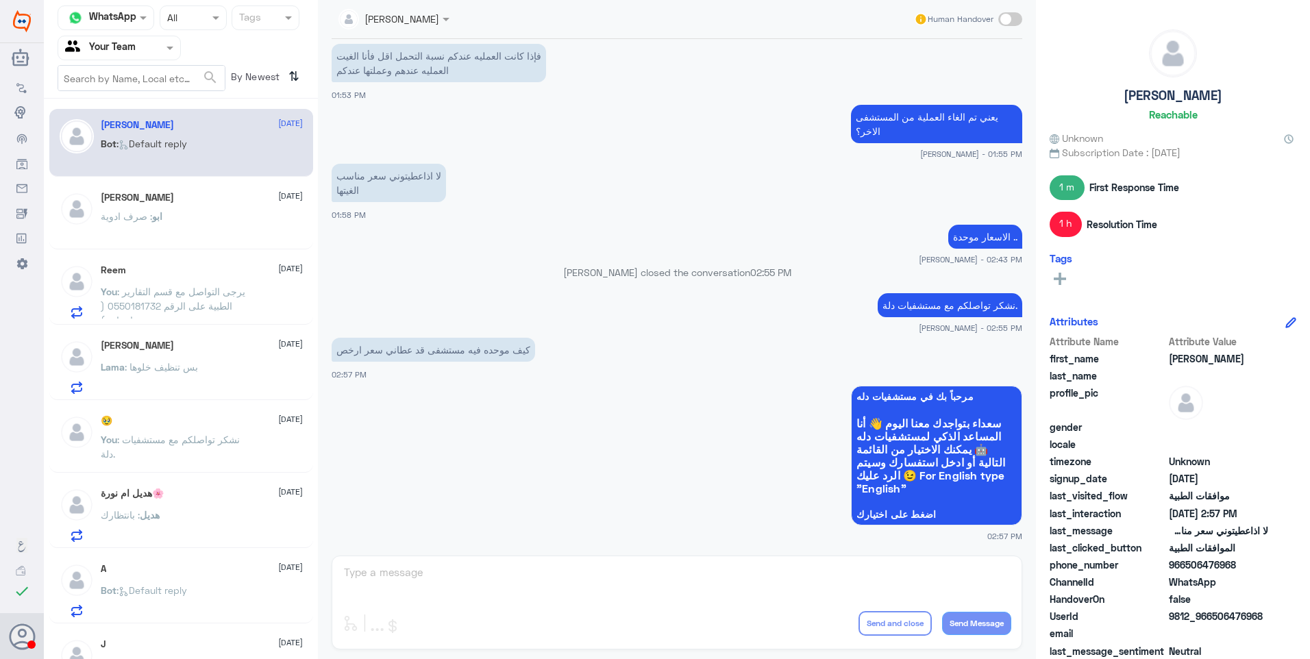
click at [398, 577] on div "Ahlam Alshehri Human Handover [DATE] احتاج اعادة طلب لشركة التأمين للموافقه على…" at bounding box center [677, 331] width 718 height 663
click at [1019, 19] on span at bounding box center [1010, 19] width 24 height 14
click at [0, 0] on input "checkbox" at bounding box center [0, 0] width 0 height 0
drag, startPoint x: 520, startPoint y: 545, endPoint x: 519, endPoint y: 559, distance: 13.8
click at [520, 551] on div "Ahlam Alshehri Human Handover [DATE] احتاج اعادة طلب لشركة التأمين للموافقه على…" at bounding box center [677, 331] width 718 height 663
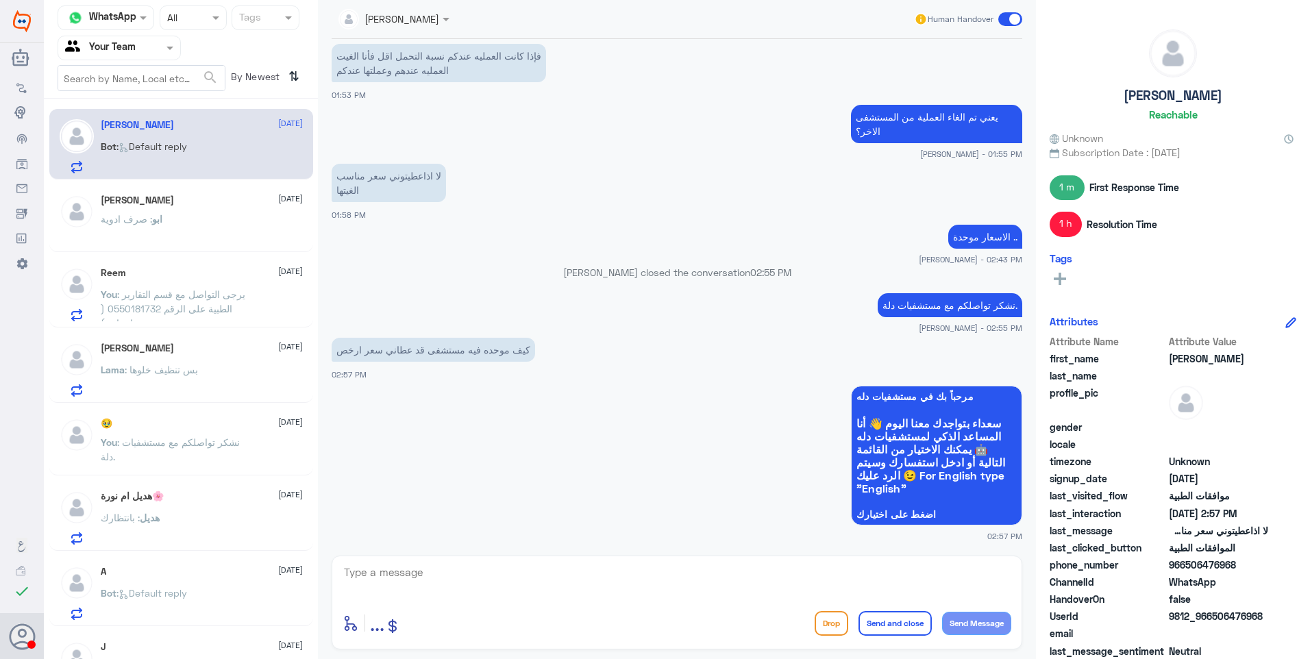
click at [518, 569] on textarea at bounding box center [676, 580] width 669 height 34
type textarea "h"
type textarea "ا"
type textarea "موحدة في [GEOGRAPHIC_DATA] غير قابلة للخصم"
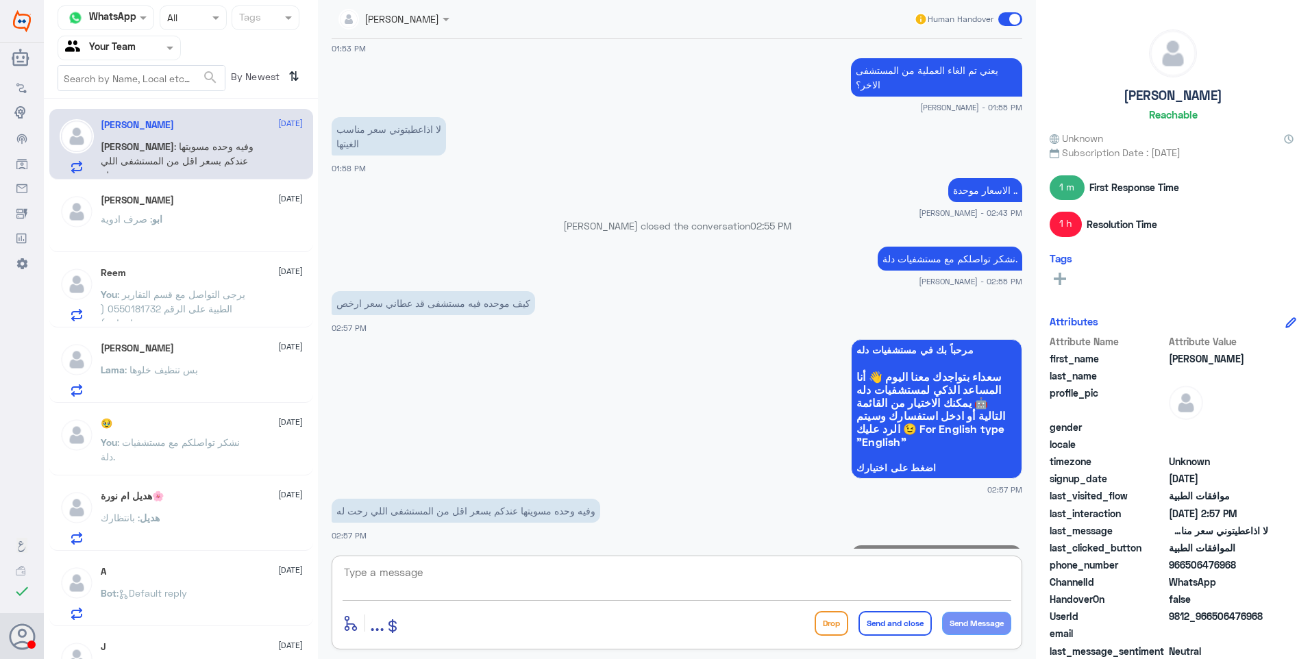
scroll to position [1053, 0]
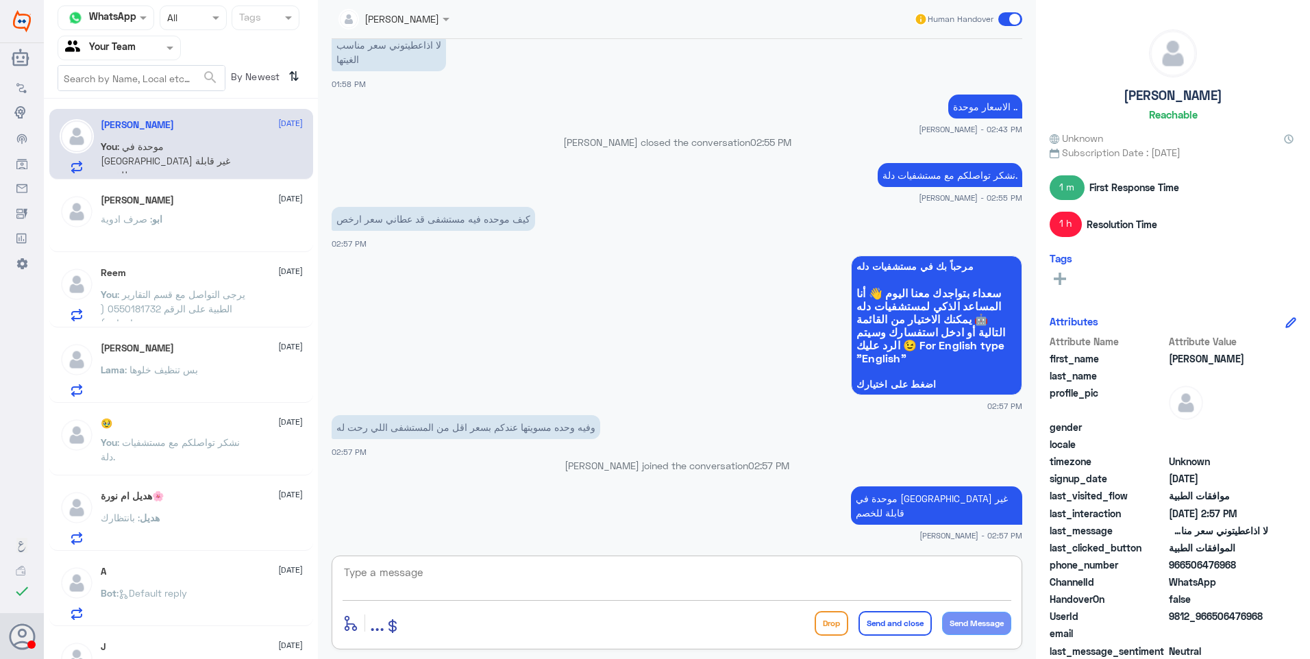
type textarea "ا"
type textarea "الاسعار موحدة غير قابلة للخصم لكنها تتفاوت من شركة تأمين لاخرى"
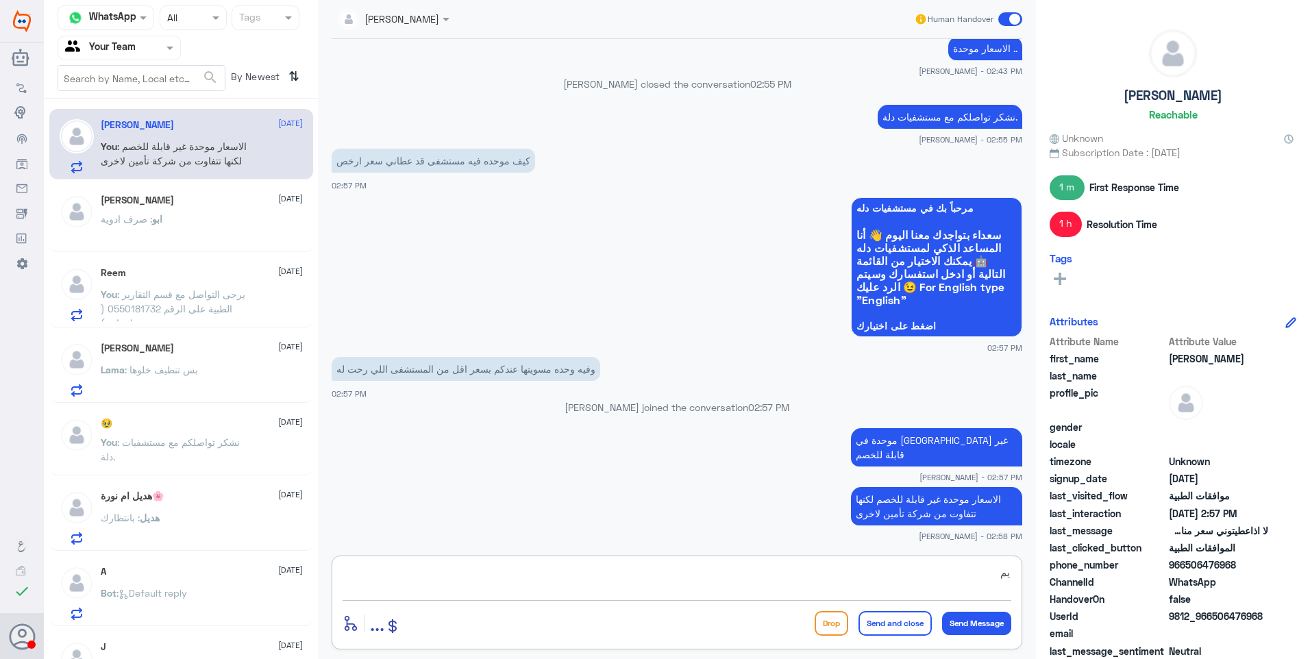
type textarea "ي"
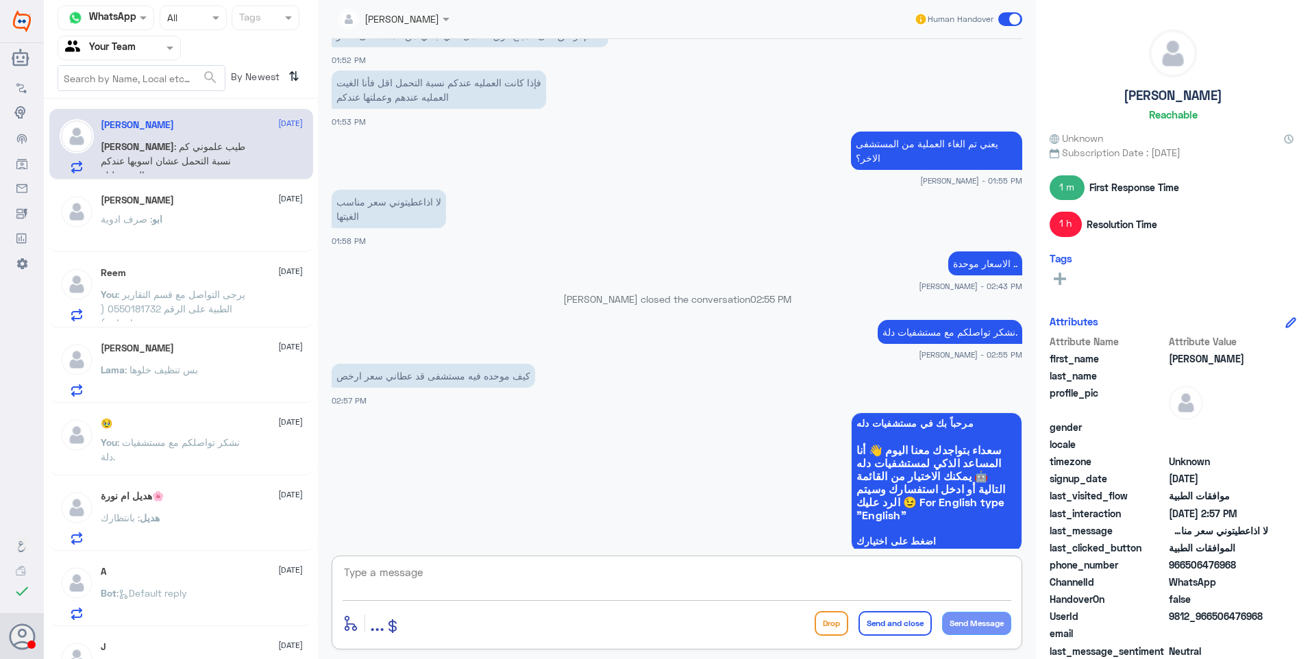
scroll to position [1158, 0]
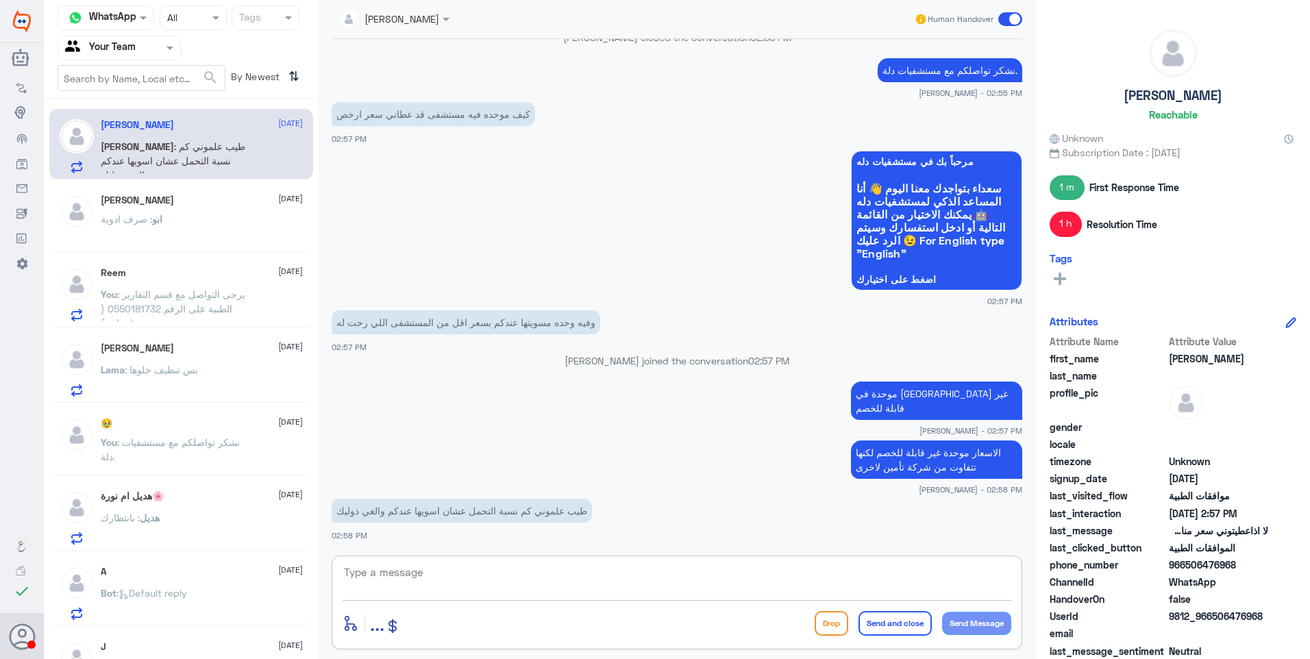
click at [389, 579] on textarea at bounding box center [676, 580] width 669 height 34
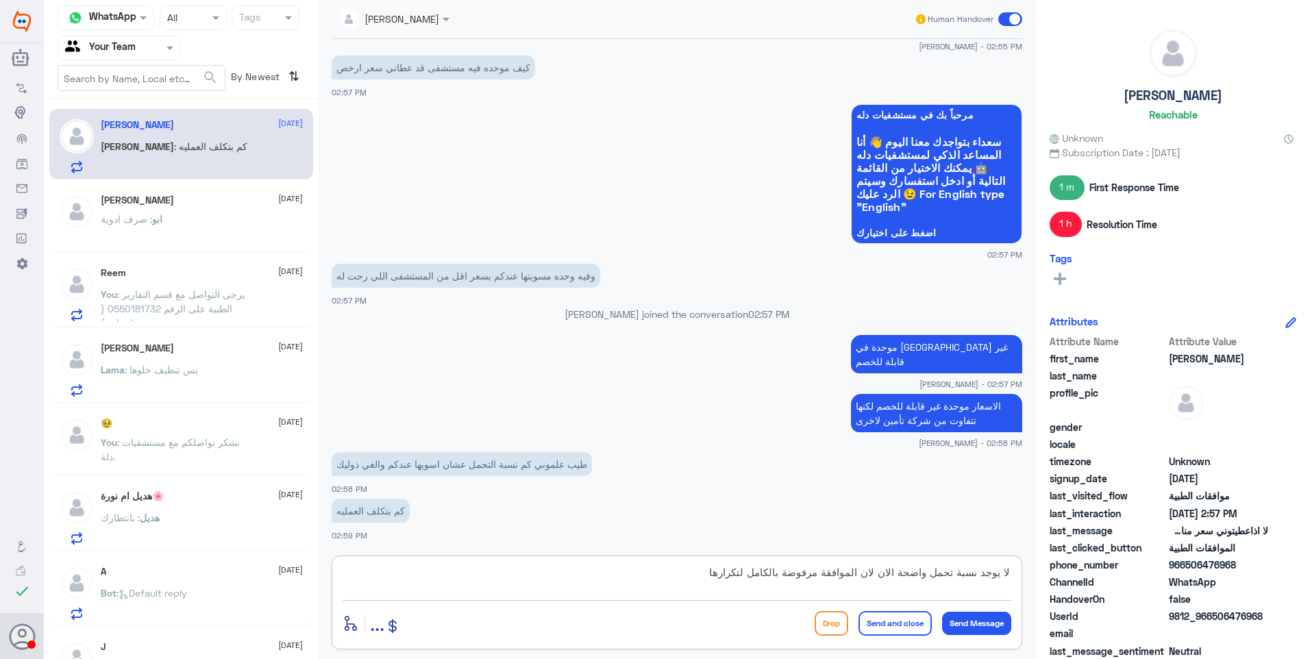
type textarea "لا يوجد نسبة تحمل واضحة الان لان الموافقة مرفوضة بالكامل لتكرارها"
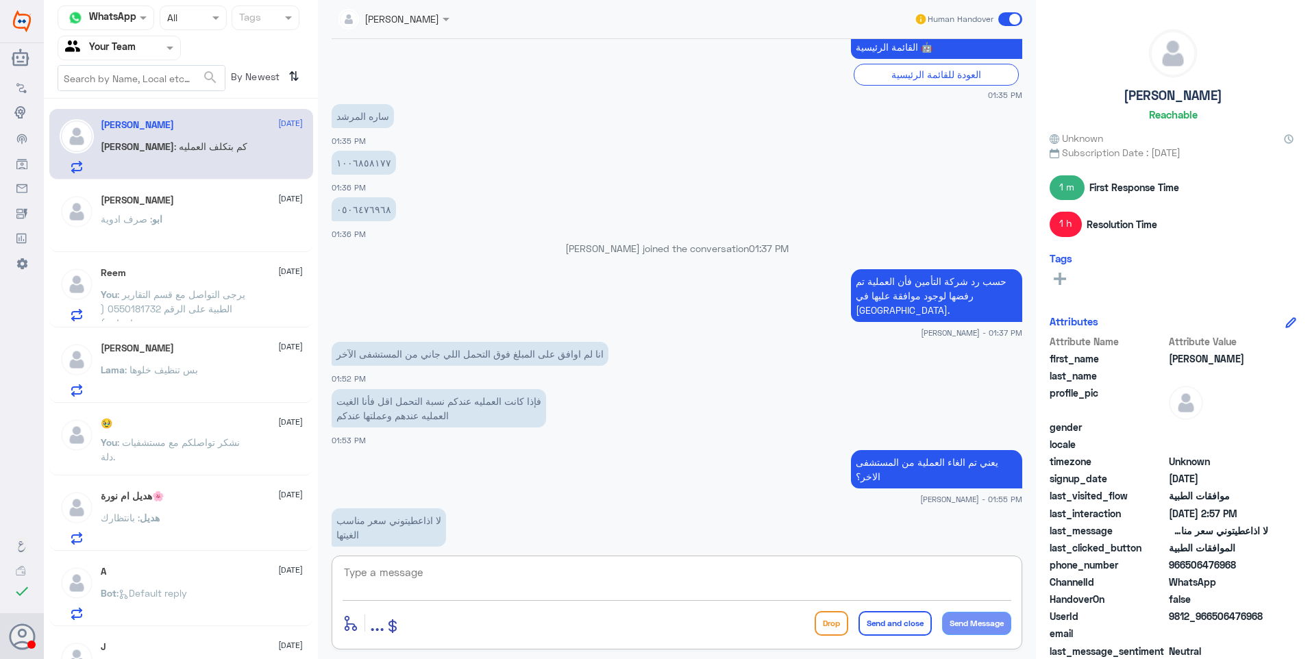
scroll to position [1263, 0]
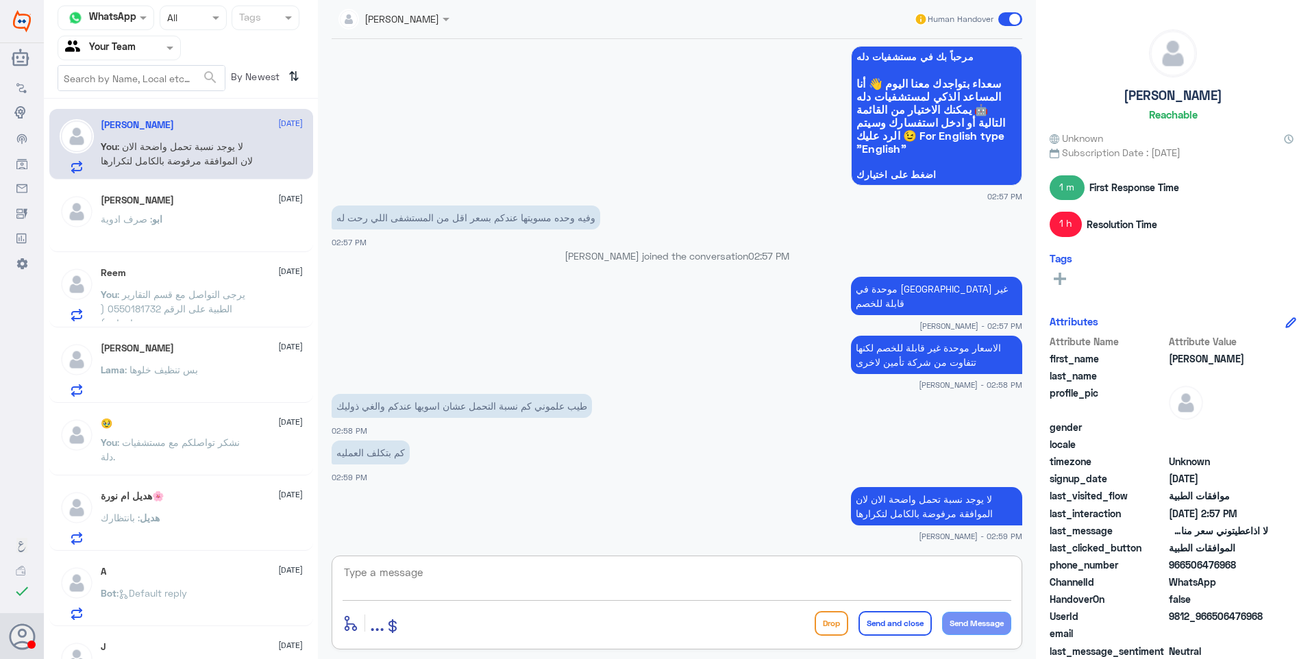
click at [435, 588] on textarea at bounding box center [676, 580] width 669 height 34
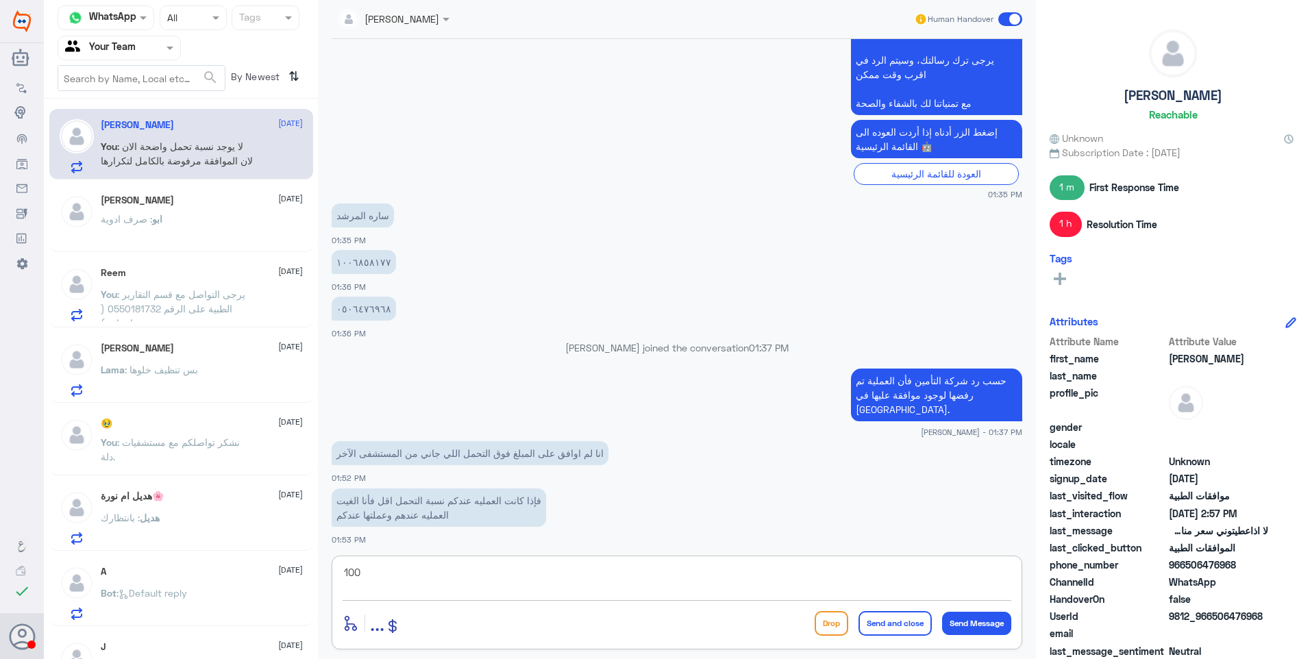
scroll to position [441, 0]
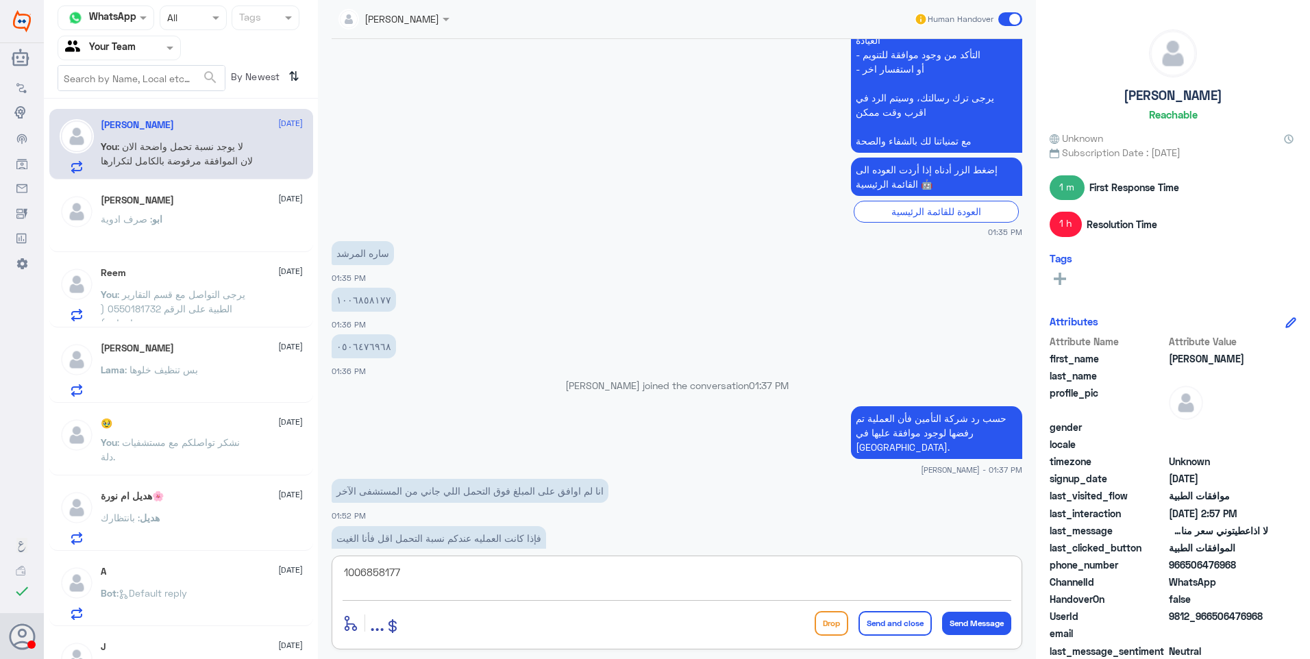
drag, startPoint x: 293, startPoint y: 558, endPoint x: 266, endPoint y: 557, distance: 26.7
click at [266, 557] on div "Channel WhatsApp Status × All Tags Agent Filter Your Team search By Newest ⇅ [P…" at bounding box center [677, 331] width 1266 height 663
type textarea "1006858177"
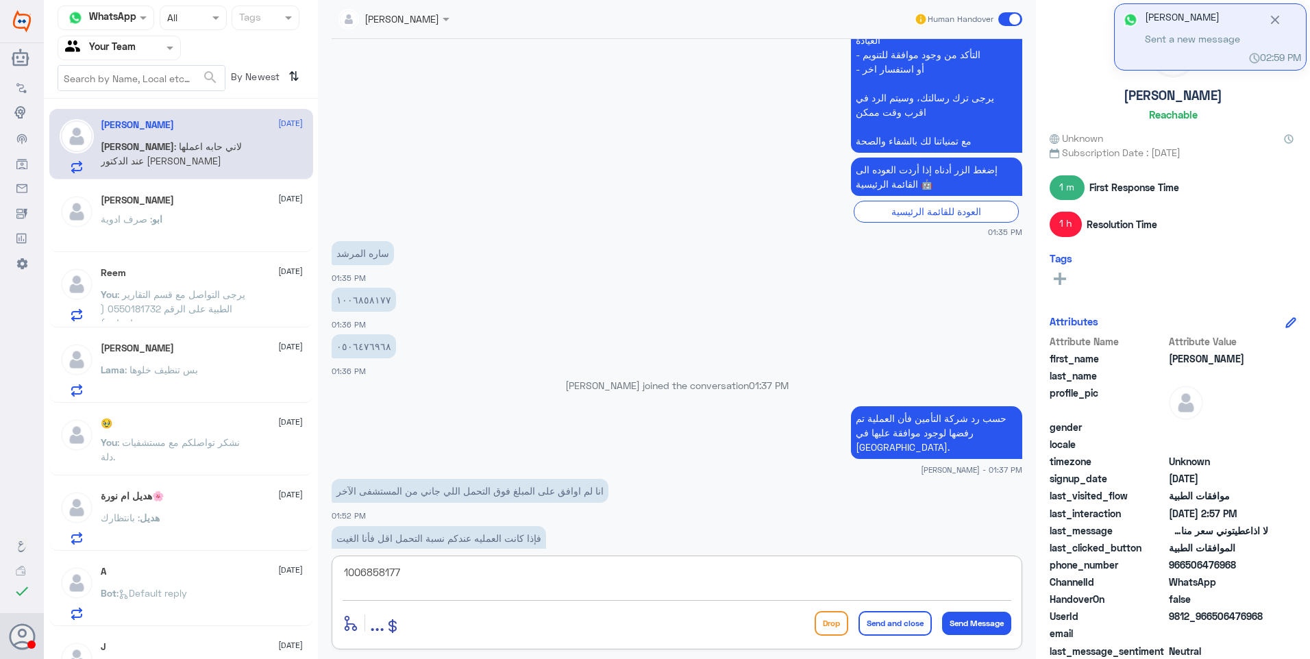
scroll to position [1310, 0]
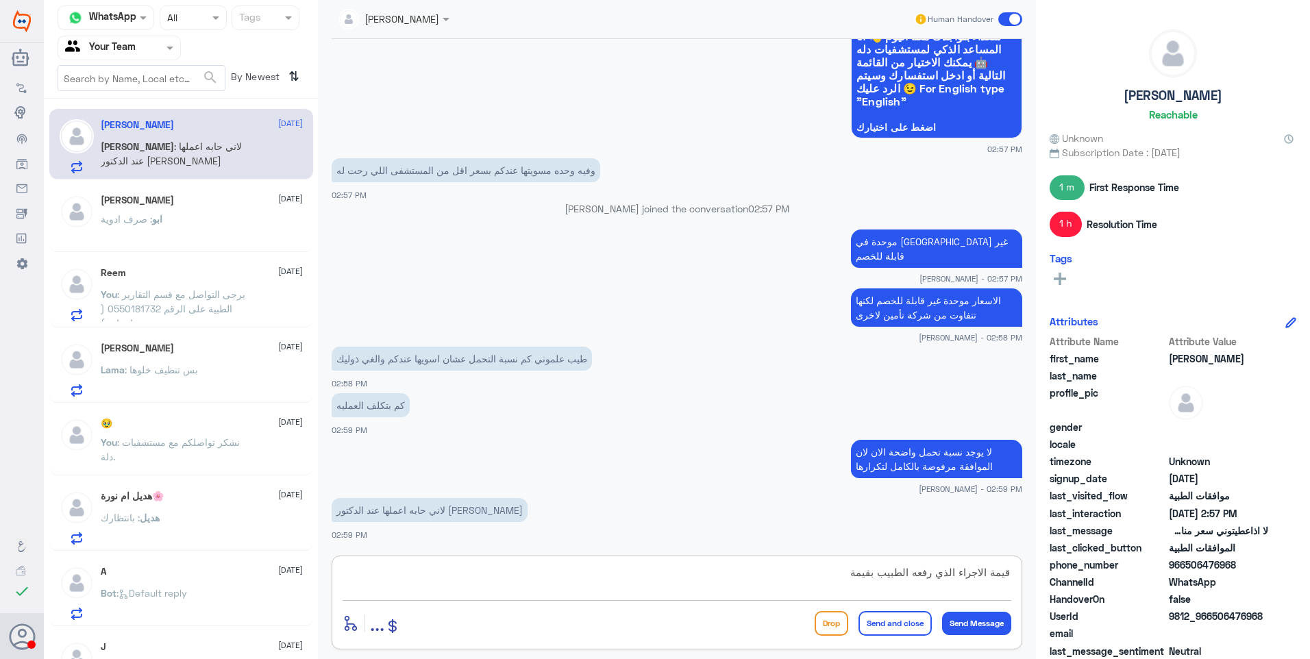
paste textarea "19,290"
type textarea "قيمة الاجراء الذي رفعه الطبيب بقيمة 19,290 ريال"
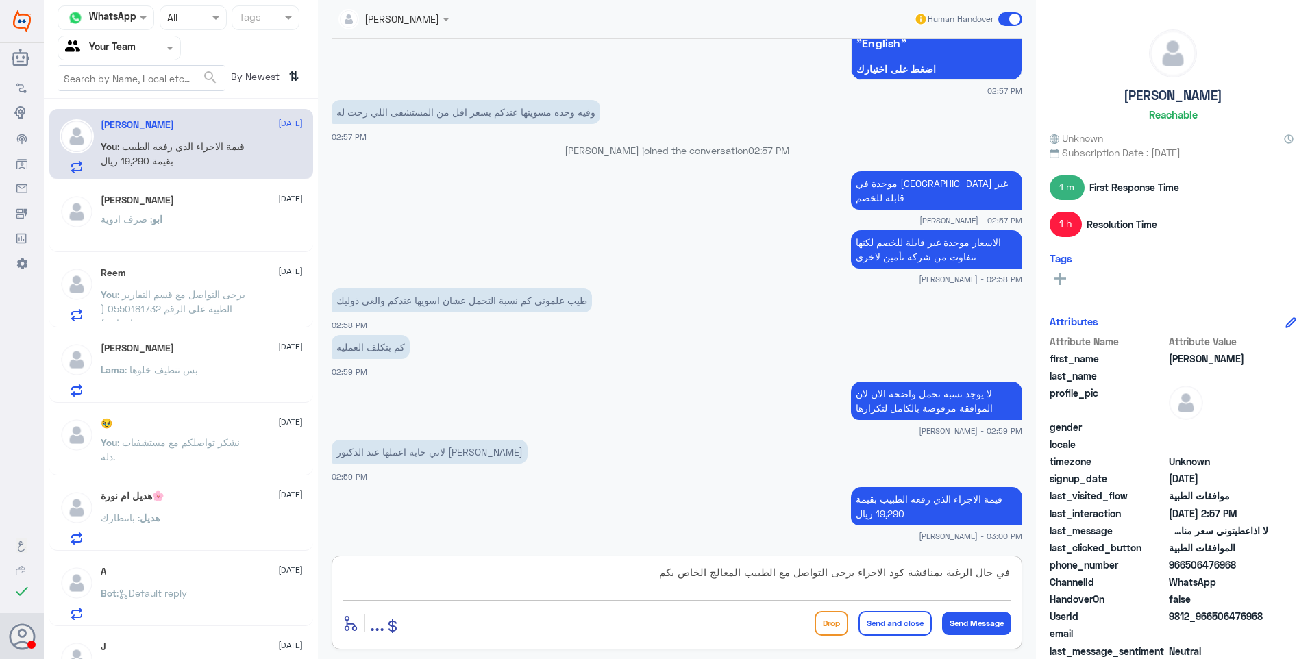
type textarea "في حال الرغبة بمناقشة كود الاجراء يرجى التواصل مع الطبيب المعالج الخاص بكم"
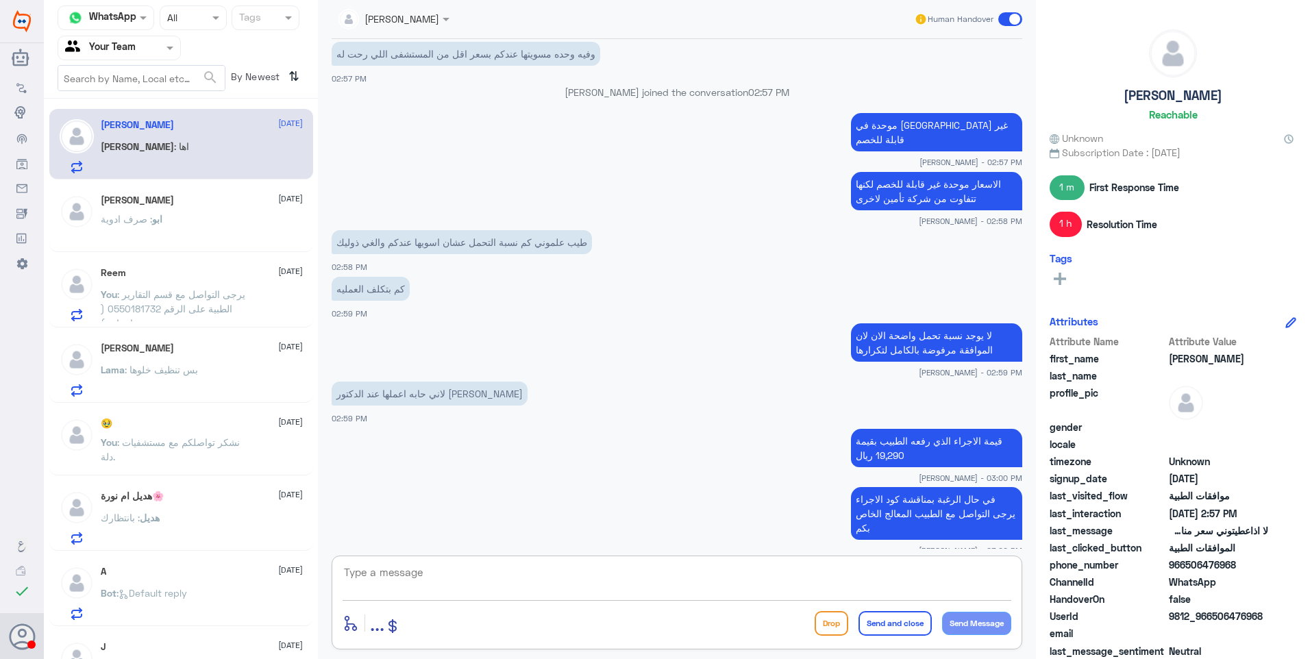
scroll to position [1473, 0]
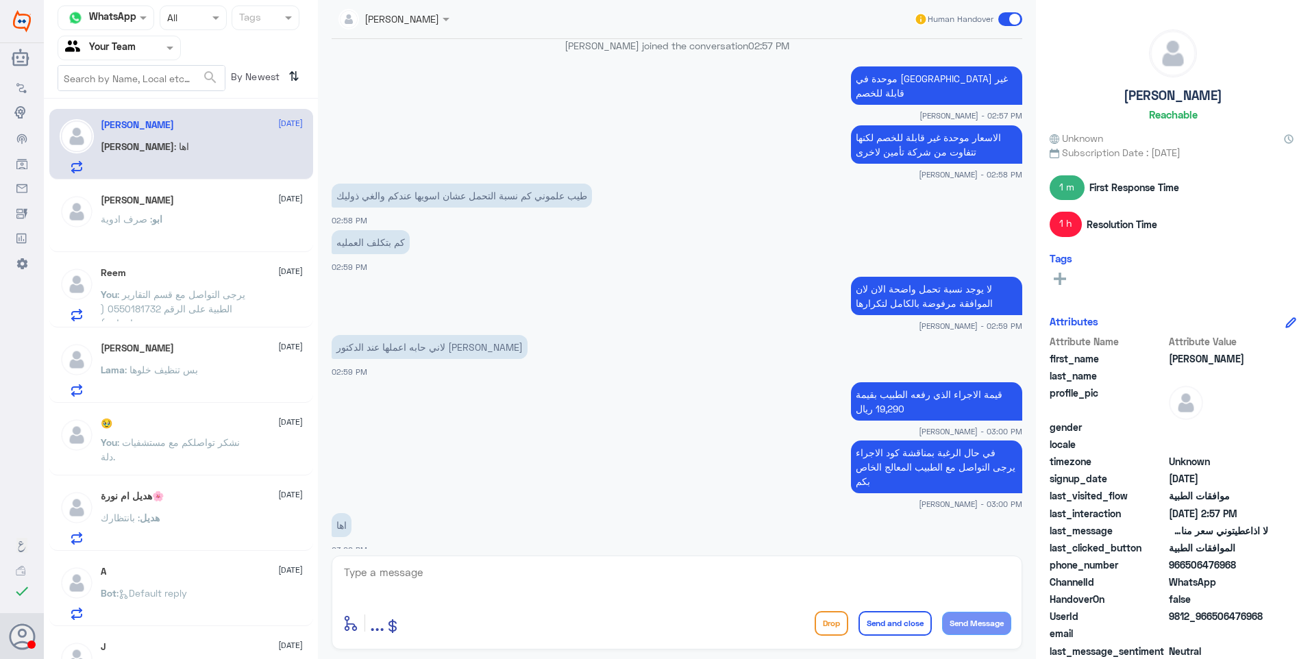
click at [179, 223] on div "ابو : صرف ادوية" at bounding box center [202, 230] width 202 height 31
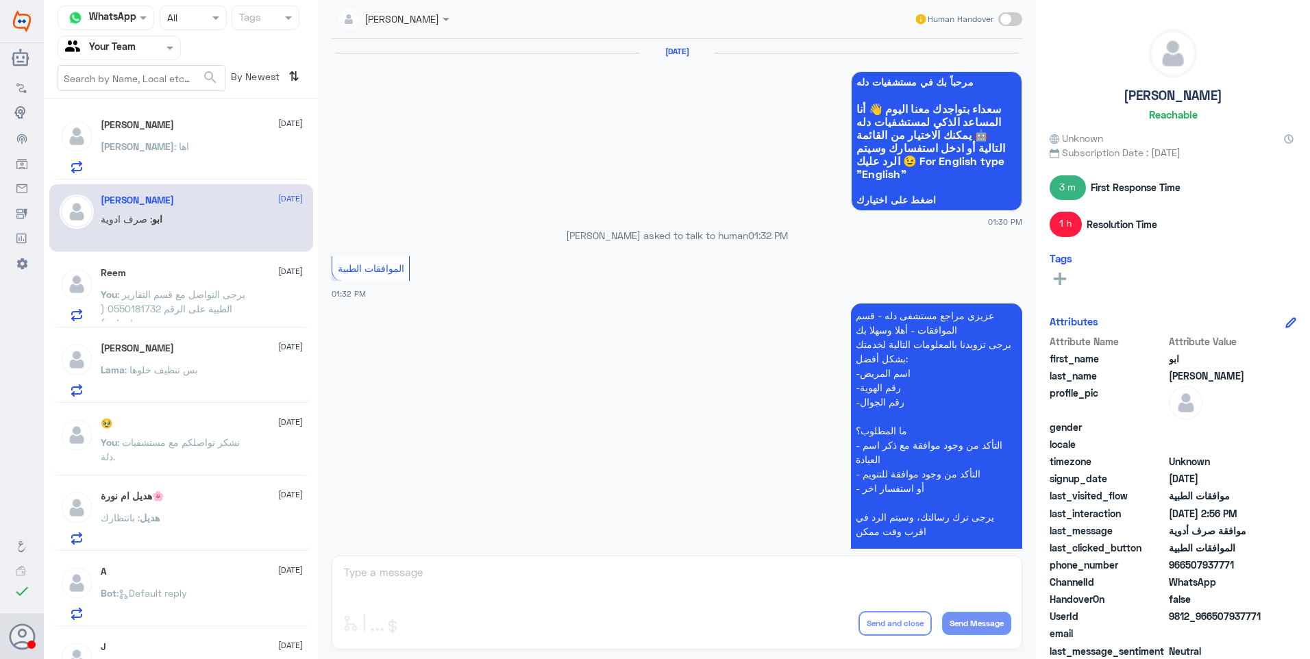
scroll to position [1181, 0]
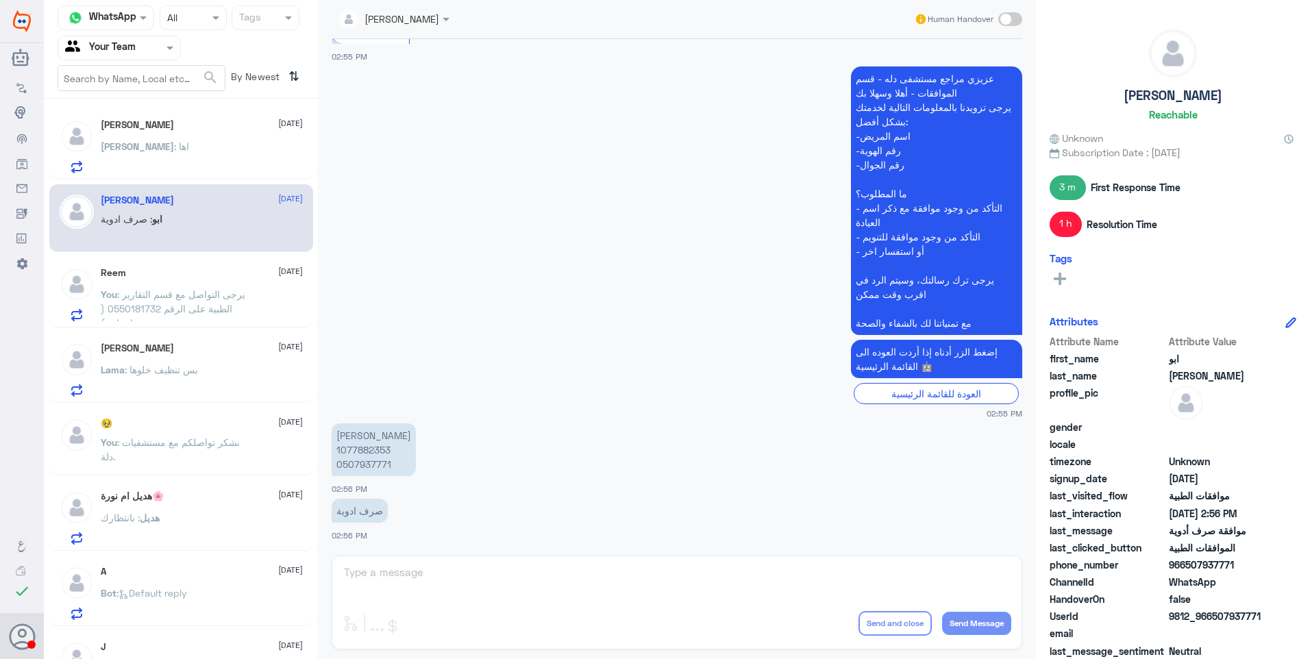
click at [373, 451] on p "[PERSON_NAME] 1077882353 0507937771" at bounding box center [374, 449] width 84 height 53
drag, startPoint x: 398, startPoint y: 526, endPoint x: 417, endPoint y: 475, distance: 54.8
click at [399, 529] on div "صرف ادوية 02:56 PM" at bounding box center [677, 518] width 690 height 47
drag, startPoint x: 434, startPoint y: 569, endPoint x: 462, endPoint y: 567, distance: 27.5
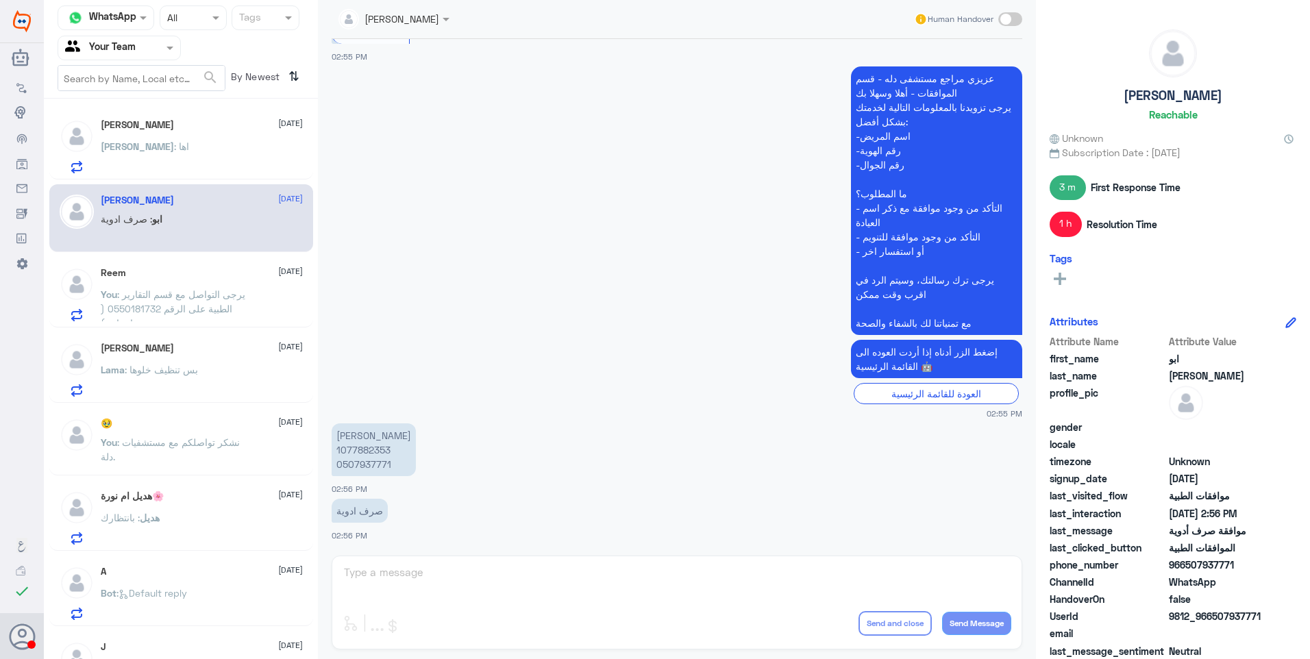
click at [436, 571] on div "Ahlam Alshehri Human Handover [DATE] مرحباً بك في مستشفيات دله سعداء بتواجدك مع…" at bounding box center [677, 331] width 718 height 663
click at [1009, 20] on span at bounding box center [1010, 19] width 24 height 14
click at [0, 0] on input "checkbox" at bounding box center [0, 0] width 0 height 0
click at [378, 573] on textarea at bounding box center [676, 580] width 669 height 34
type textarea "k"
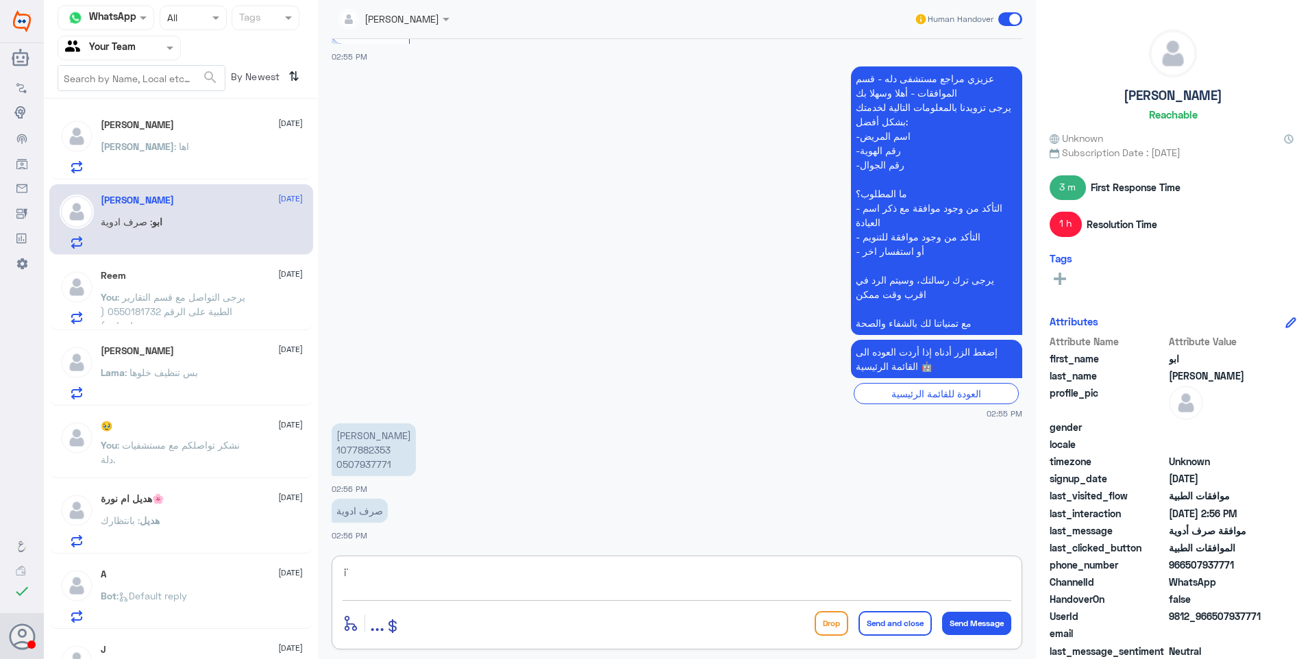
type textarea "i"
type textarea "هذا الواتساب خاص بموافقات دلة النخيل فقط"
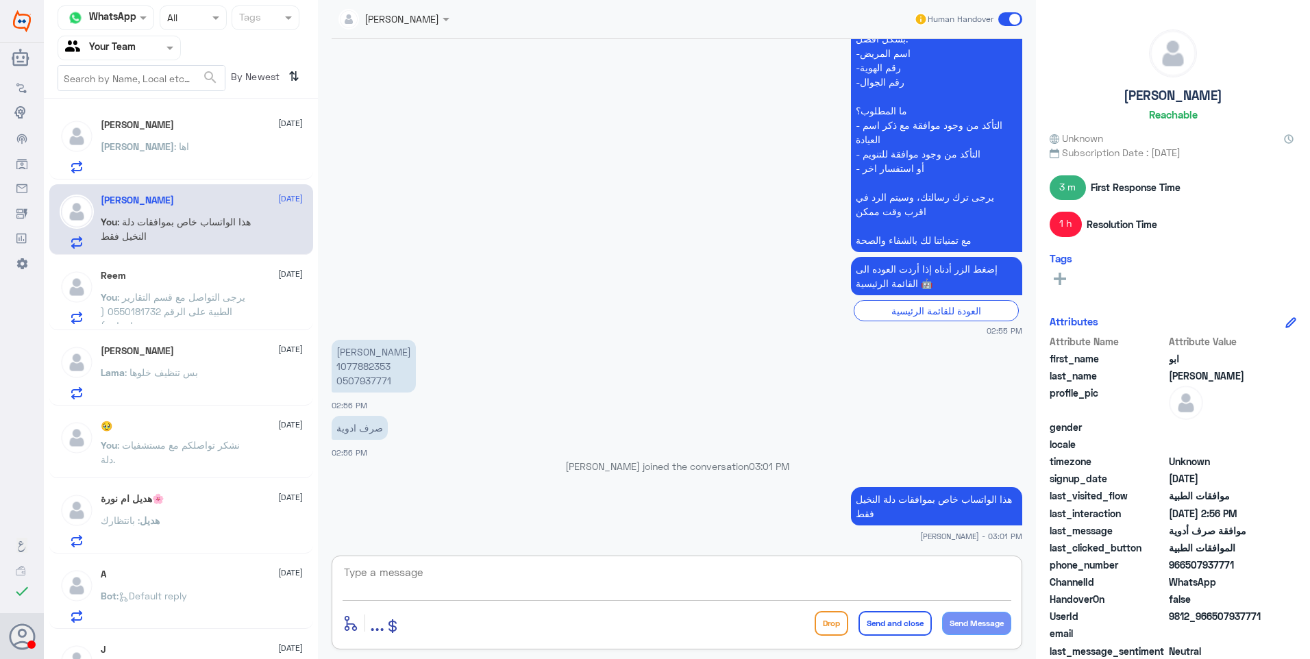
paste textarea "للتواصل مع دلة نمار يرجى التواصل من خلال الارقام الاتية: 0112995104 0546022896"
type textarea "للتواصل مع دلة نمار يرجى التواصل من خلال الارقام الاتية: 0112995104 0546022896"
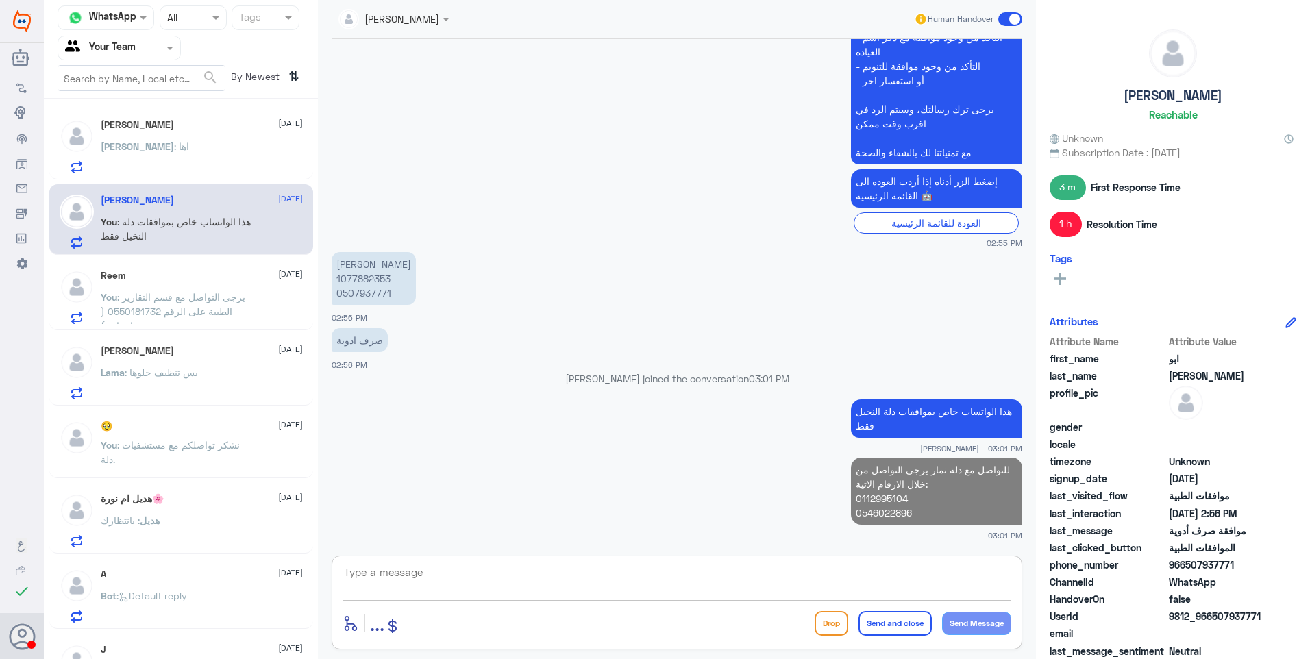
paste textarea "نشكر تواصلكم مع مستشفيات دلة."
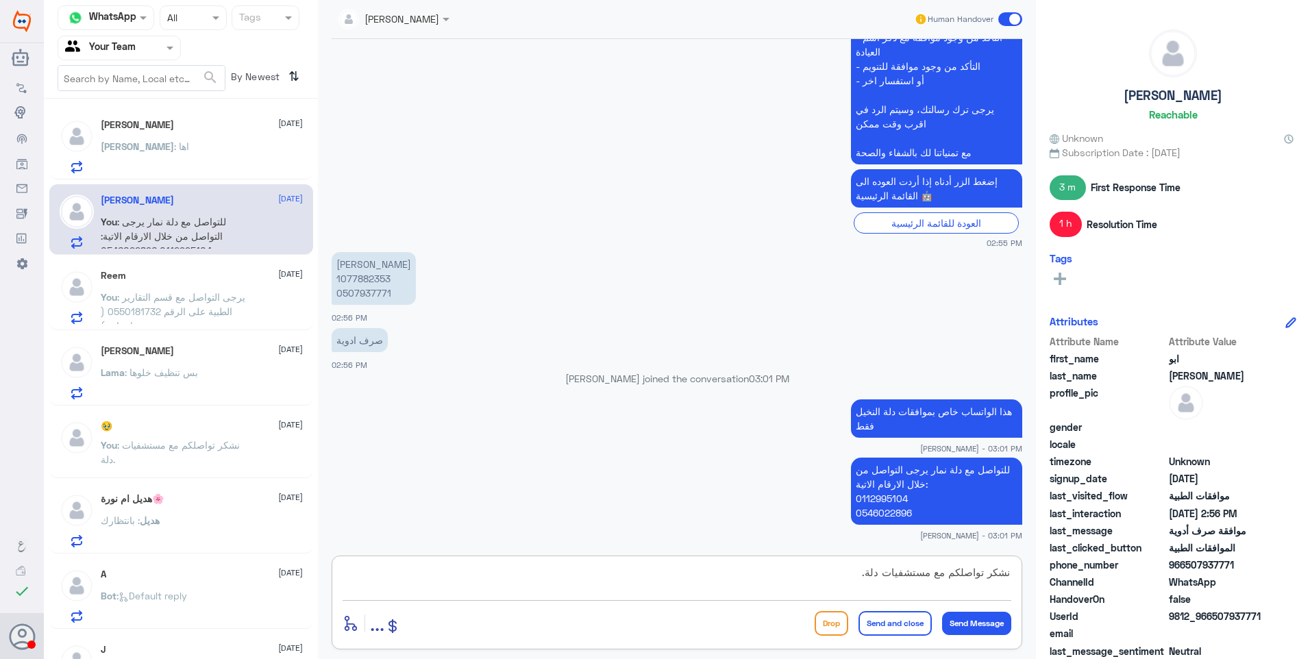
type textarea "نشكر تواصلكم مع مستشفيات دلة."
click at [878, 634] on button "Send and close" at bounding box center [894, 623] width 73 height 25
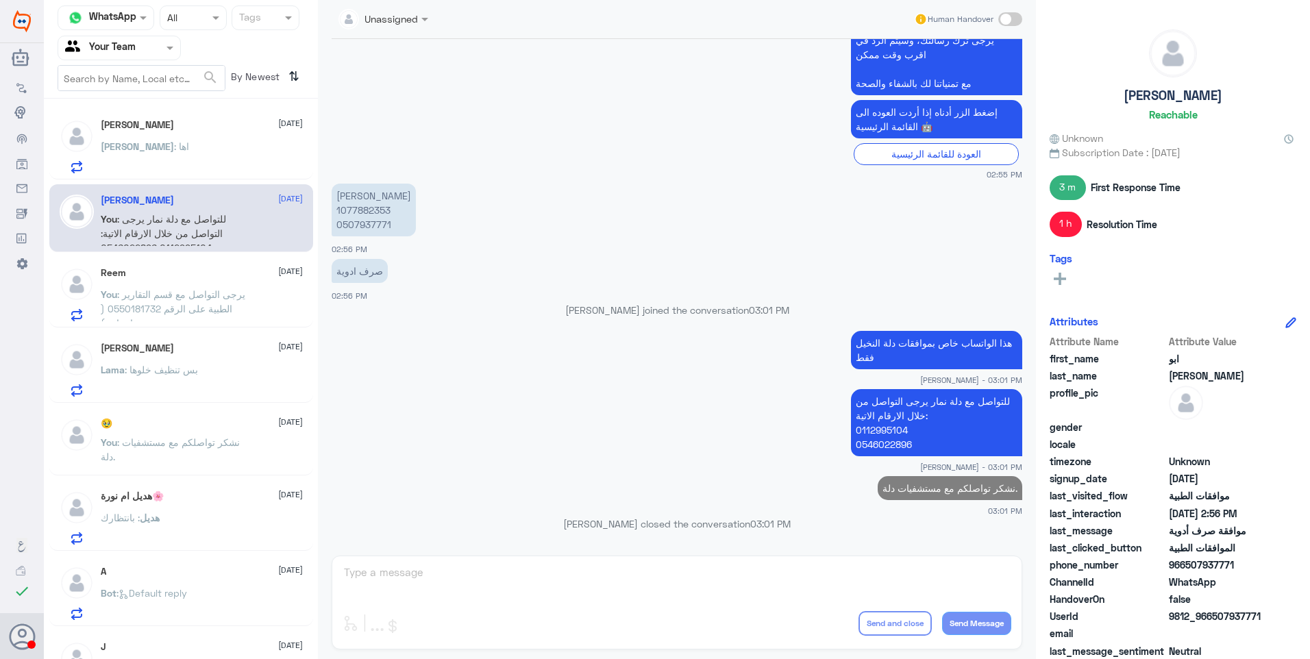
click at [134, 156] on p "[PERSON_NAME] : اها" at bounding box center [145, 156] width 88 height 34
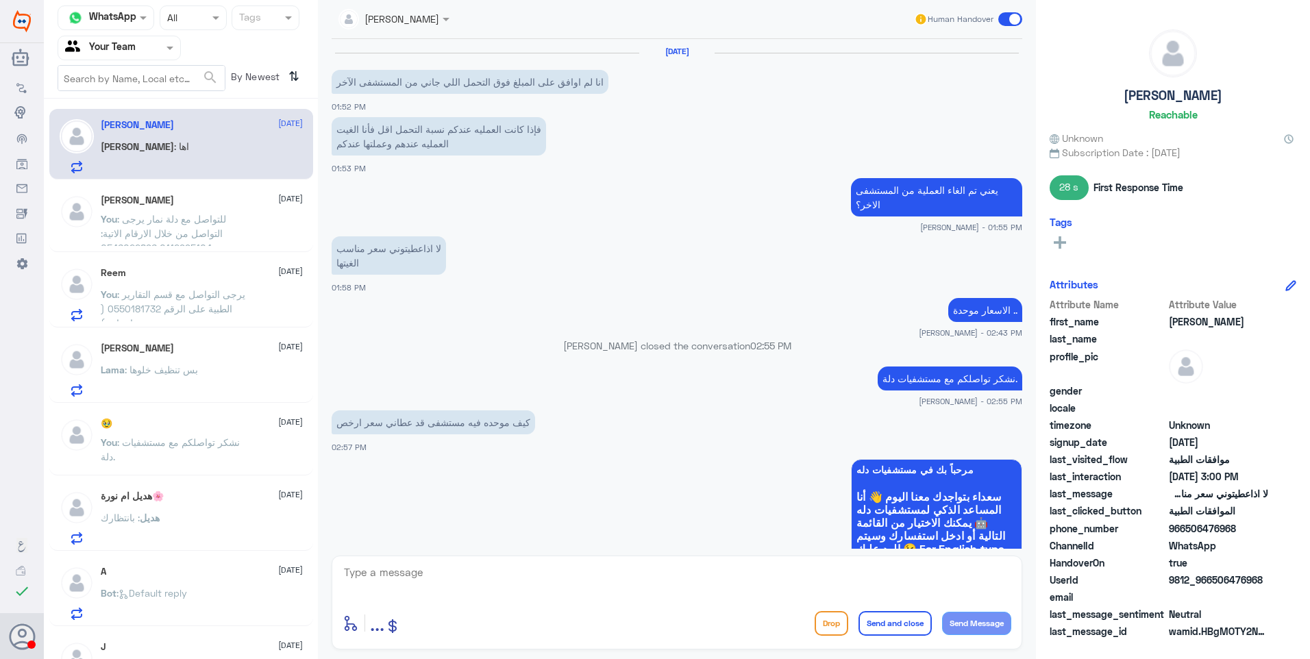
scroll to position [624, 0]
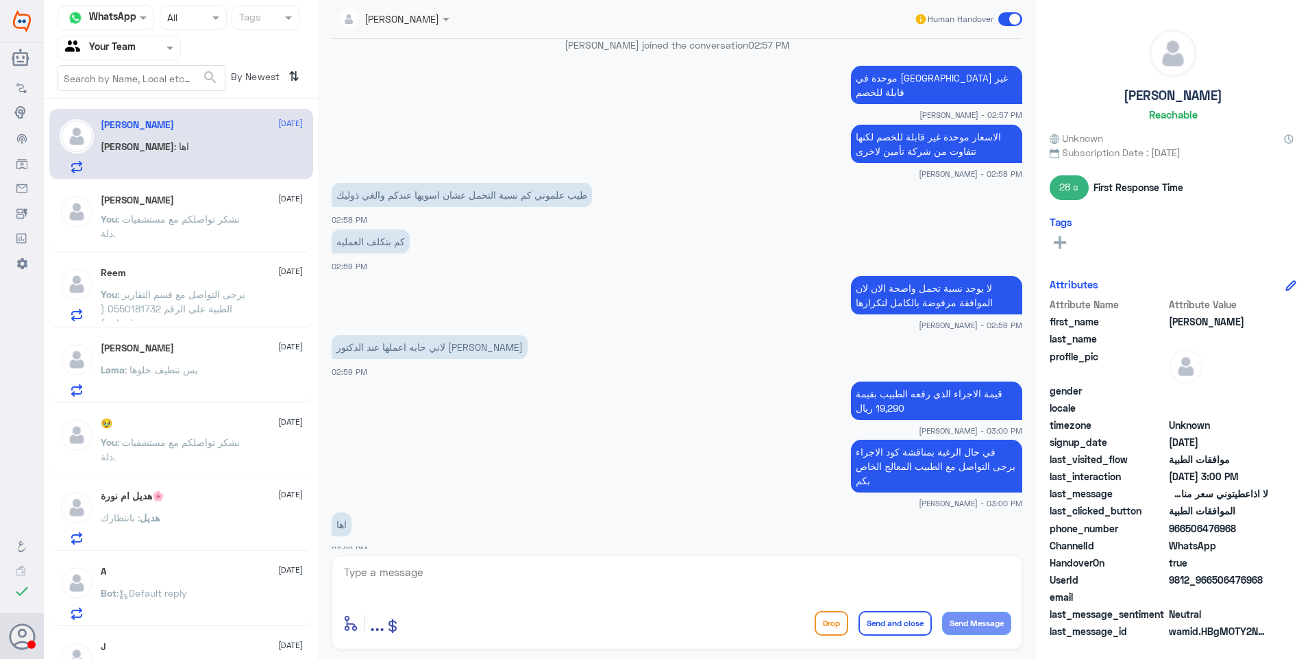
click at [200, 290] on span ": يرجى التواصل مع قسم التقارير الطبية على الرقم 0550181732 ( واتساب )" at bounding box center [173, 308] width 145 height 40
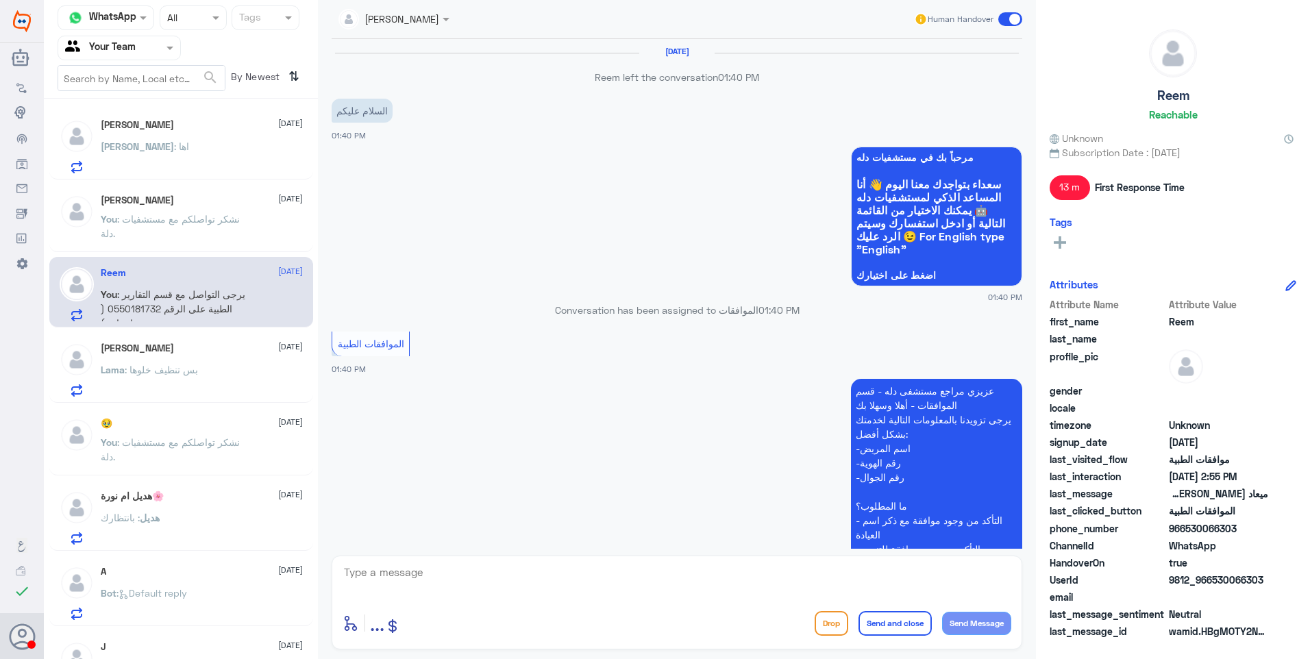
scroll to position [843, 0]
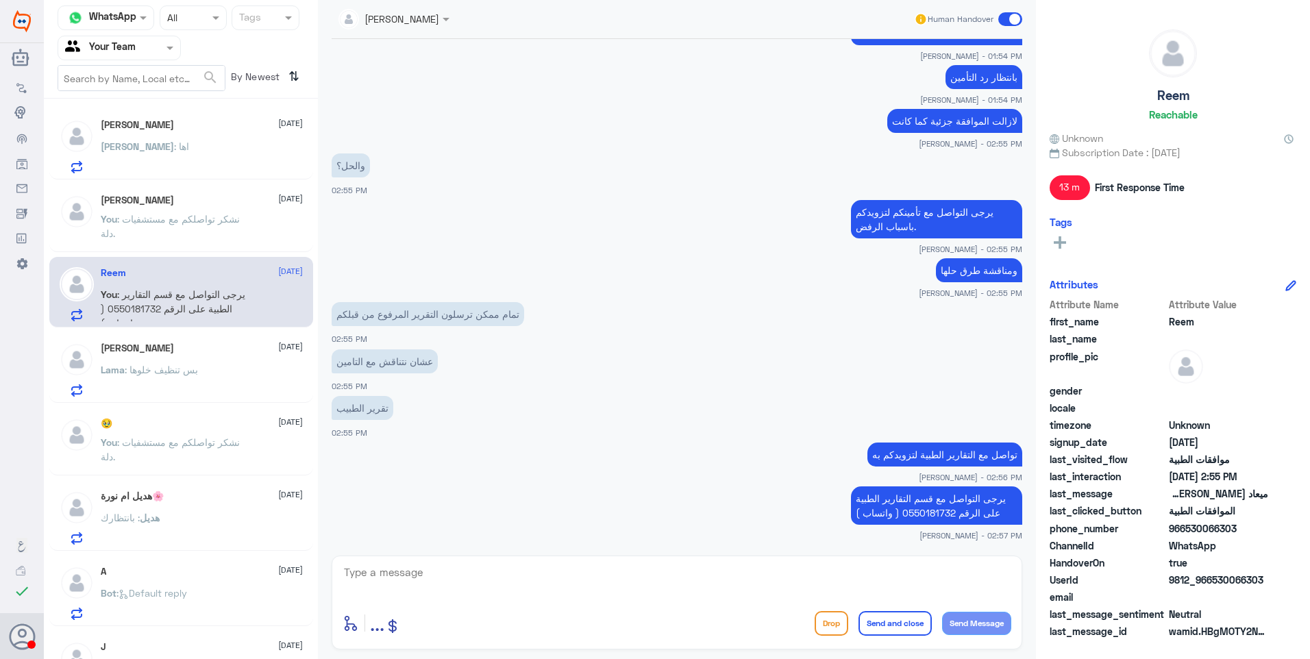
click at [465, 556] on div "enter flow name ... Drop Send and close Send Message" at bounding box center [677, 603] width 690 height 94
click at [466, 574] on textarea at bounding box center [676, 580] width 669 height 34
paste textarea "نشكر تواصلكم مع مستشفيات دلة."
type textarea "نشكر تواصلكم مع مستشفيات دلة."
click at [869, 621] on button "Send and close" at bounding box center [894, 623] width 73 height 25
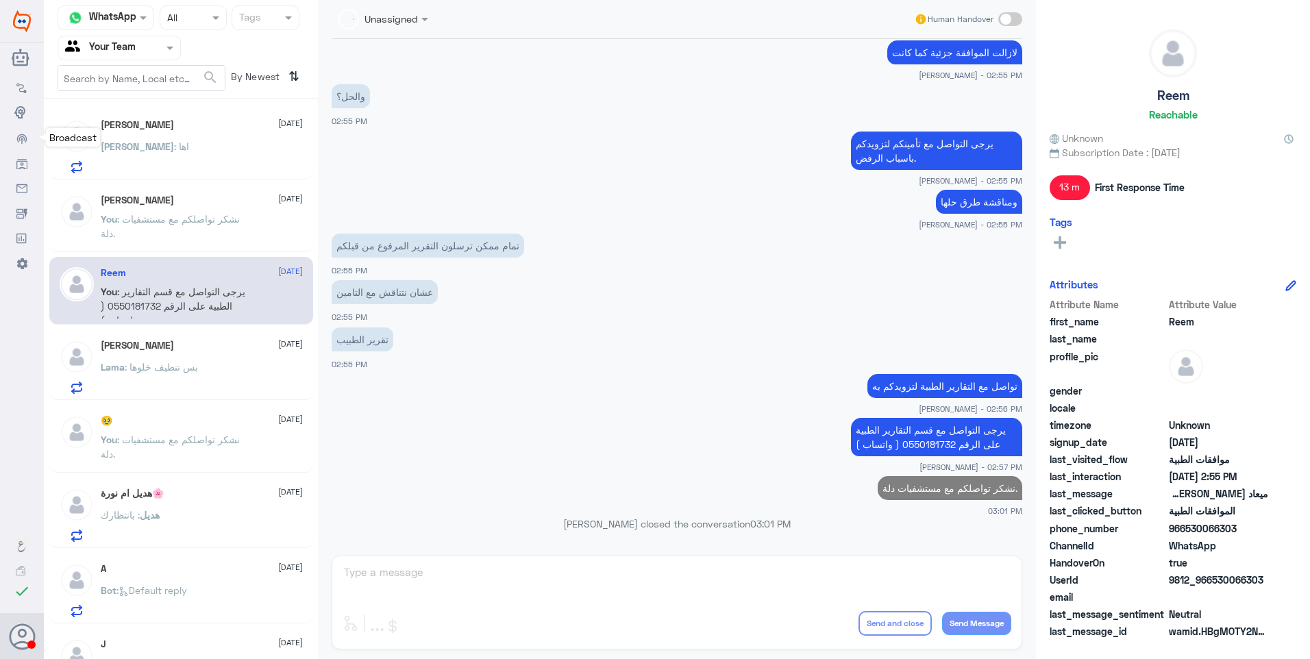
scroll to position [884, 0]
click at [171, 340] on h5 "[PERSON_NAME]" at bounding box center [137, 346] width 73 height 12
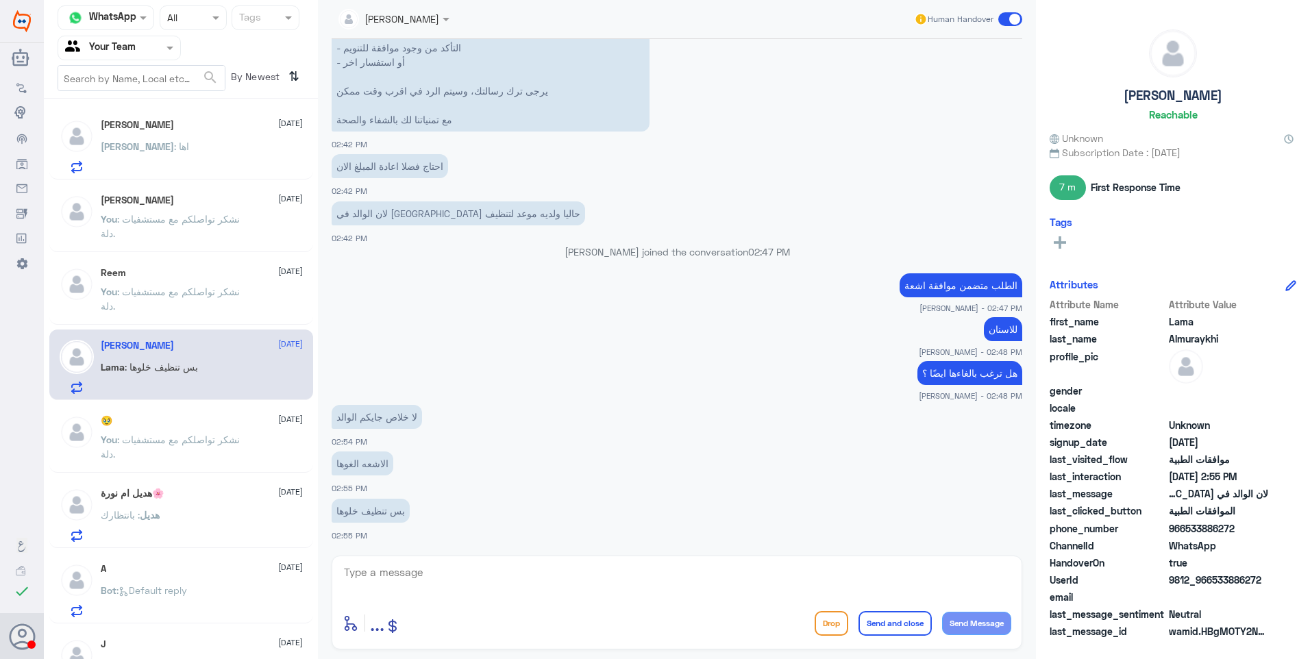
scroll to position [610, 0]
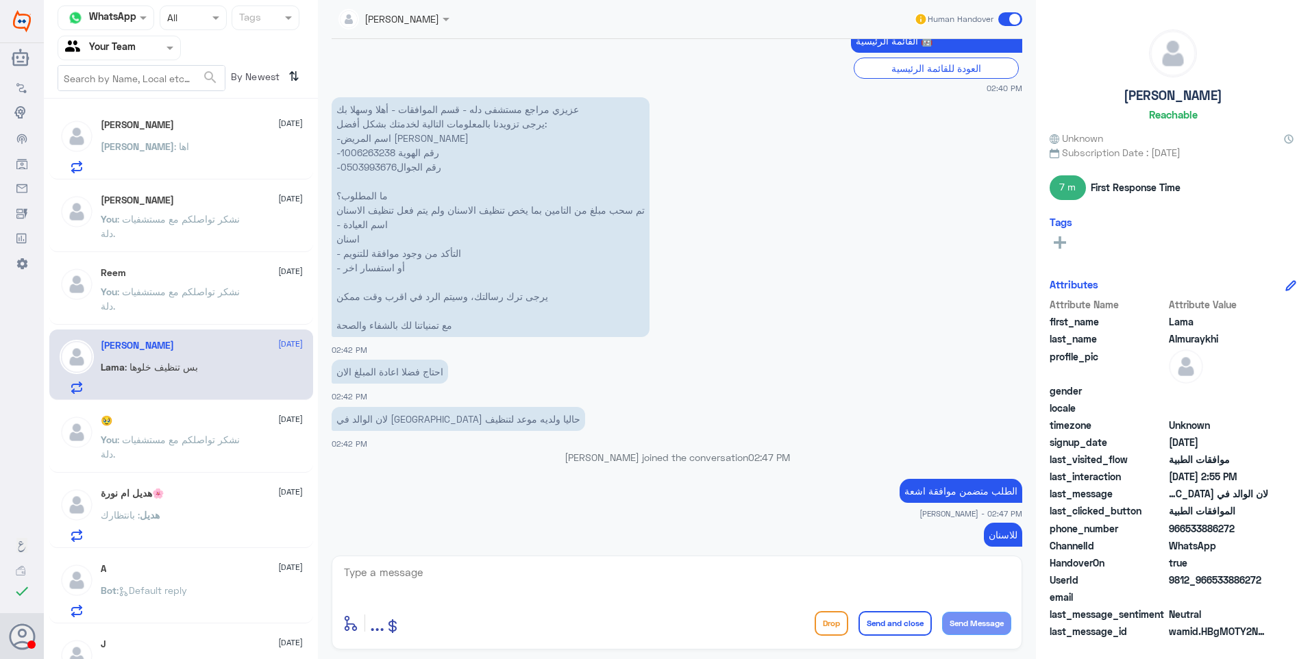
click at [369, 149] on p "عزيزي مراجع مستشفى دله - قسم الموافقات - أهلا وسهلا بك يرجى تزويدنا بالمعلومات …" at bounding box center [491, 217] width 318 height 240
click at [439, 549] on div "[PERSON_NAME] Human Handover [DATE] السلام عليكم 02:40 PM مرحباً بك في مستشفيات…" at bounding box center [677, 331] width 718 height 663
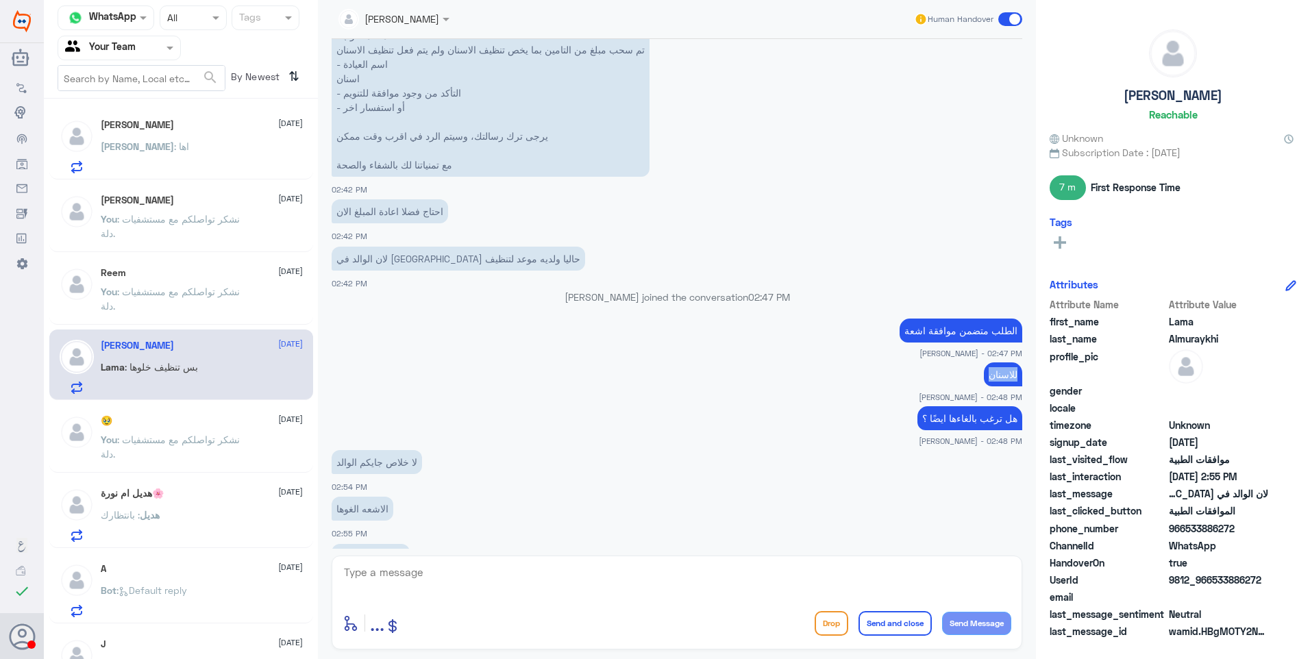
scroll to position [747, 0]
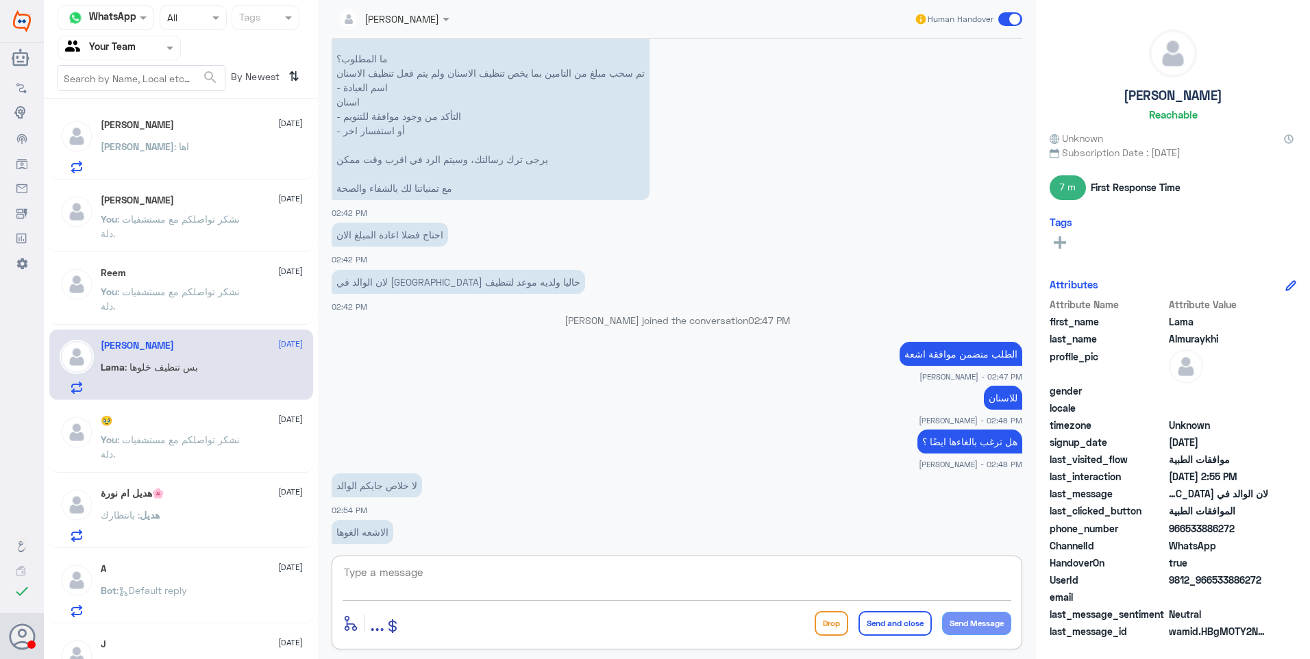
click at [452, 592] on textarea at bounding box center [676, 580] width 669 height 34
type textarea "تم الغاء الاشعة"
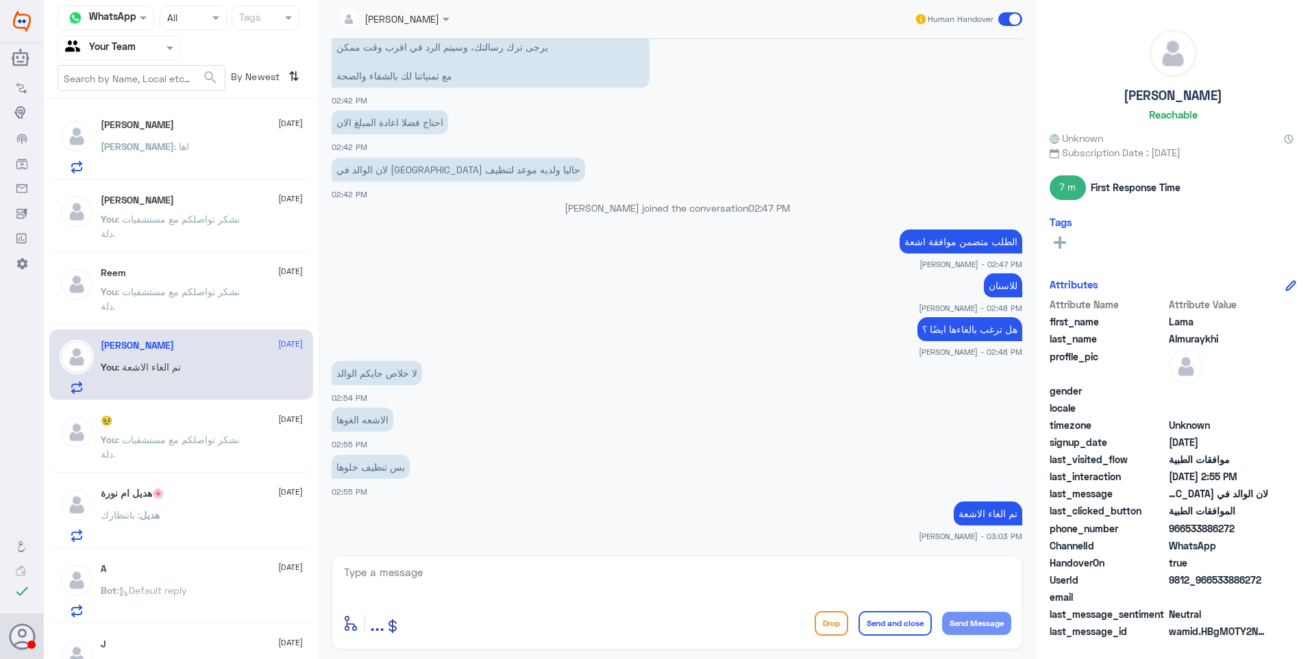
click at [179, 425] on div "🥹 [DATE]" at bounding box center [202, 421] width 202 height 12
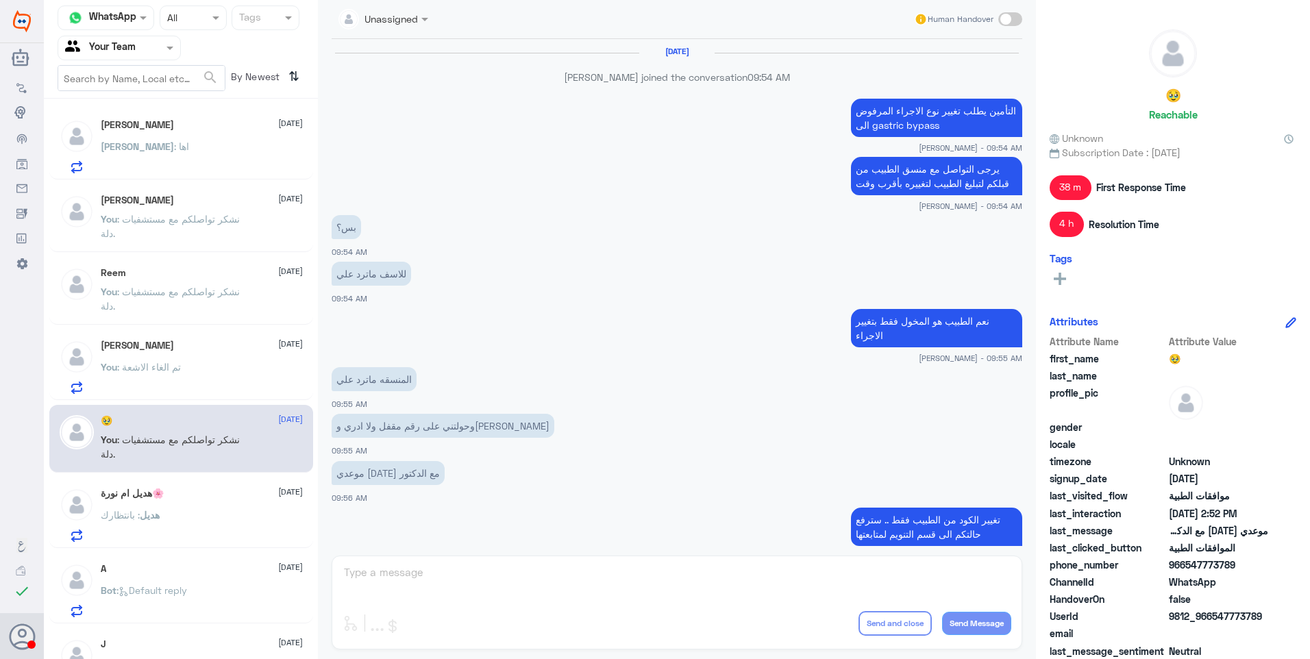
scroll to position [782, 0]
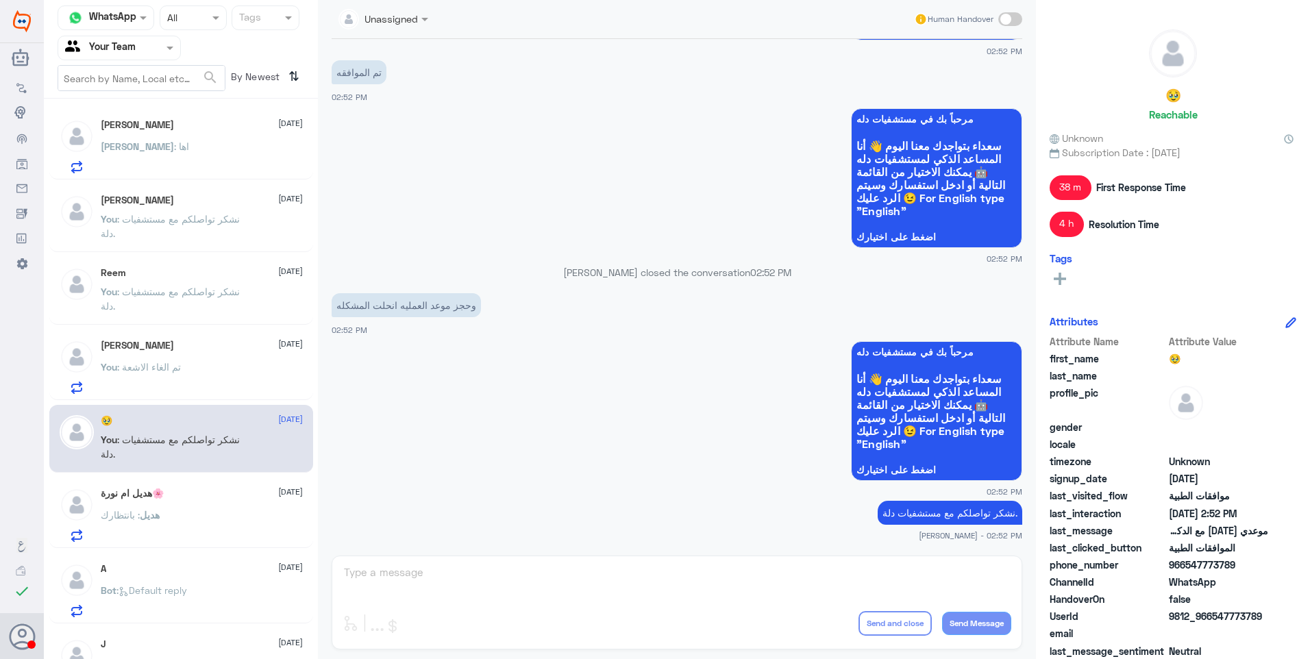
click at [179, 392] on p "You : تم الغاء الاشعة" at bounding box center [141, 377] width 80 height 34
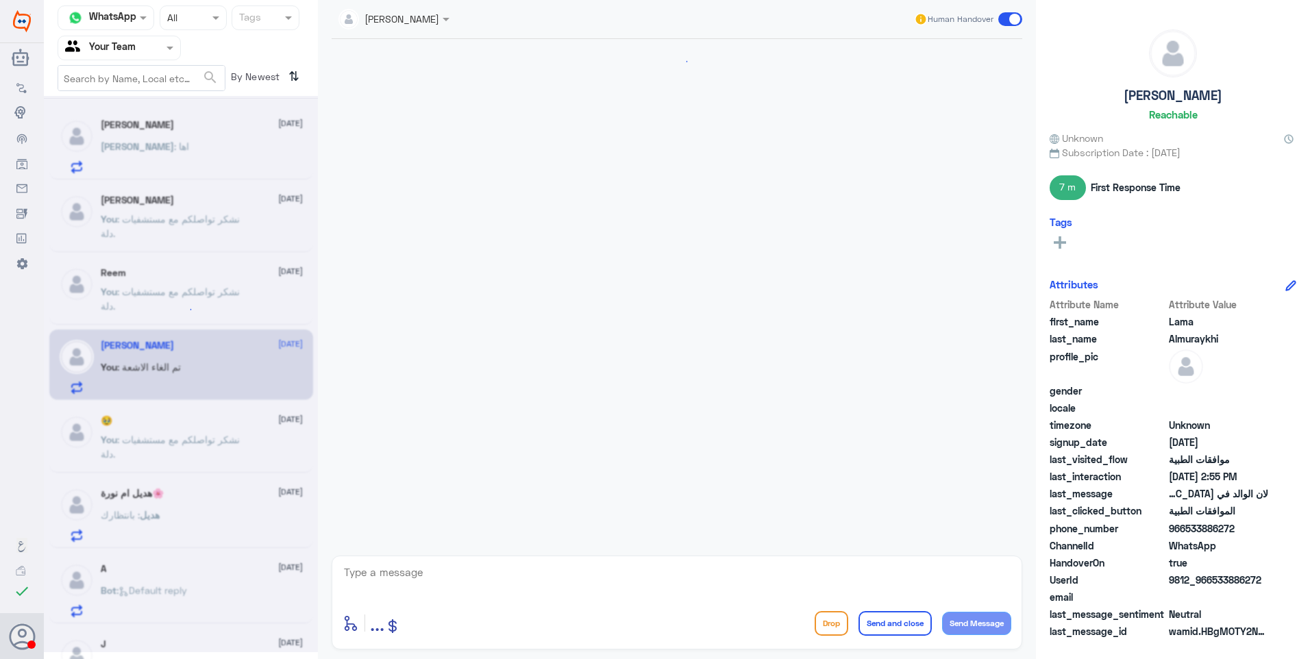
scroll to position [859, 0]
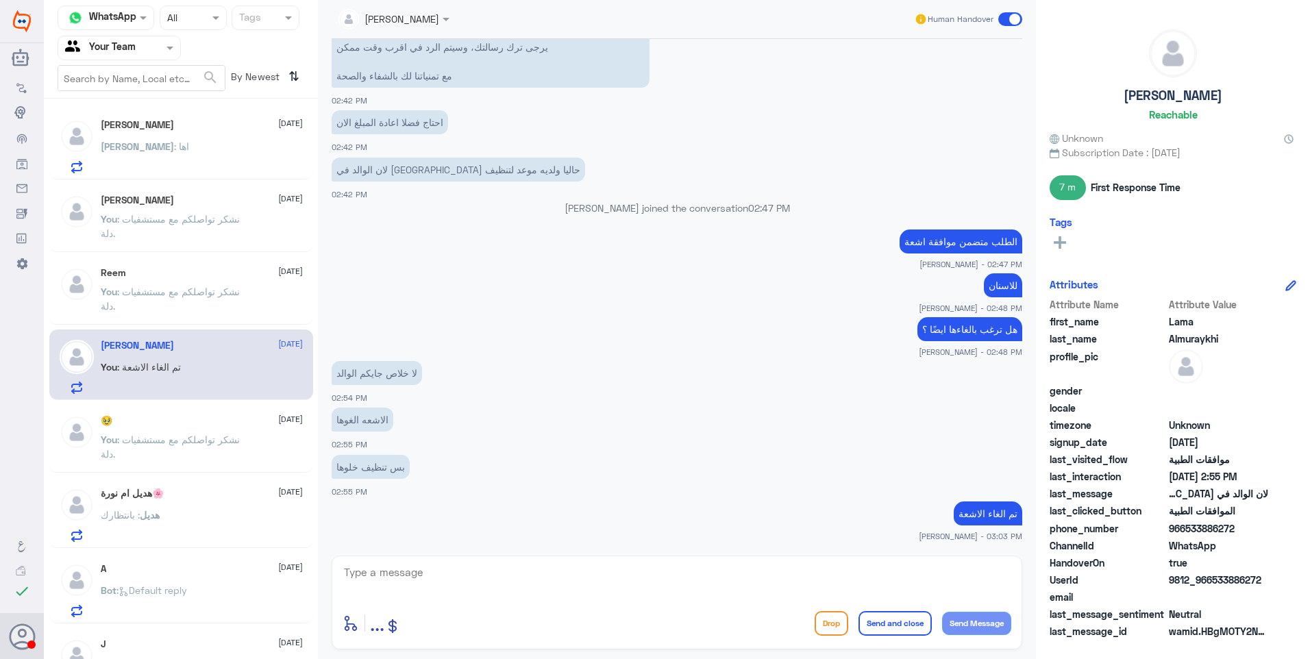
click at [383, 582] on textarea at bounding box center [676, 580] width 669 height 34
type textarea "اي خدمة اخرى؟"
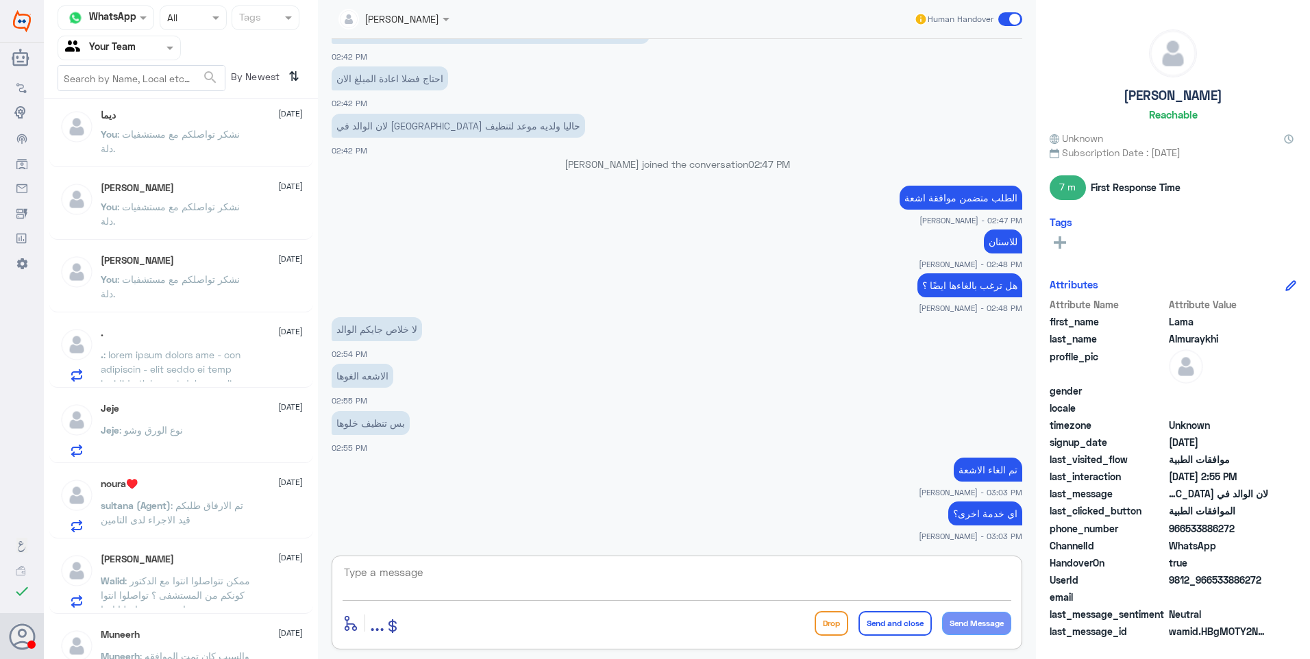
scroll to position [959, 0]
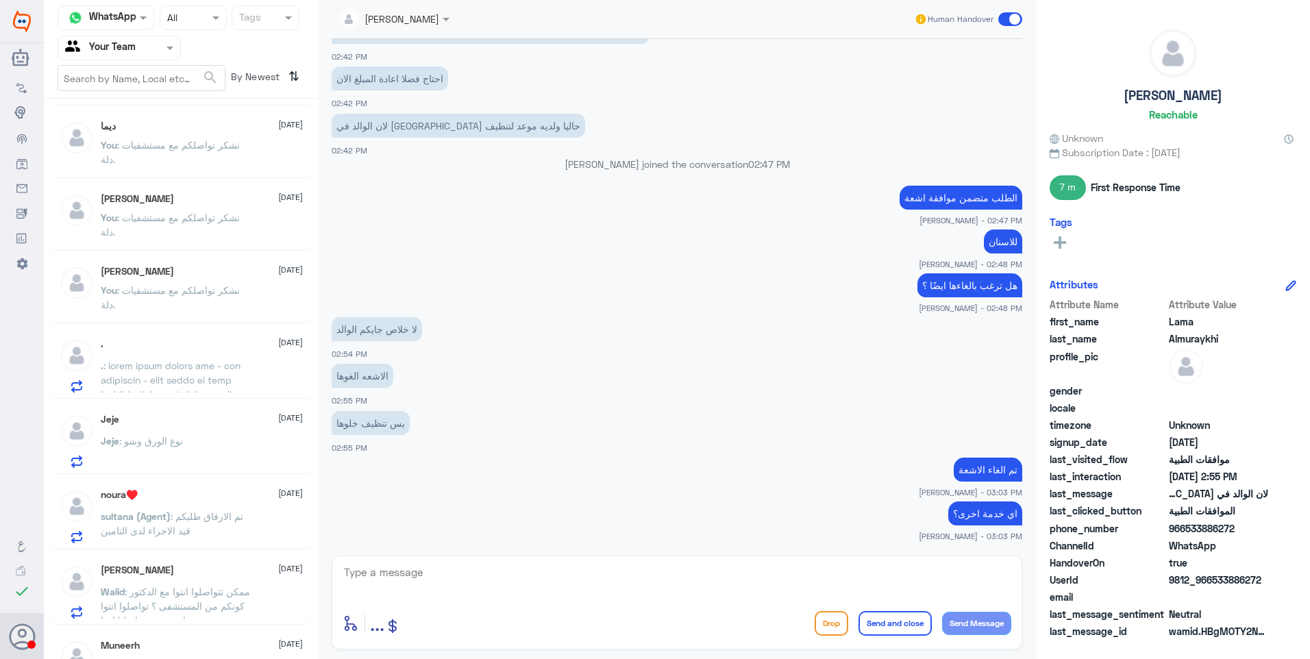
click at [187, 362] on span at bounding box center [178, 574] width 154 height 429
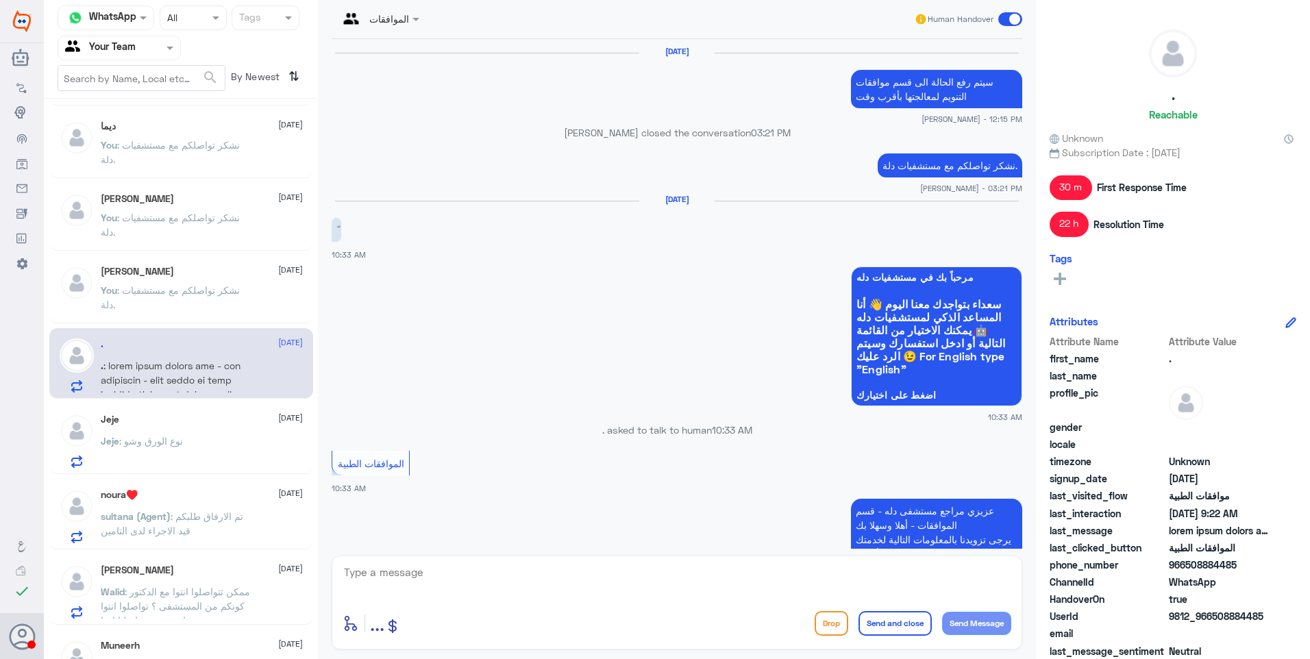
scroll to position [1964, 0]
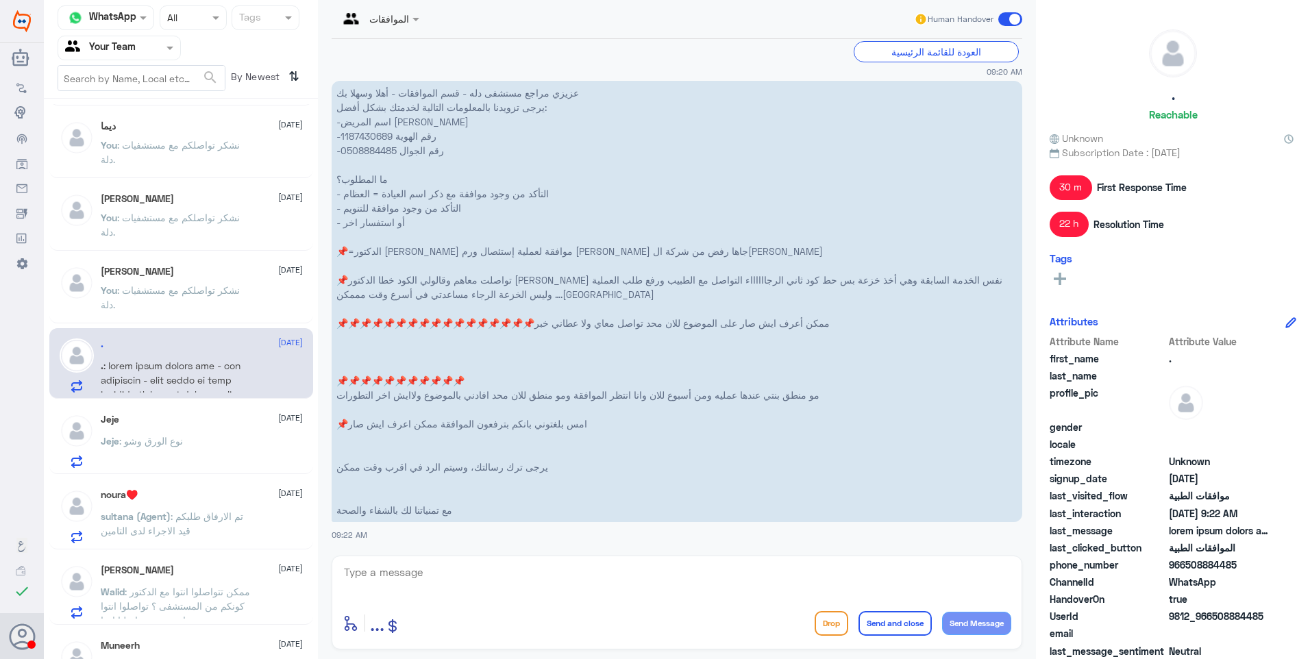
click at [217, 301] on p "You : نشكر تواصلكم مع مستشفيات دلة." at bounding box center [178, 300] width 154 height 34
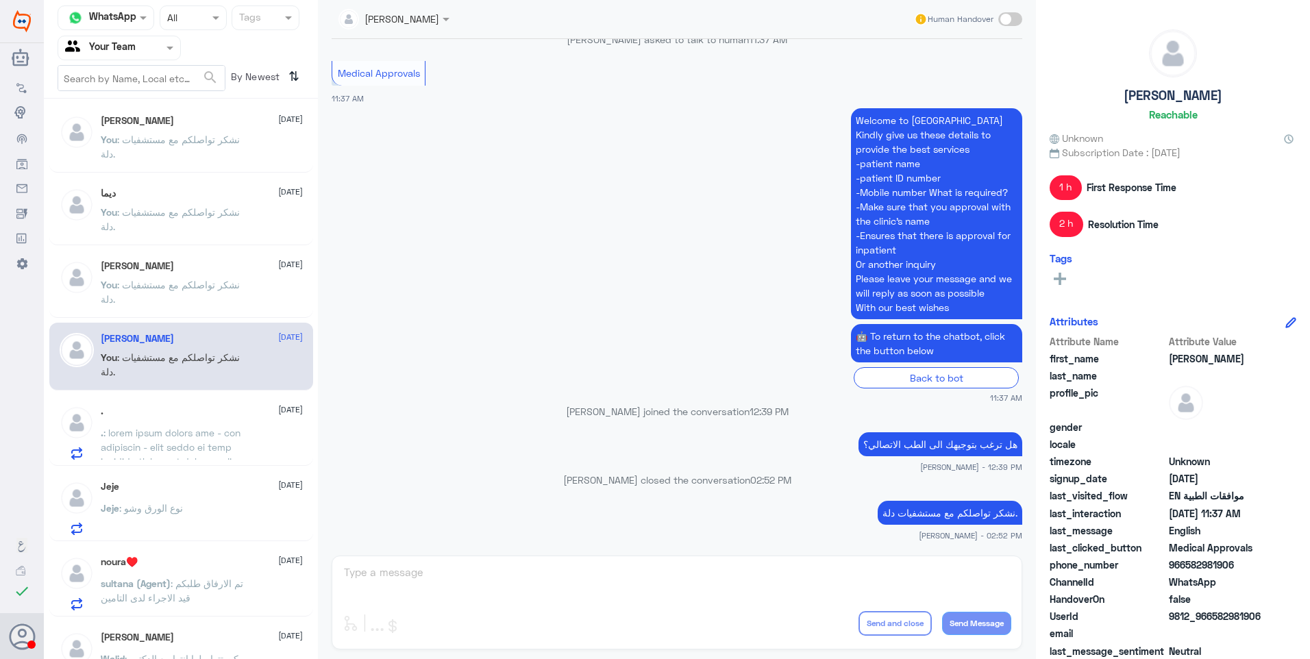
scroll to position [890, 0]
click at [216, 288] on span ": نشكر تواصلكم مع مستشفيات دلة." at bounding box center [170, 293] width 139 height 26
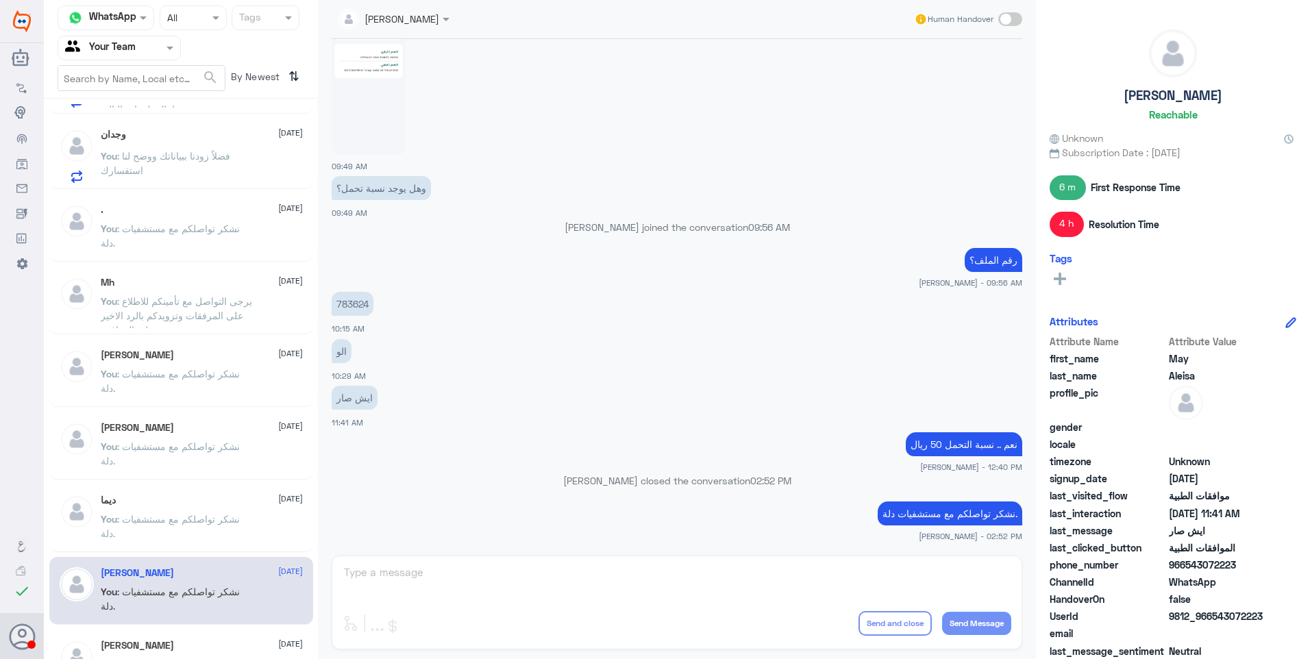
scroll to position [548, 0]
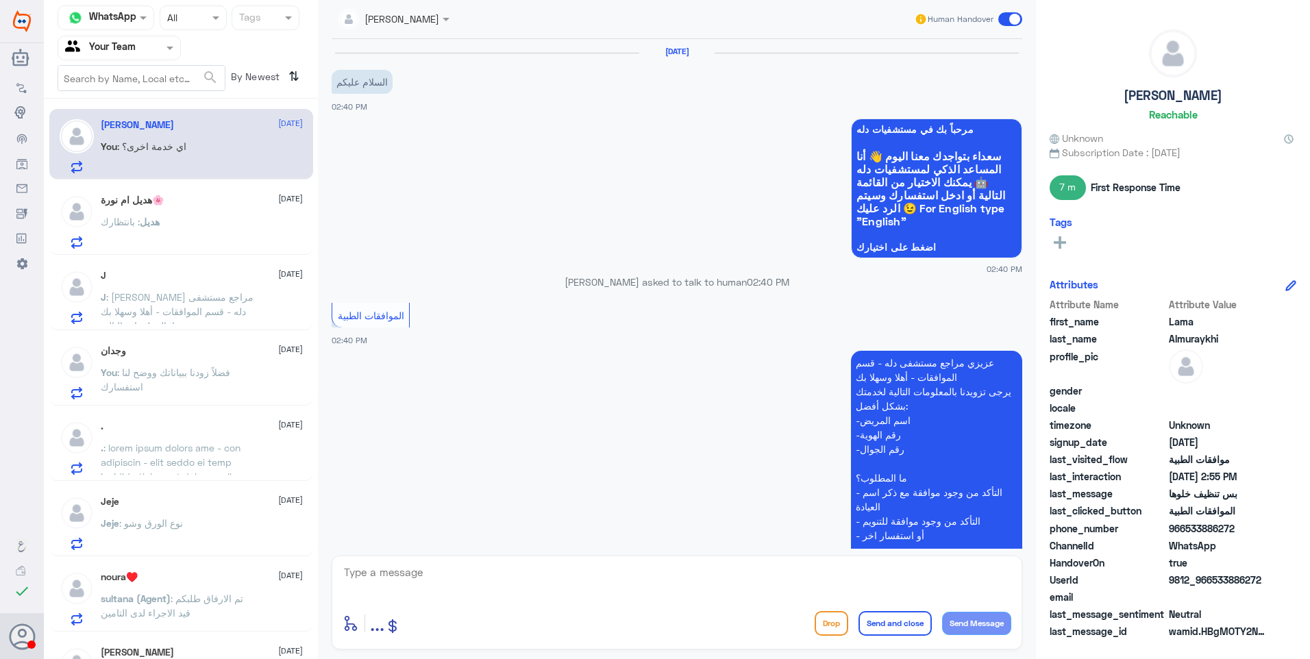
scroll to position [903, 0]
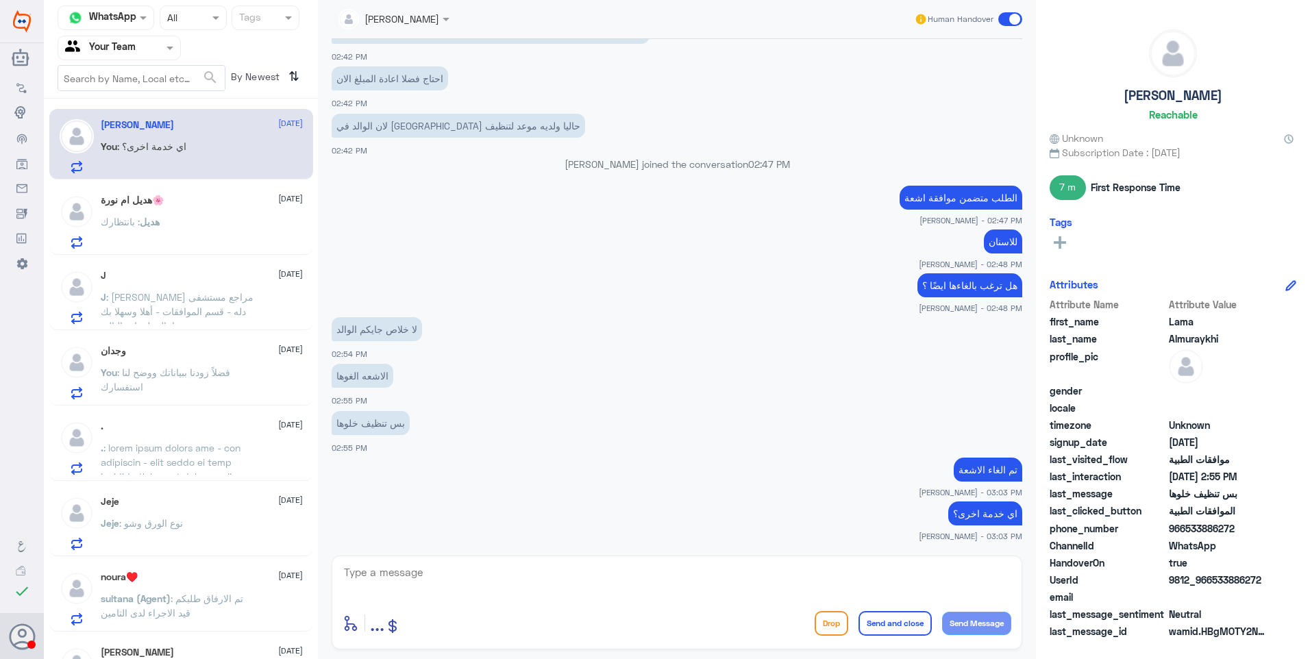
click at [209, 227] on div "هديل : بانتظارك" at bounding box center [202, 233] width 202 height 31
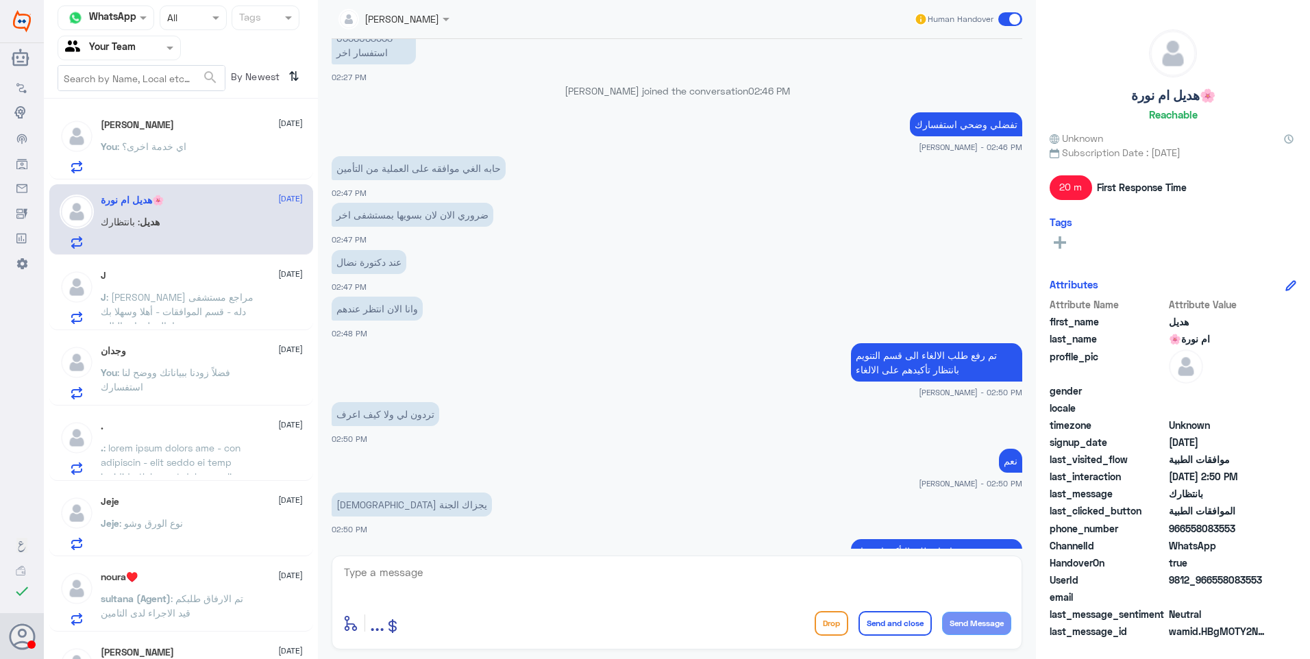
scroll to position [658, 0]
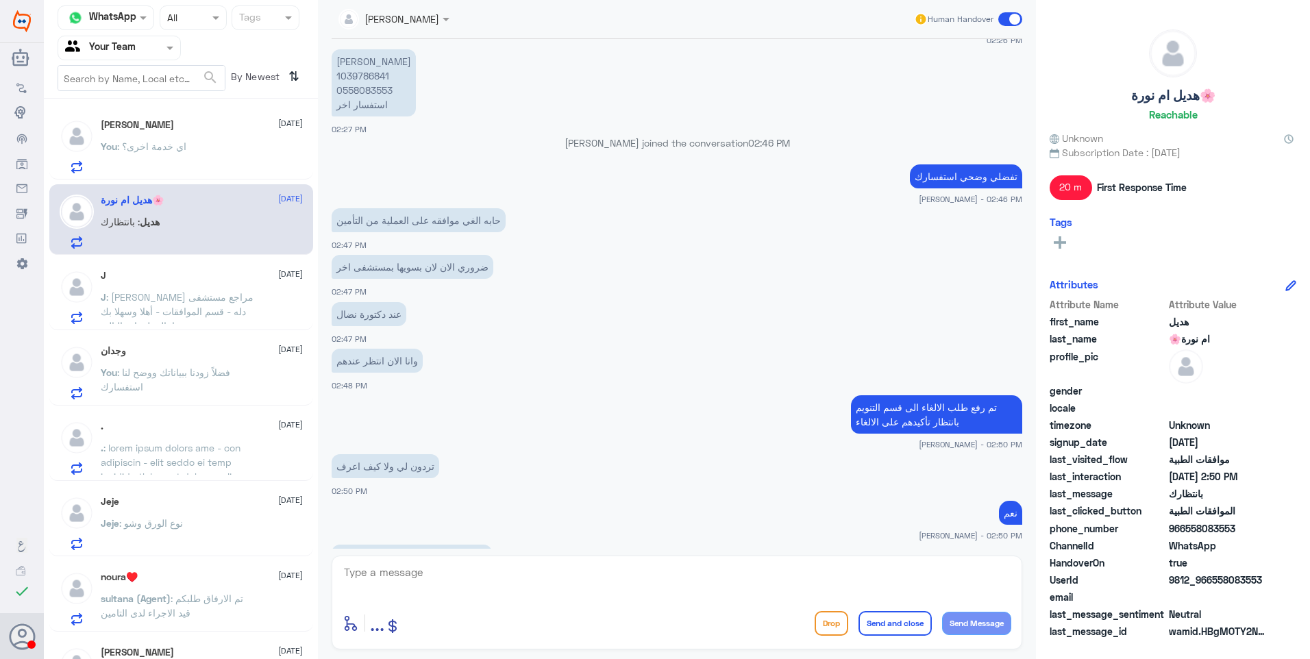
click at [359, 75] on p "[PERSON_NAME] 1039786841 0558083553 استفسار اخر" at bounding box center [374, 82] width 84 height 67
copy p "1039786841"
click at [395, 552] on div "Ahlam Alshehri Human Handover 25 Sep 2025 السلام عليكم ورحمة الله وبركاته 02:26…" at bounding box center [677, 331] width 718 height 663
drag, startPoint x: 396, startPoint y: 553, endPoint x: 401, endPoint y: 572, distance: 19.9
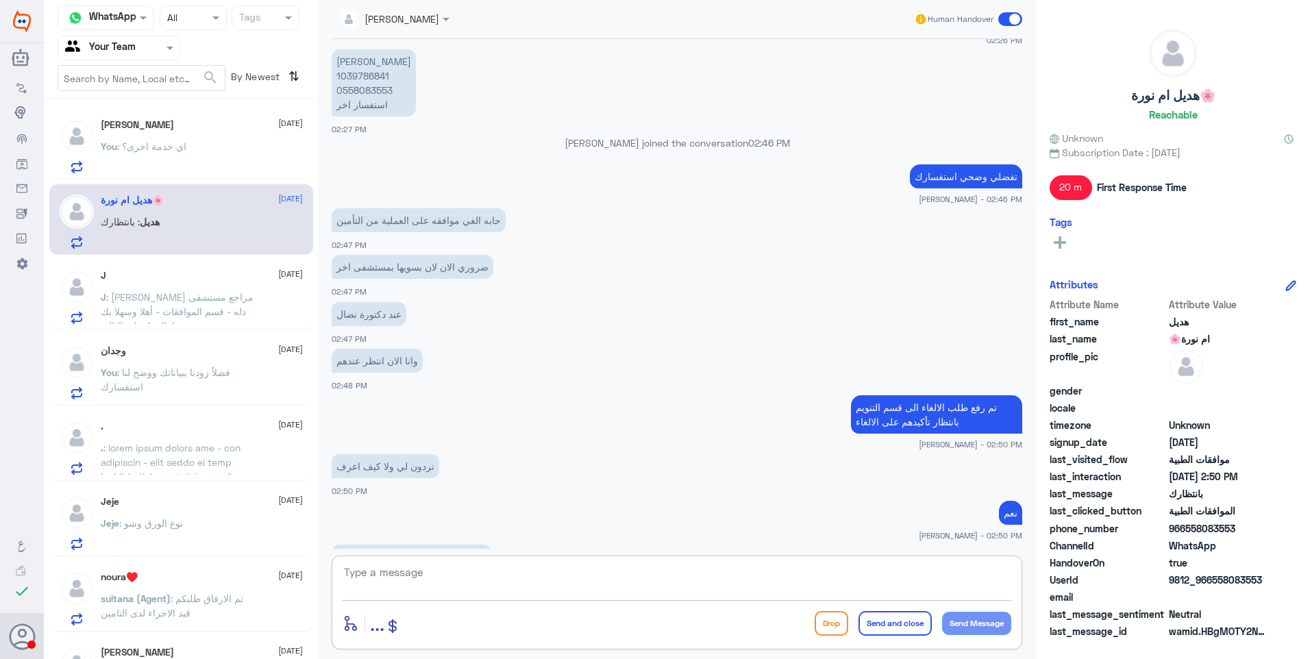
click at [401, 569] on textarea at bounding box center [676, 580] width 669 height 34
type textarea "j"
type textarea "م"
type textarea "تم الاغاء"
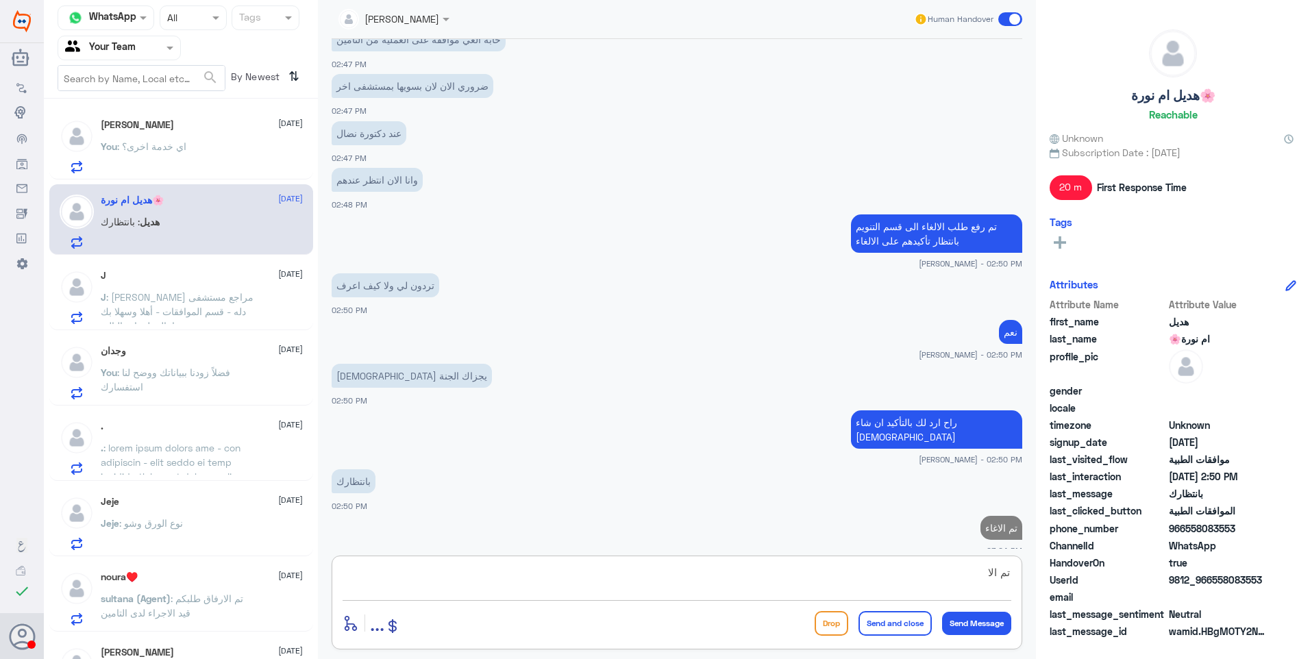
type textarea "تم الال"
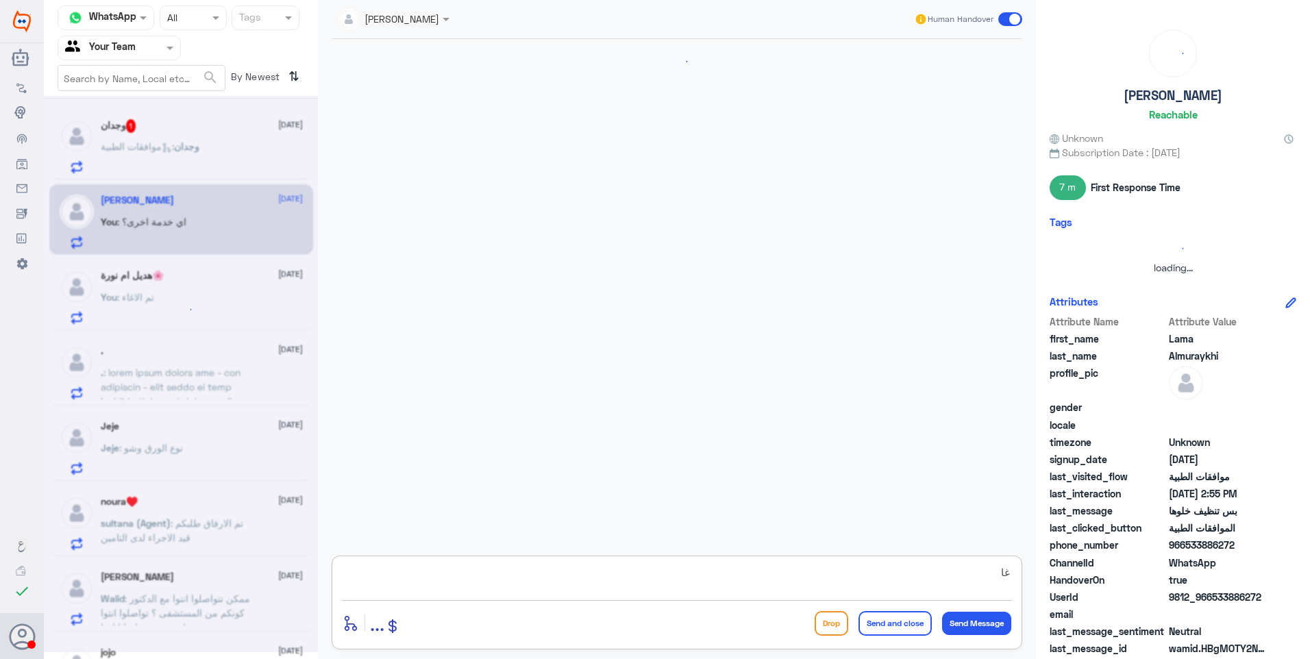
scroll to position [903, 0]
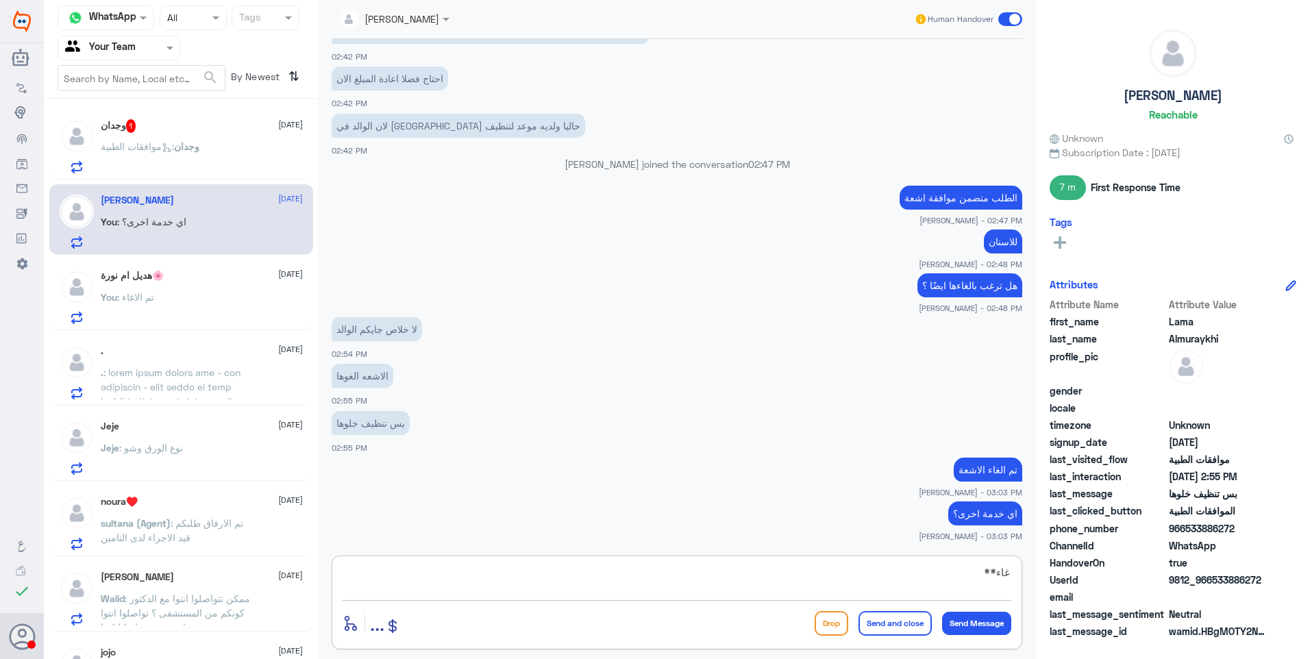
type textarea "غاء**"
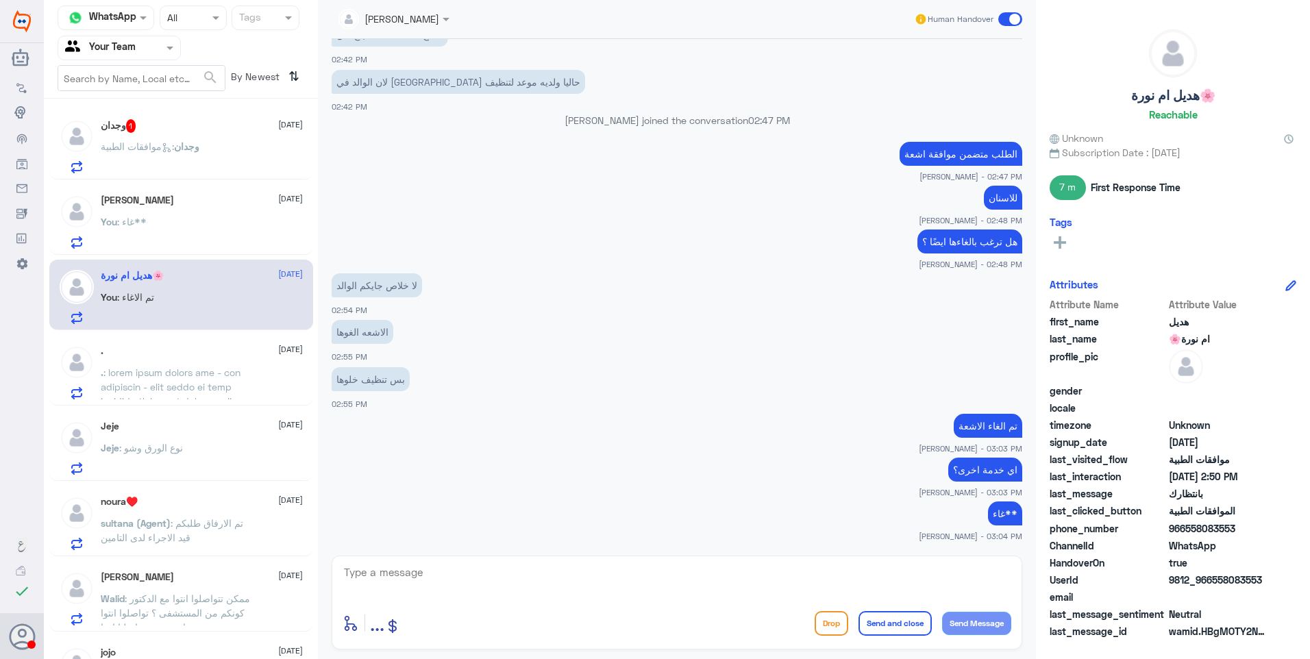
click at [199, 129] on div "وجدان 1 25 September" at bounding box center [202, 126] width 202 height 14
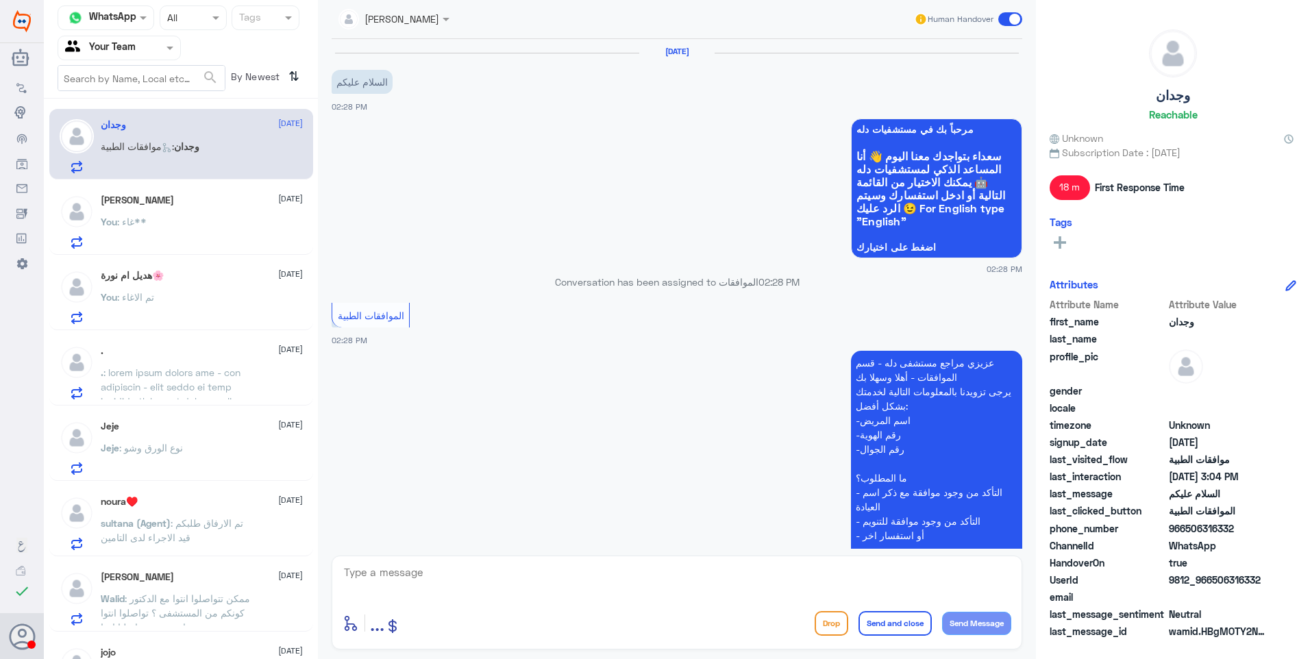
scroll to position [231, 0]
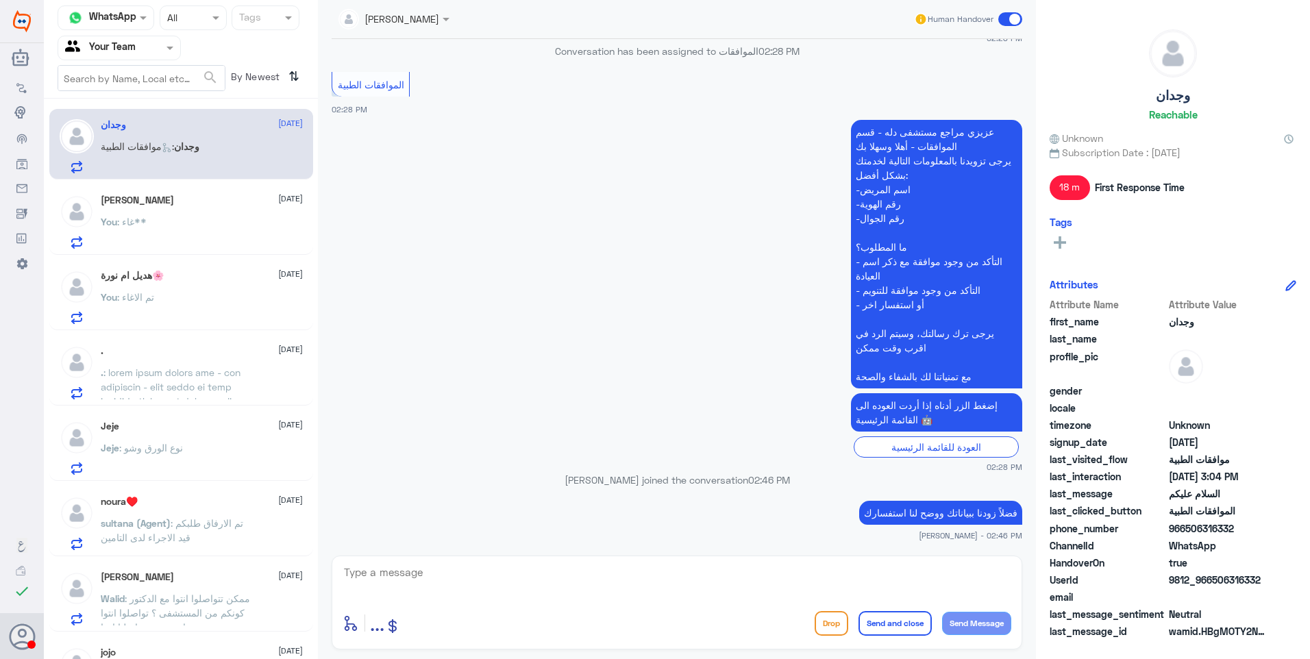
drag, startPoint x: 188, startPoint y: 169, endPoint x: 196, endPoint y: 203, distance: 35.2
click at [189, 176] on div "وجدان 25 September وجدان : موافقات الطبية" at bounding box center [181, 144] width 264 height 71
click at [197, 203] on div "Lama Almuraykhi 25 September" at bounding box center [202, 201] width 202 height 12
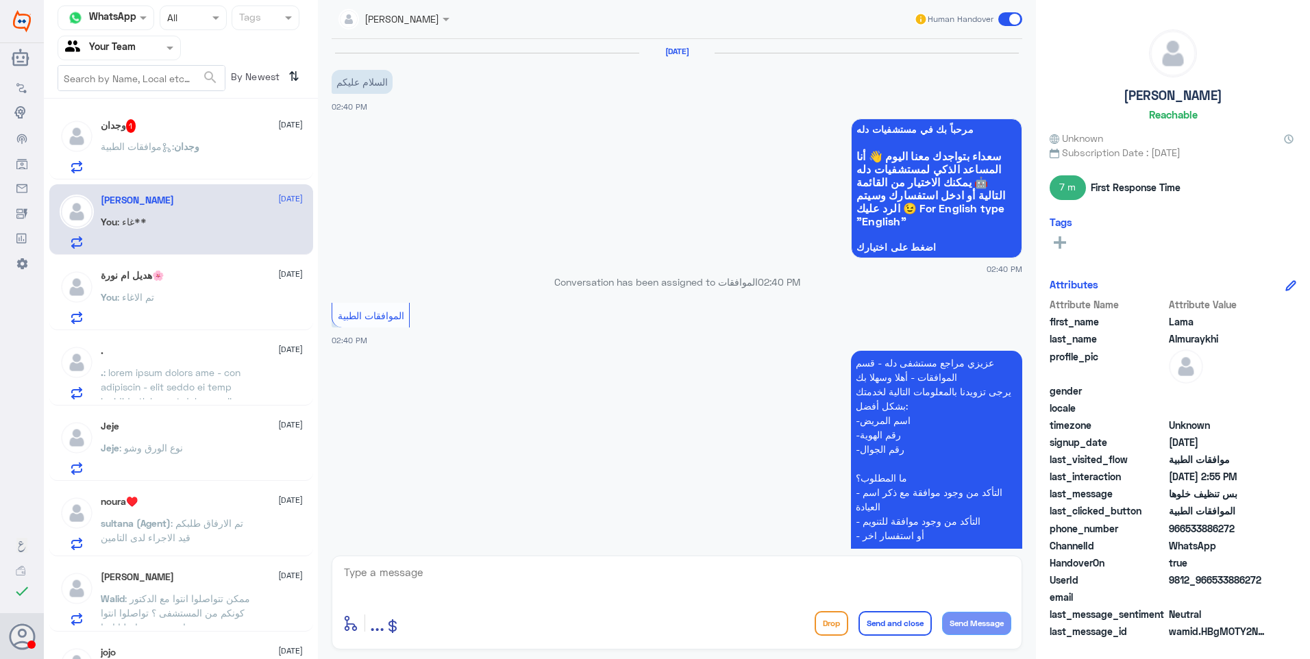
scroll to position [947, 0]
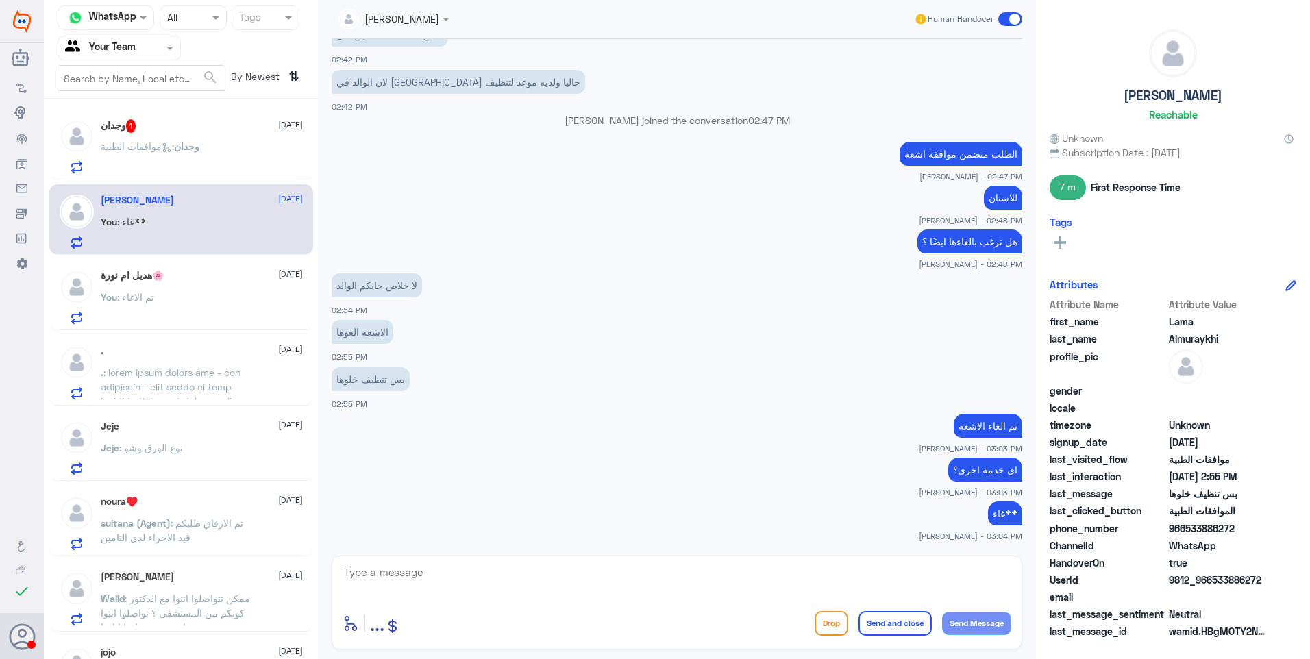
click at [561, 577] on textarea at bounding box center [676, 580] width 669 height 34
type textarea "ت"
click at [186, 284] on div "هديل ام نورة🌸 25 September You : تم الاغاء" at bounding box center [202, 297] width 202 height 54
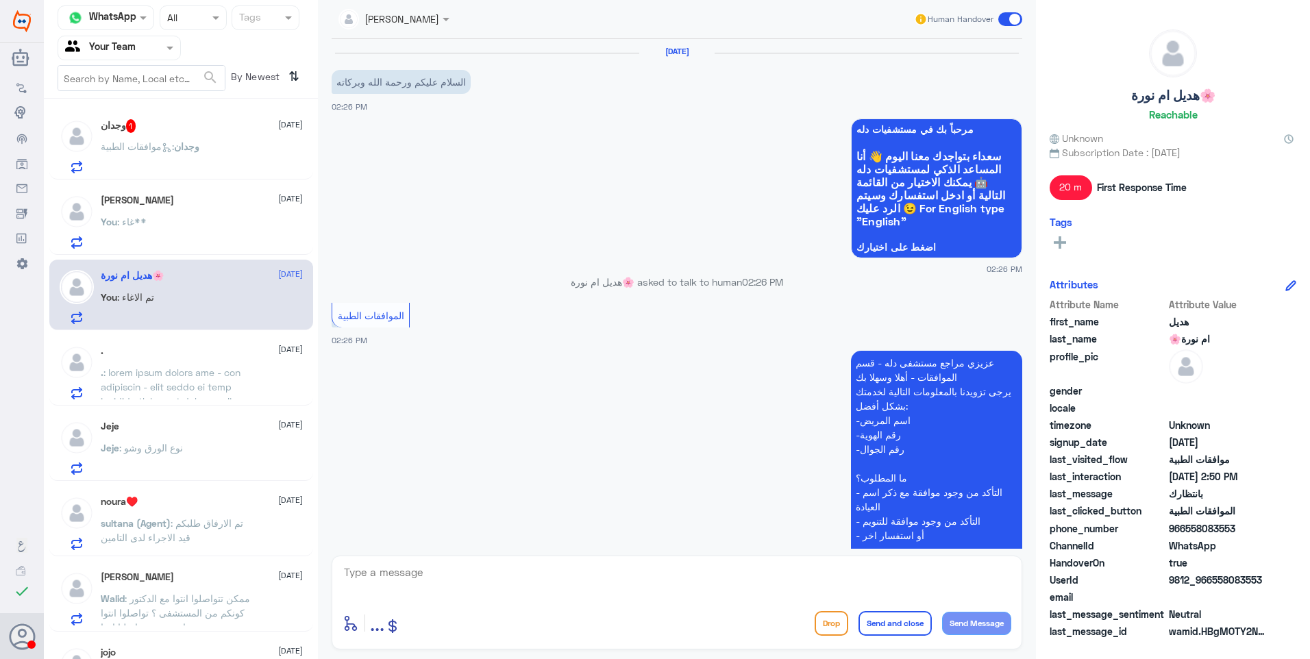
scroll to position [838, 0]
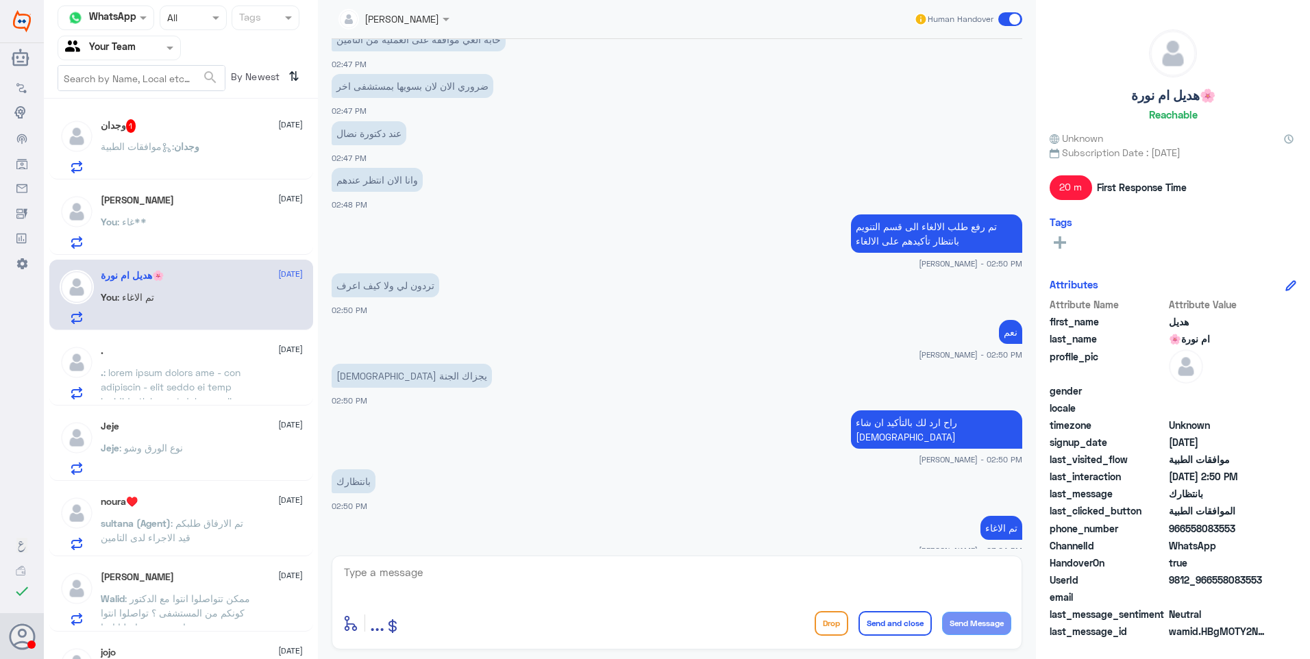
click at [847, 575] on textarea at bounding box center [676, 580] width 669 height 34
type textarea "تم الالغاء **"
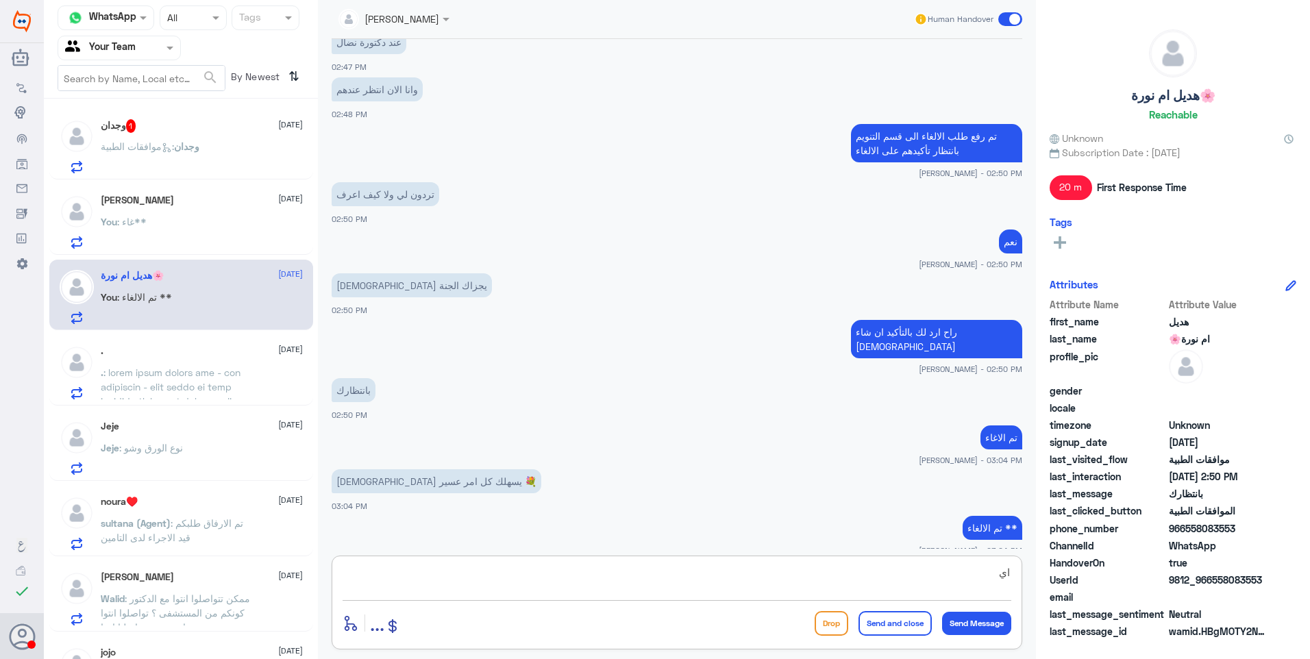
type textarea "ا"
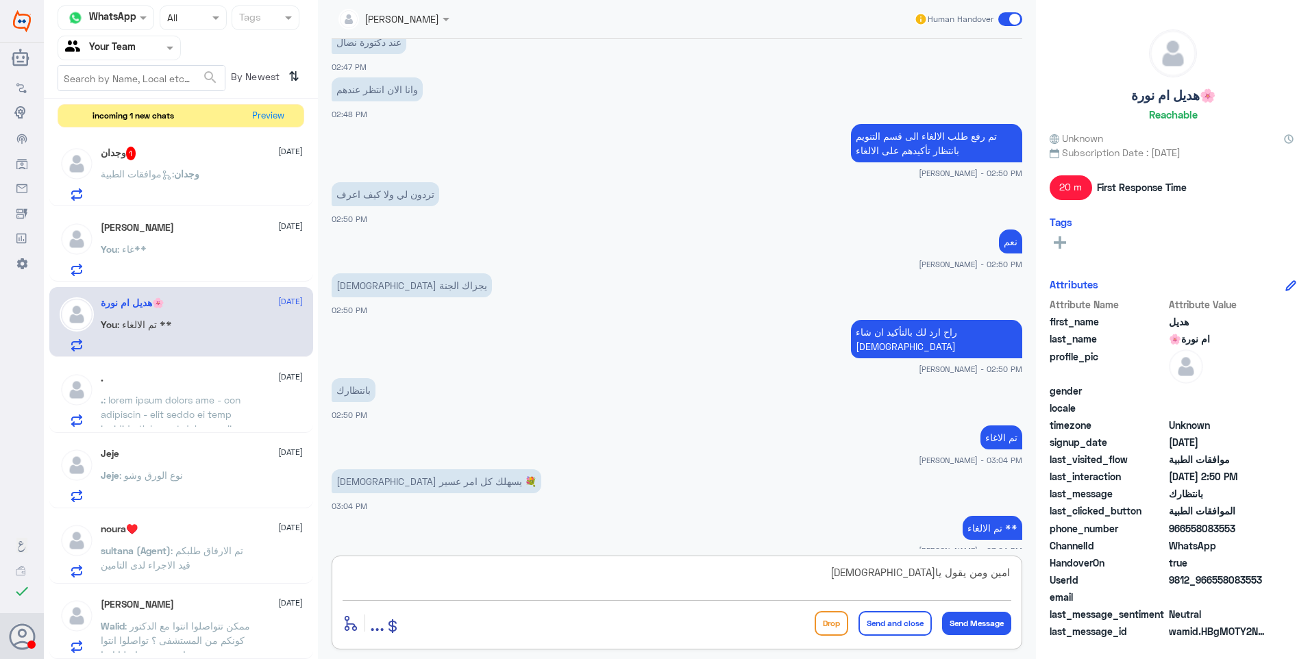
type textarea "امين ومن يقول يارب"
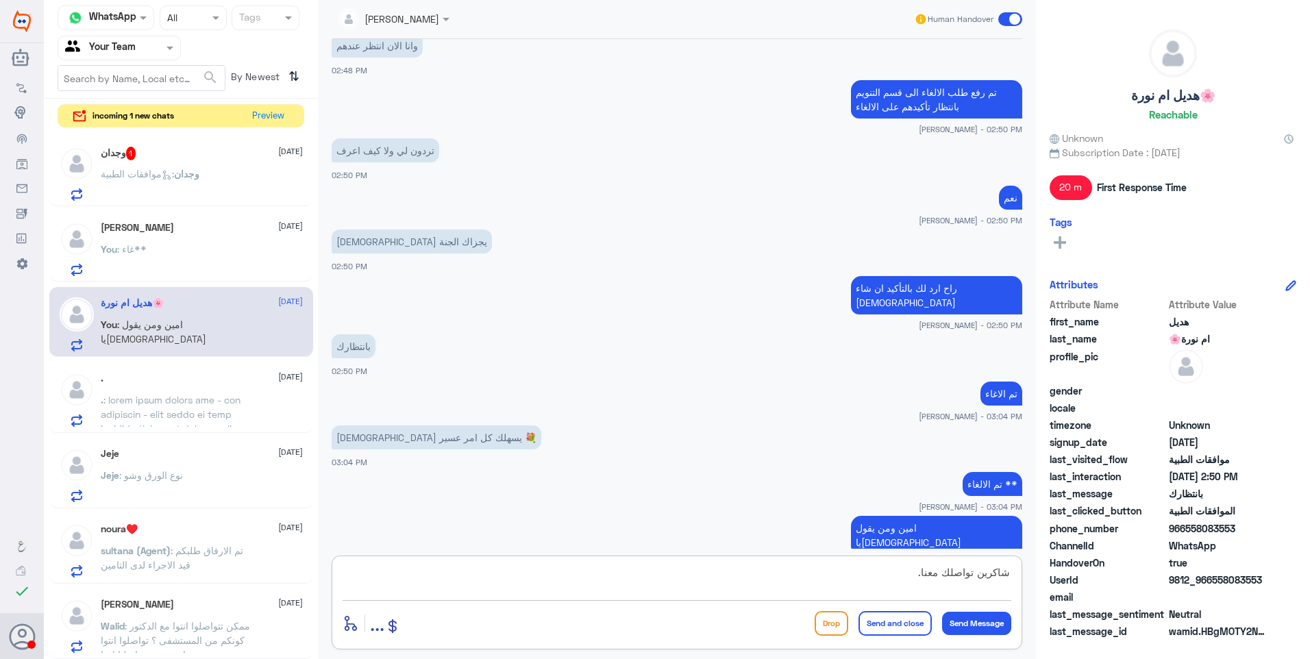
type textarea "شاكرين تواصلك معنا."
click at [886, 612] on button "Send and close" at bounding box center [894, 623] width 73 height 25
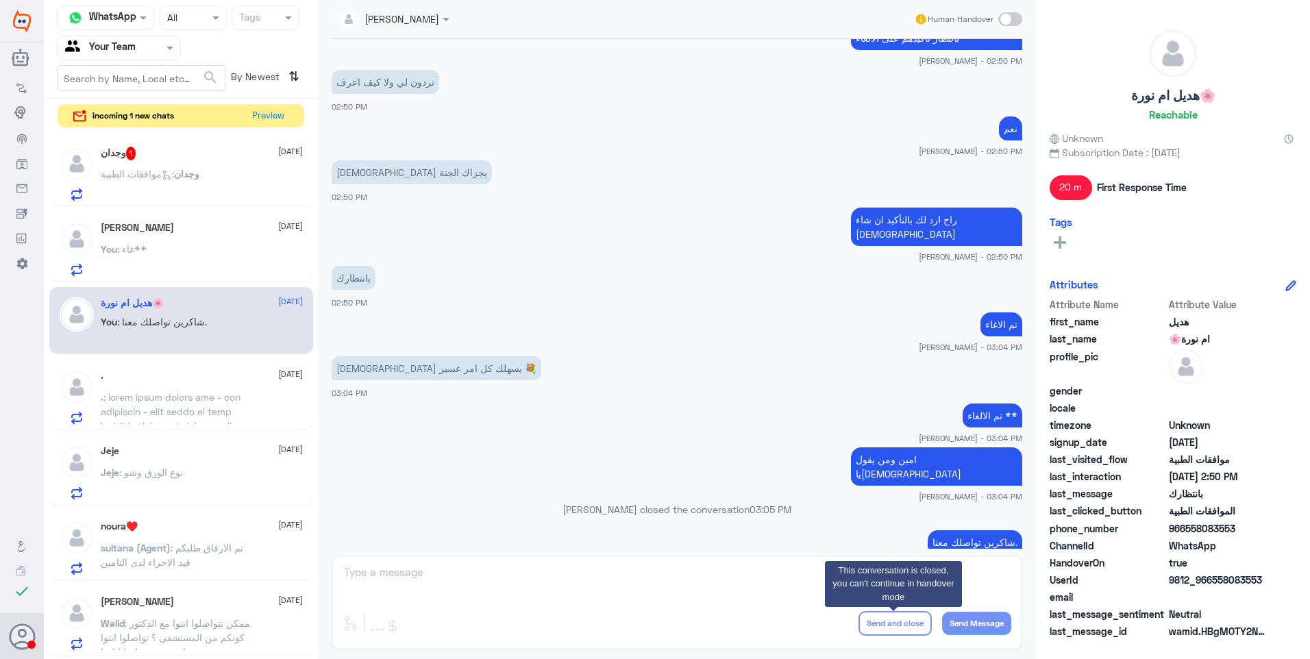
click at [673, 405] on app-msgs-text "تم الالغاء **" at bounding box center [677, 415] width 690 height 25
click at [182, 233] on div "Lama Almuraykhi 25 September" at bounding box center [202, 228] width 202 height 12
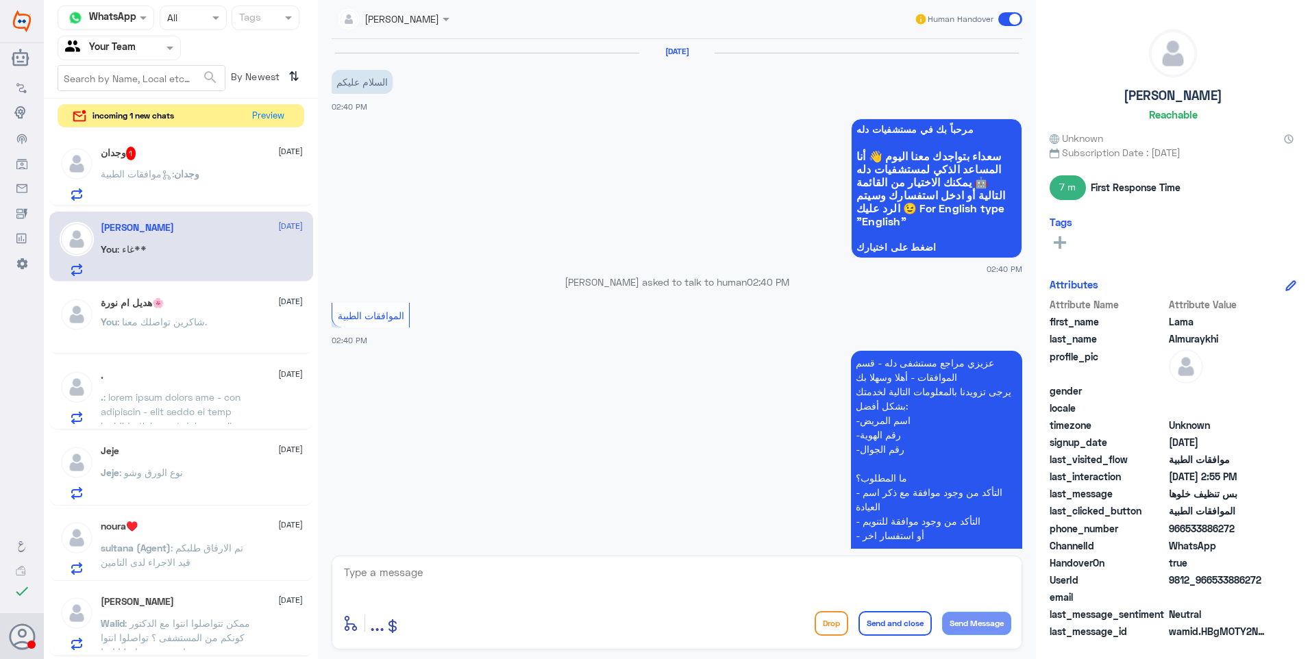
scroll to position [947, 0]
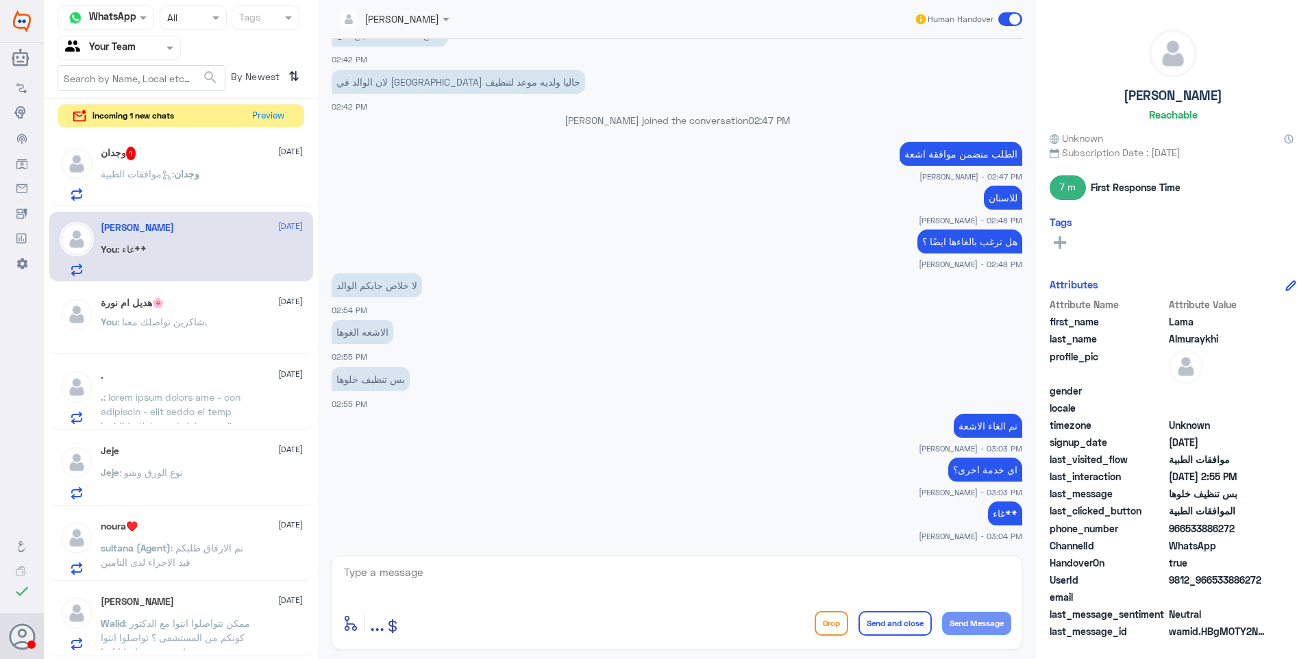
click at [169, 155] on div "وجدان 1 25 September" at bounding box center [202, 154] width 202 height 14
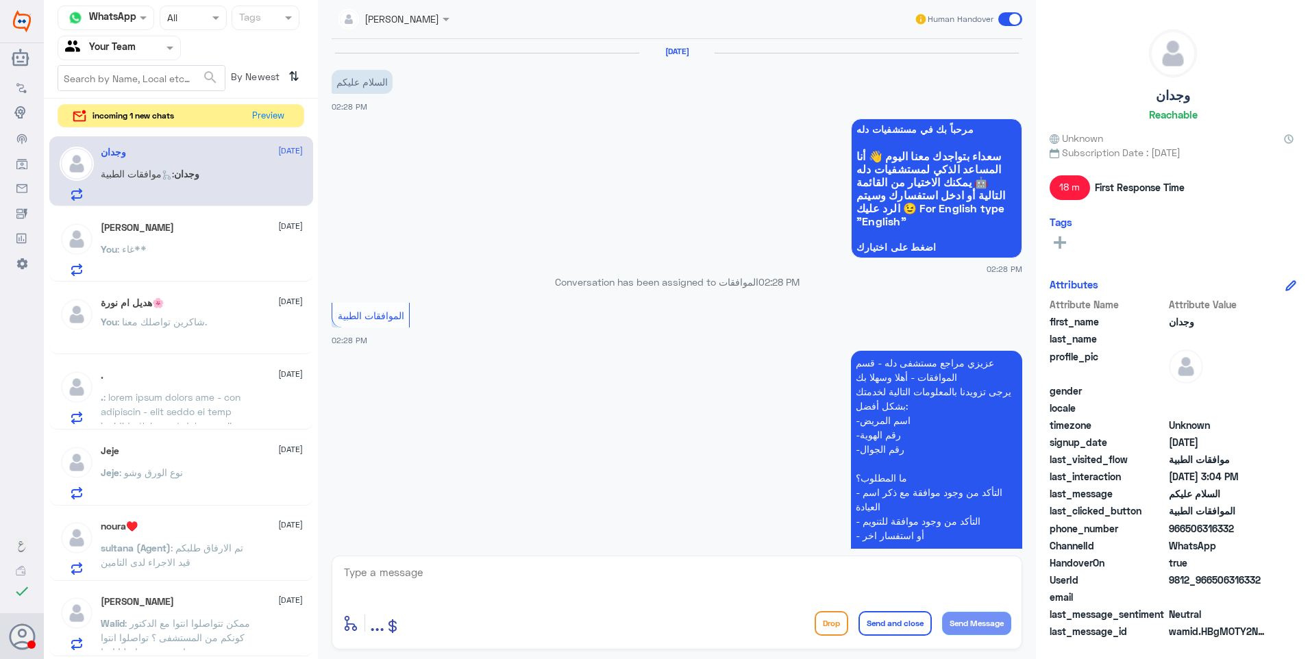
scroll to position [231, 0]
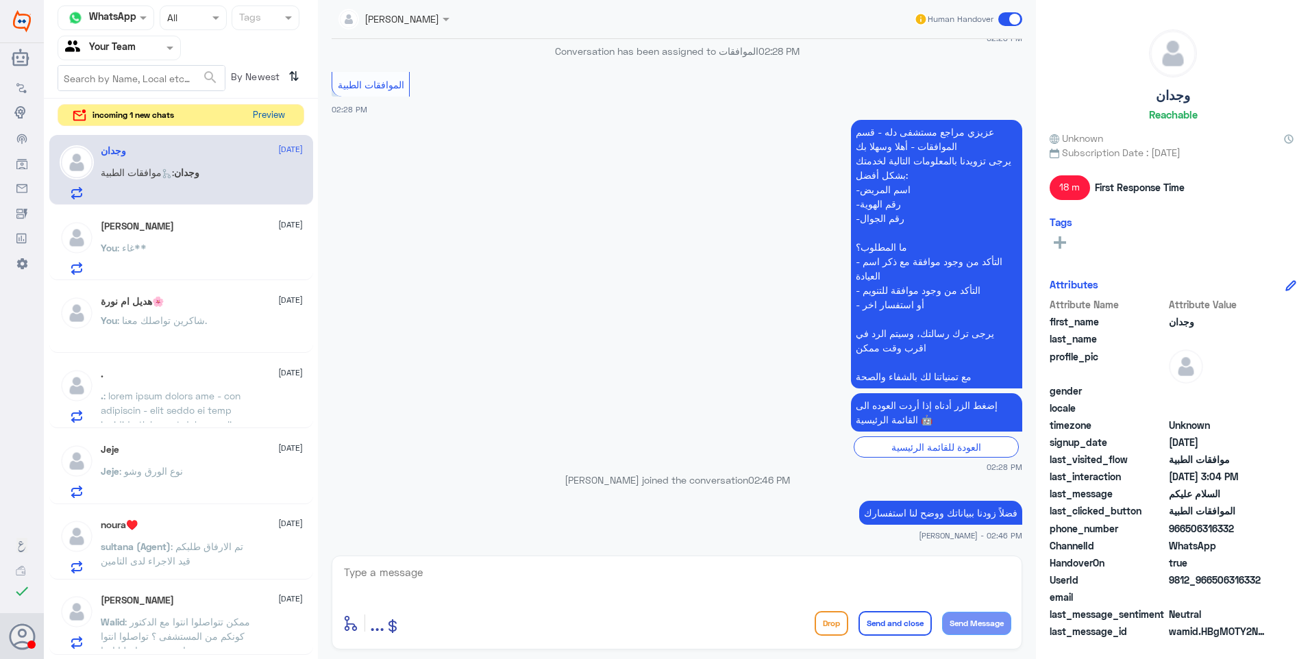
click at [257, 117] on button "Preview" at bounding box center [268, 115] width 42 height 21
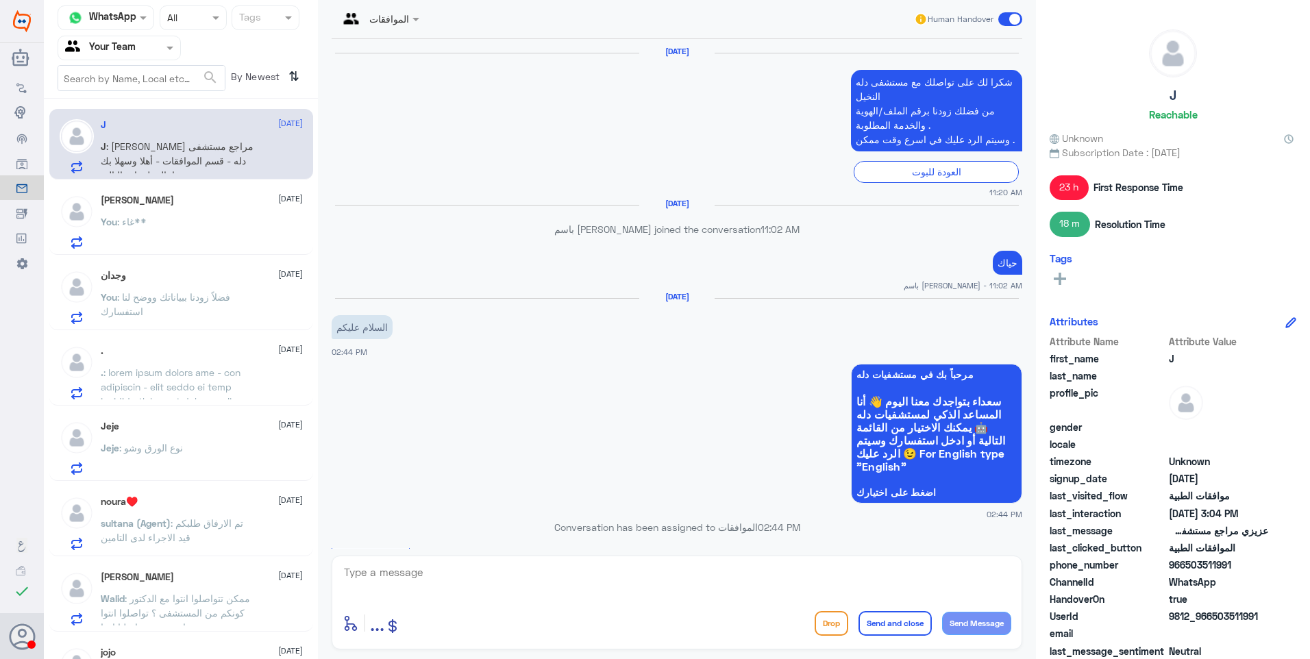
scroll to position [1829, 0]
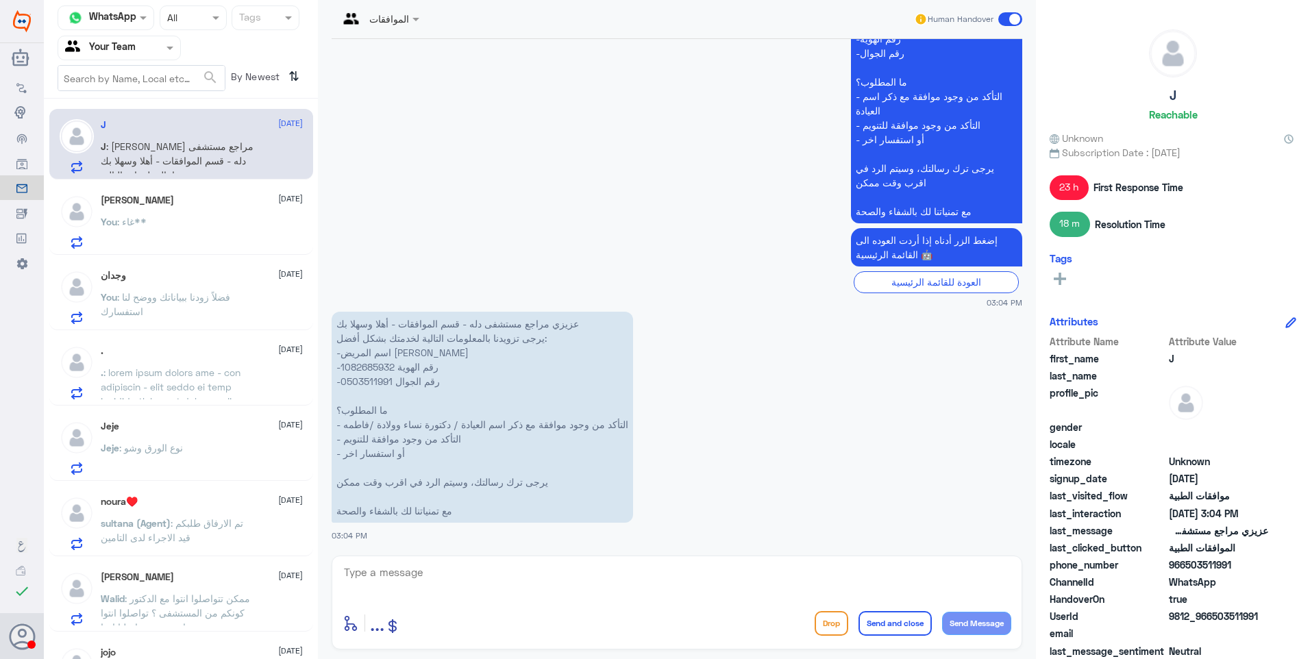
click at [371, 366] on p "عزيزي مراجع مستشفى دله - قسم الموافقات - أهلا وسهلا بك يرجى تزويدنا بالمعلومات …" at bounding box center [482, 417] width 301 height 211
copy p "1082685932"
drag, startPoint x: 480, startPoint y: 441, endPoint x: 329, endPoint y: 429, distance: 151.2
click at [335, 429] on p "عزيزي مراجع مستشفى دله - قسم الموافقات - أهلا وسهلا بك يرجى تزويدنا بالمعلومات …" at bounding box center [482, 417] width 301 height 211
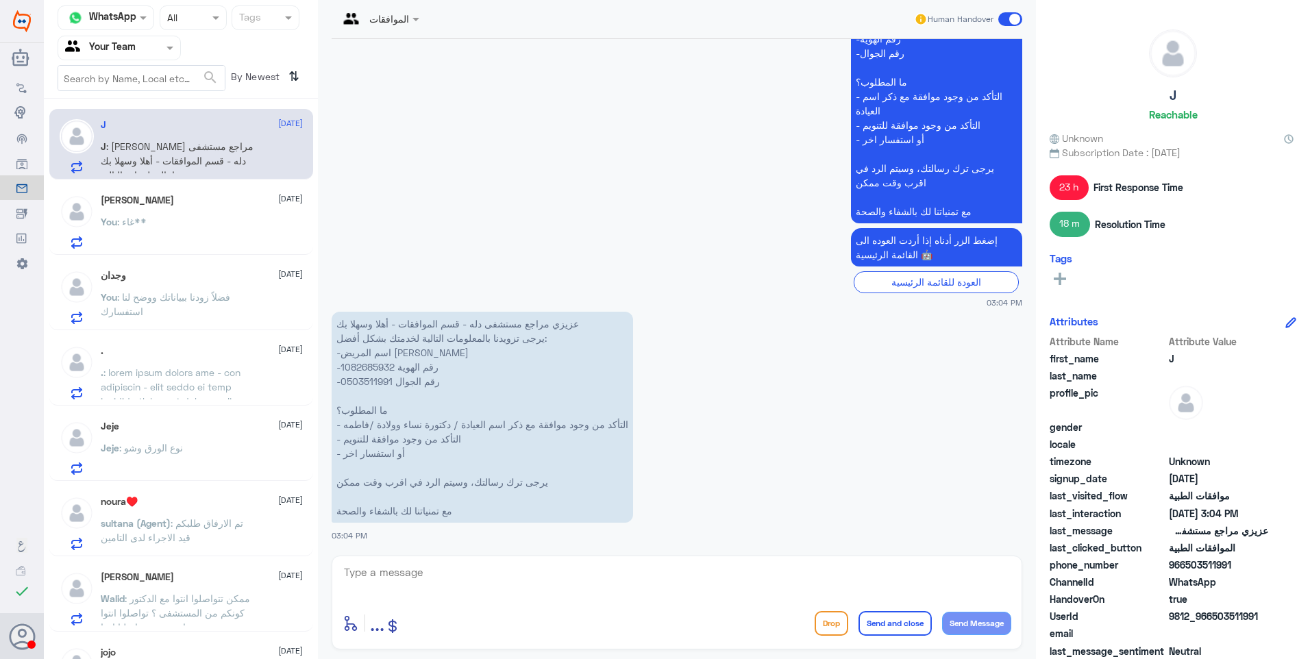
drag, startPoint x: 329, startPoint y: 429, endPoint x: 402, endPoint y: 456, distance: 77.6
click at [392, 449] on p "عزيزي مراجع مستشفى دله - قسم الموافقات - أهلا وسهلا بك يرجى تزويدنا بالمعلومات …" at bounding box center [482, 417] width 301 height 211
drag, startPoint x: 368, startPoint y: 486, endPoint x: 351, endPoint y: 485, distance: 16.5
click at [351, 485] on p "عزيزي مراجع مستشفى دله - قسم الموافقات - أهلا وسهلا بك يرجى تزويدنا بالمعلومات …" at bounding box center [482, 417] width 301 height 211
click at [403, 575] on textarea at bounding box center [676, 580] width 669 height 34
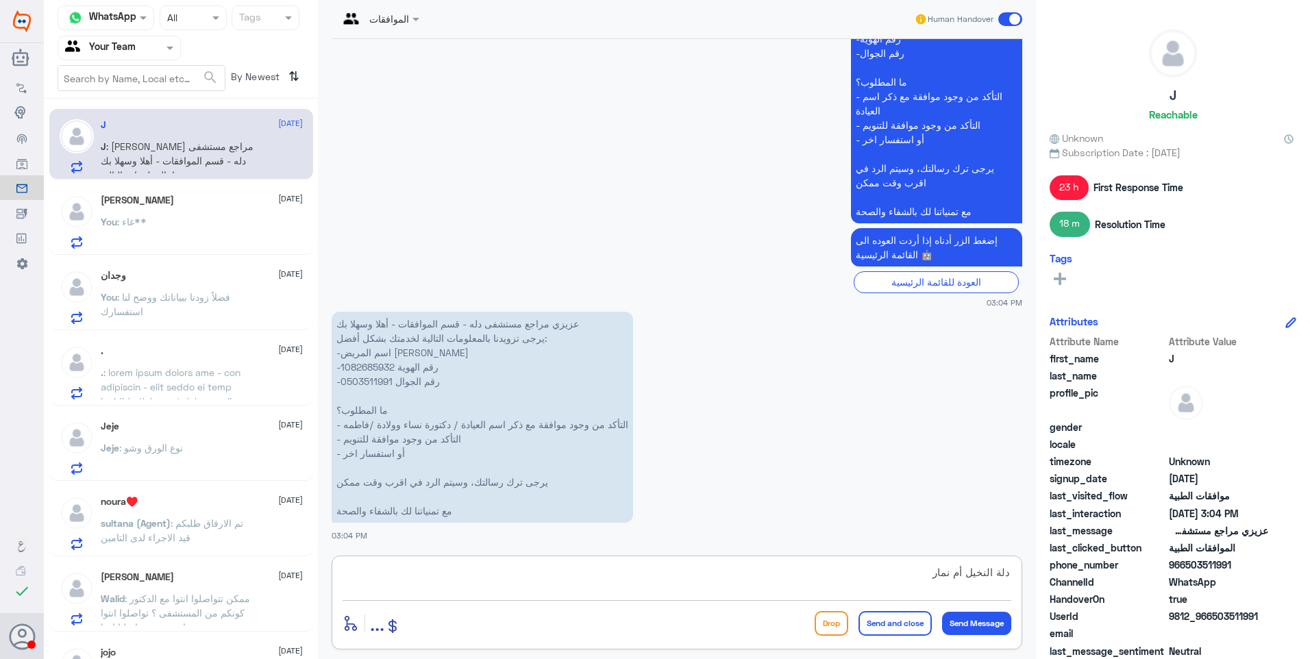
type textarea "دلة النخيل أم نمار؟"
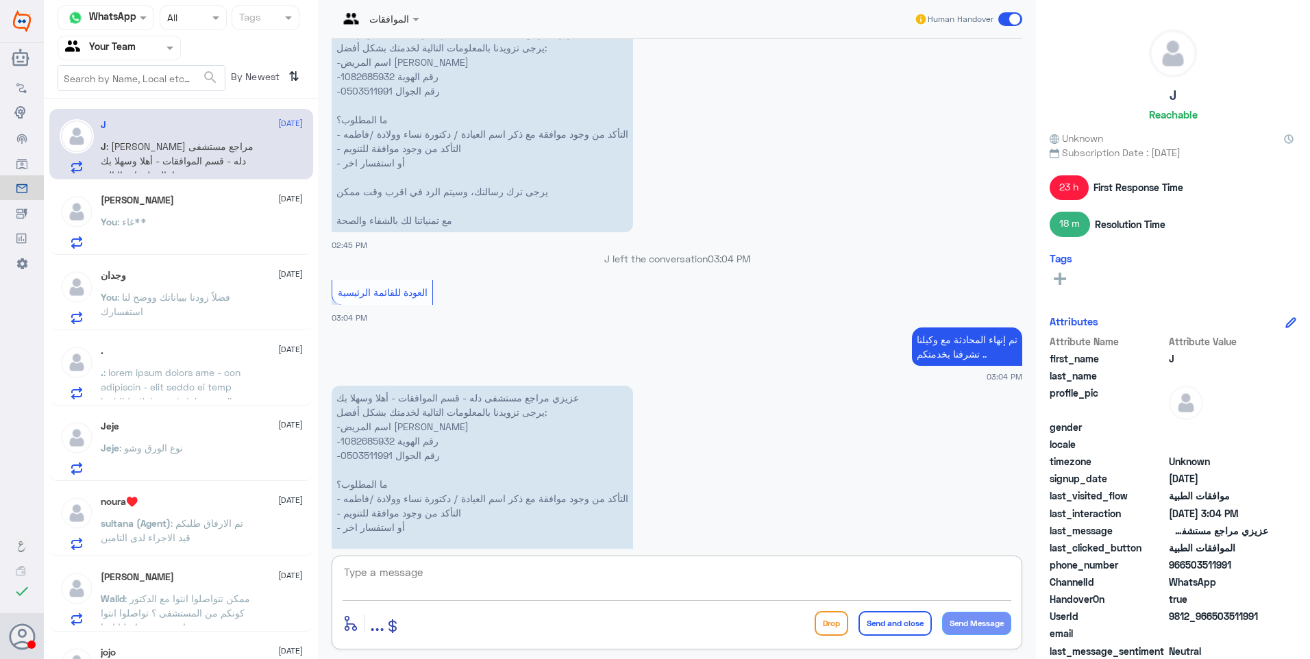
scroll to position [1869, 0]
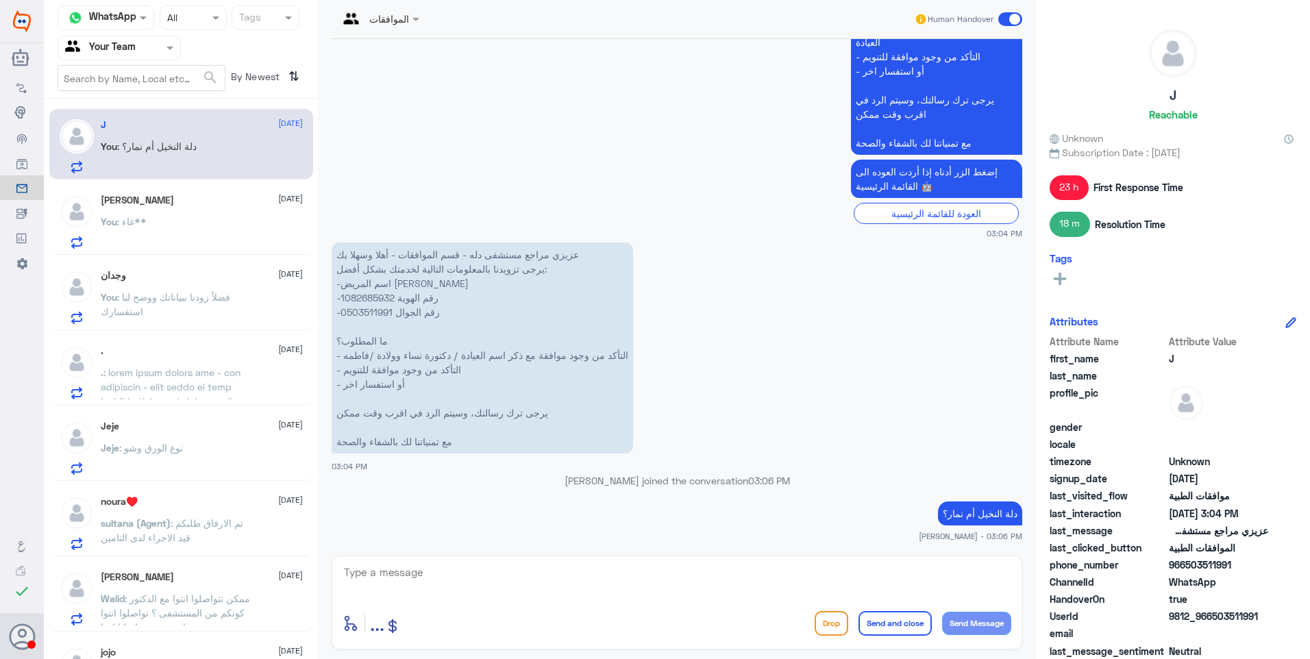
click at [866, 342] on app-msgs-text "عزيزي مراجع مستشفى دله - قسم الموافقات - أهلا وسهلا بك يرجى تزويدنا بالمعلومات …" at bounding box center [677, 348] width 690 height 212
drag, startPoint x: 1029, startPoint y: 477, endPoint x: 1015, endPoint y: 446, distance: 33.7
click at [1016, 447] on div "الموافقات Human Handover 19 Mar 2025 شكرا لك على تواصلك مع مستشفى دله النخيل من…" at bounding box center [677, 331] width 718 height 663
click at [633, 584] on textarea at bounding box center [676, 580] width 669 height 34
click at [189, 219] on div "You : غاء**" at bounding box center [202, 233] width 202 height 31
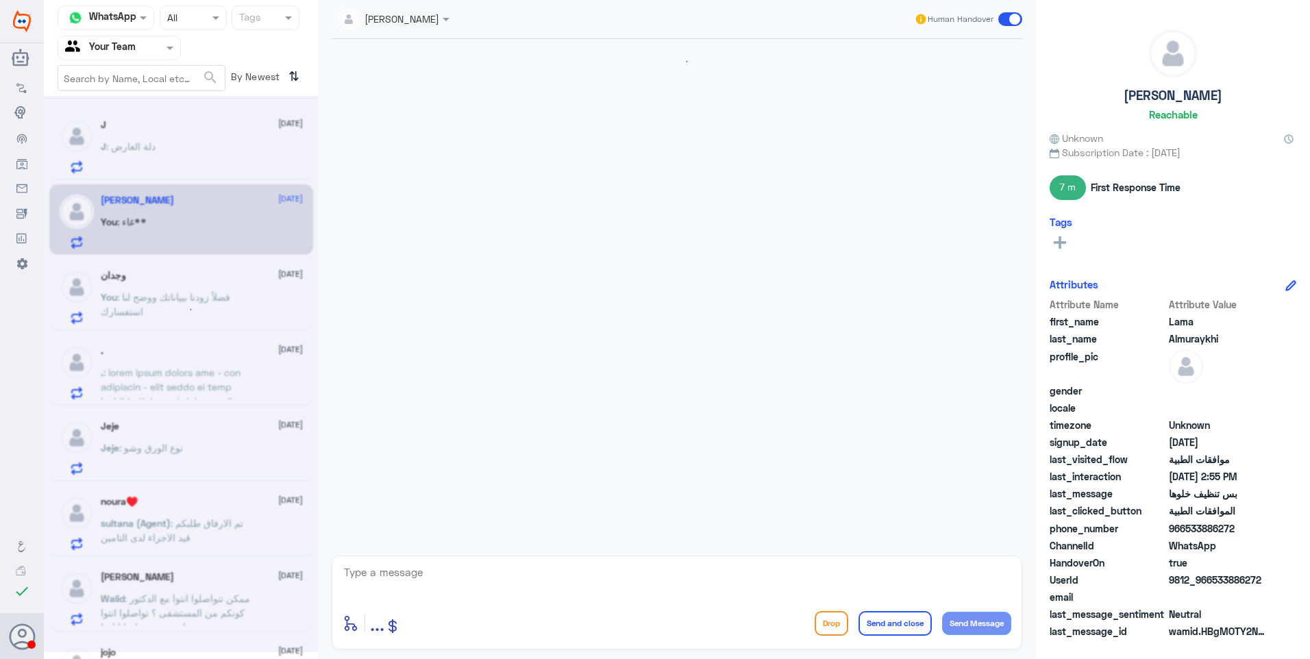
scroll to position [947, 0]
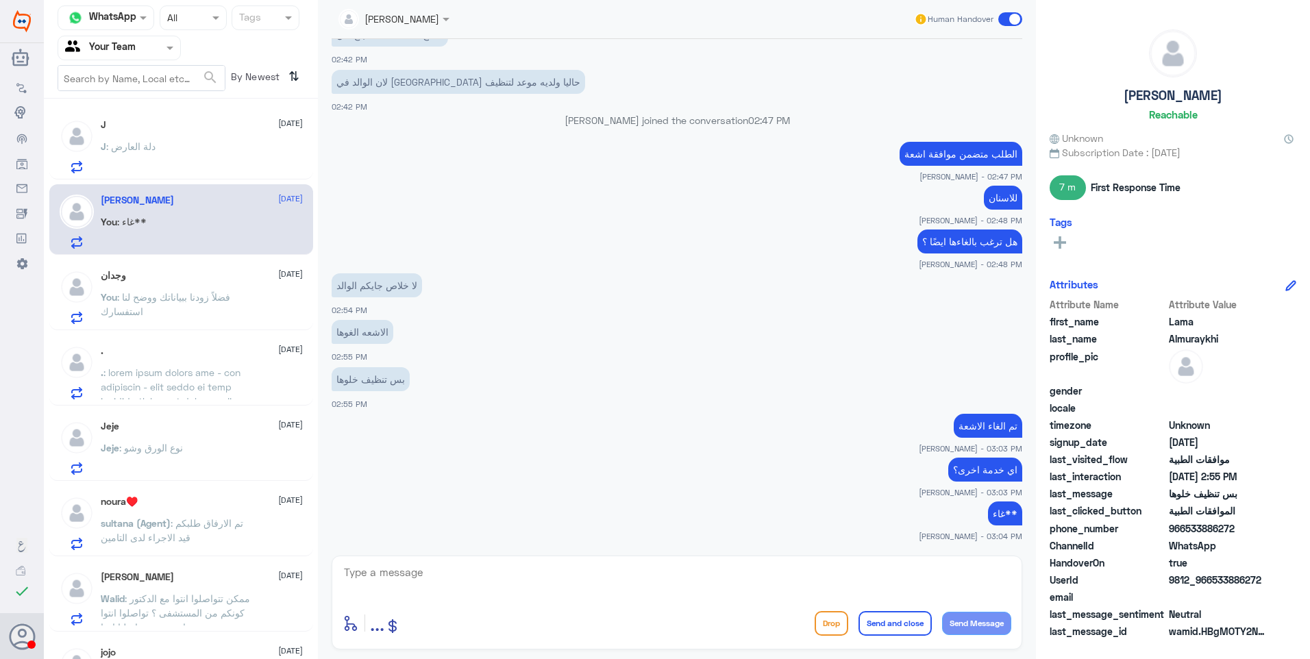
click at [216, 132] on div "J 25 September J : دلة العارض" at bounding box center [202, 146] width 202 height 54
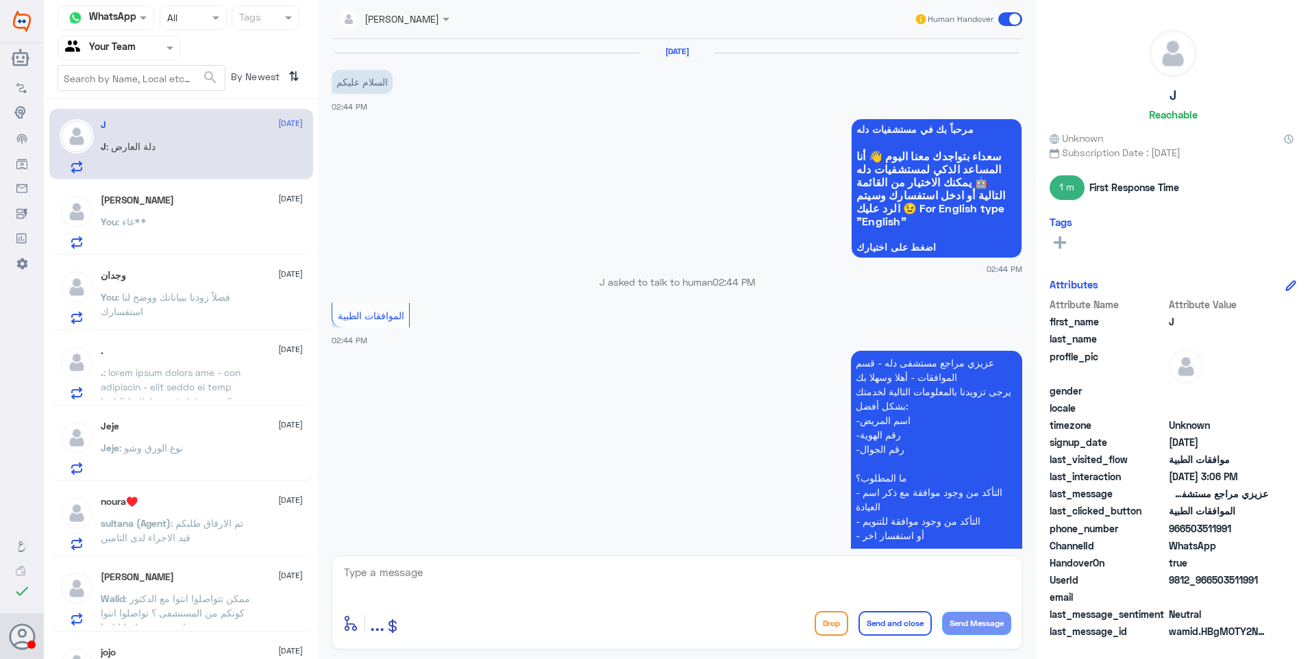
scroll to position [1699, 0]
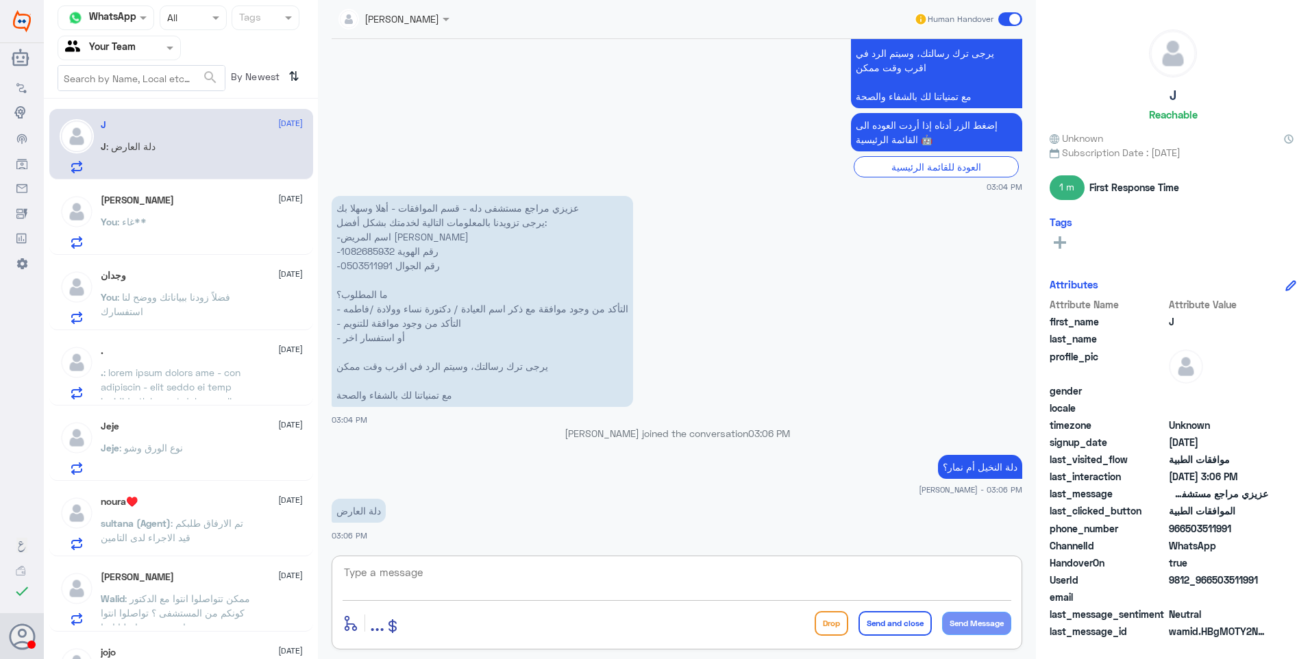
click at [393, 577] on textarea at bounding box center [676, 580] width 669 height 34
type textarea "نعتذر منك هذا الواتس خاص بموافقات فرع النخيل فقط"
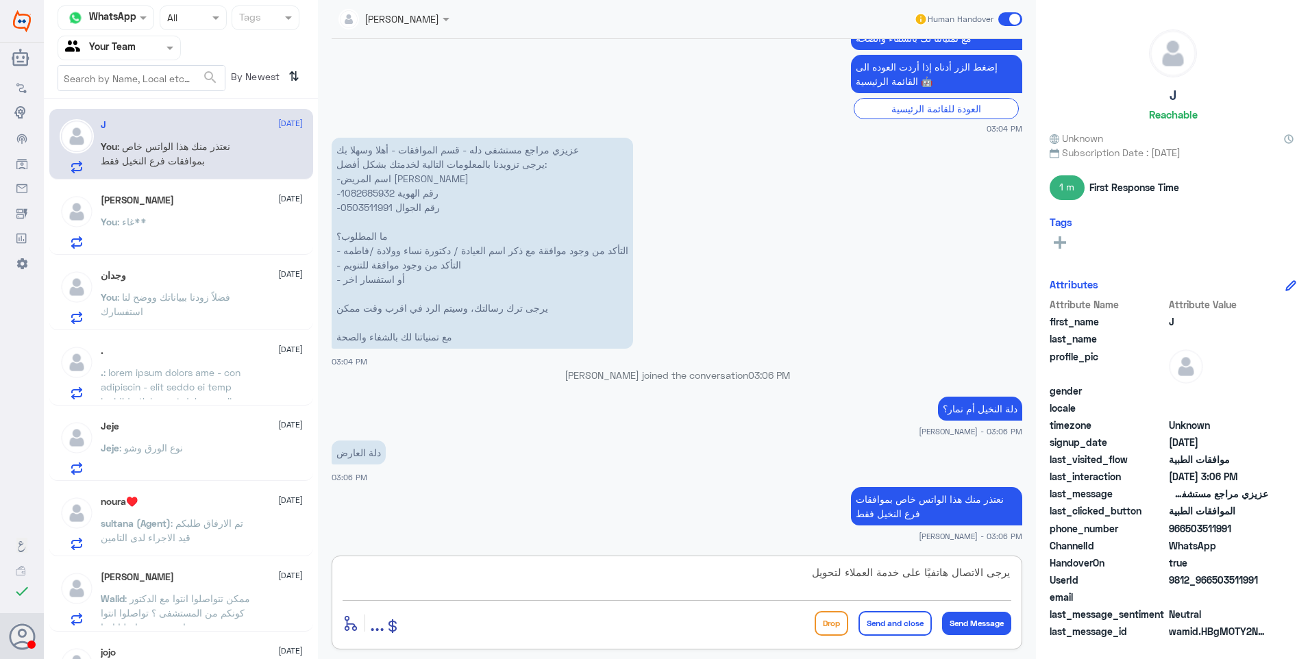
scroll to position [1805, 0]
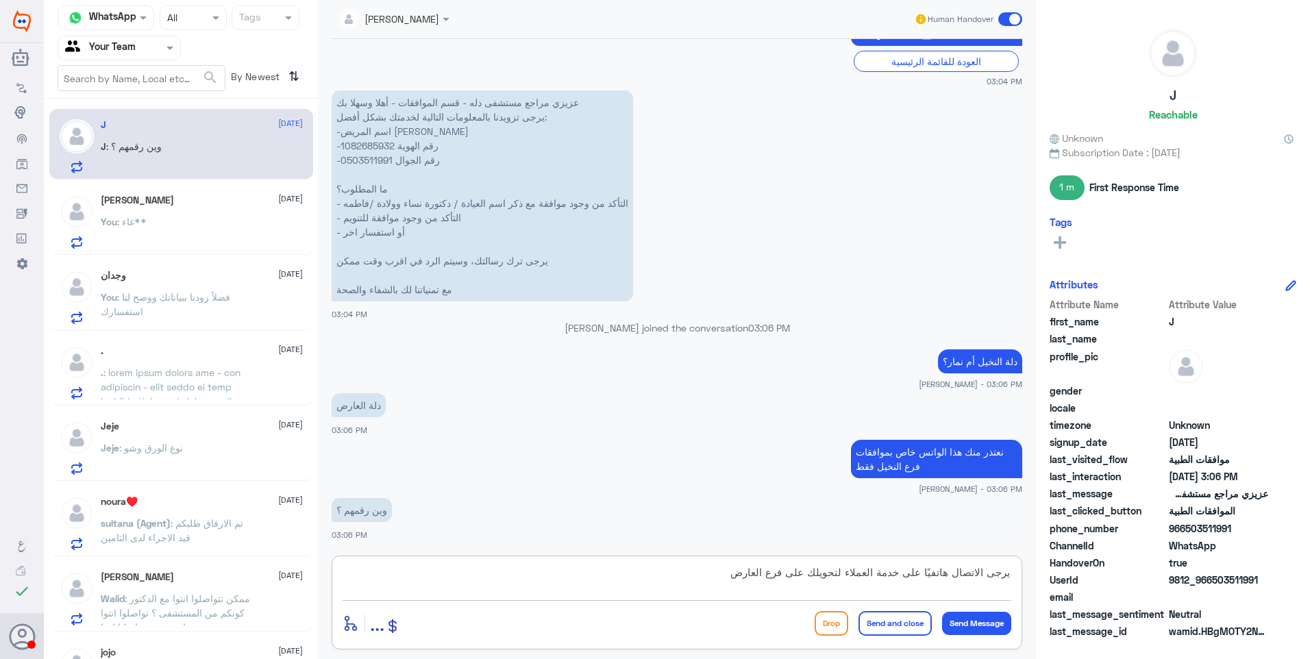
type textarea "يرجى الاتصال هاتفيًا على خدمة العملاء لتحويلك على فرع العارض"
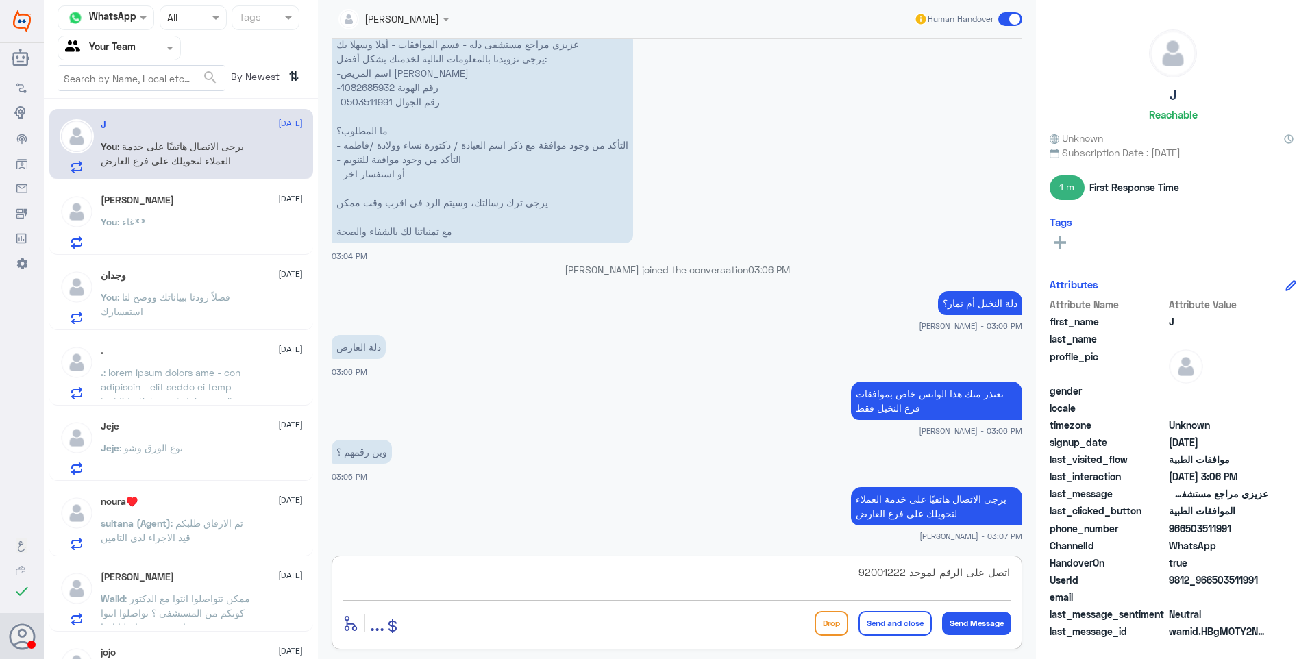
type textarea "اتصل على الرقم لموحد 920012222"
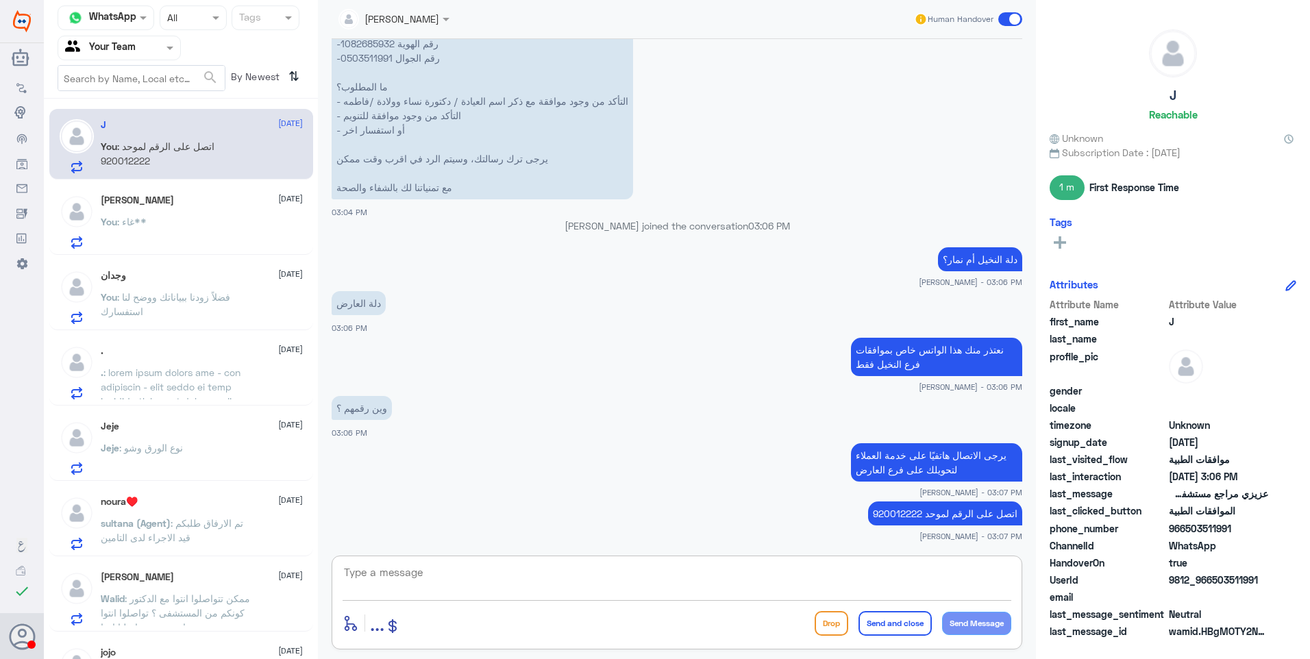
click at [171, 217] on div "Lama Almuraykhi 25 September You : غاء**" at bounding box center [202, 222] width 202 height 54
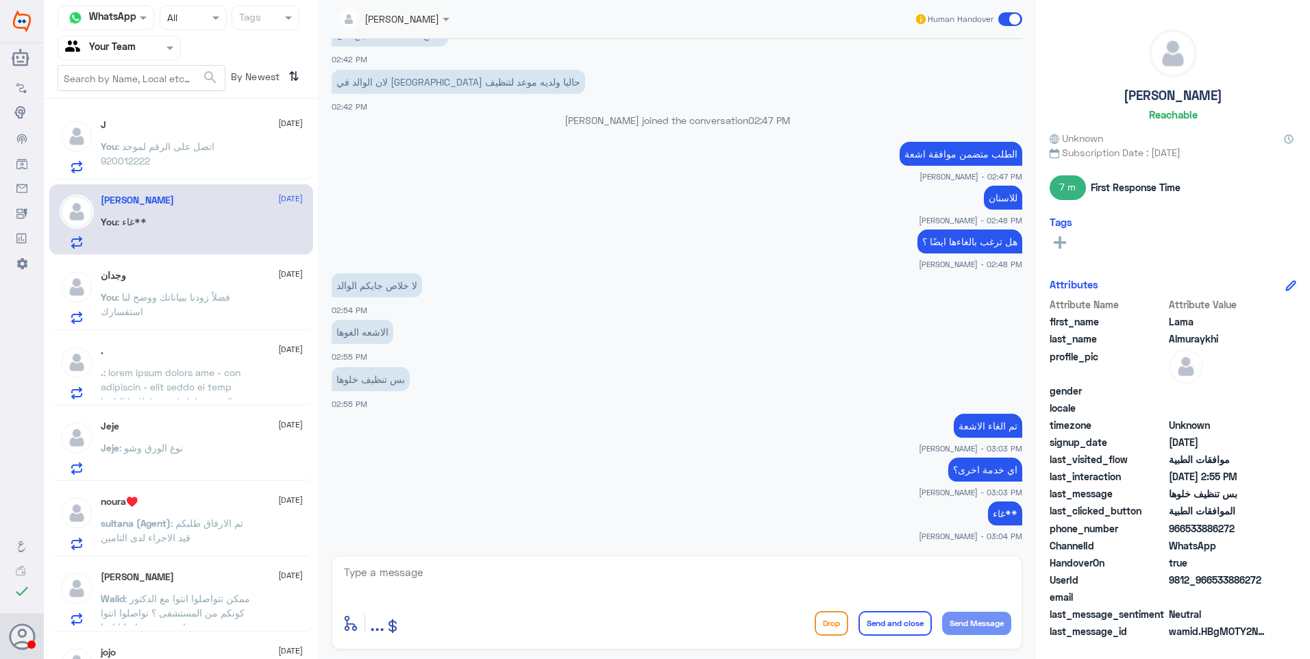
click at [170, 383] on span at bounding box center [178, 580] width 154 height 429
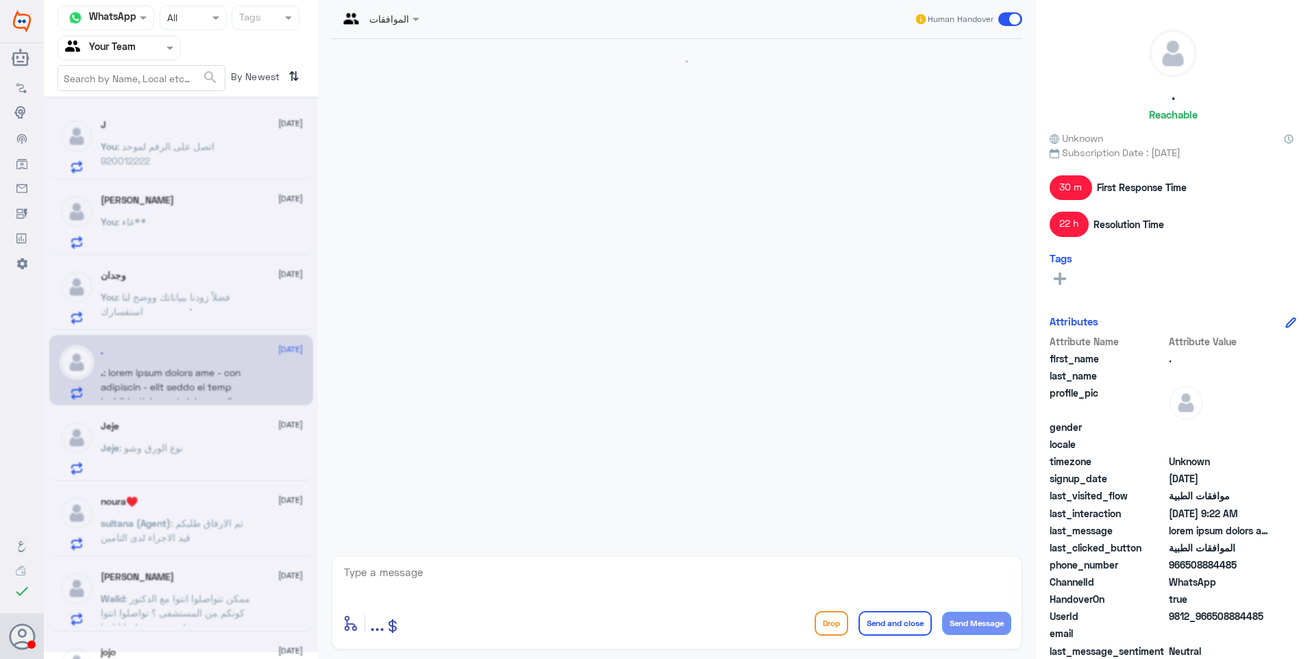
scroll to position [1964, 0]
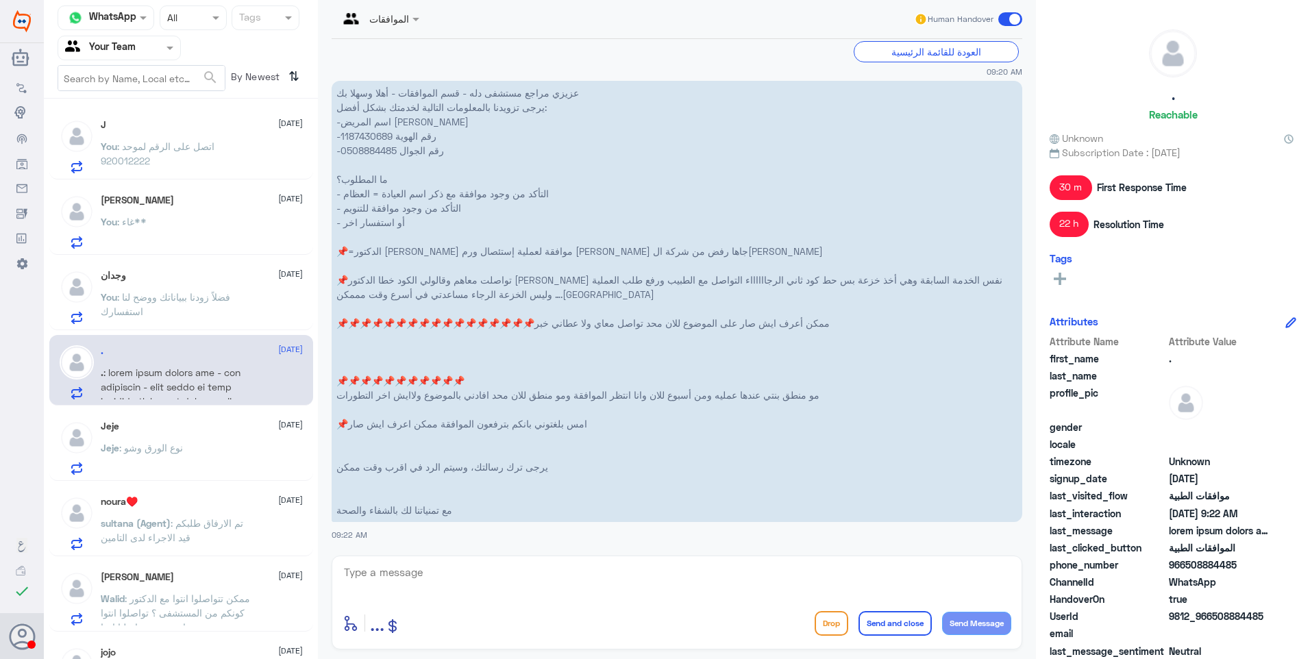
click at [210, 310] on p "You : فضلاً زودنا ببياناتك ووضح لنا استفسارك" at bounding box center [178, 307] width 154 height 34
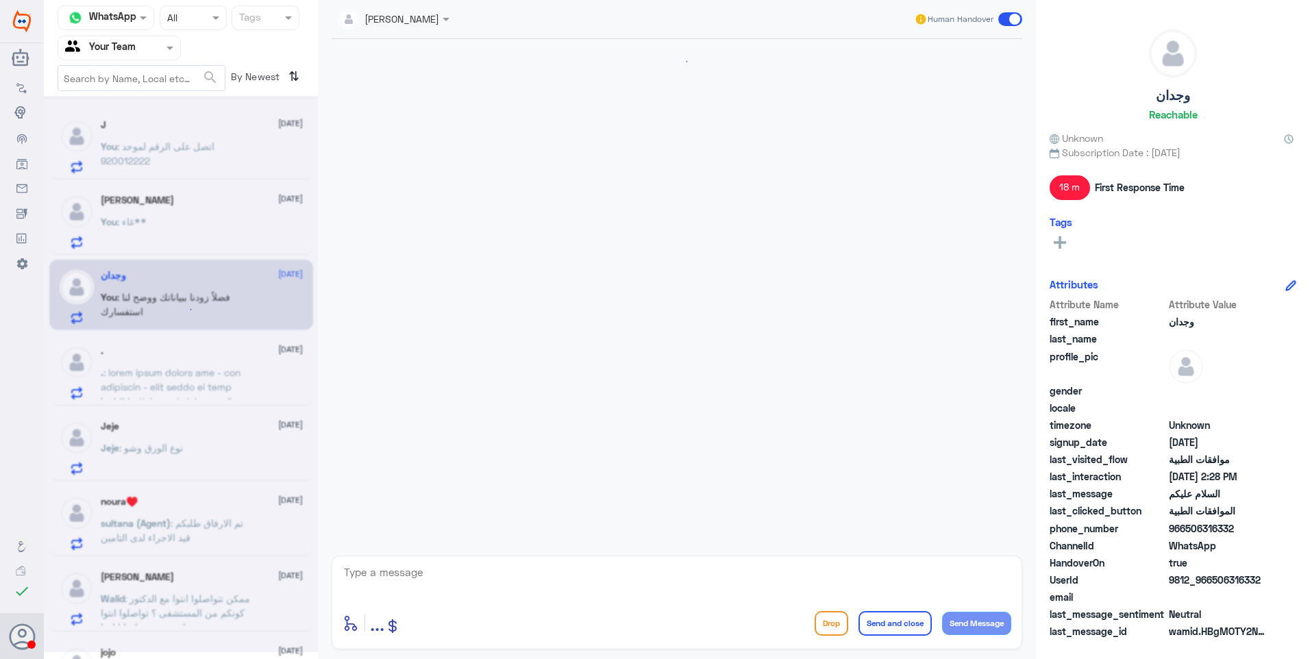
scroll to position [231, 0]
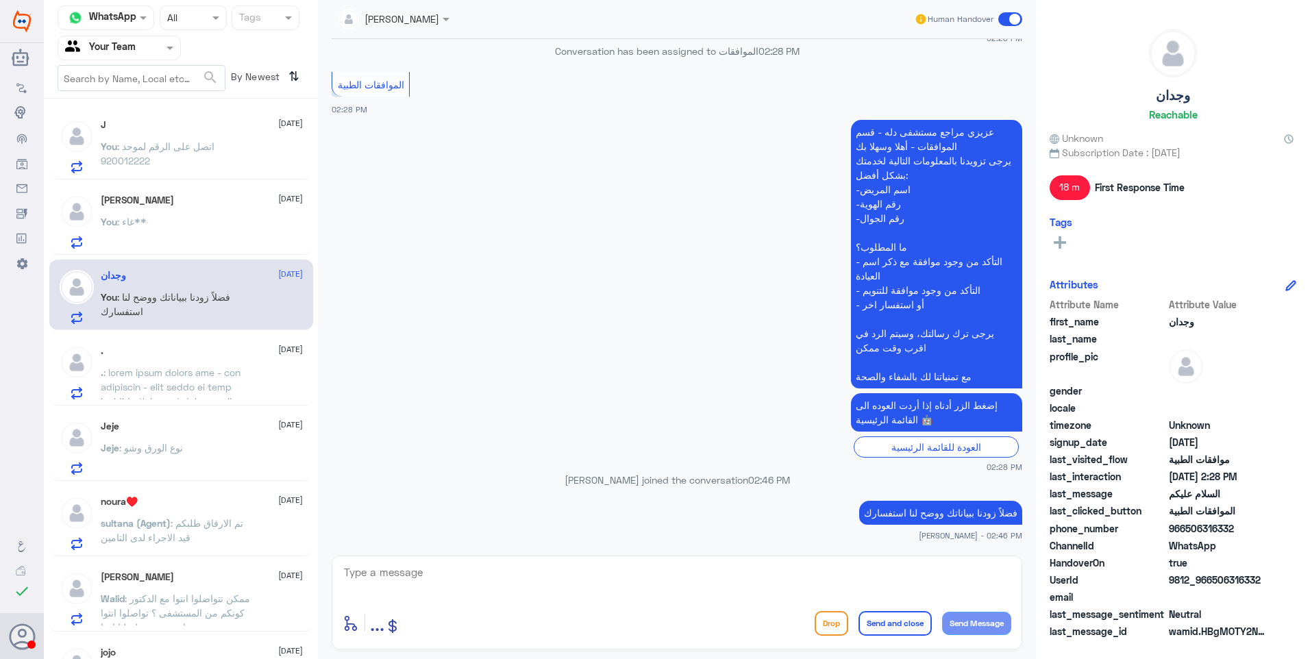
click at [122, 52] on input "text" at bounding box center [102, 48] width 75 height 16
click at [134, 131] on div "Your Inbox" at bounding box center [119, 140] width 123 height 32
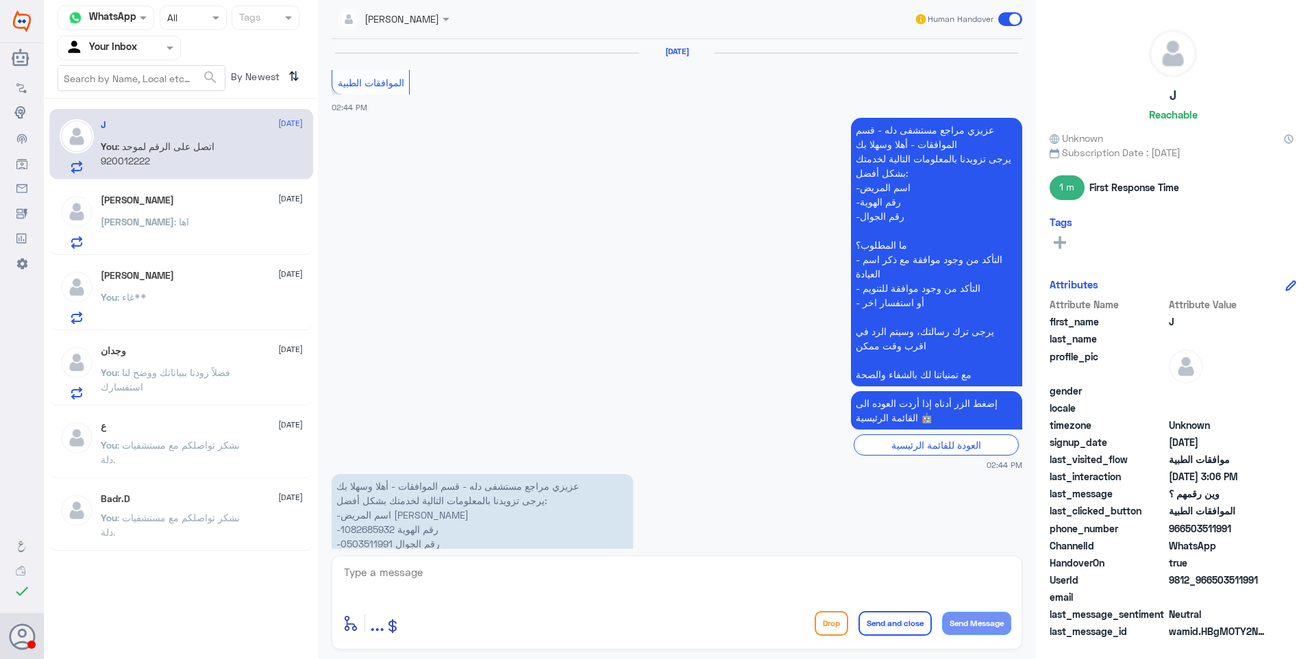
scroll to position [1674, 0]
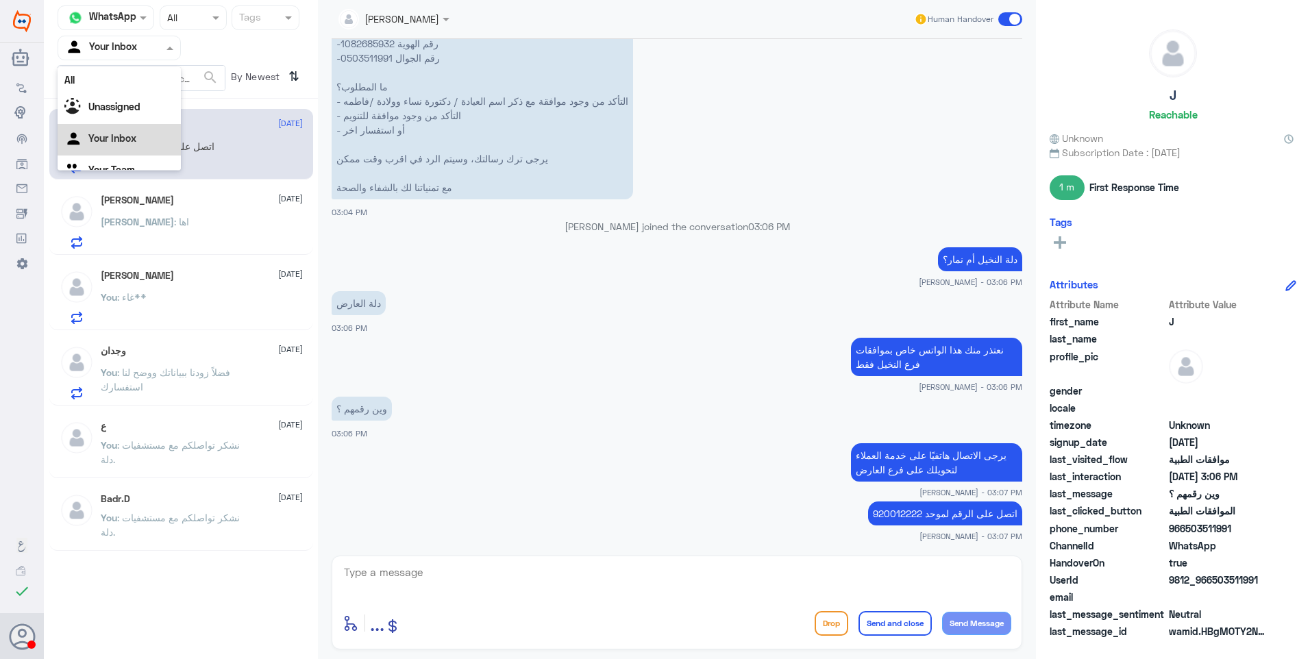
click at [126, 40] on input "text" at bounding box center [102, 48] width 75 height 16
click at [220, 466] on p "You : نشكر تواصلكم مع مستشفيات دلة." at bounding box center [178, 455] width 154 height 34
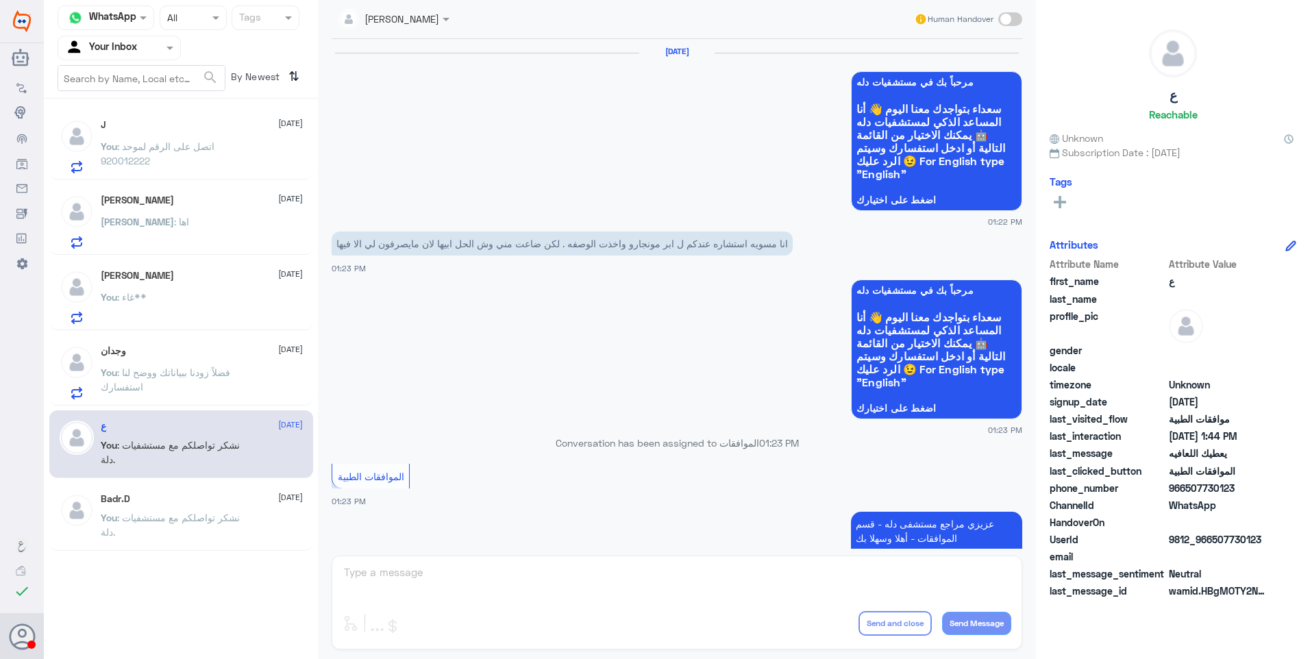
scroll to position [964, 0]
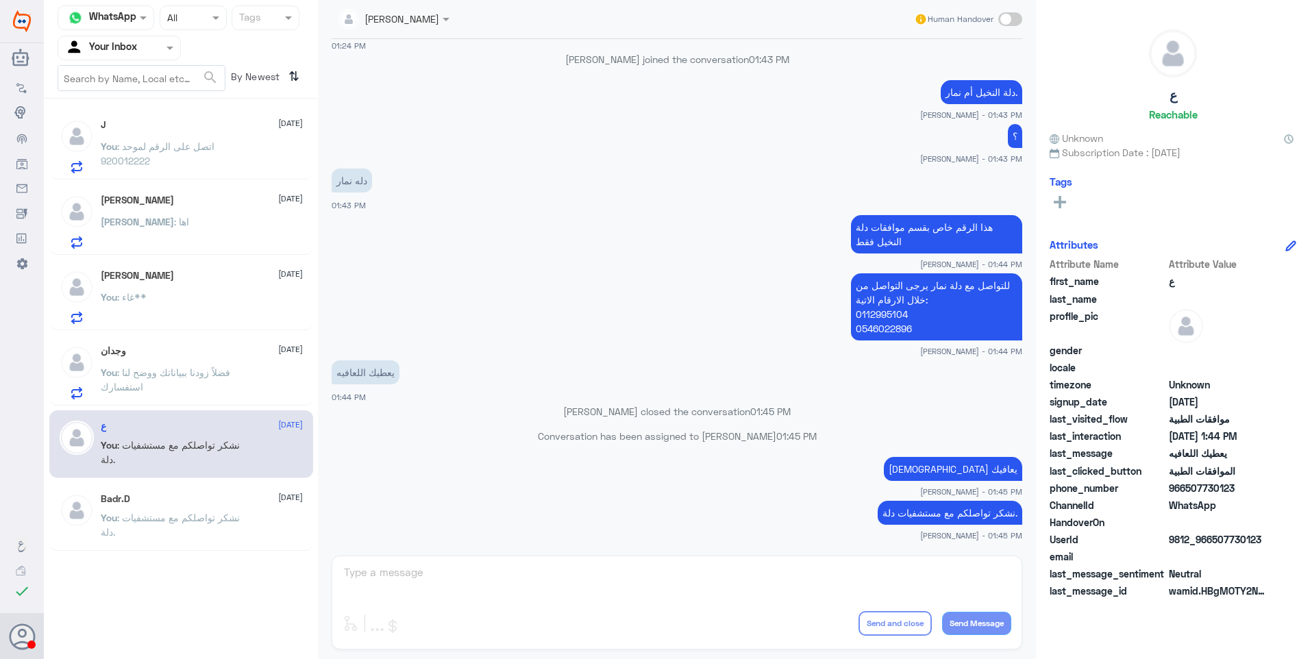
click at [221, 516] on span ": نشكر تواصلكم مع مستشفيات دلة." at bounding box center [170, 525] width 139 height 26
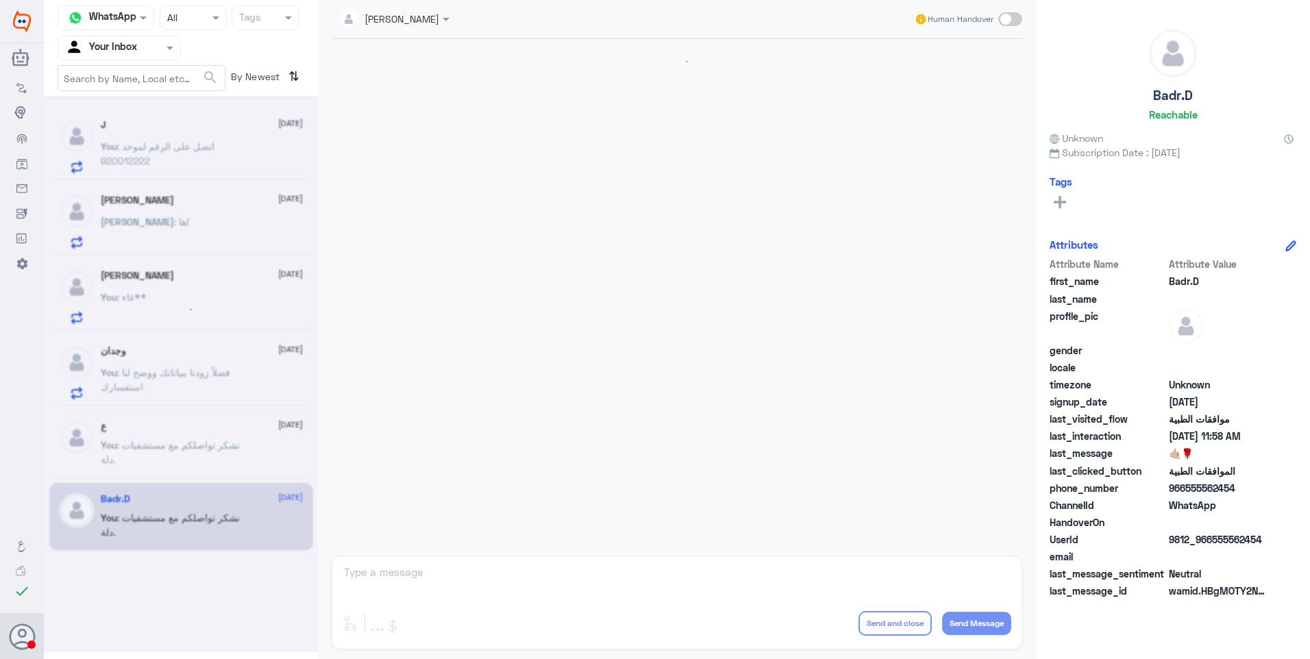
scroll to position [742, 0]
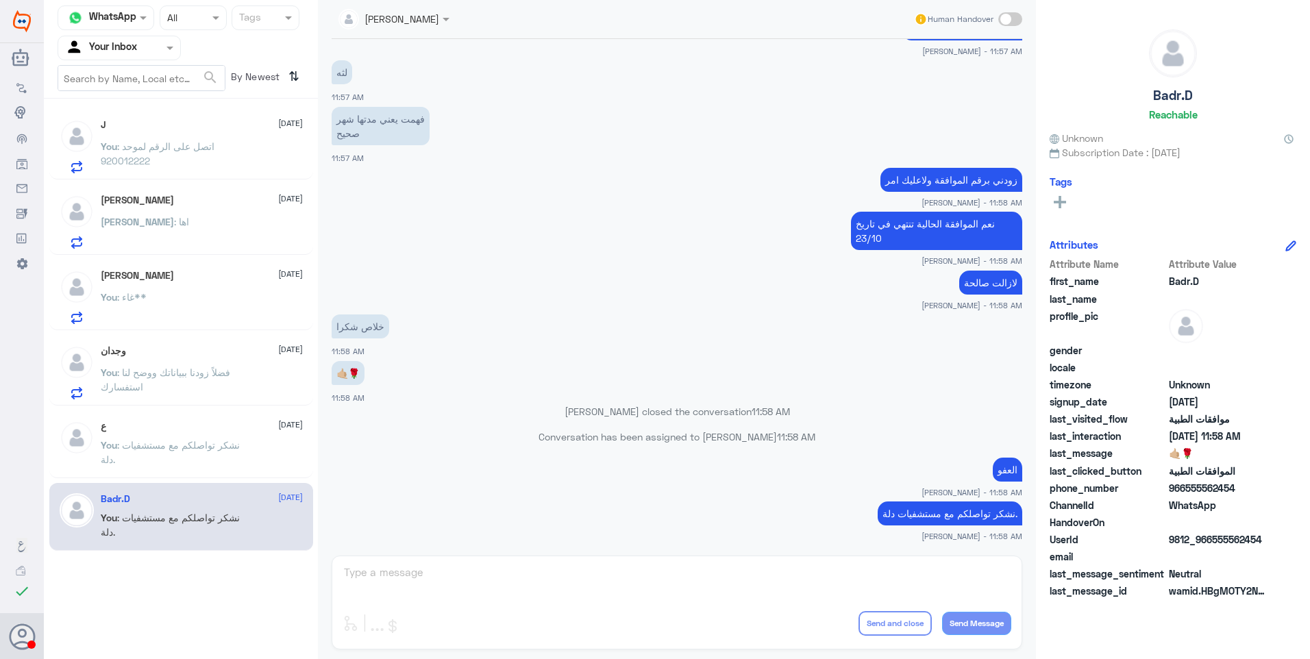
click at [903, 512] on p "نشكر تواصلكم مع مستشفيات دلة." at bounding box center [949, 513] width 145 height 24
copy div "نشكر تواصلكم مع مستشفيات دلة."
click at [210, 430] on div "ع 24 September" at bounding box center [202, 427] width 202 height 12
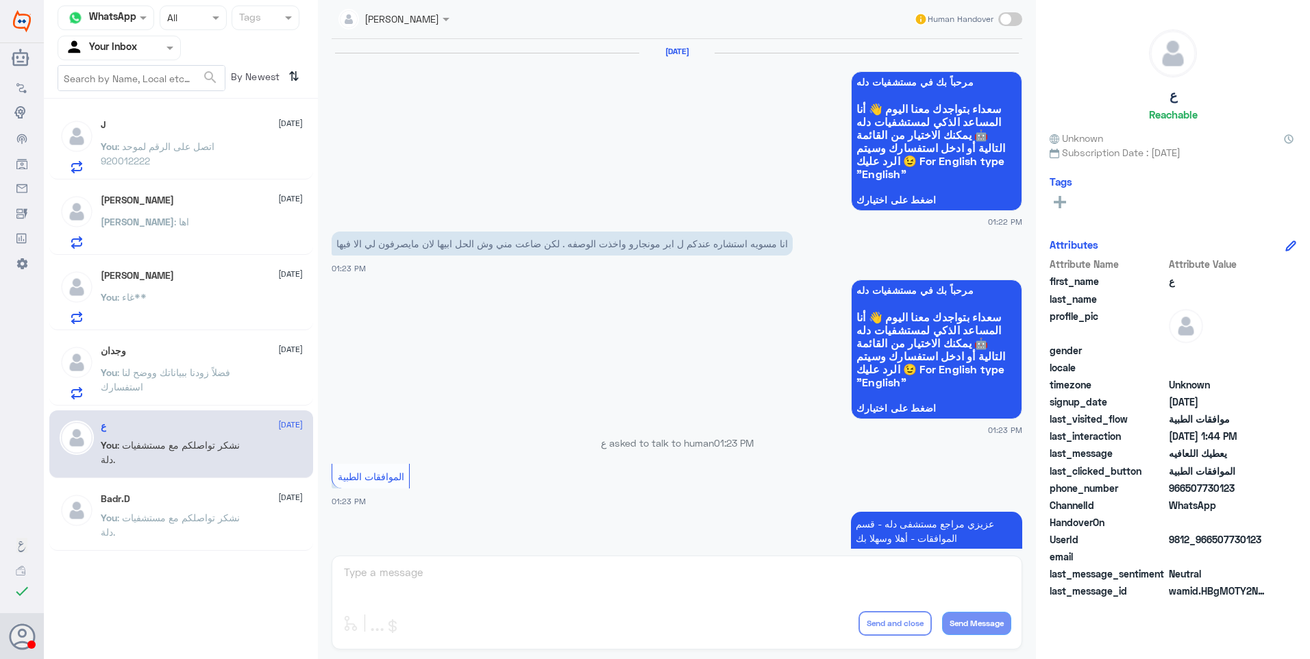
scroll to position [964, 0]
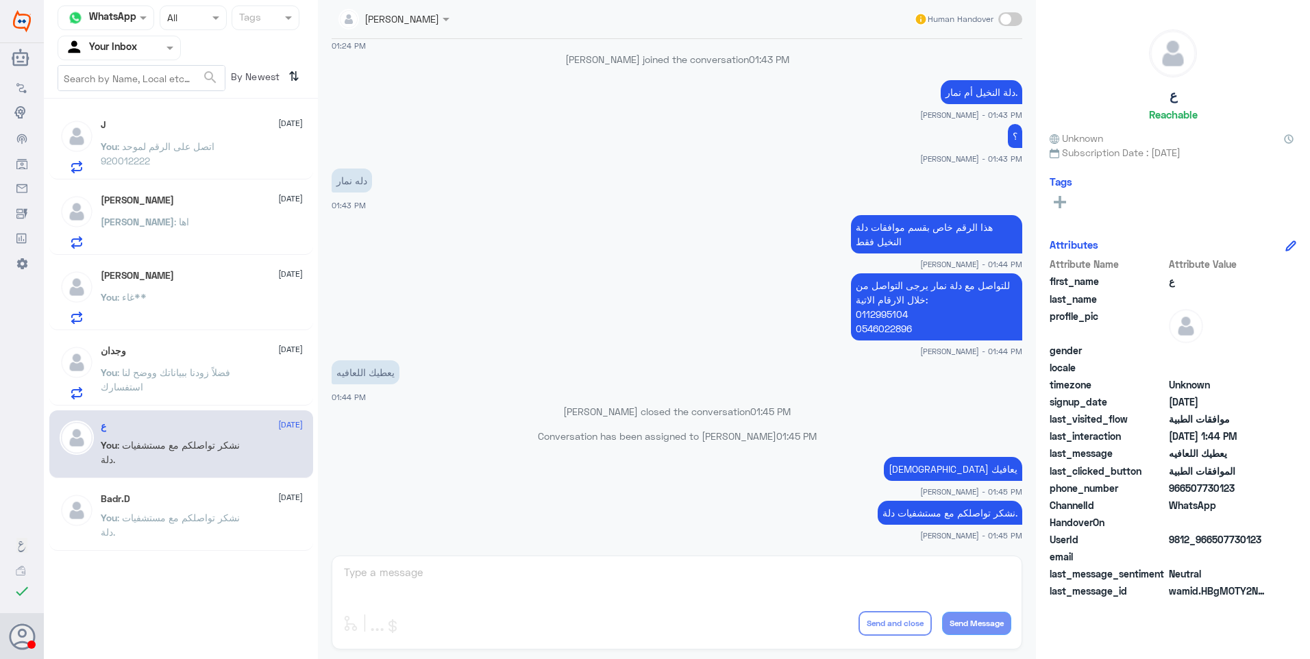
click at [232, 364] on div "وجدان 25 September You : فضلاً زودنا ببياناتك ووضح لنا استفسارك" at bounding box center [202, 372] width 202 height 54
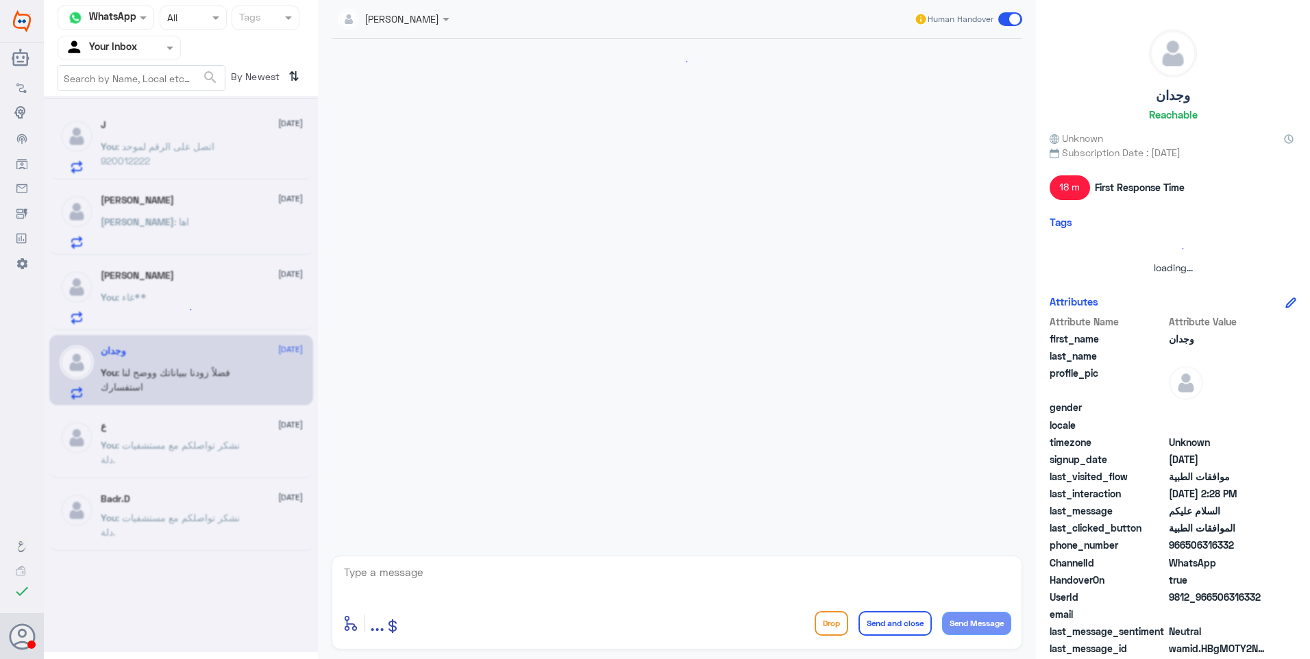
scroll to position [231, 0]
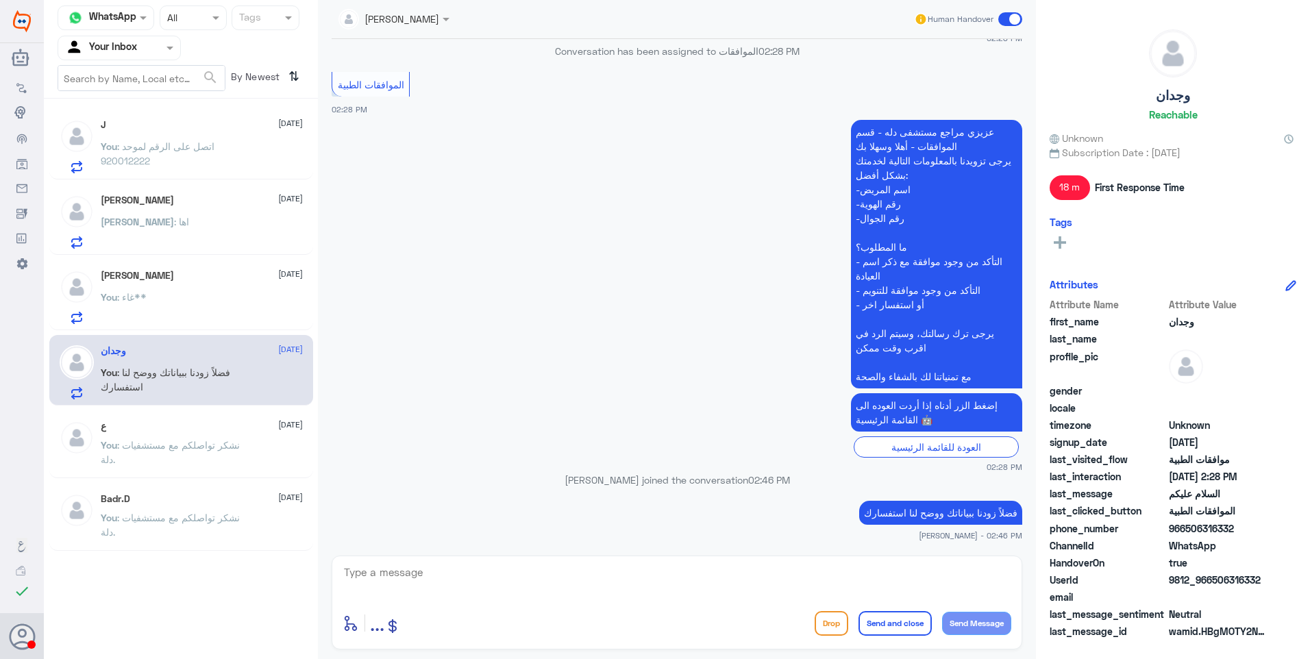
click at [378, 579] on textarea at bounding box center [676, 580] width 669 height 34
click at [207, 305] on div "You : غاء**" at bounding box center [202, 308] width 202 height 31
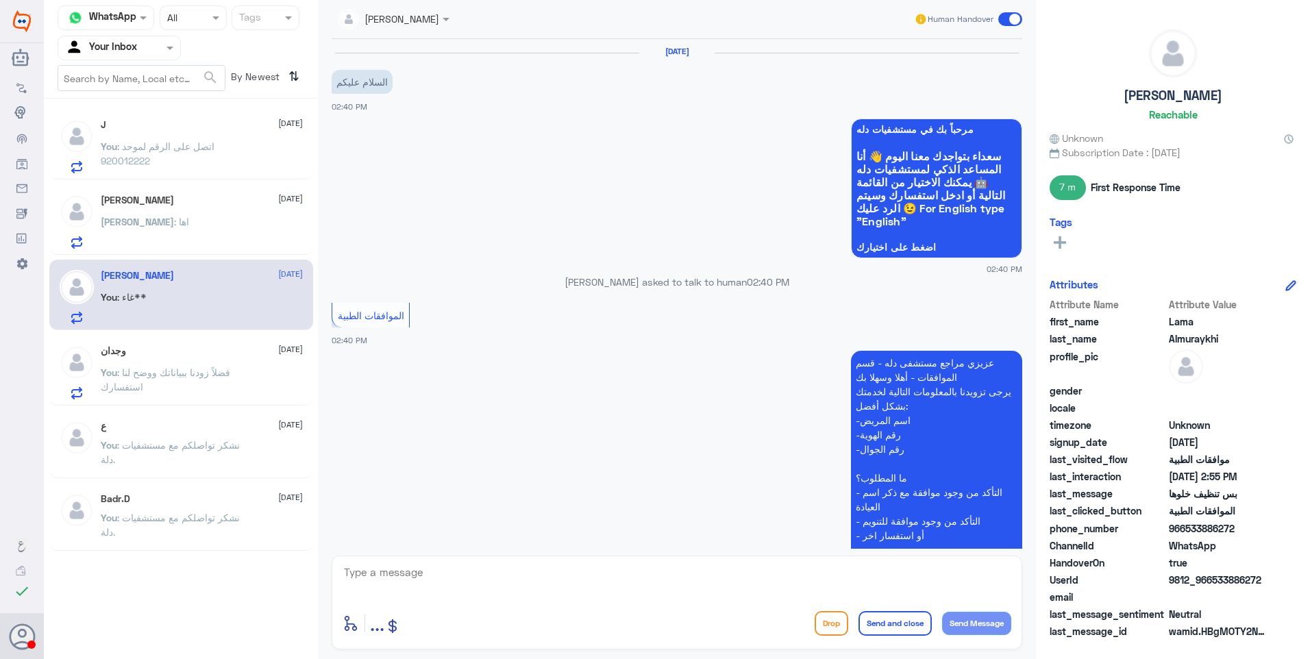
scroll to position [947, 0]
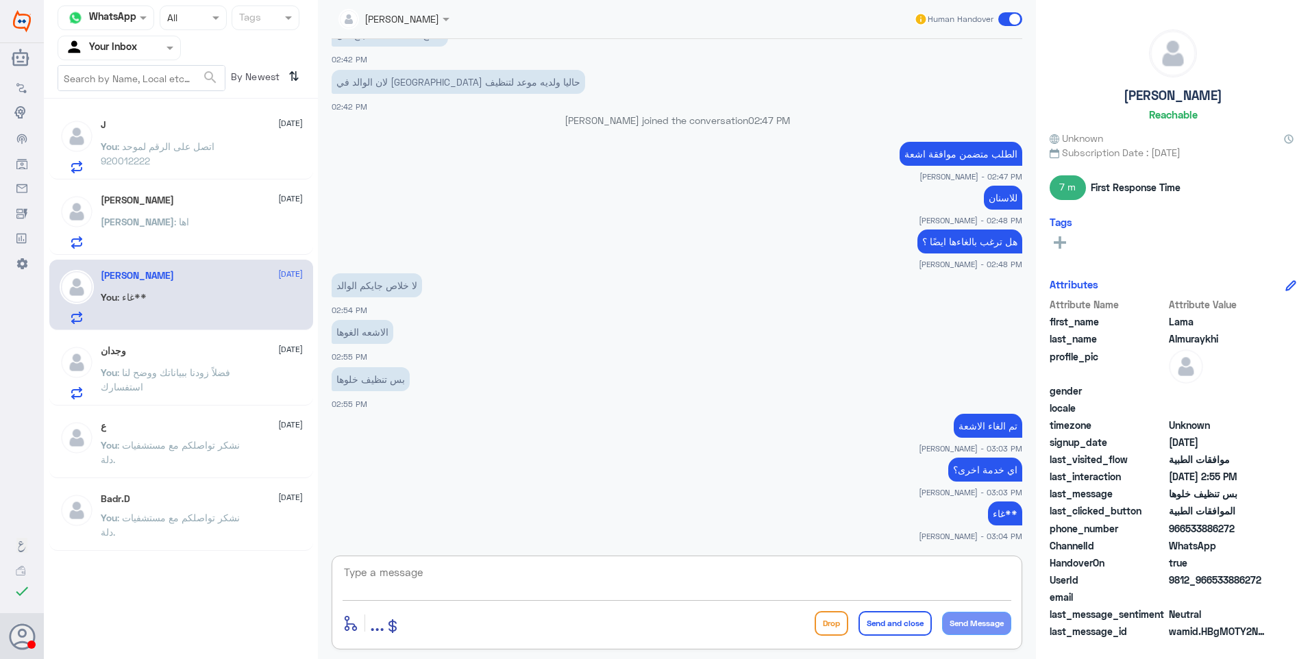
click at [445, 578] on textarea at bounding box center [676, 580] width 669 height 34
paste textarea "نشكر تواصلكم مع مستشفيات دلة."
type textarea "نشكر تواصلكم مع مستشفيات دلة."
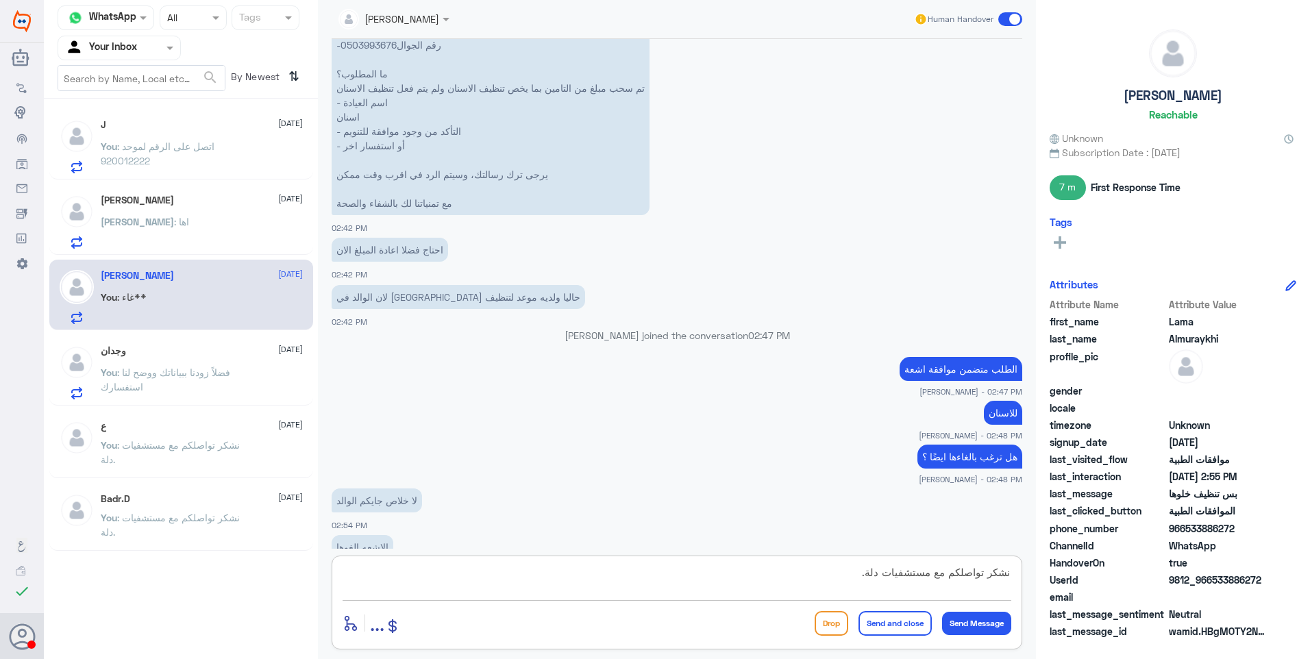
scroll to position [673, 0]
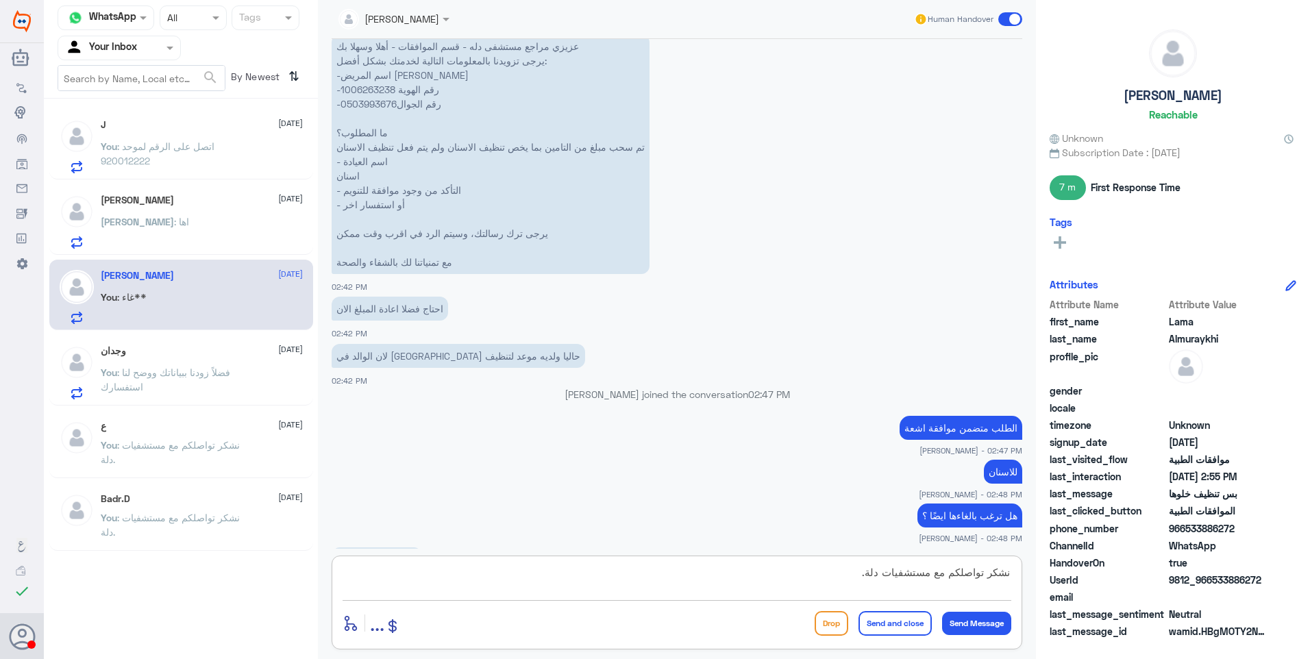
click at [363, 86] on p "عزيزي مراجع مستشفى دله - قسم الموافقات - أهلا وسهلا بك يرجى تزويدنا بالمعلومات …" at bounding box center [491, 154] width 318 height 240
copy p "1006263238"
drag, startPoint x: 797, startPoint y: 583, endPoint x: 791, endPoint y: 527, distance: 55.8
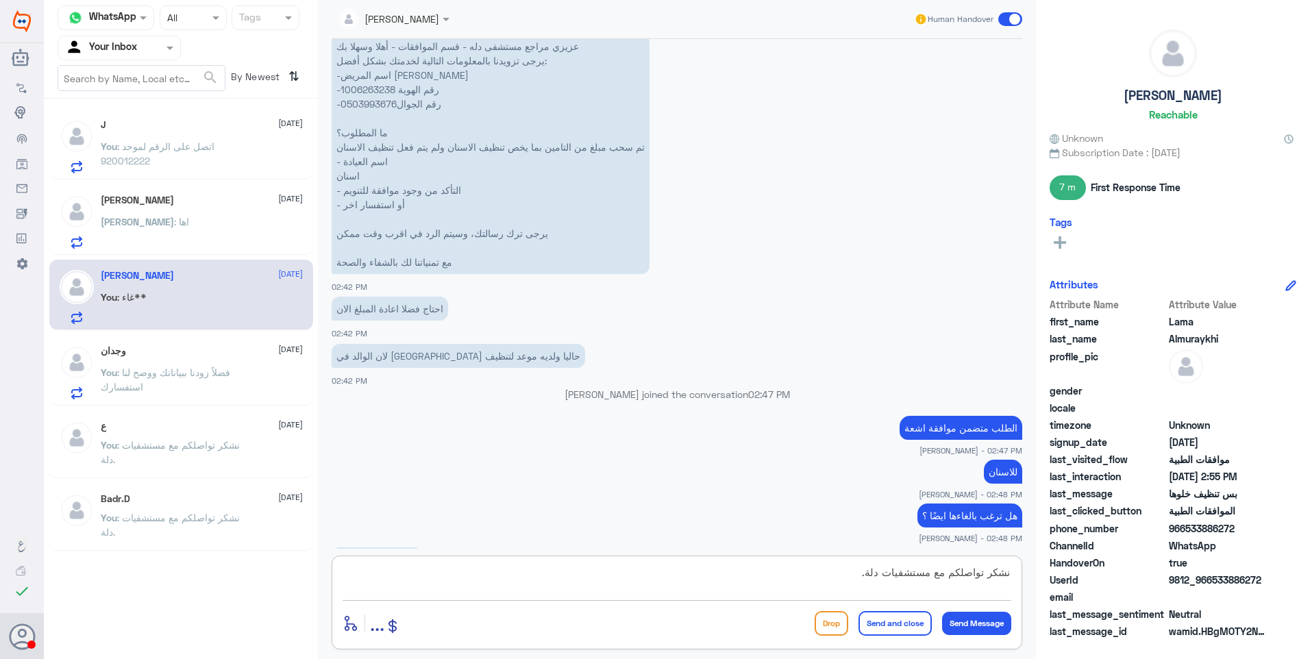
click at [791, 527] on div "[PERSON_NAME] Human Handover [DATE] السلام عليكم 02:40 PM مرحباً بك في مستشفيات…" at bounding box center [677, 331] width 718 height 663
drag, startPoint x: 814, startPoint y: 579, endPoint x: 862, endPoint y: 606, distance: 54.6
click at [814, 579] on textarea "نشكر تواصلكم مع مستشفيات دلة." at bounding box center [676, 580] width 669 height 34
click at [897, 621] on button "Send and close" at bounding box center [894, 623] width 73 height 25
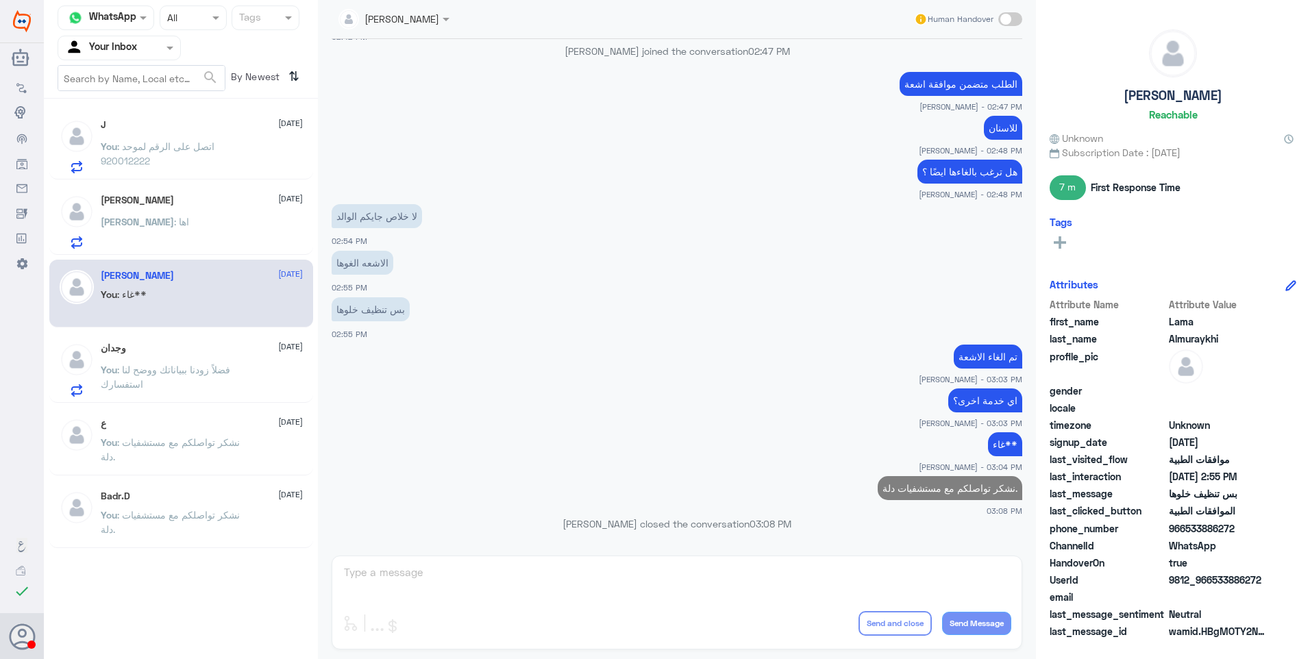
click at [152, 225] on div "[PERSON_NAME] : اها" at bounding box center [202, 233] width 202 height 31
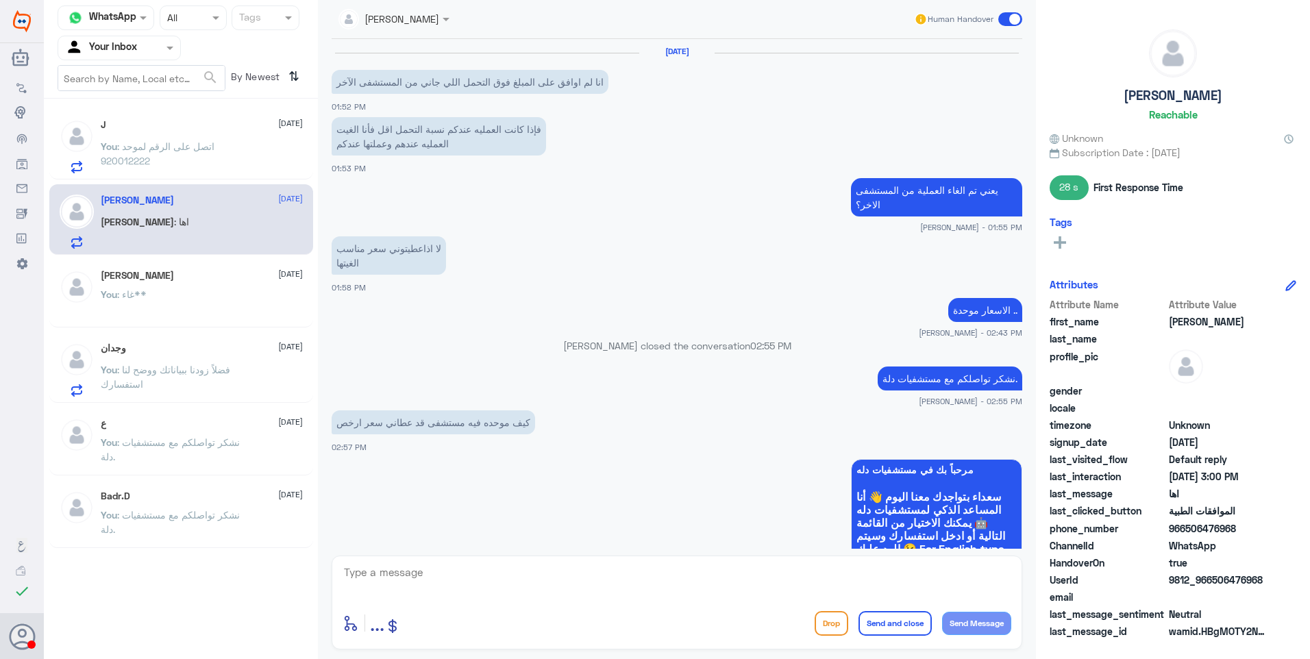
scroll to position [624, 0]
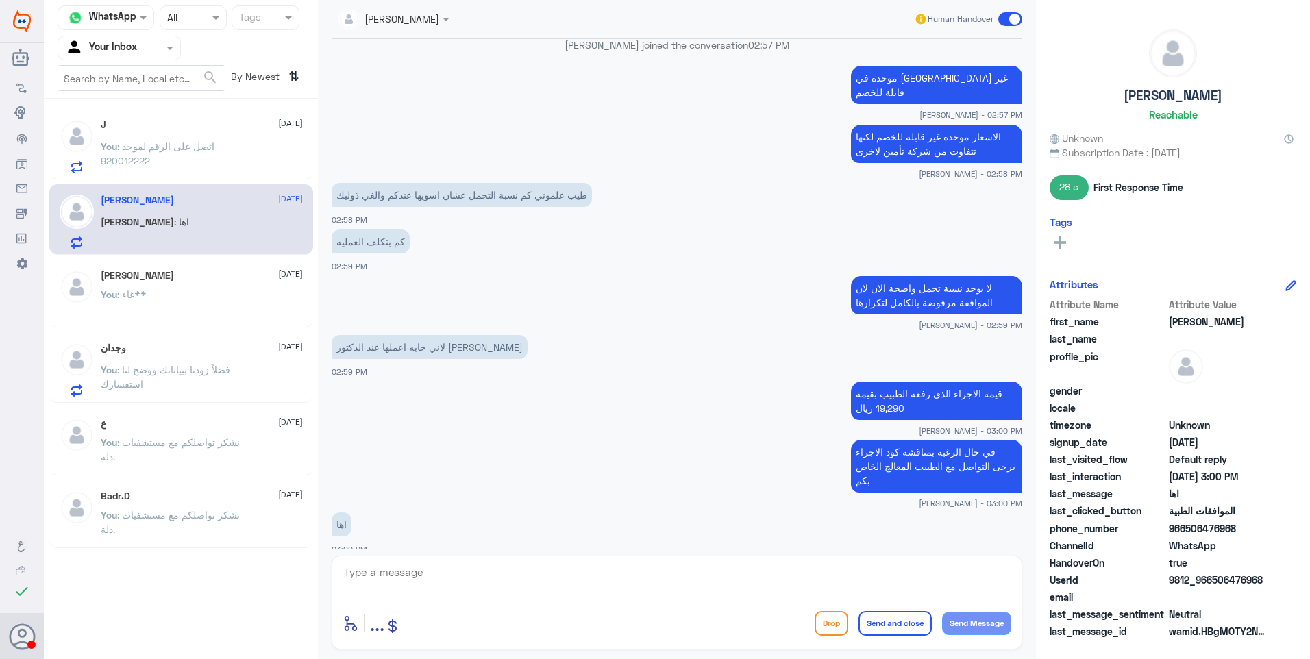
click at [253, 305] on div "You : غاء**" at bounding box center [202, 305] width 202 height 31
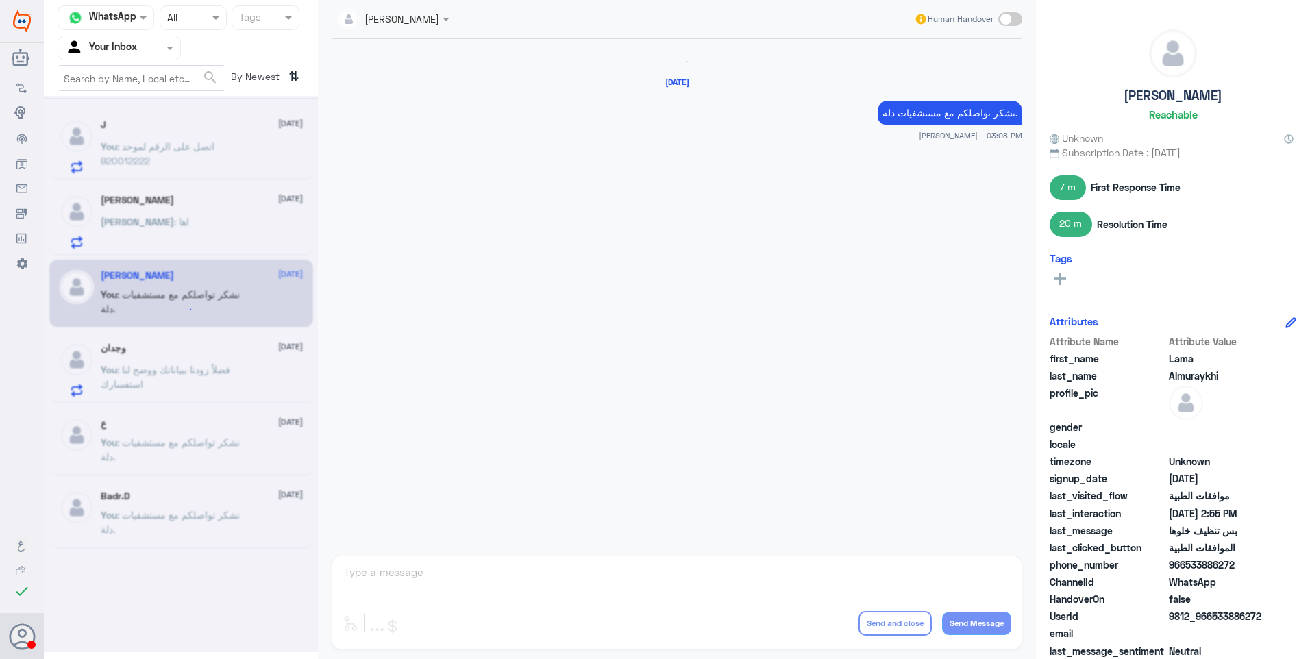
scroll to position [1013, 0]
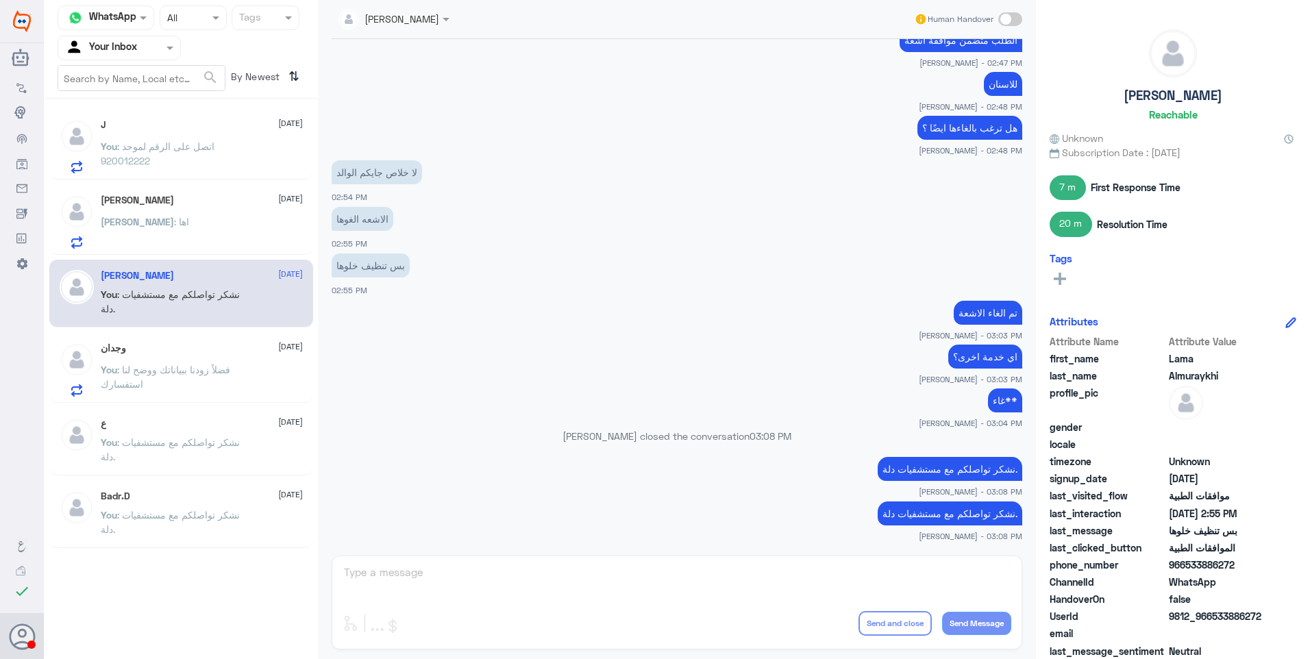
click at [153, 199] on div "[PERSON_NAME] [DATE]" at bounding box center [202, 201] width 202 height 12
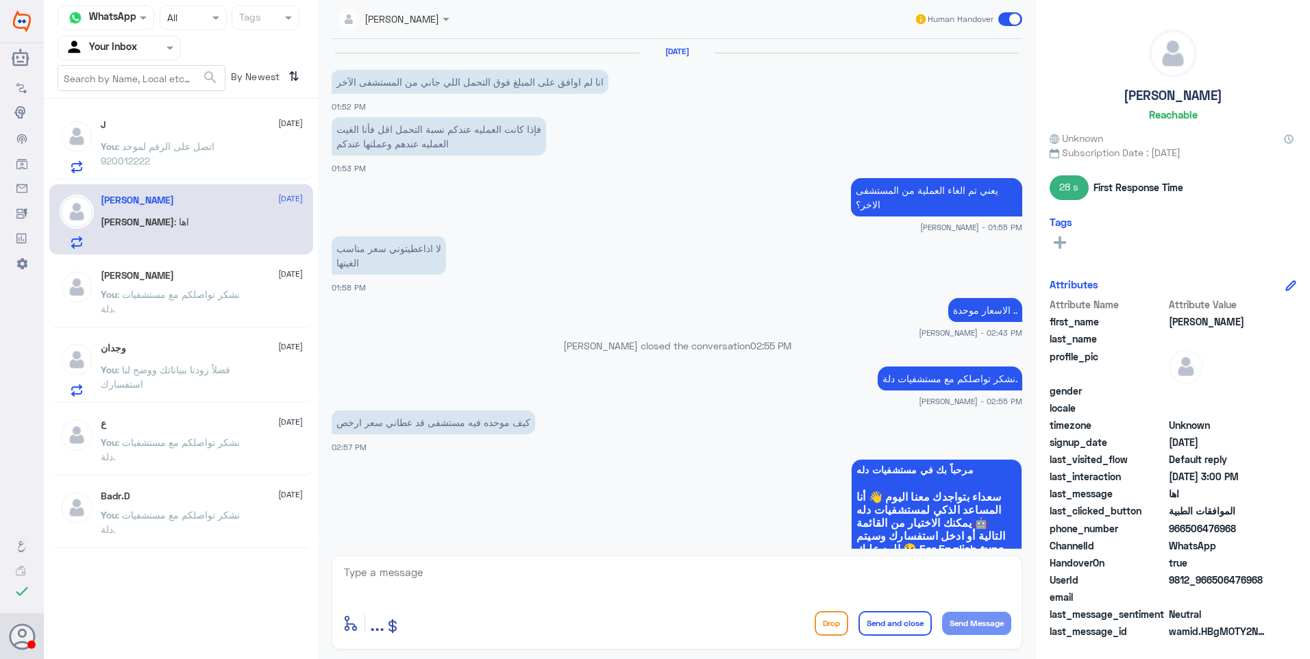
scroll to position [624, 0]
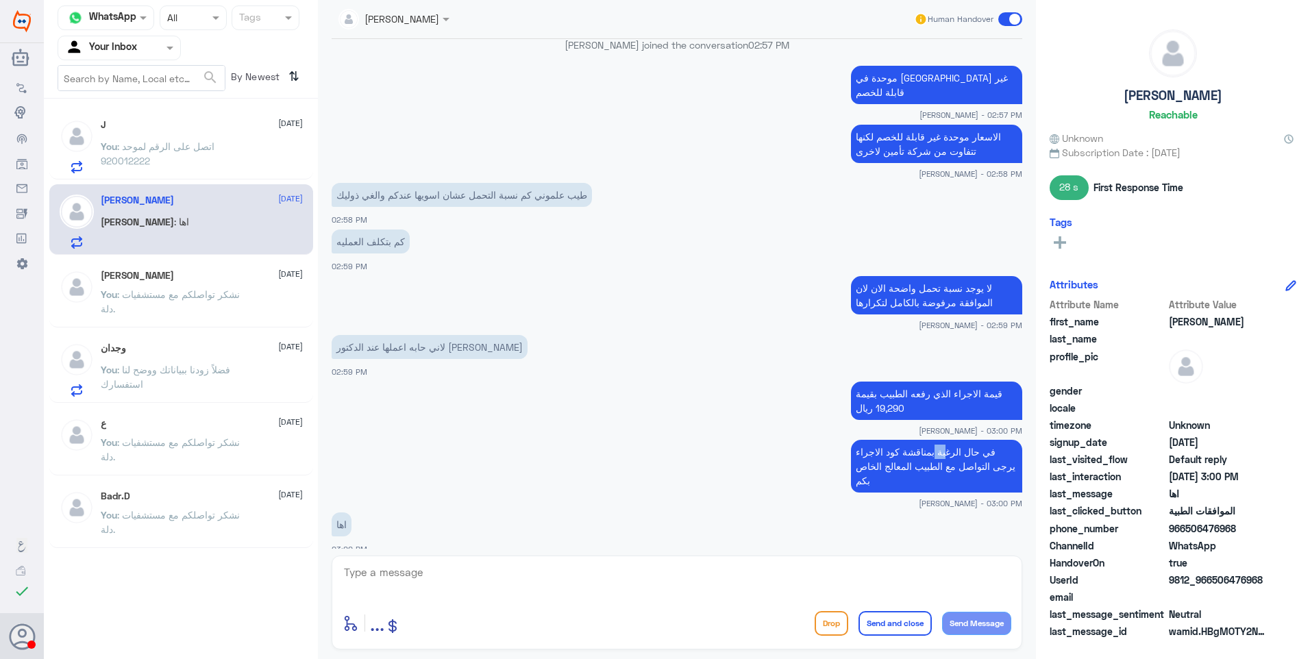
drag, startPoint x: 936, startPoint y: 453, endPoint x: 894, endPoint y: 452, distance: 41.8
click at [896, 452] on p "في حال الرغبة بمناقشة كود الاجراء يرجى التواصل مع الطبيب المعالج الخاص بكم" at bounding box center [936, 466] width 171 height 53
drag, startPoint x: 894, startPoint y: 452, endPoint x: 927, endPoint y: 462, distance: 35.1
click at [925, 460] on p "في حال الرغبة بمناقشة كود الاجراء يرجى التواصل مع الطبيب المعالج الخاص بكم" at bounding box center [936, 466] width 171 height 53
click at [444, 579] on textarea at bounding box center [676, 580] width 669 height 34
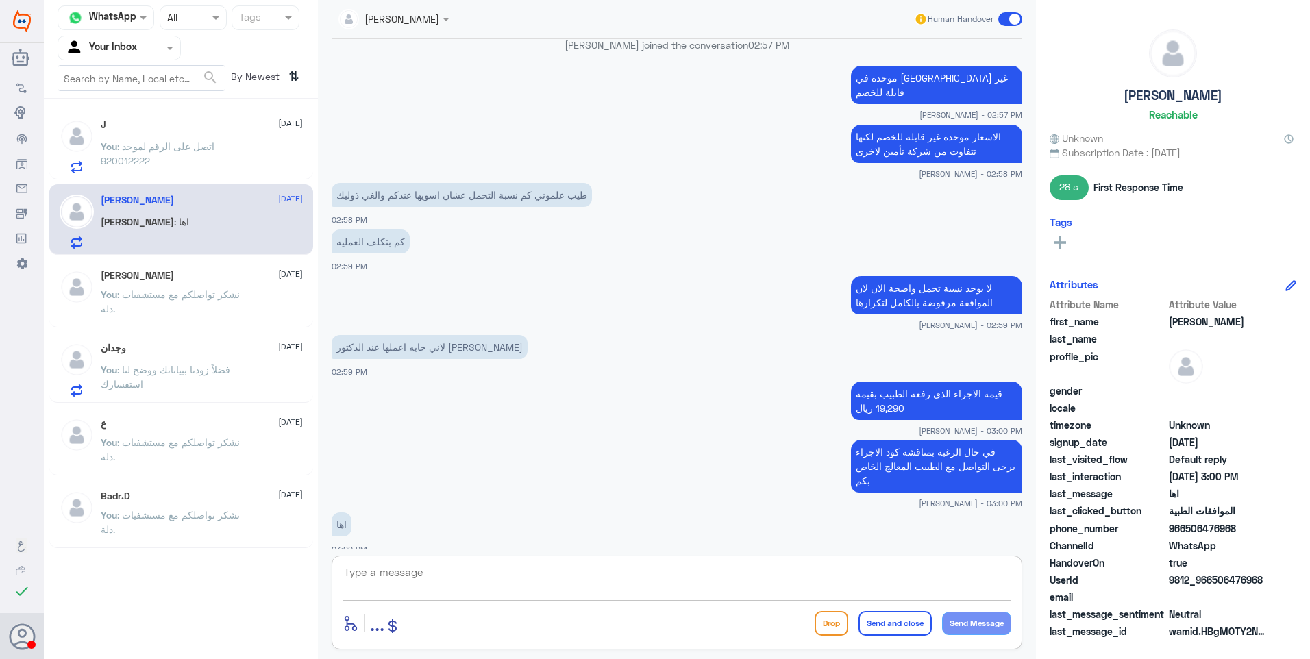
paste textarea "1006263238"
drag, startPoint x: 441, startPoint y: 595, endPoint x: 256, endPoint y: 539, distance: 193.3
click at [257, 539] on div "Channel WhatsApp Status × All Tags Agent Filter Your Inbox search By Newest ⇅ J…" at bounding box center [677, 331] width 1266 height 663
paste textarea "نشكر تواصلكم مع مستشفيات دلة."
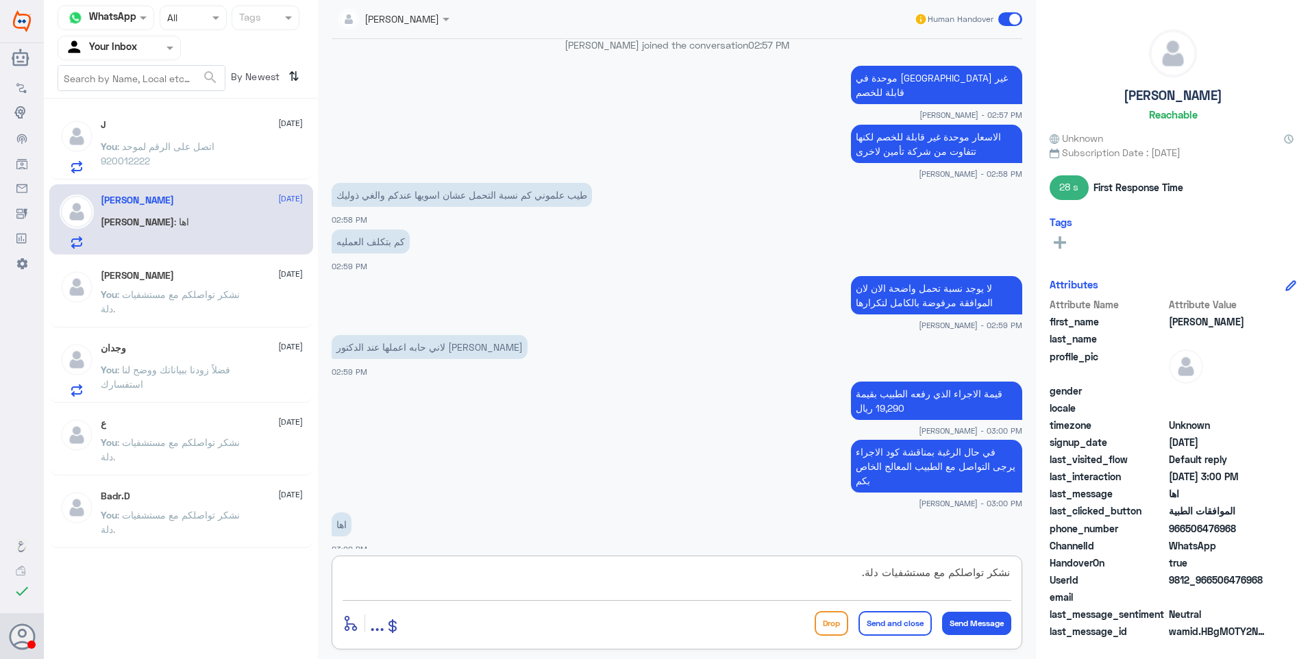
type textarea "نشكر تواصلكم مع مستشفيات دلة."
click at [912, 622] on button "Send and close" at bounding box center [894, 623] width 73 height 25
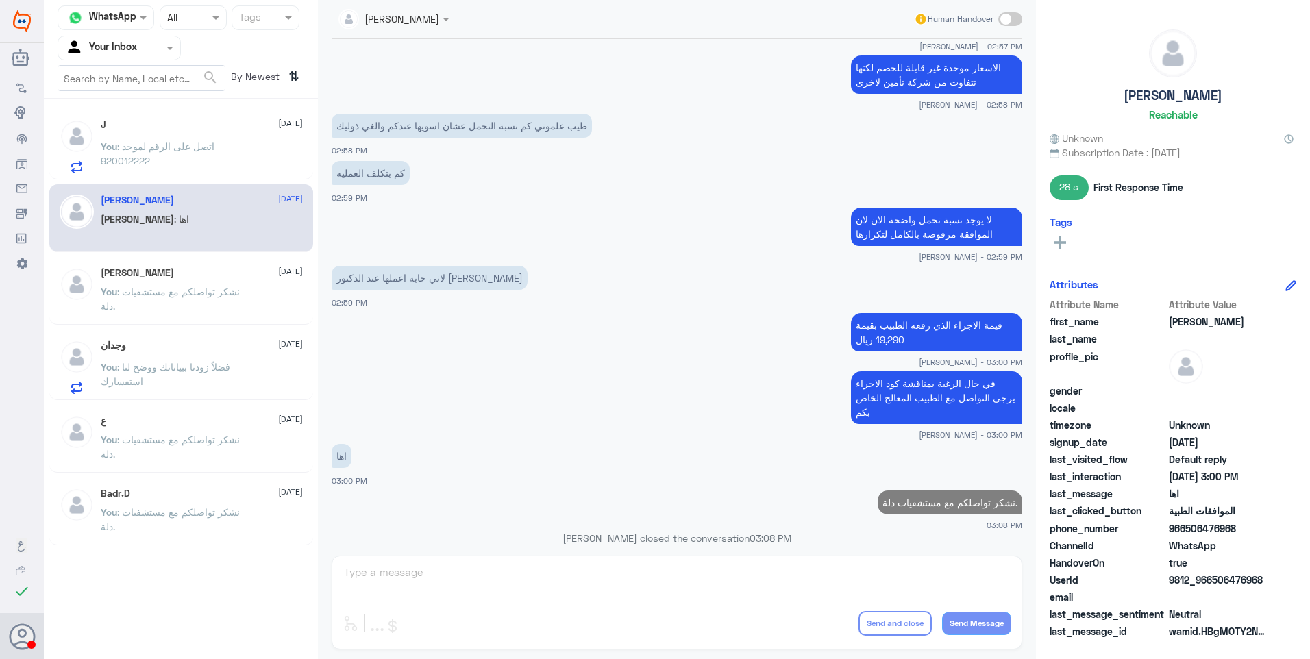
click at [195, 285] on div "Lama Almuraykhi 25 September You : نشكر تواصلكم مع مستشفيات دلة." at bounding box center [202, 292] width 202 height 51
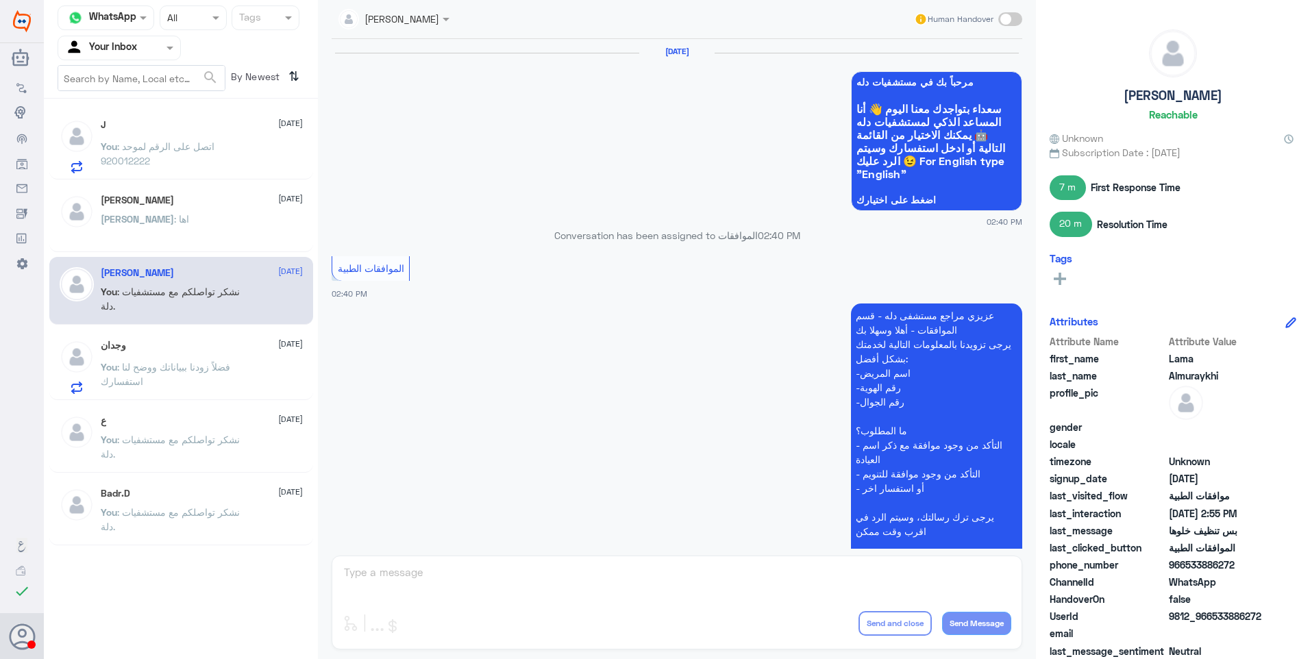
scroll to position [969, 0]
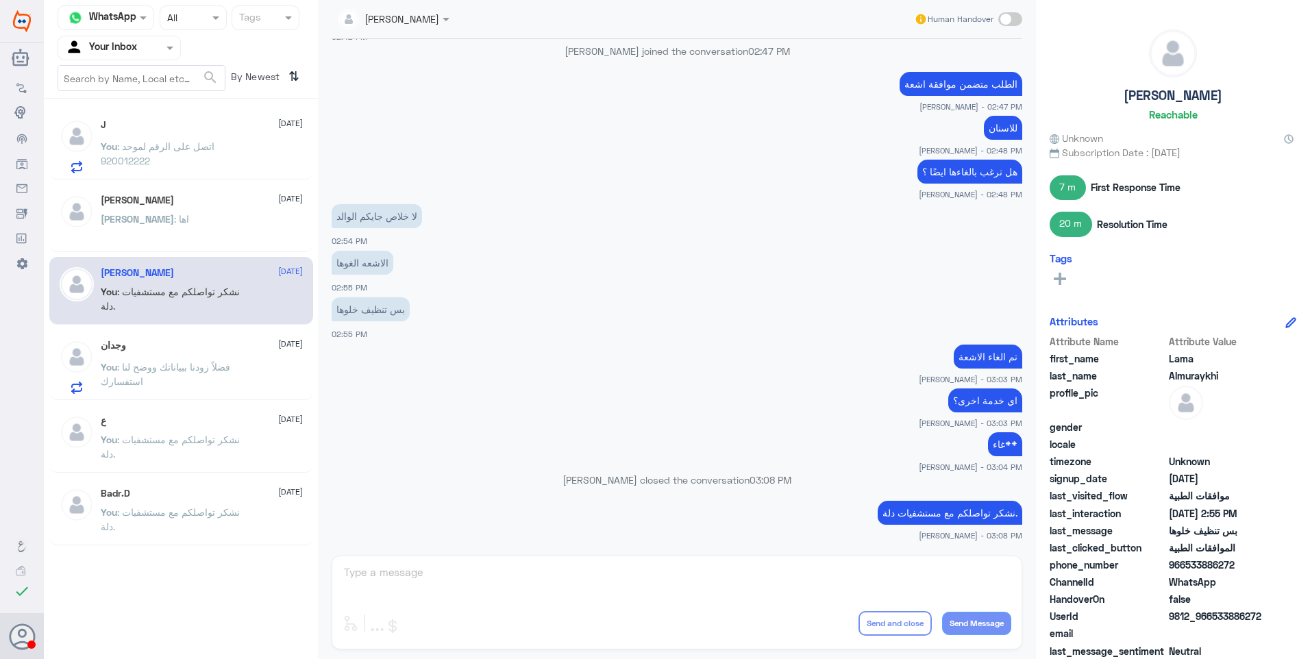
click at [234, 189] on div "Sarah 25 September Sarah : اها" at bounding box center [181, 218] width 264 height 68
click at [234, 188] on div "Sarah 25 September Sarah : اها" at bounding box center [181, 218] width 264 height 68
click at [228, 150] on p "You : اتصل على الرقم لموحد 920012222" at bounding box center [178, 156] width 154 height 34
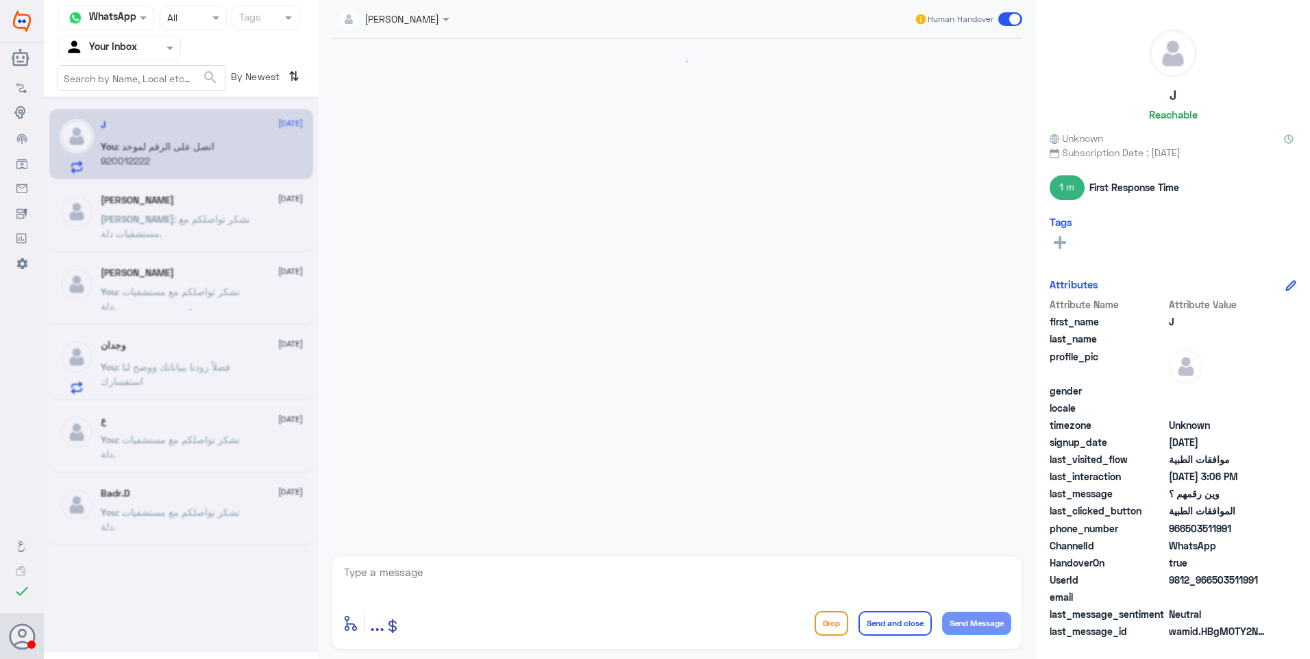
scroll to position [1674, 0]
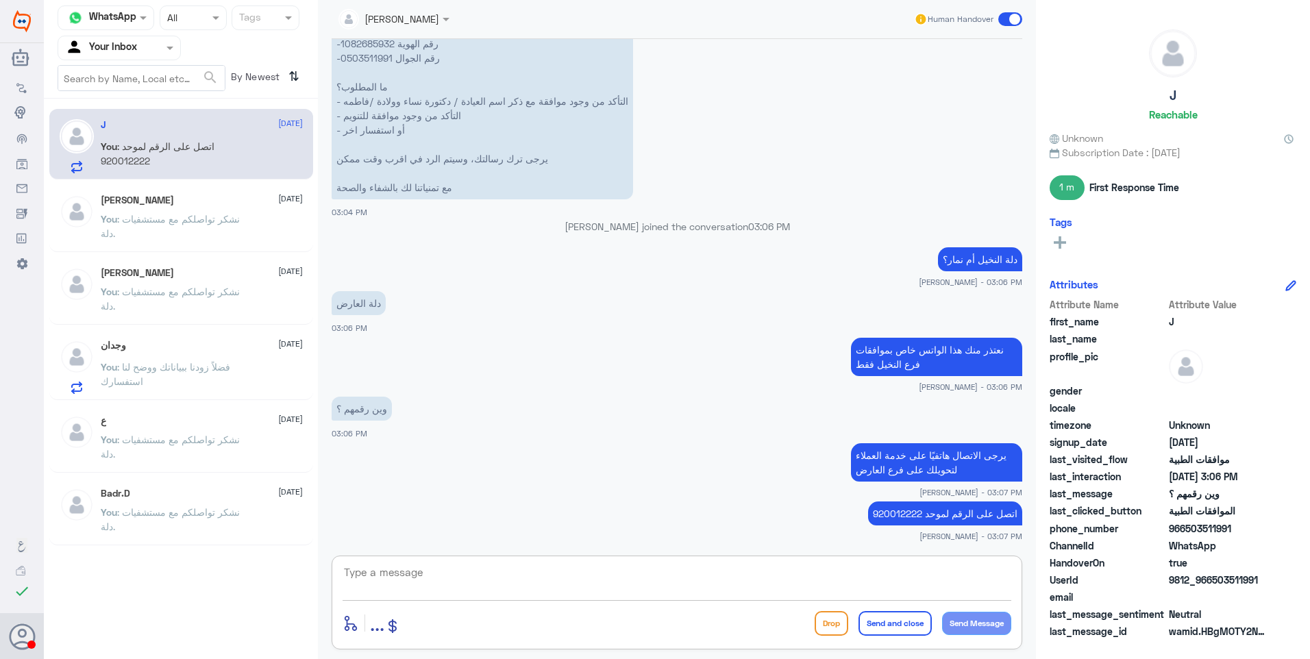
click at [554, 563] on textarea at bounding box center [676, 580] width 669 height 34
paste textarea "نشكر تواصلكم مع مستشفيات دلة."
type textarea "نشكر تواصلكم مع مستشفيات دلة."
drag, startPoint x: 882, startPoint y: 620, endPoint x: 914, endPoint y: 608, distance: 34.9
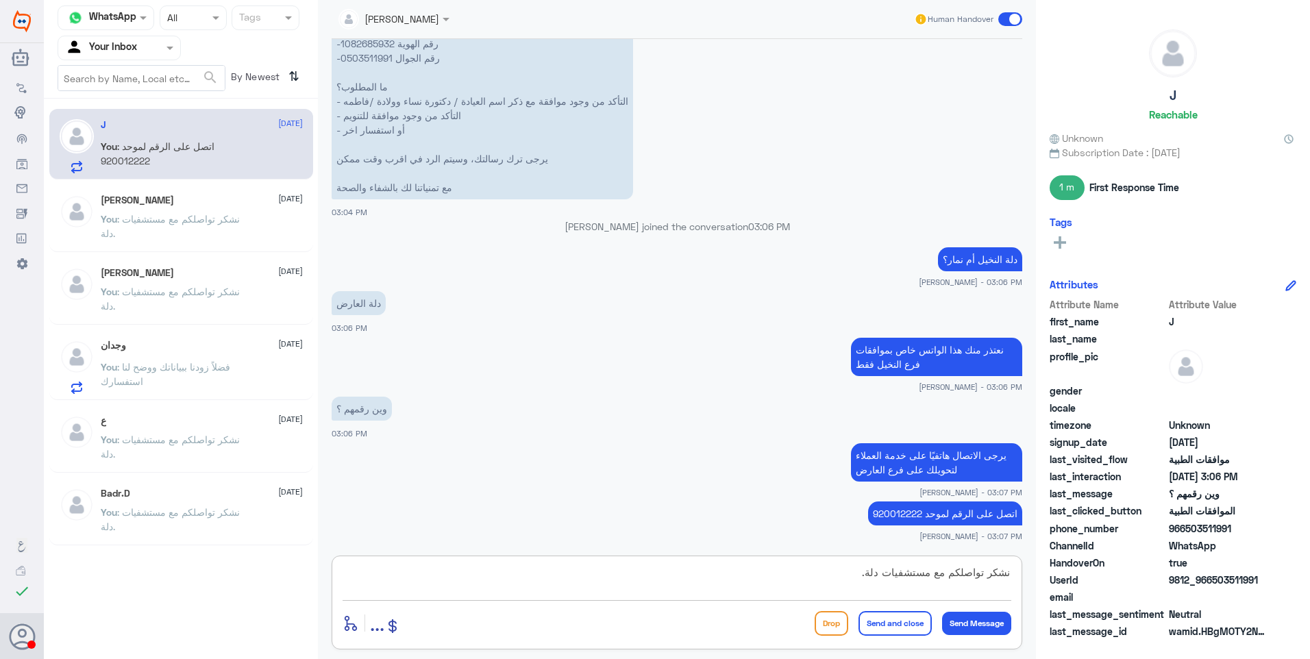
click at [880, 620] on button "Send and close" at bounding box center [894, 623] width 73 height 25
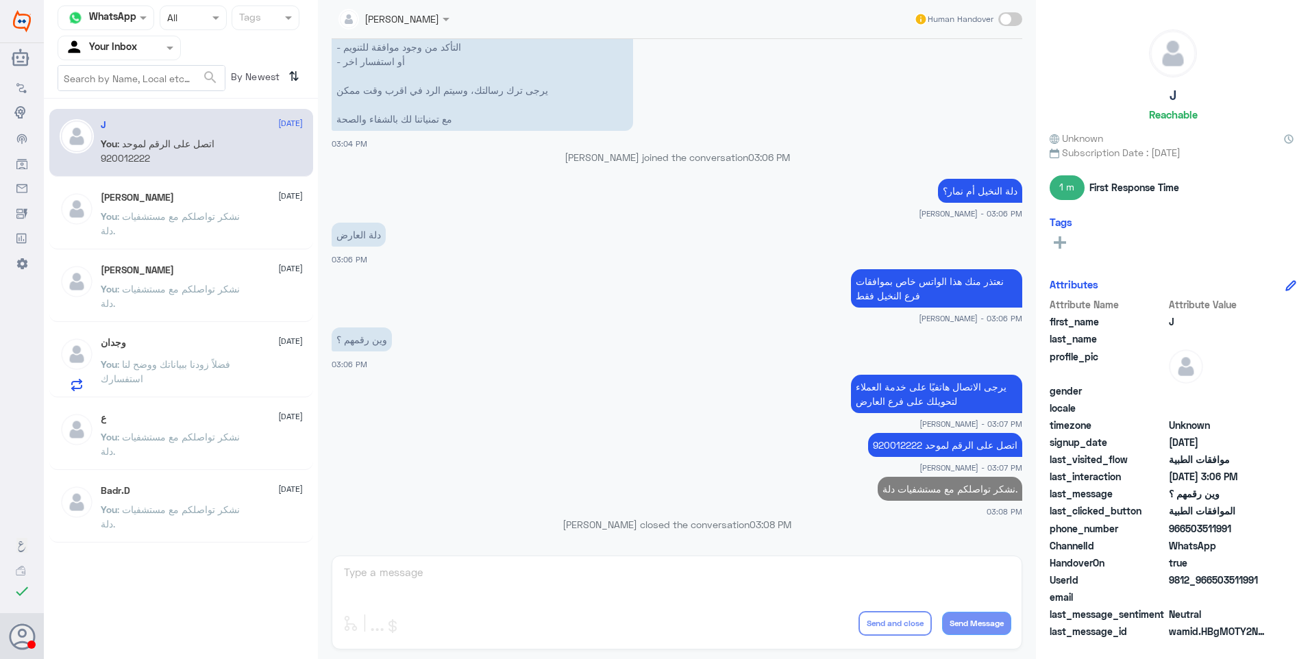
click at [208, 397] on div "وجدان 25 September You : فضلاً زودنا ببياناتك ووضح لنا استفسارك" at bounding box center [181, 362] width 264 height 71
click at [207, 375] on p "You : فضلاً زودنا ببياناتك ووضح لنا استفسارك" at bounding box center [178, 374] width 154 height 34
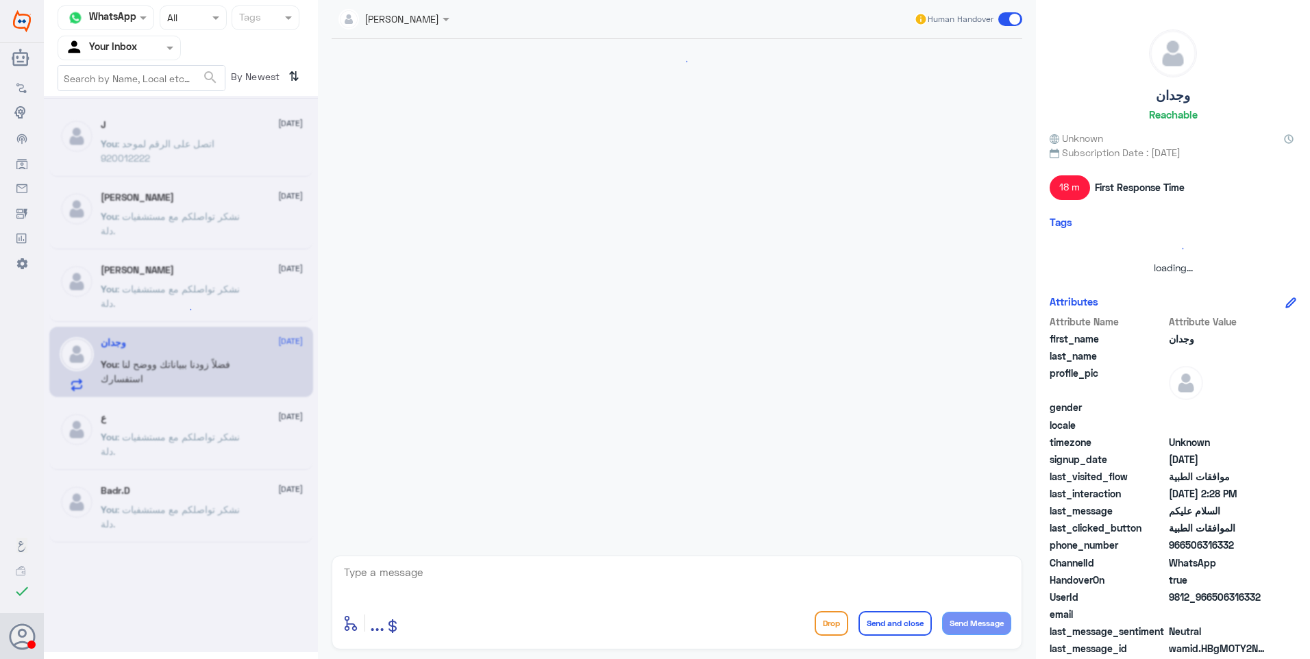
scroll to position [231, 0]
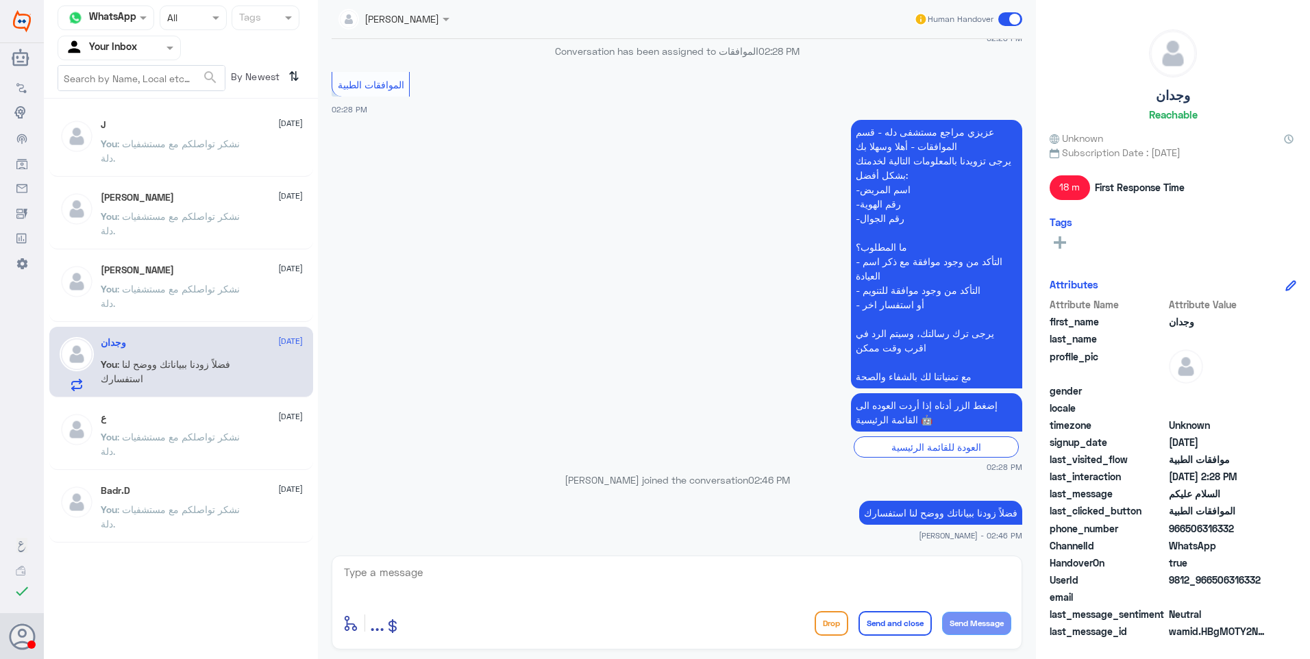
click at [638, 569] on textarea at bounding box center [676, 580] width 669 height 34
paste textarea "نشكر تواصلكم مع مستشفيات دلة."
type textarea "نشكر تواصلكم مع مستشفيات دلة."
click at [878, 625] on button "Send and close" at bounding box center [894, 623] width 73 height 25
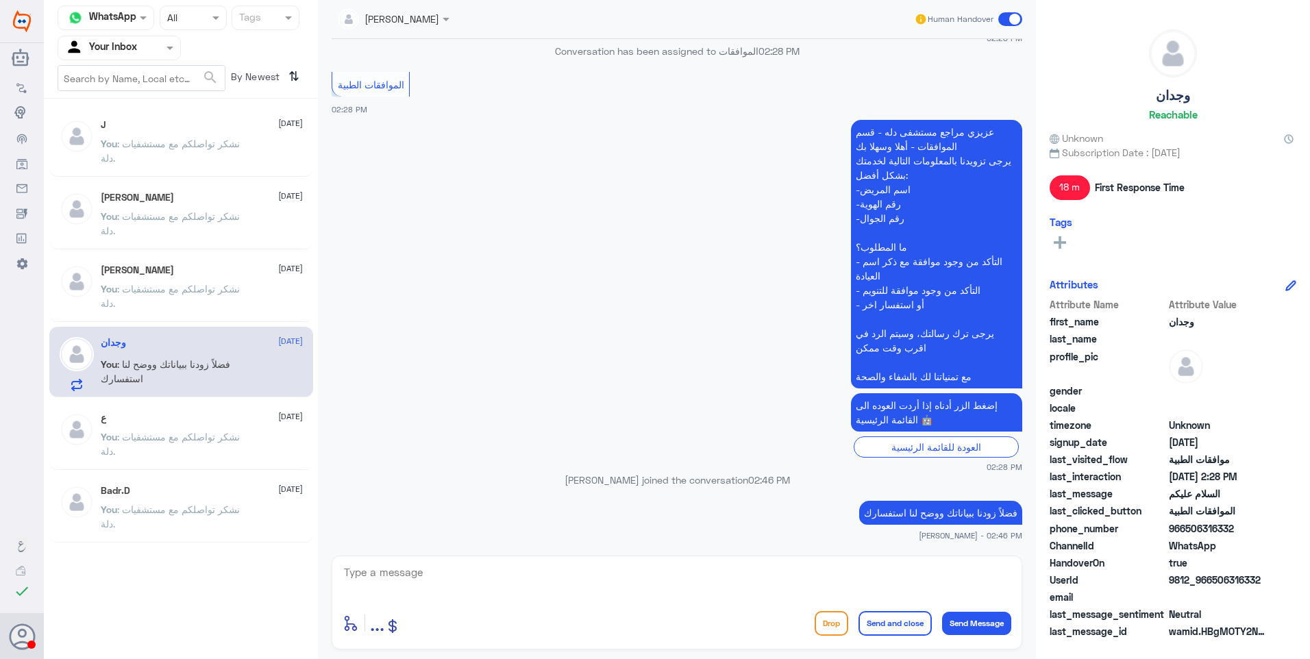
scroll to position [275, 0]
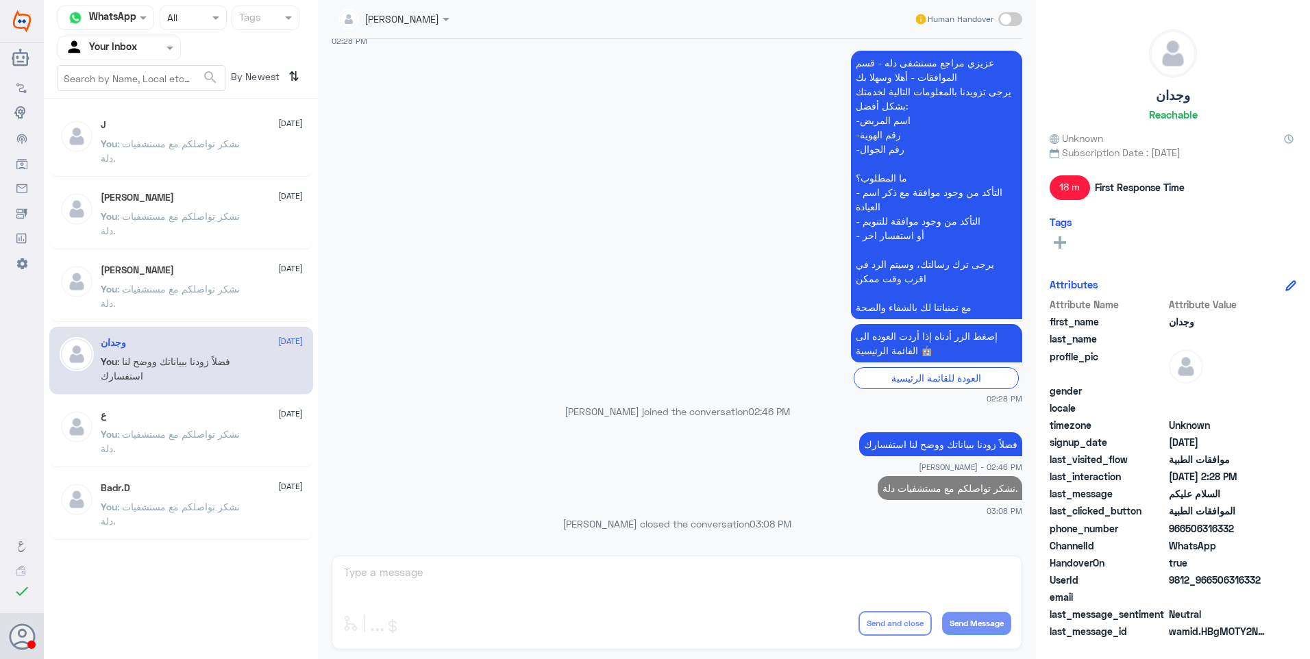
click at [173, 438] on span ": نشكر تواصلكم مع مستشفيات دلة." at bounding box center [170, 441] width 139 height 26
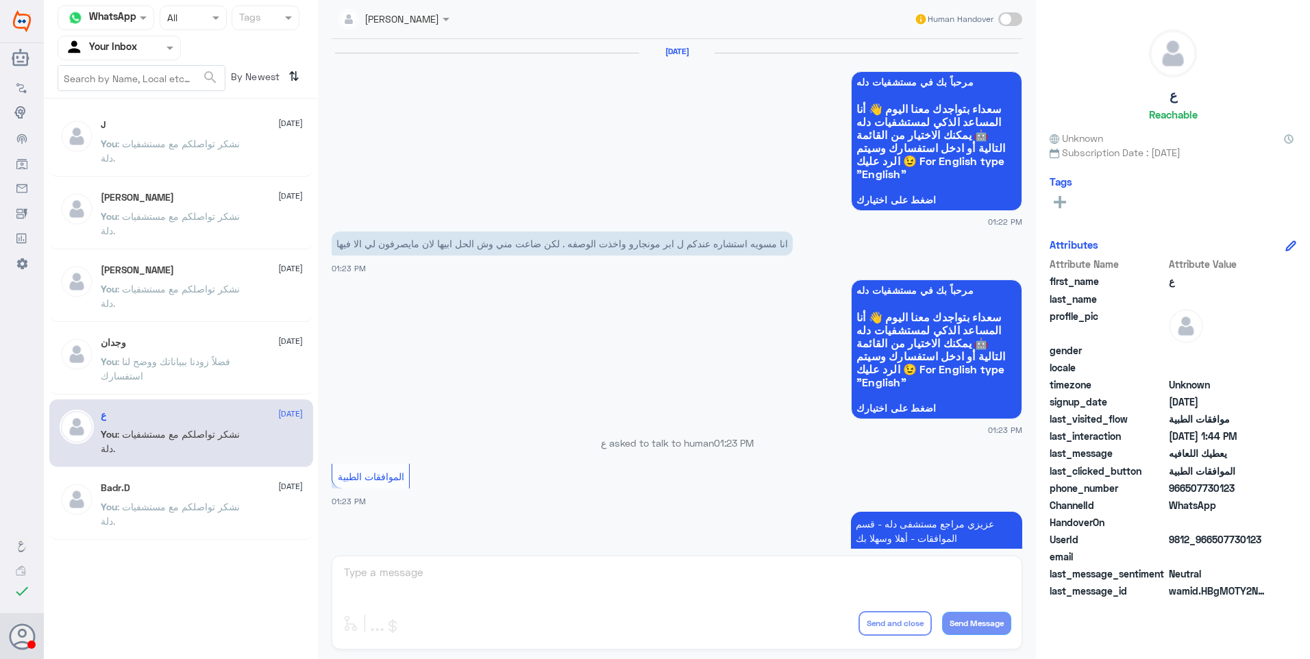
scroll to position [964, 0]
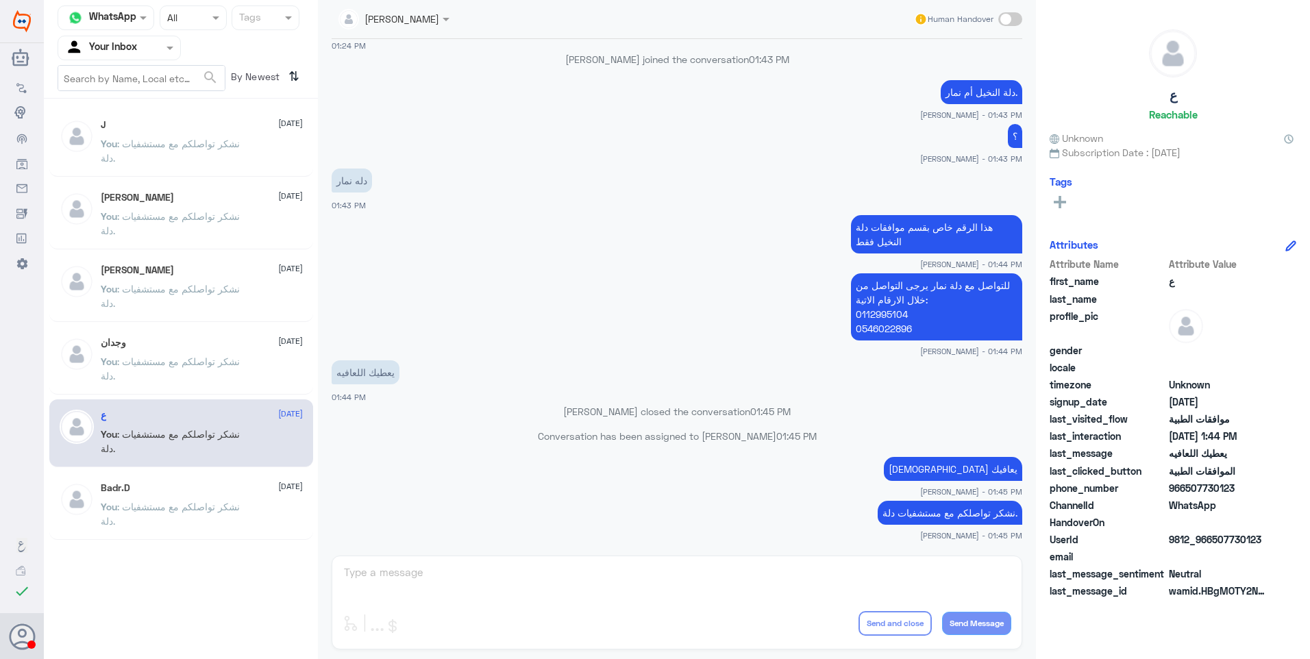
click at [490, 569] on div "Ahlam Alshehri Human Handover 24 Sep 2025 مرحباً بك في مستشفيات دله سعداء بتواج…" at bounding box center [677, 331] width 718 height 663
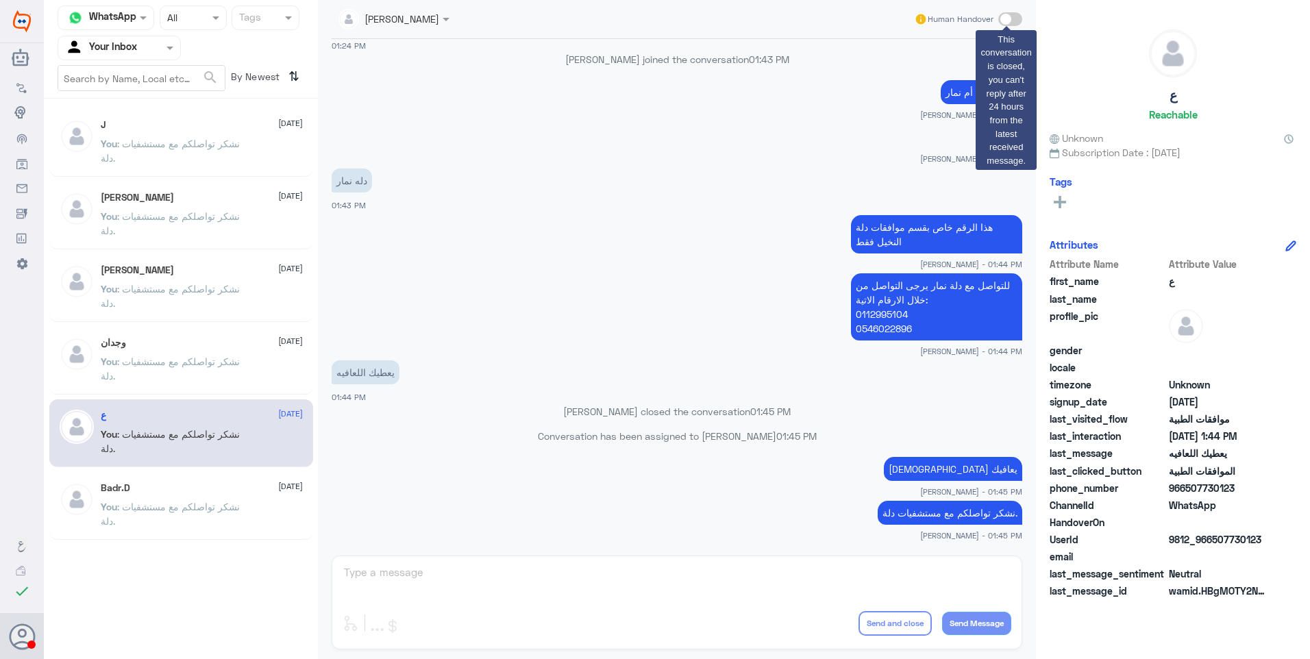
click at [1015, 20] on span at bounding box center [1010, 19] width 24 height 14
click at [1010, 21] on span at bounding box center [1010, 19] width 24 height 14
click at [1005, 22] on span at bounding box center [1010, 19] width 24 height 14
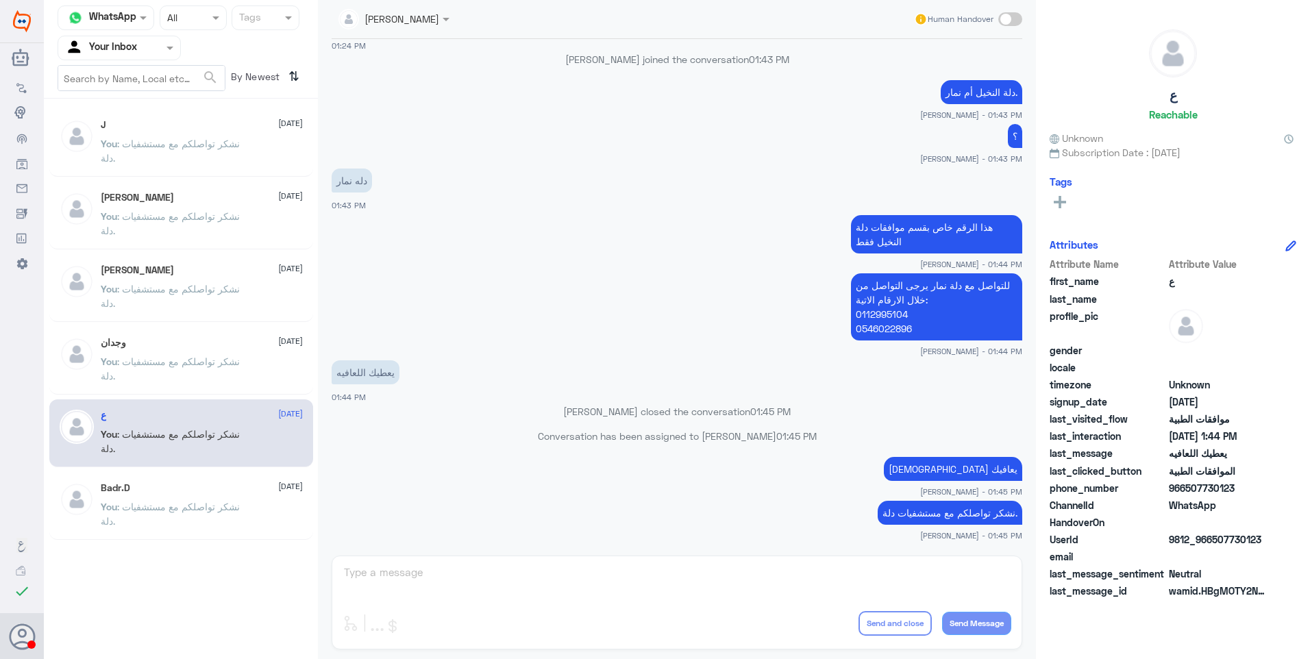
click at [551, 578] on div "Ahlam Alshehri Human Handover 24 Sep 2025 مرحباً بك في مستشفيات دله سعداء بتواج…" at bounding box center [677, 331] width 718 height 663
drag, startPoint x: 551, startPoint y: 573, endPoint x: 605, endPoint y: 465, distance: 121.0
click at [584, 503] on div "Ahlam Alshehri Human Handover 24 Sep 2025 مرحباً بك في مستشفيات دله سعداء بتواج…" at bounding box center [677, 331] width 718 height 663
click at [1001, 17] on span at bounding box center [1010, 19] width 24 height 14
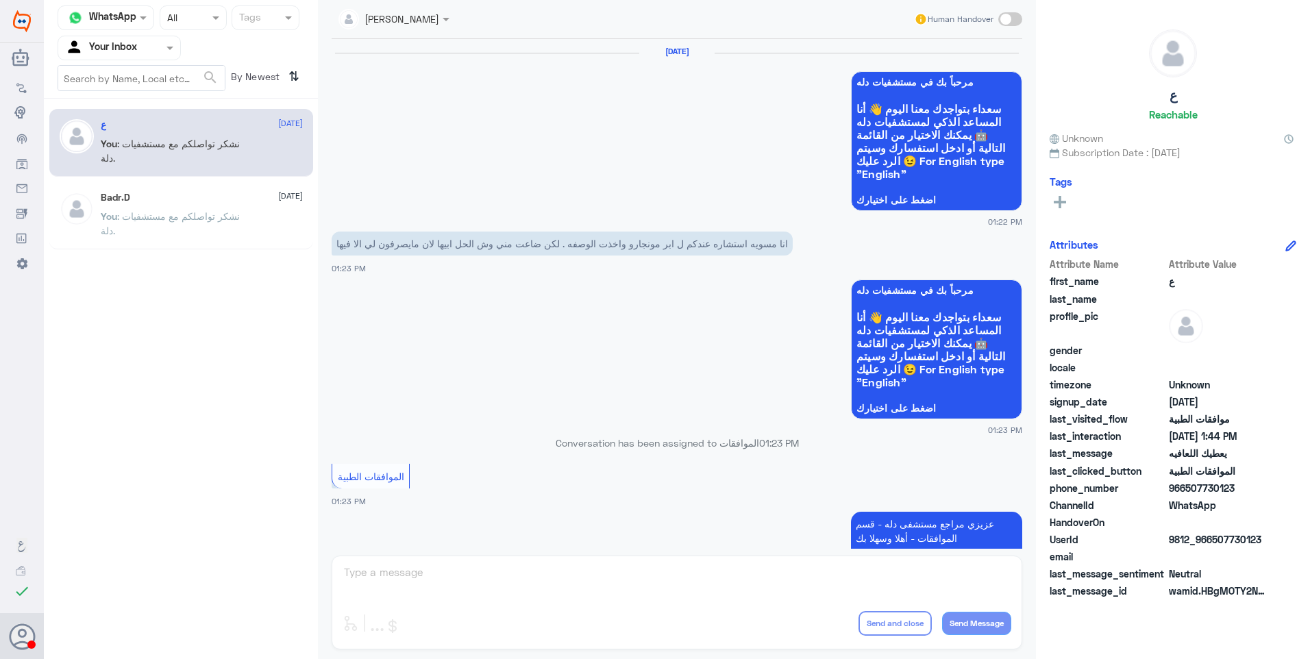
scroll to position [964, 0]
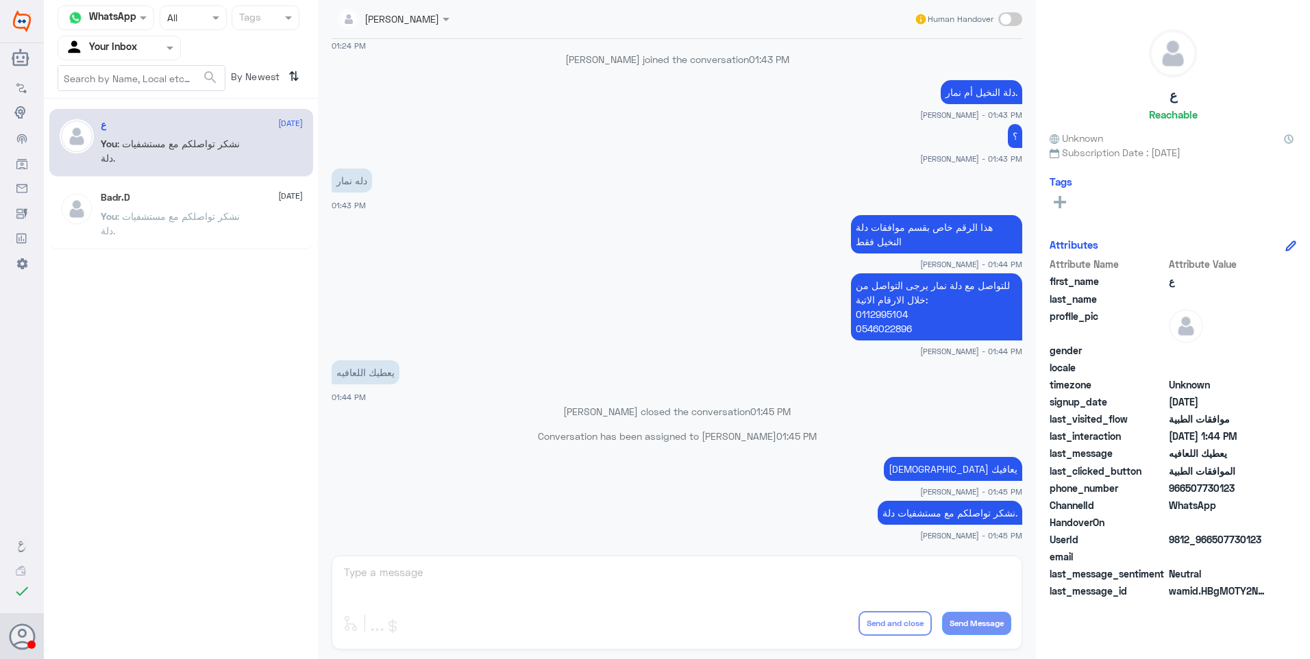
click at [186, 221] on span ": نشكر تواصلكم مع مستشفيات دلة." at bounding box center [170, 223] width 139 height 26
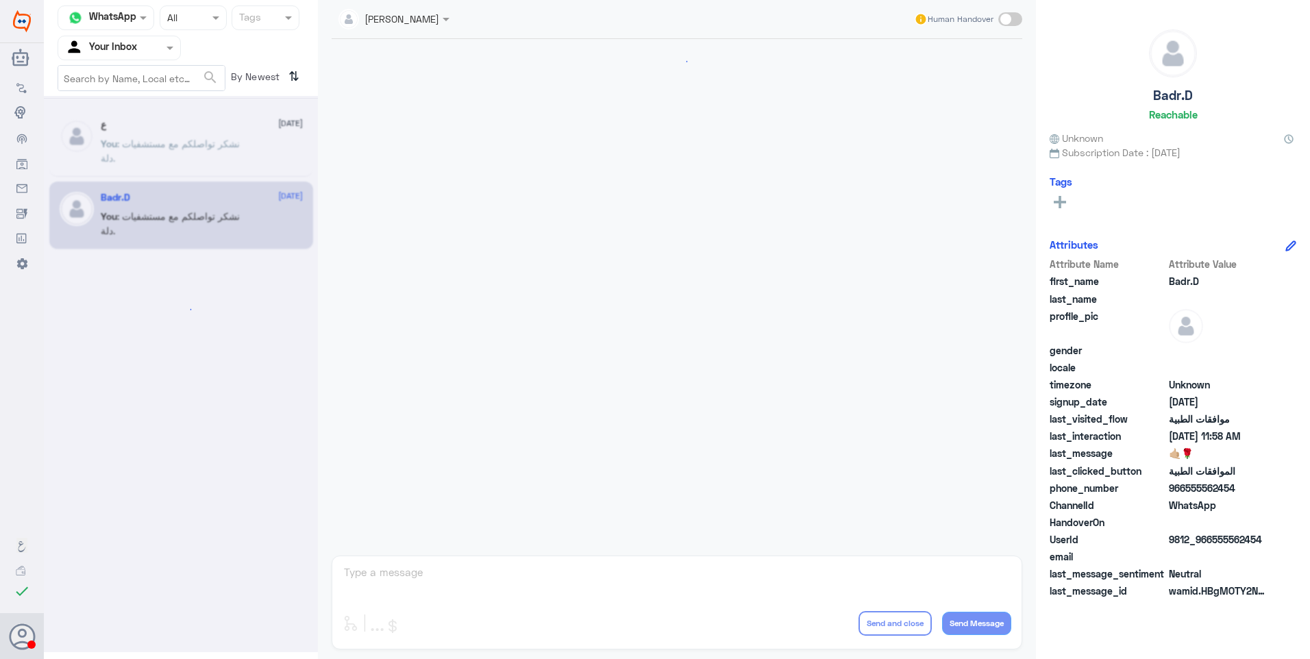
scroll to position [742, 0]
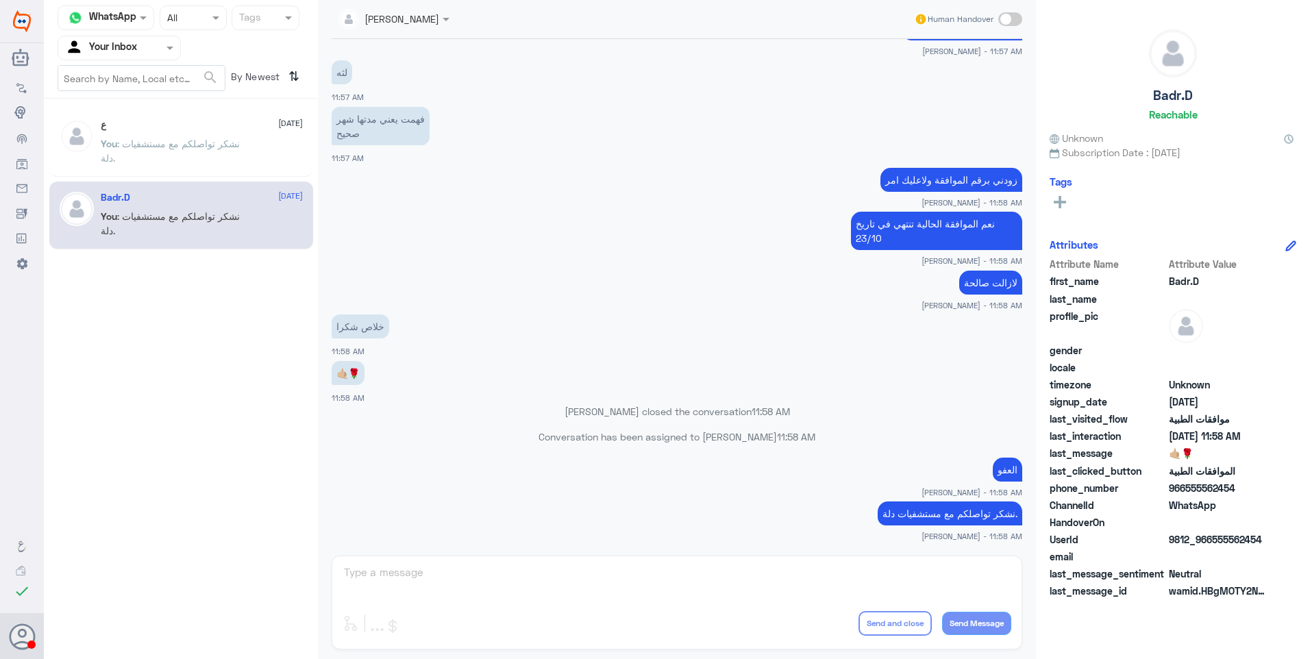
click at [444, 558] on div "Ahlam Alshehri Human Handover 24 Sep 2025 Badr.D asked to talk to human 11:47 A…" at bounding box center [677, 331] width 718 height 663
click at [1010, 25] on span at bounding box center [1010, 19] width 24 height 14
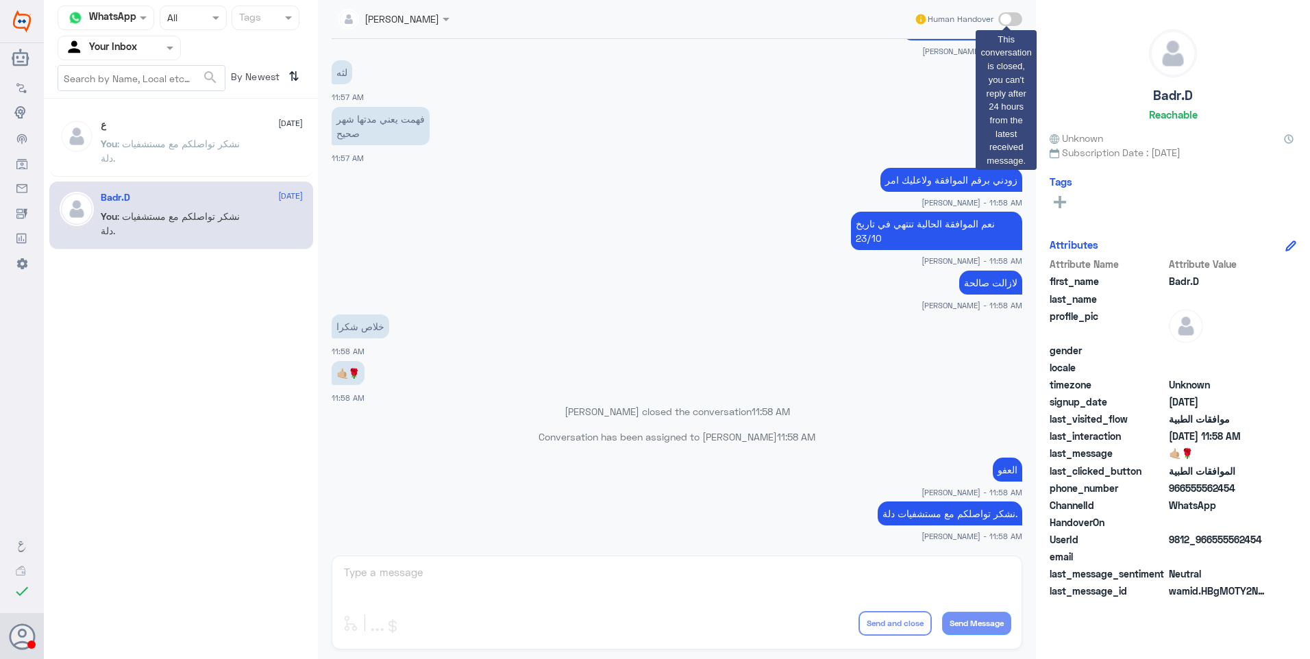
click at [1003, 17] on span at bounding box center [1010, 19] width 24 height 14
click at [1008, 21] on span at bounding box center [1010, 19] width 24 height 14
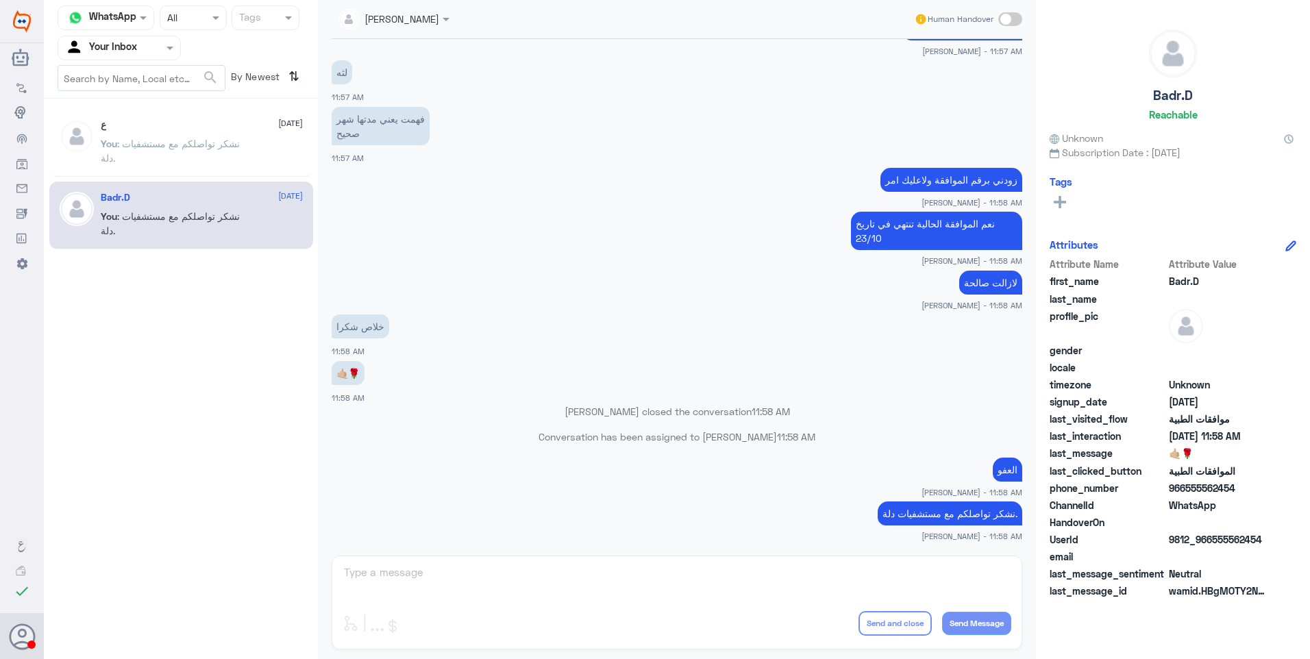
click at [945, 17] on span "Human Handover" at bounding box center [960, 19] width 66 height 12
drag, startPoint x: 944, startPoint y: 17, endPoint x: 873, endPoint y: 9, distance: 71.0
click at [900, 12] on div "Ahlam Alshehri Human Handover" at bounding box center [677, 19] width 690 height 25
click at [405, 8] on div "[PERSON_NAME]" at bounding box center [388, 18] width 101 height 27
click at [408, 51] on div "Unassigned" at bounding box center [390, 51] width 53 height 14
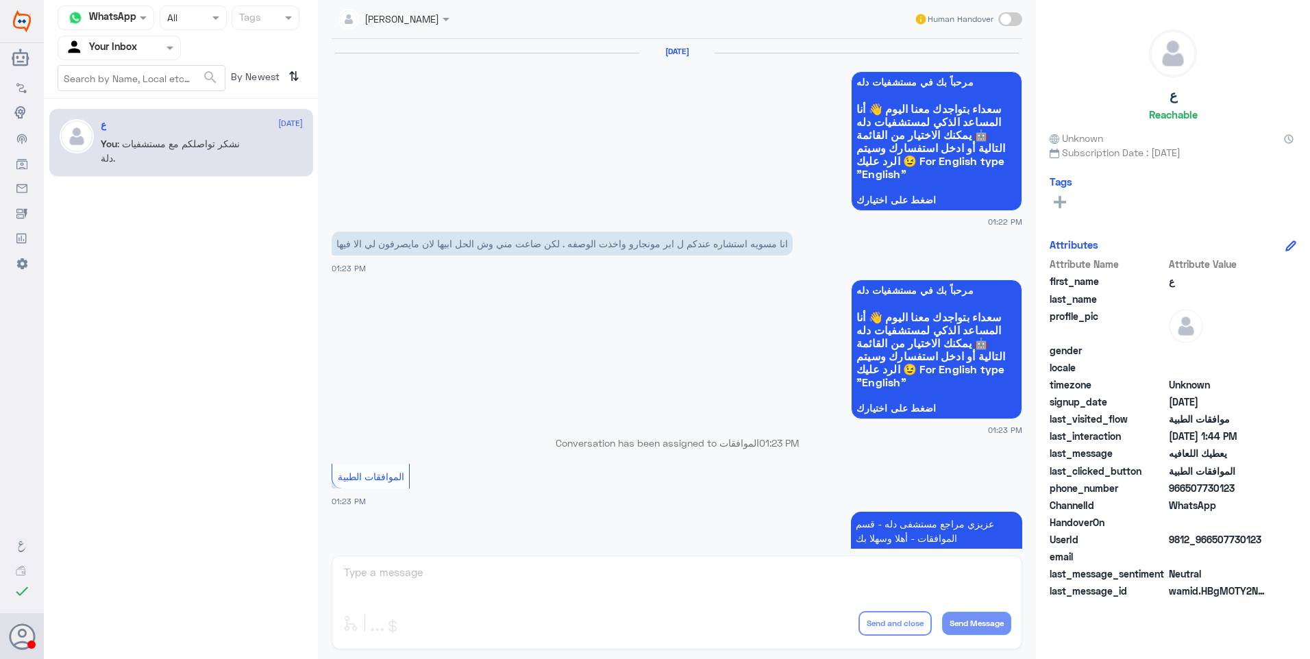
scroll to position [964, 0]
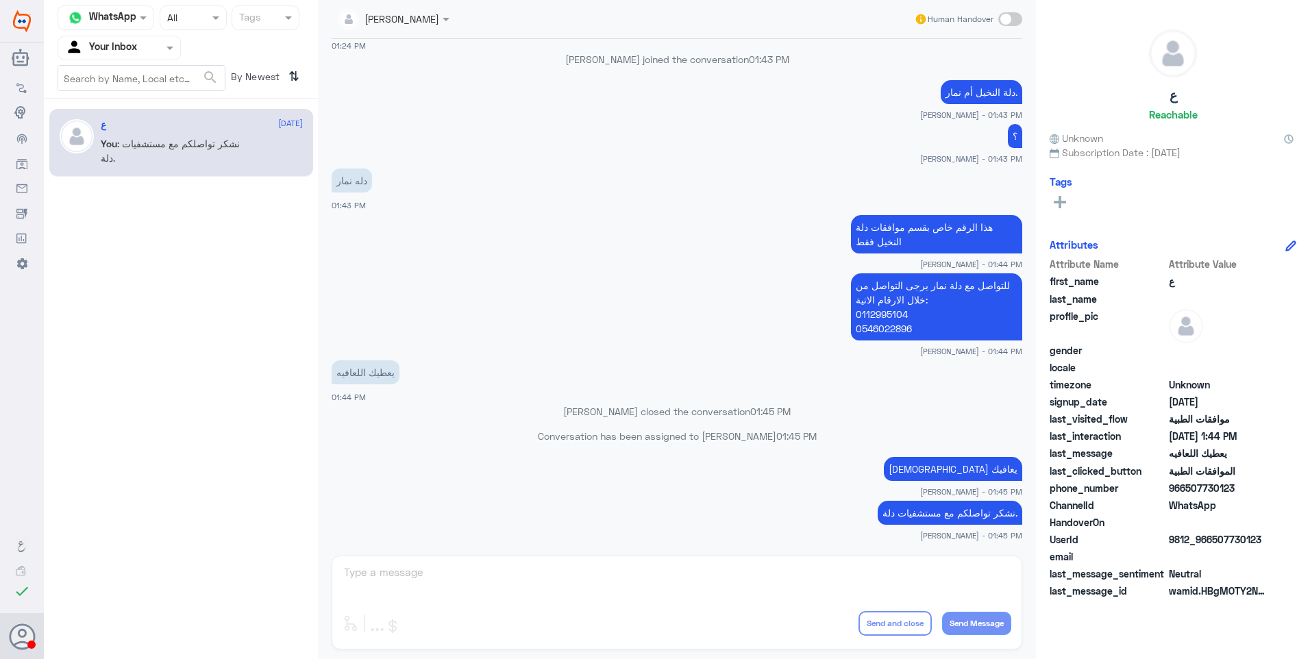
click at [395, 18] on input "text" at bounding box center [376, 18] width 77 height 16
click at [397, 50] on div "Unassigned" at bounding box center [390, 51] width 53 height 14
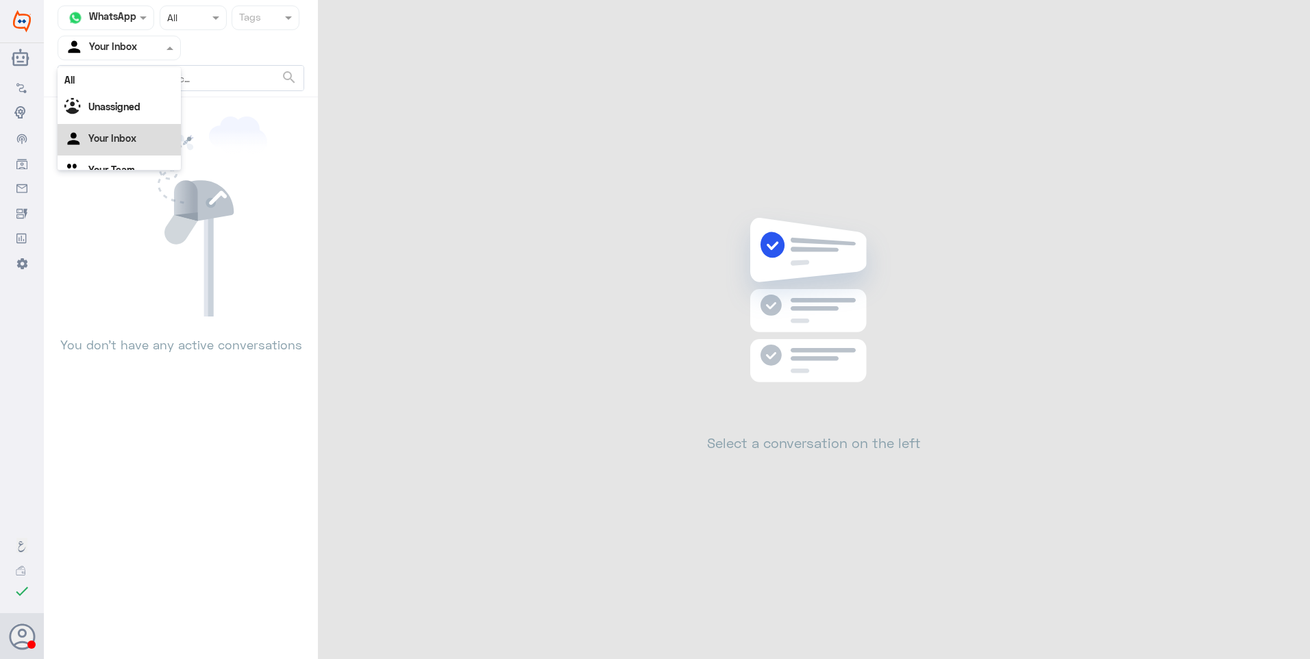
click at [99, 45] on input "text" at bounding box center [102, 48] width 75 height 16
drag, startPoint x: 136, startPoint y: 152, endPoint x: 137, endPoint y: 163, distance: 11.0
click at [137, 163] on div "All Unassigned Your Inbox Your Team" at bounding box center [119, 127] width 123 height 120
click at [137, 163] on div "Your Team" at bounding box center [119, 171] width 123 height 32
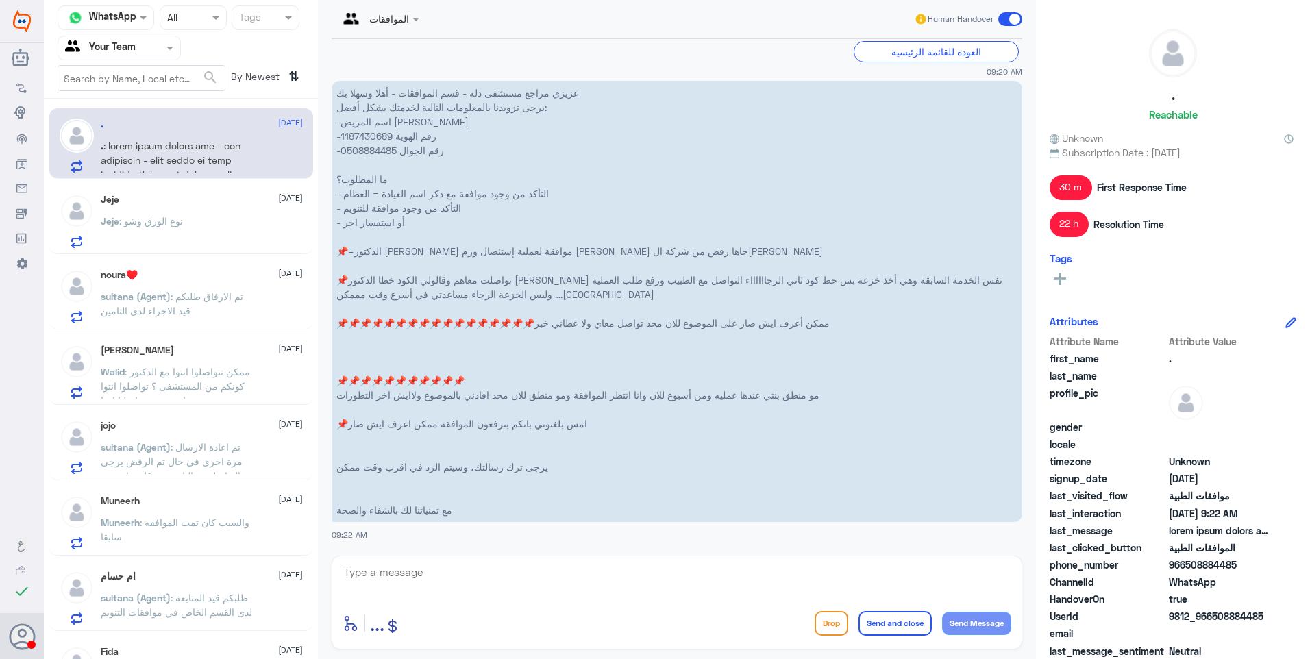
scroll to position [0, 0]
drag, startPoint x: 161, startPoint y: 49, endPoint x: 160, endPoint y: 60, distance: 11.7
click at [160, 49] on div at bounding box center [119, 48] width 122 height 16
click at [151, 121] on div "Your Inbox" at bounding box center [119, 123] width 123 height 32
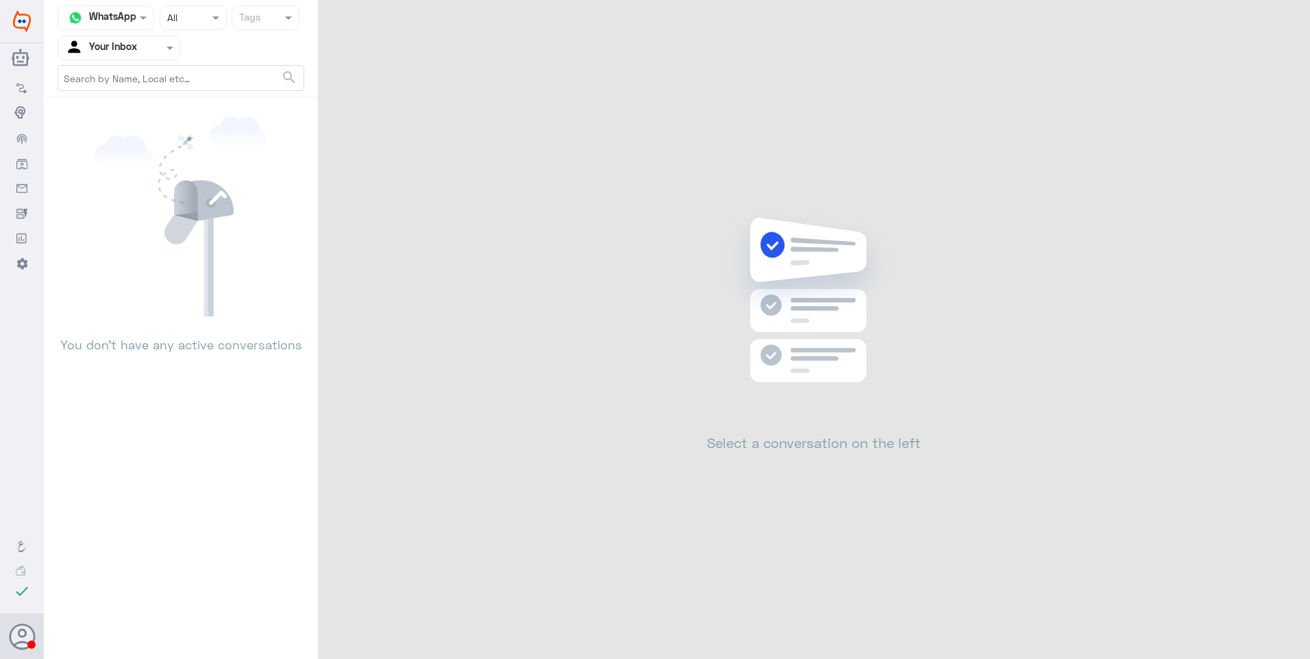
click at [669, 189] on div "Channel WhatsApp Status × All Tags Agent Filter Your Inbox search You don’t hav…" at bounding box center [677, 331] width 1266 height 663
click at [120, 48] on input "text" at bounding box center [102, 48] width 75 height 16
click at [127, 166] on Team "Your Team" at bounding box center [111, 170] width 47 height 12
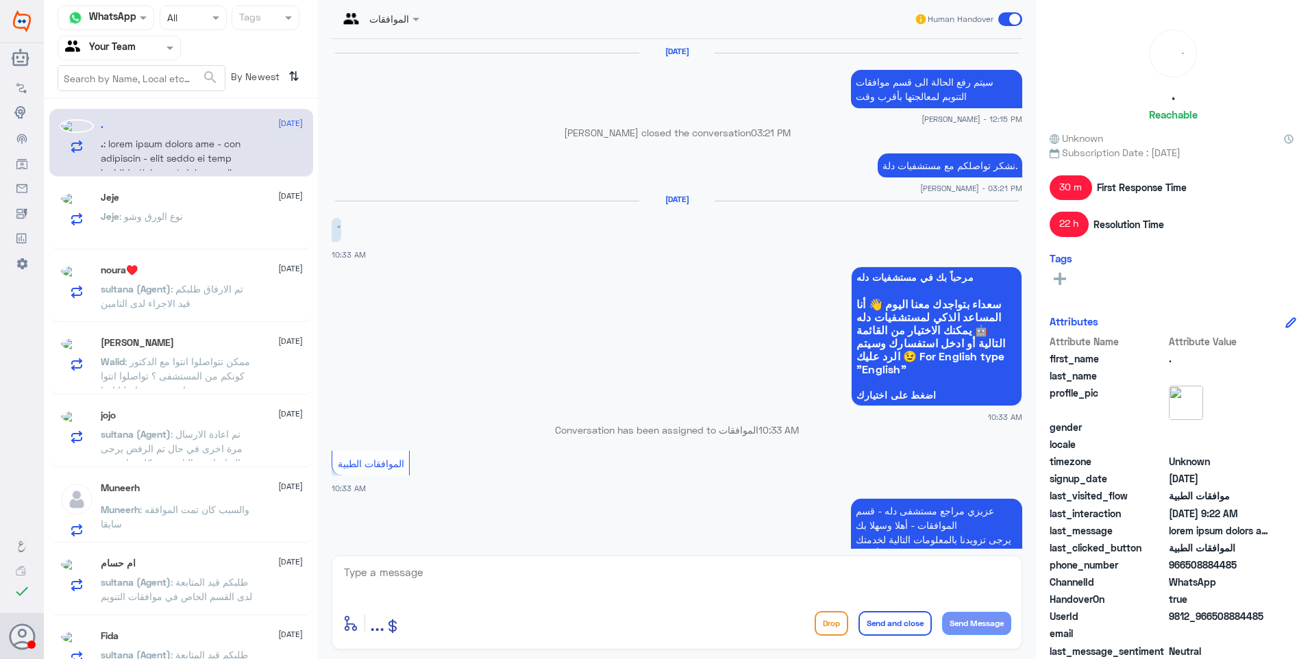
scroll to position [1964, 0]
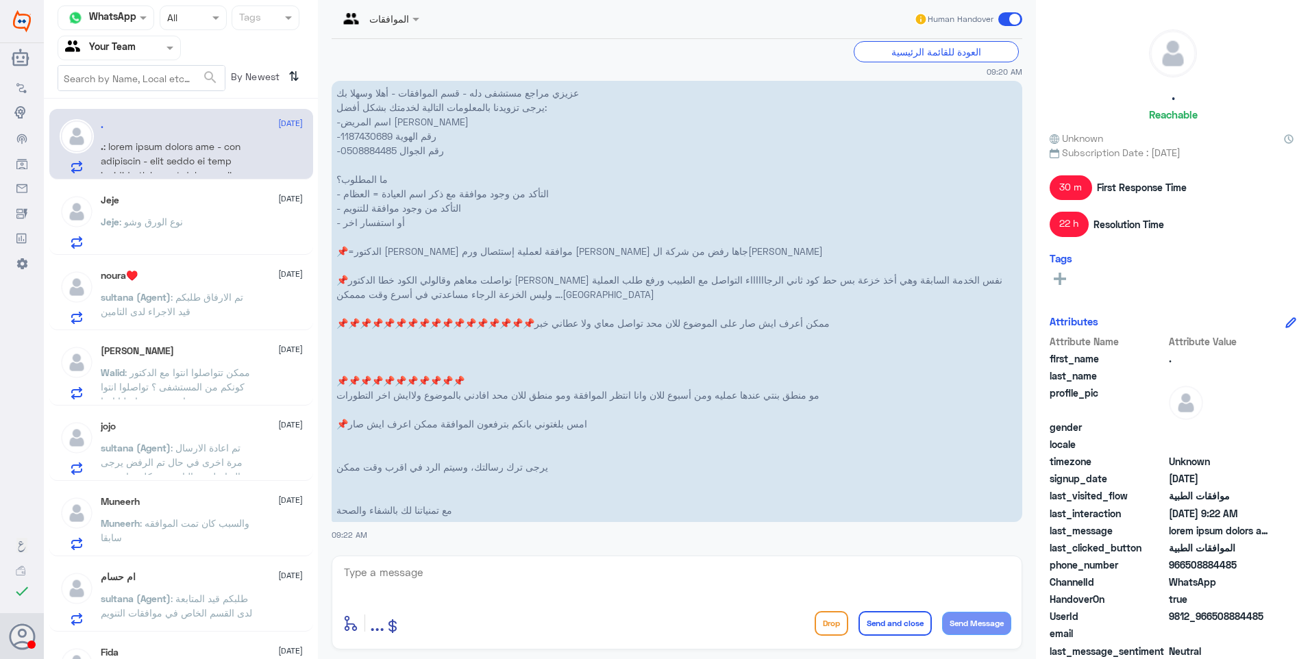
click at [148, 45] on div at bounding box center [119, 48] width 122 height 16
click at [137, 123] on div "Your Inbox" at bounding box center [119, 123] width 123 height 32
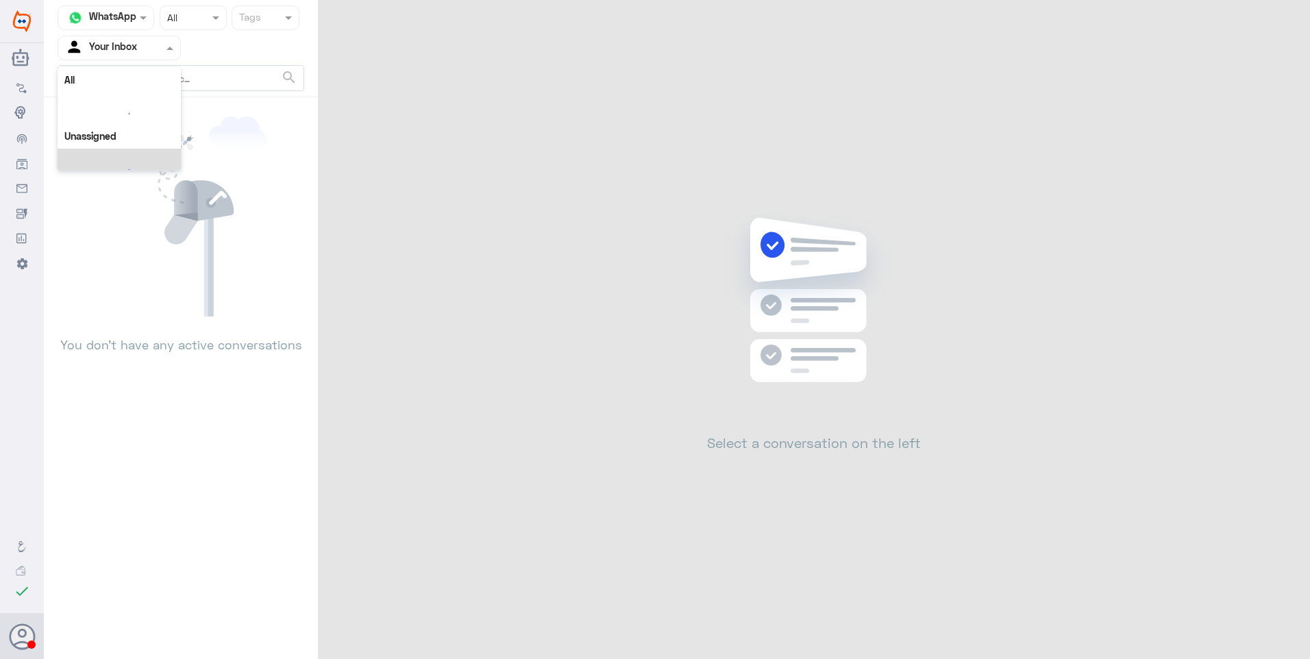
click at [132, 46] on input "text" at bounding box center [102, 48] width 75 height 16
click at [146, 158] on div "Your Team" at bounding box center [119, 154] width 123 height 32
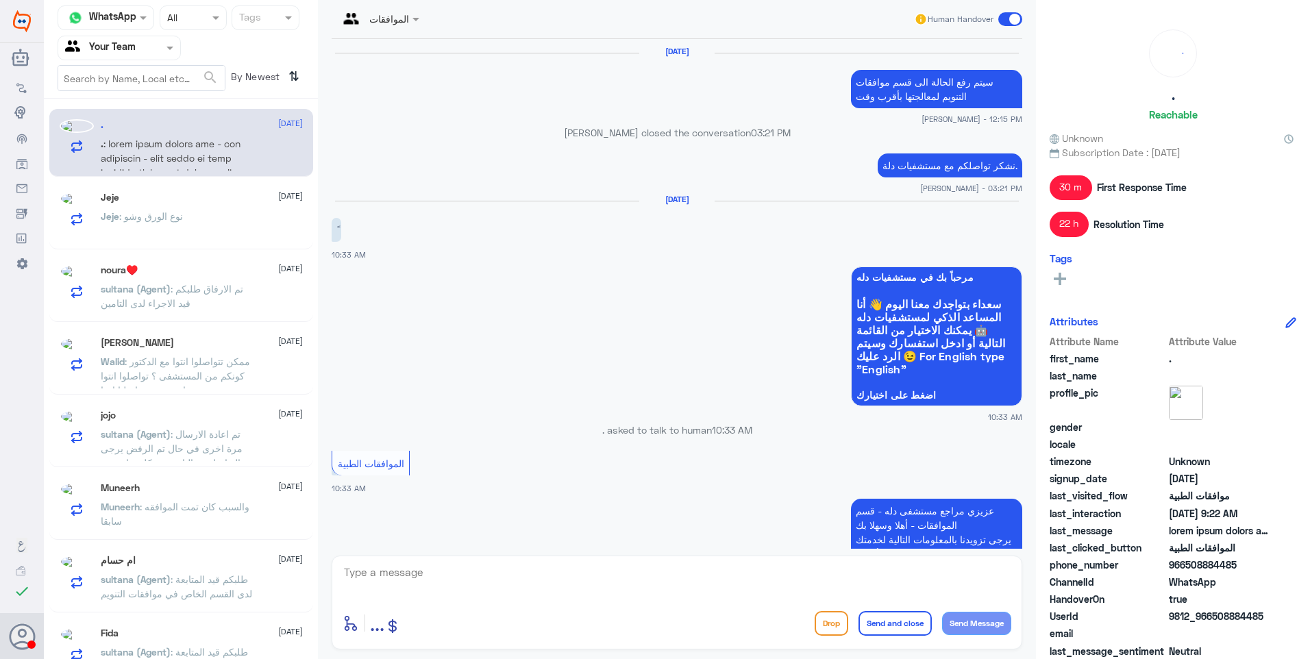
scroll to position [1964, 0]
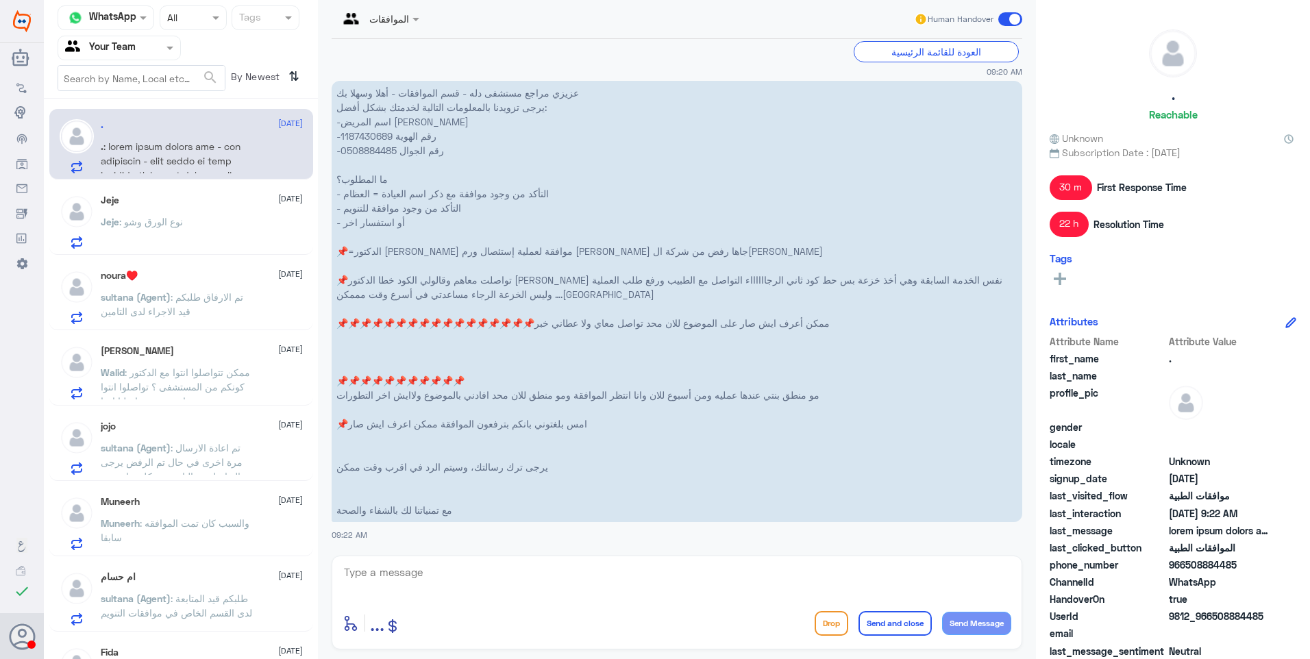
click at [223, 229] on div "Jeje : نوع الورق وشو" at bounding box center [202, 233] width 202 height 31
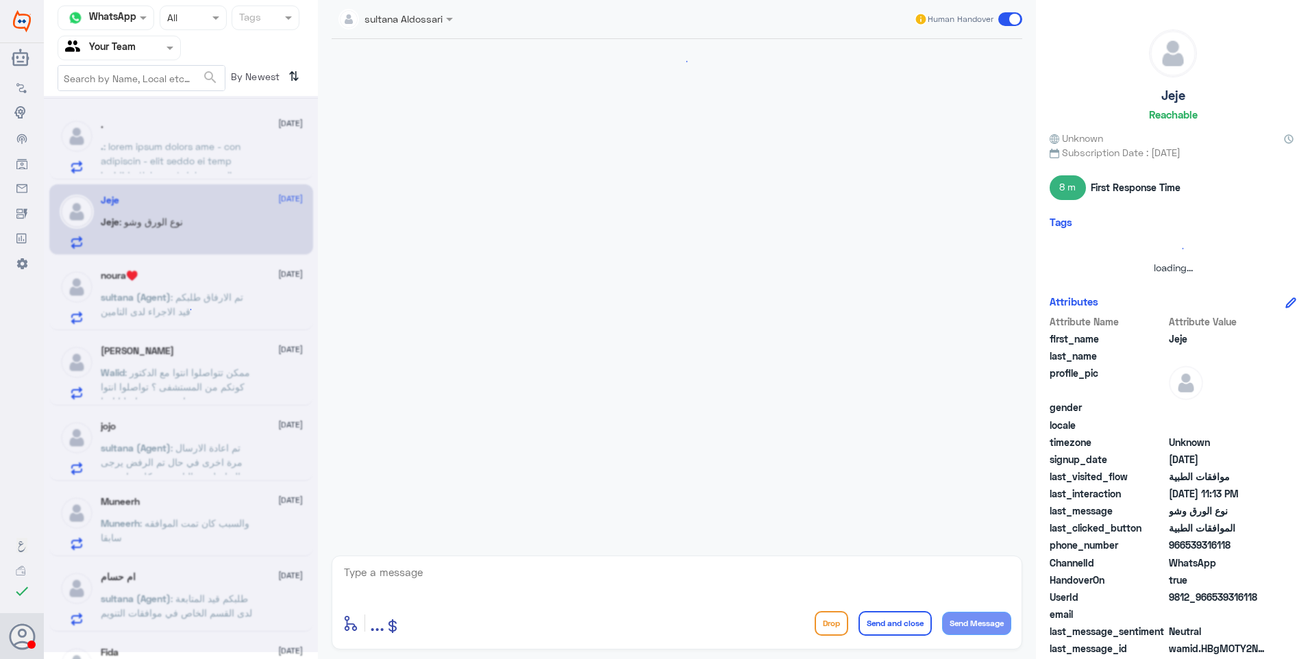
scroll to position [371, 0]
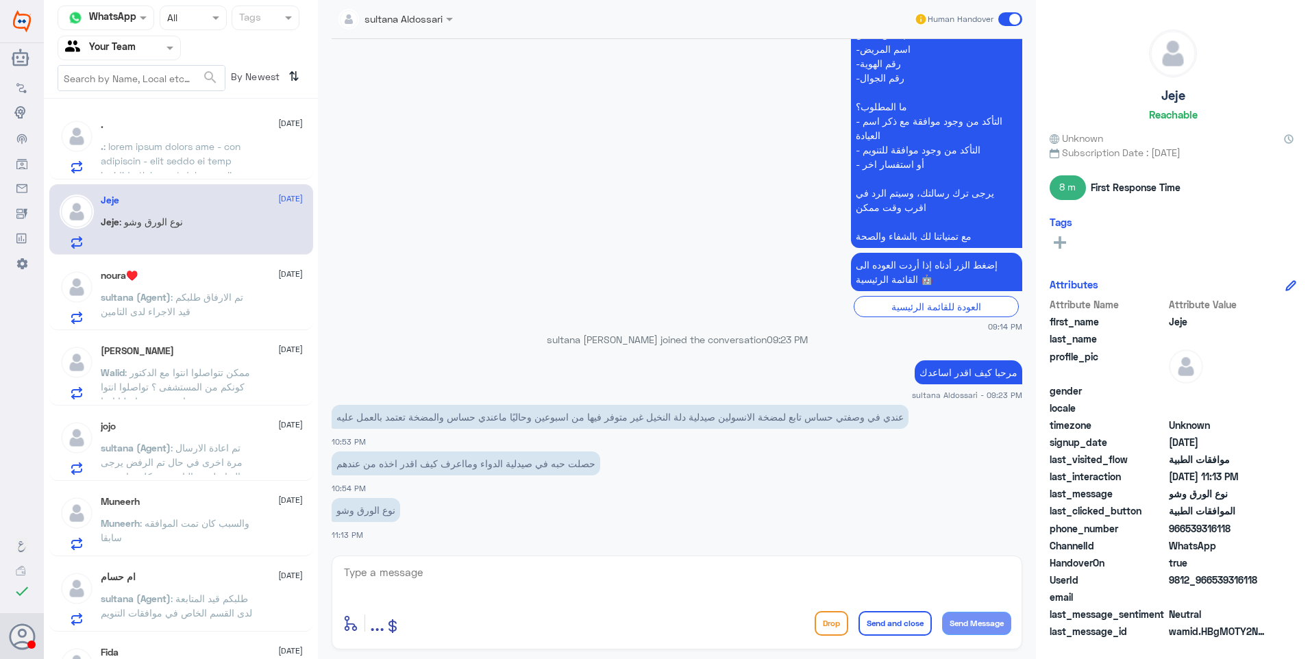
click at [208, 134] on div ". 25 September ." at bounding box center [202, 146] width 202 height 54
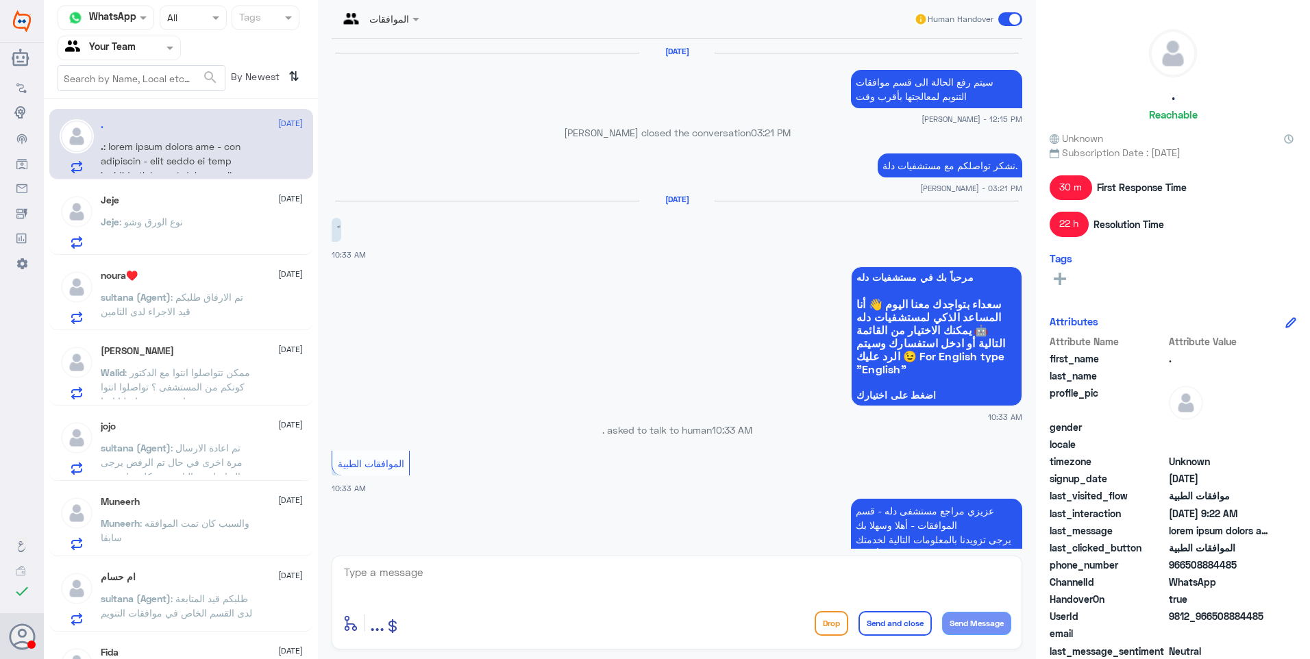
scroll to position [1964, 0]
